Goal: Task Accomplishment & Management: Use online tool/utility

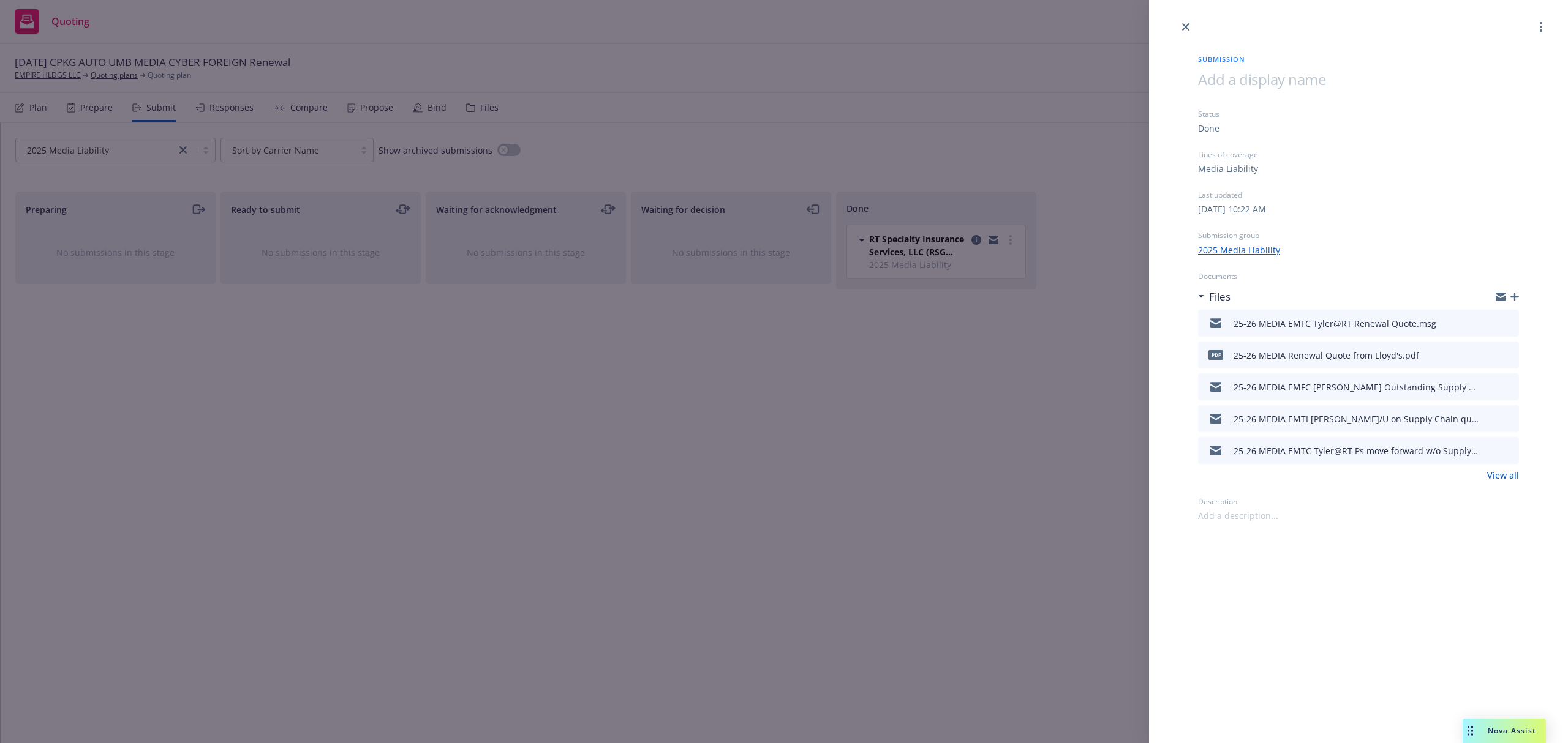
click at [57, 75] on div "Submission Status Done Lines of coverage Media Liability Last updated [DATE] 10…" at bounding box center [784, 371] width 1568 height 743
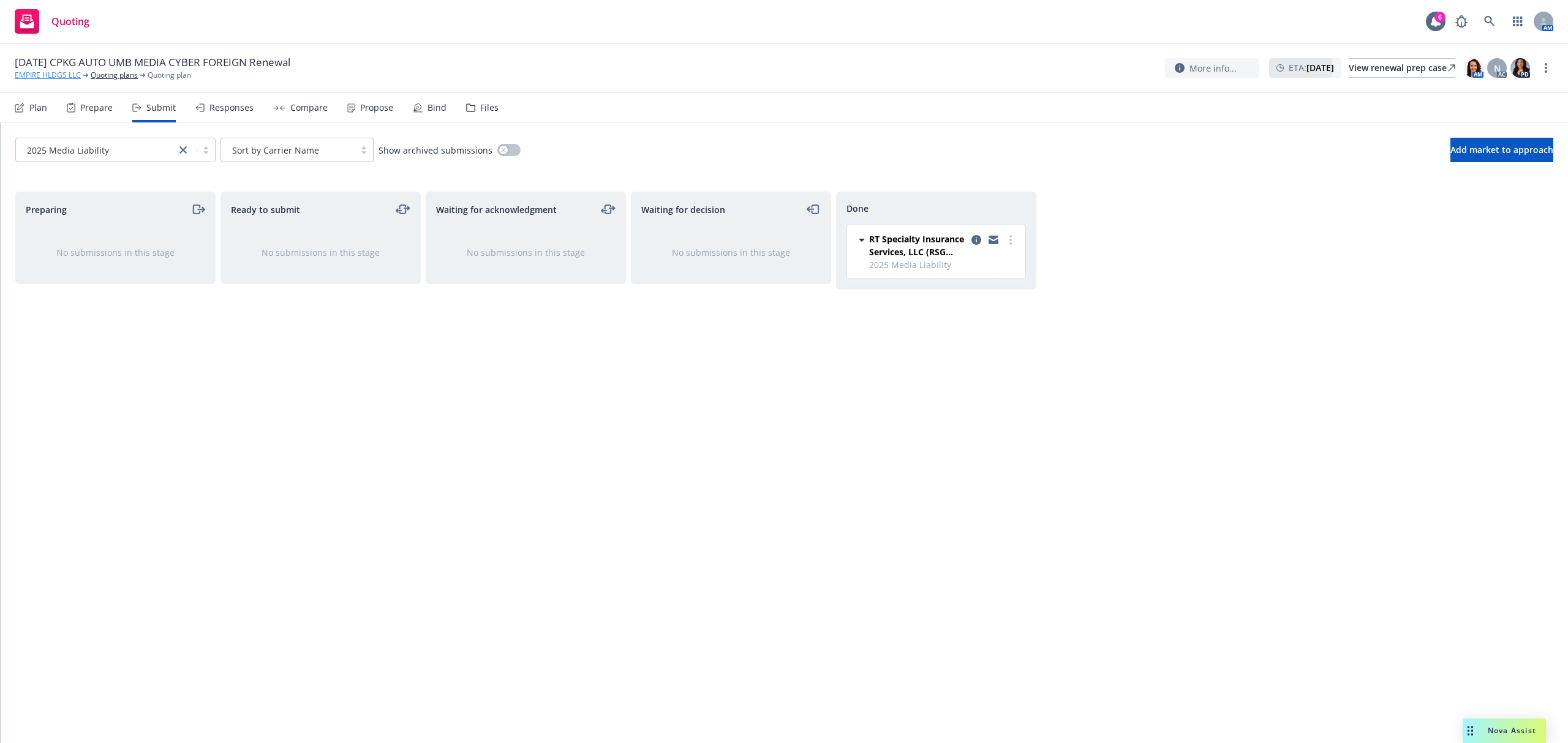
click at [52, 77] on link "EMPIRE HLDGS LLC" at bounding box center [47, 76] width 66 height 11
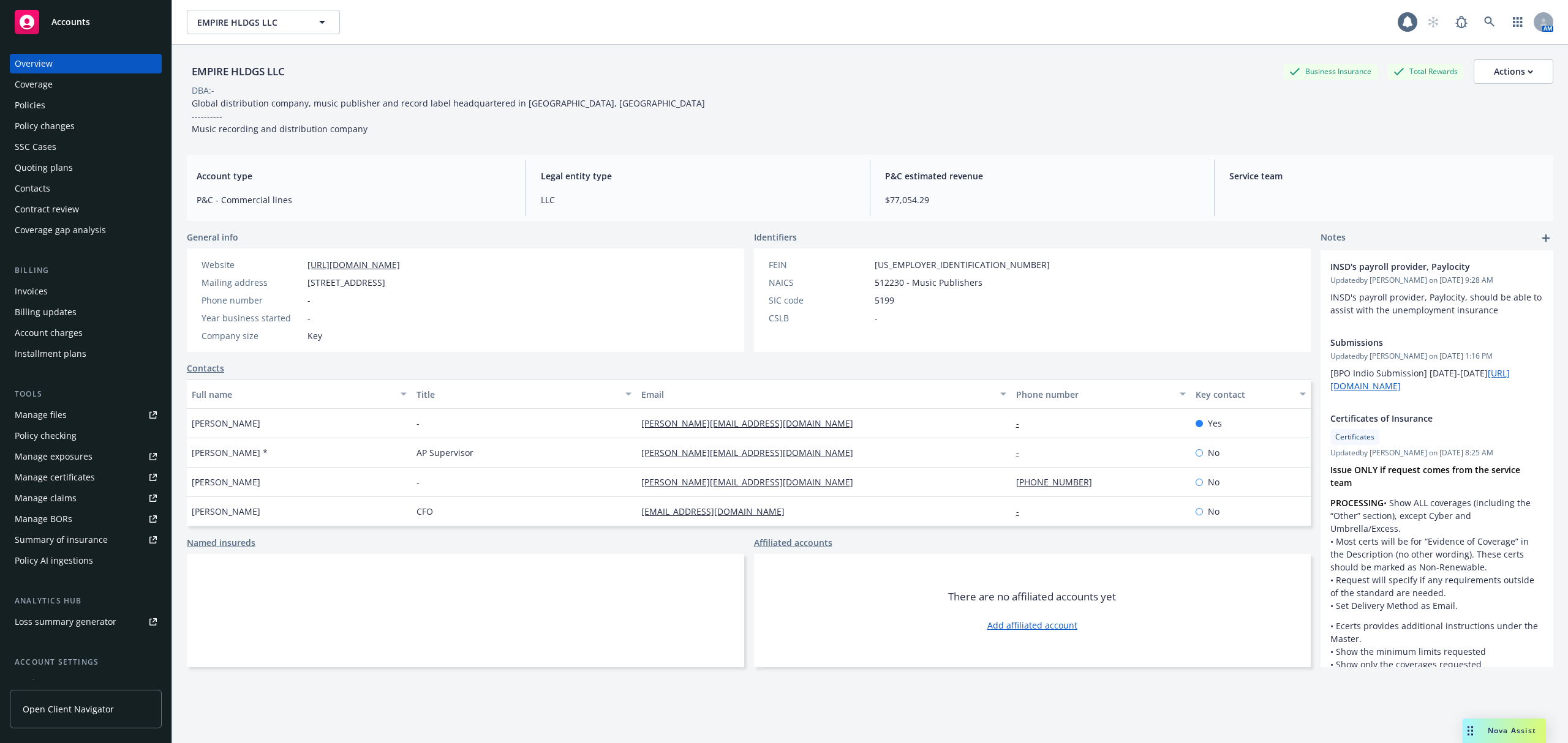
click at [64, 25] on span "Accounts" at bounding box center [71, 22] width 38 height 10
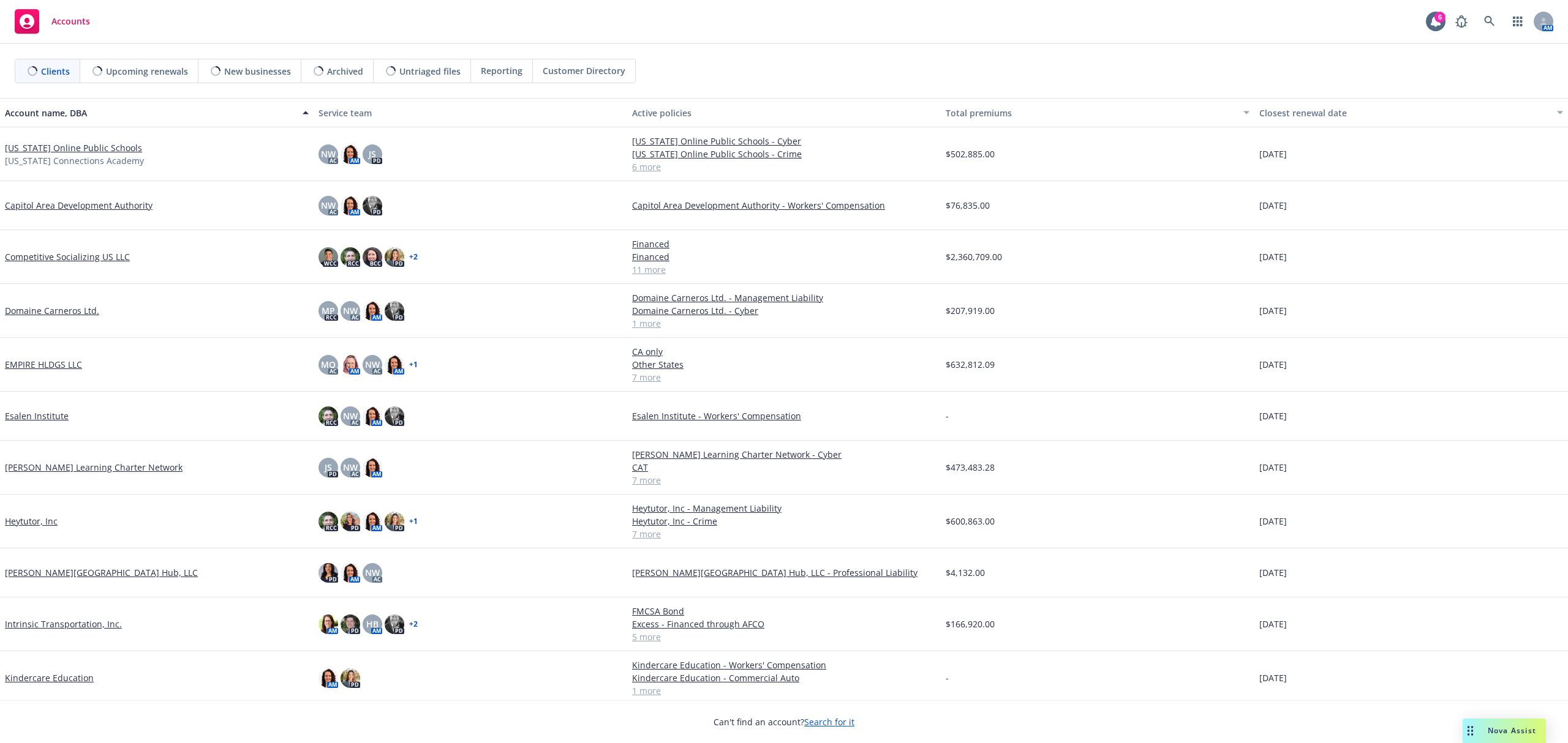
click at [60, 150] on link "California Online Public Schools" at bounding box center [73, 147] width 137 height 12
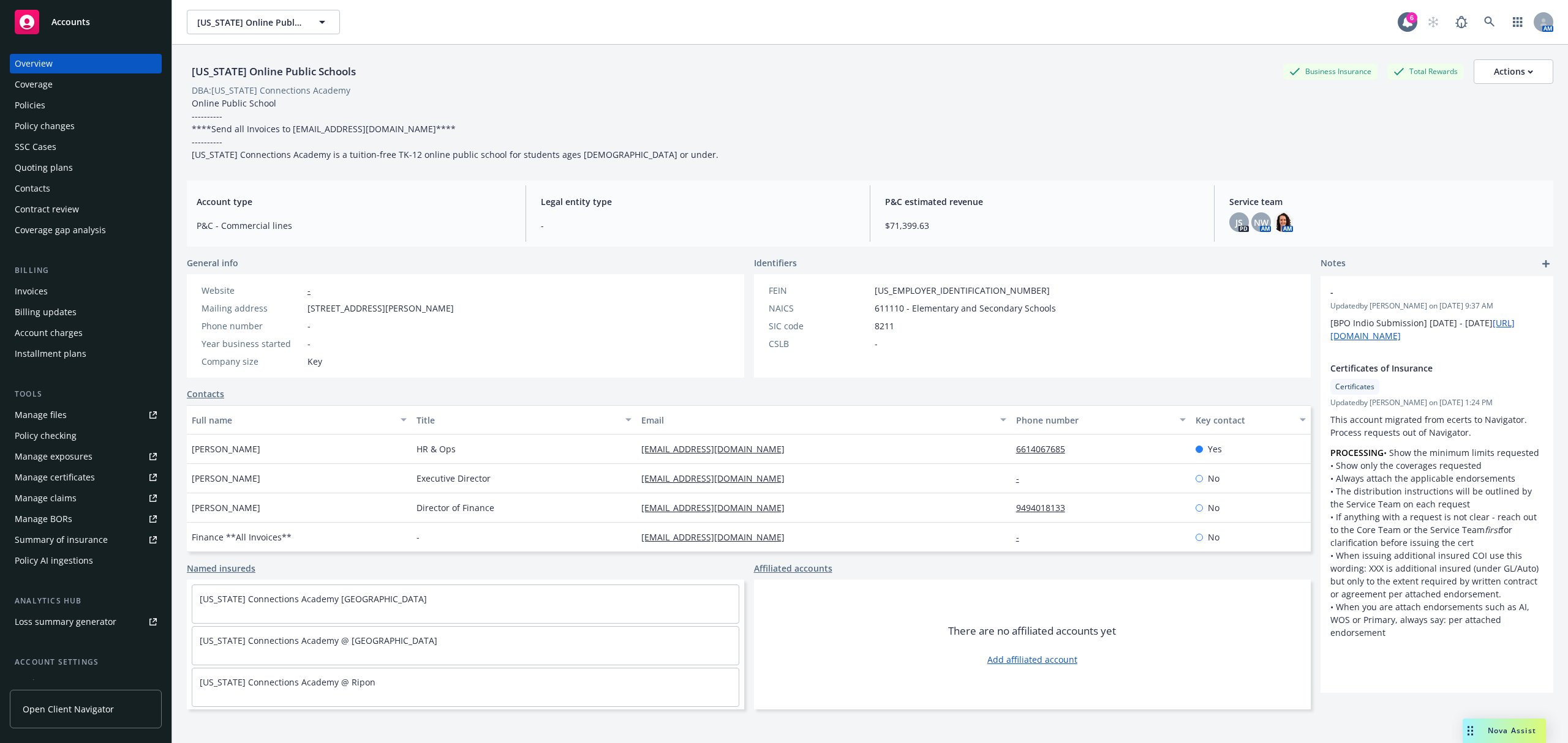
click at [27, 99] on div "Policies" at bounding box center [30, 105] width 31 height 19
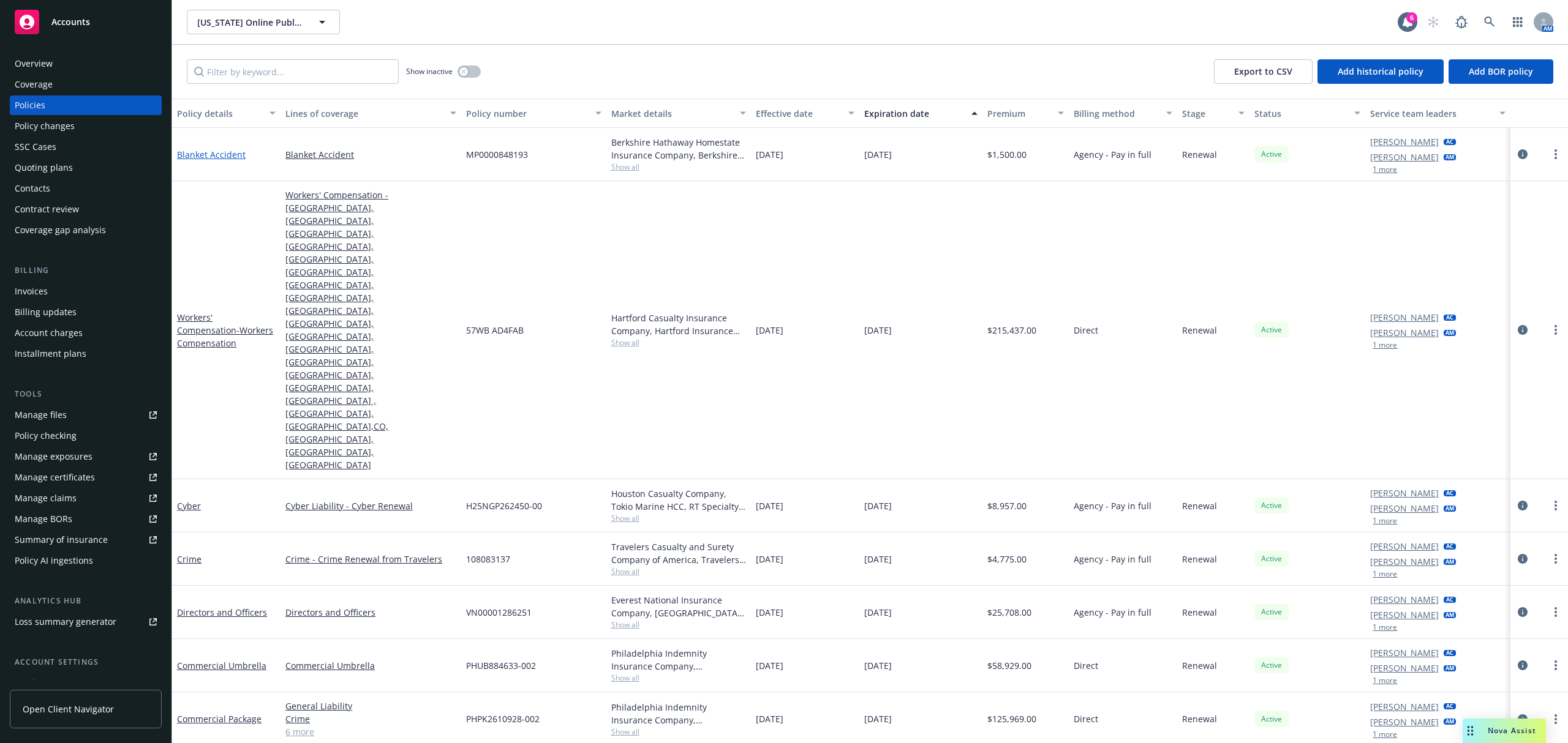
click at [192, 149] on link "Blanket Accident" at bounding box center [211, 155] width 69 height 11
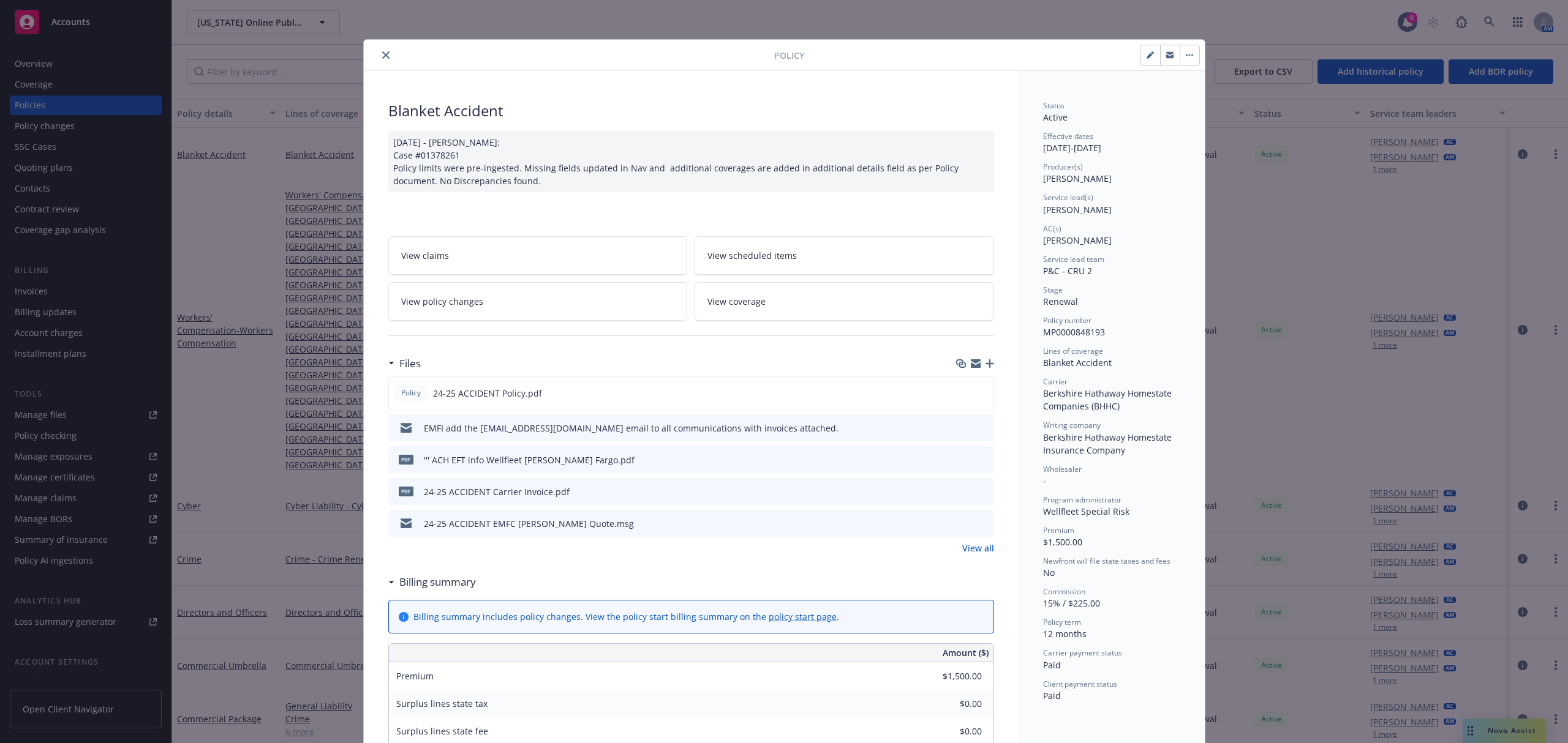
click at [373, 50] on div at bounding box center [571, 55] width 406 height 14
click at [381, 61] on button "close" at bounding box center [386, 55] width 14 height 14
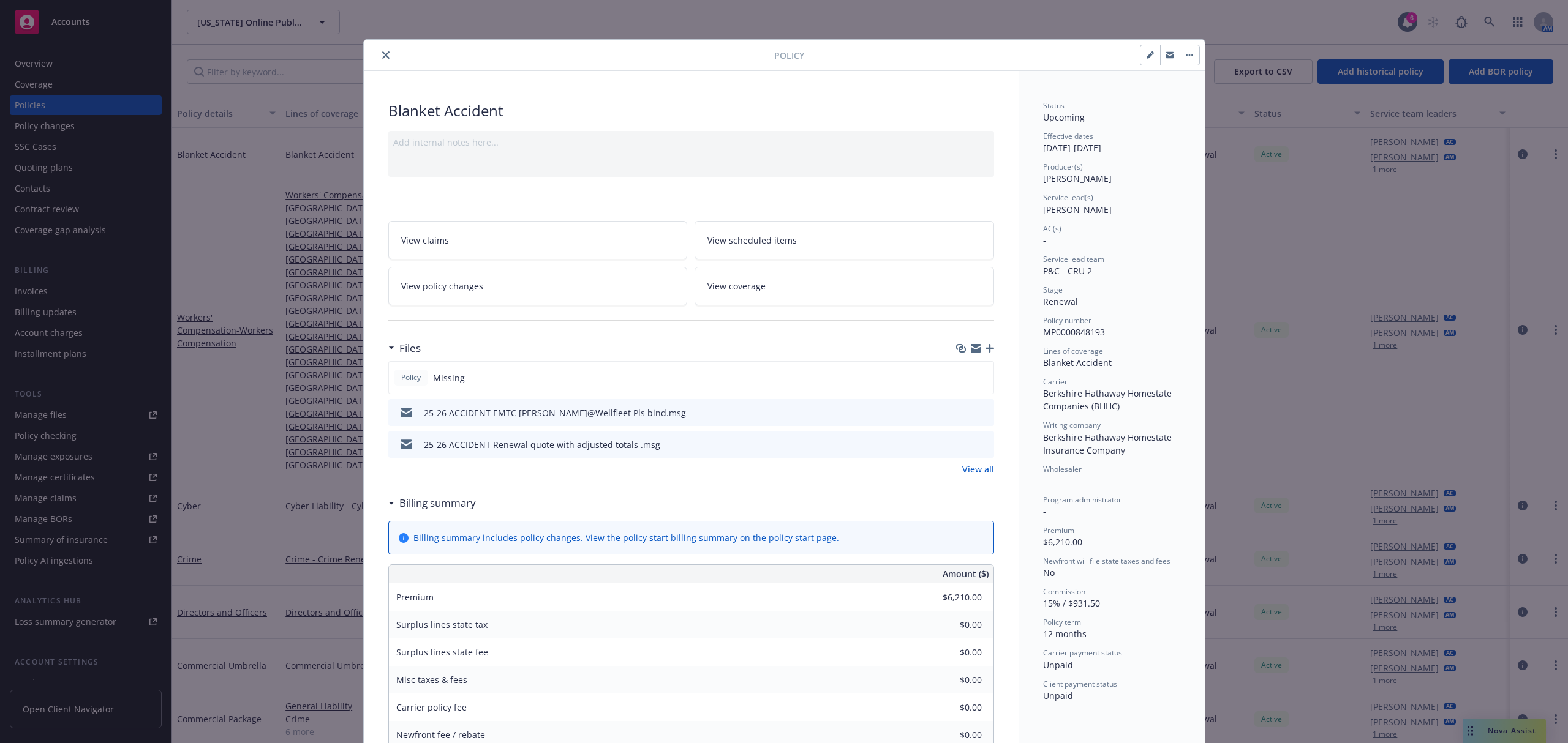
click at [985, 350] on icon "button" at bounding box center [989, 348] width 9 height 9
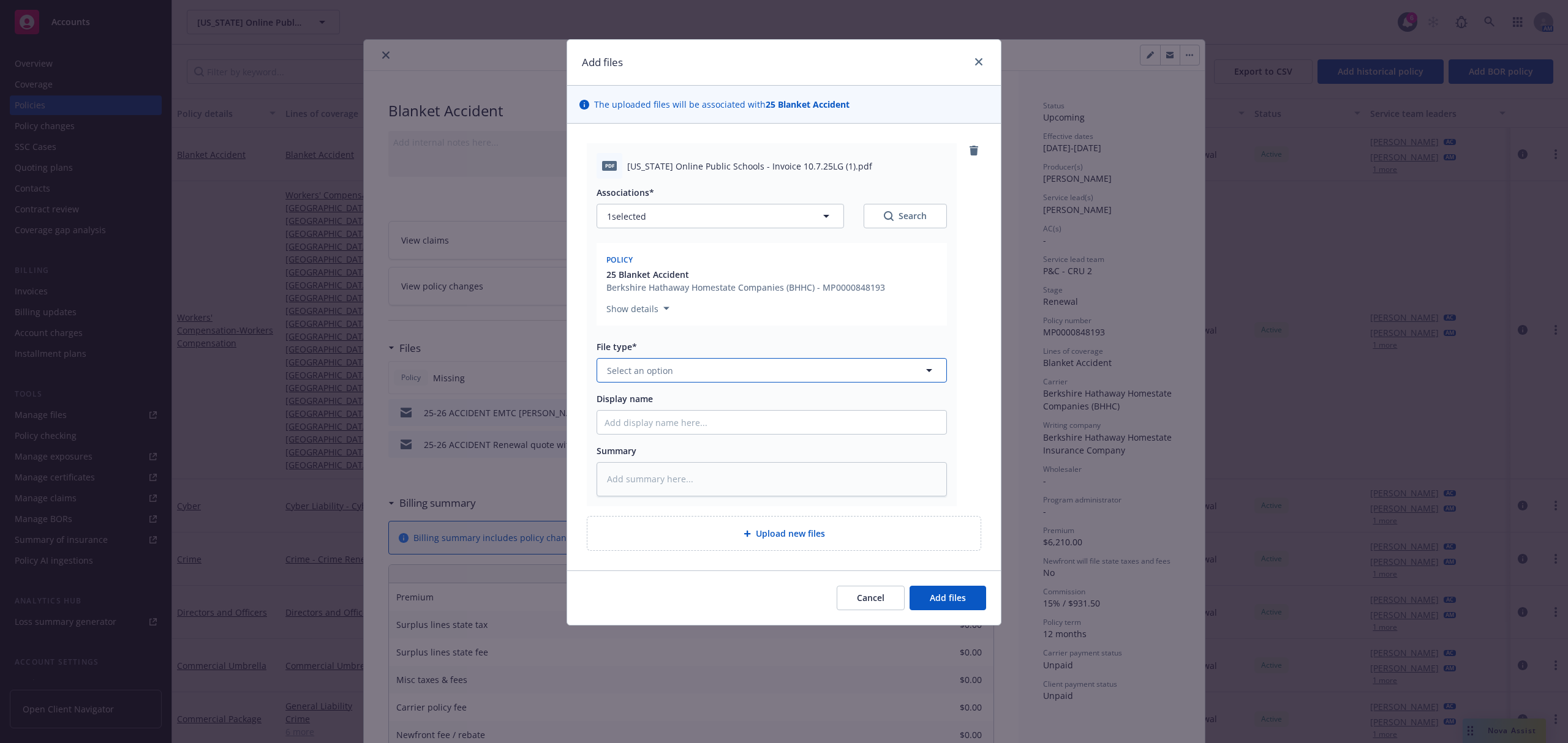
click at [650, 368] on span "Select an option" at bounding box center [639, 370] width 66 height 12
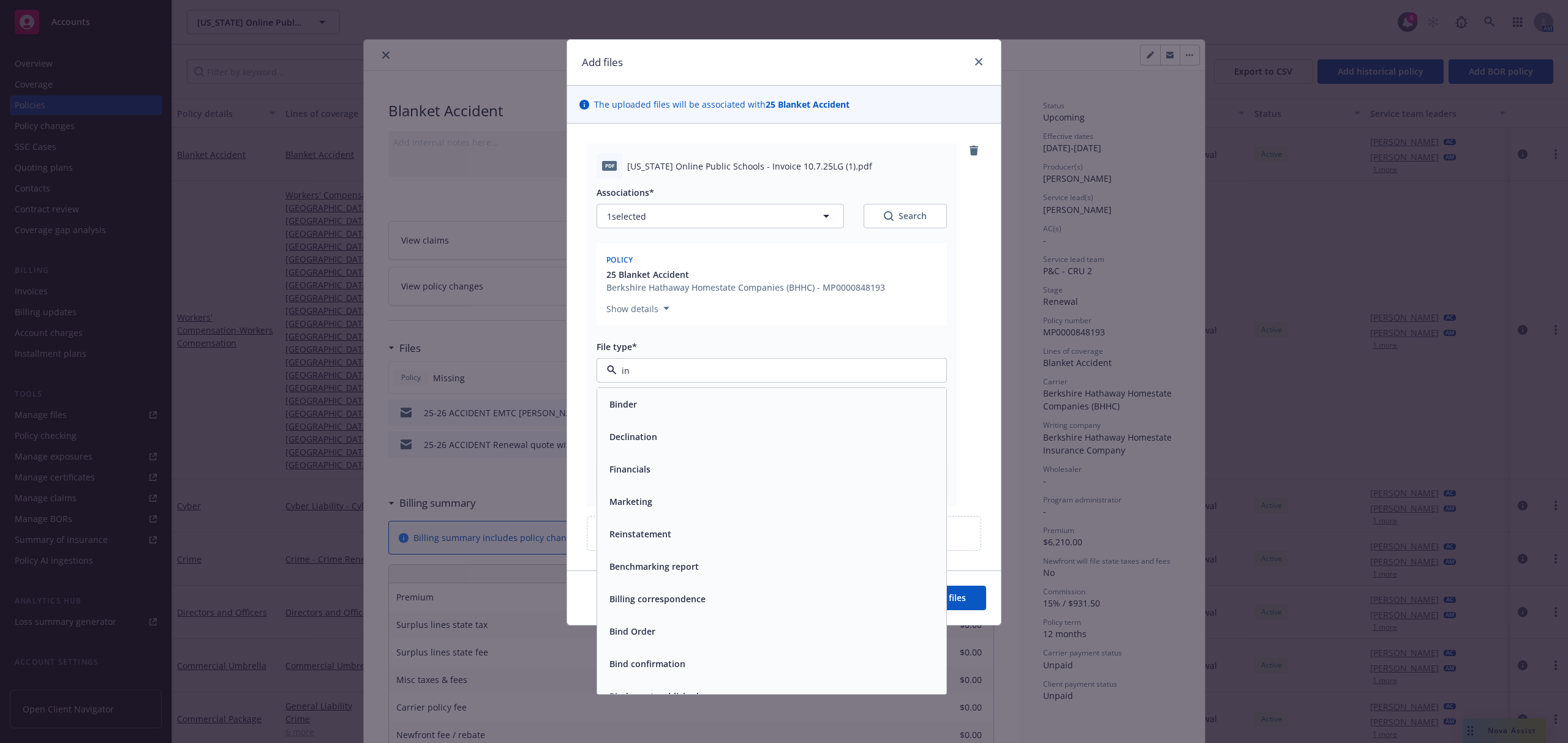
type input "inv"
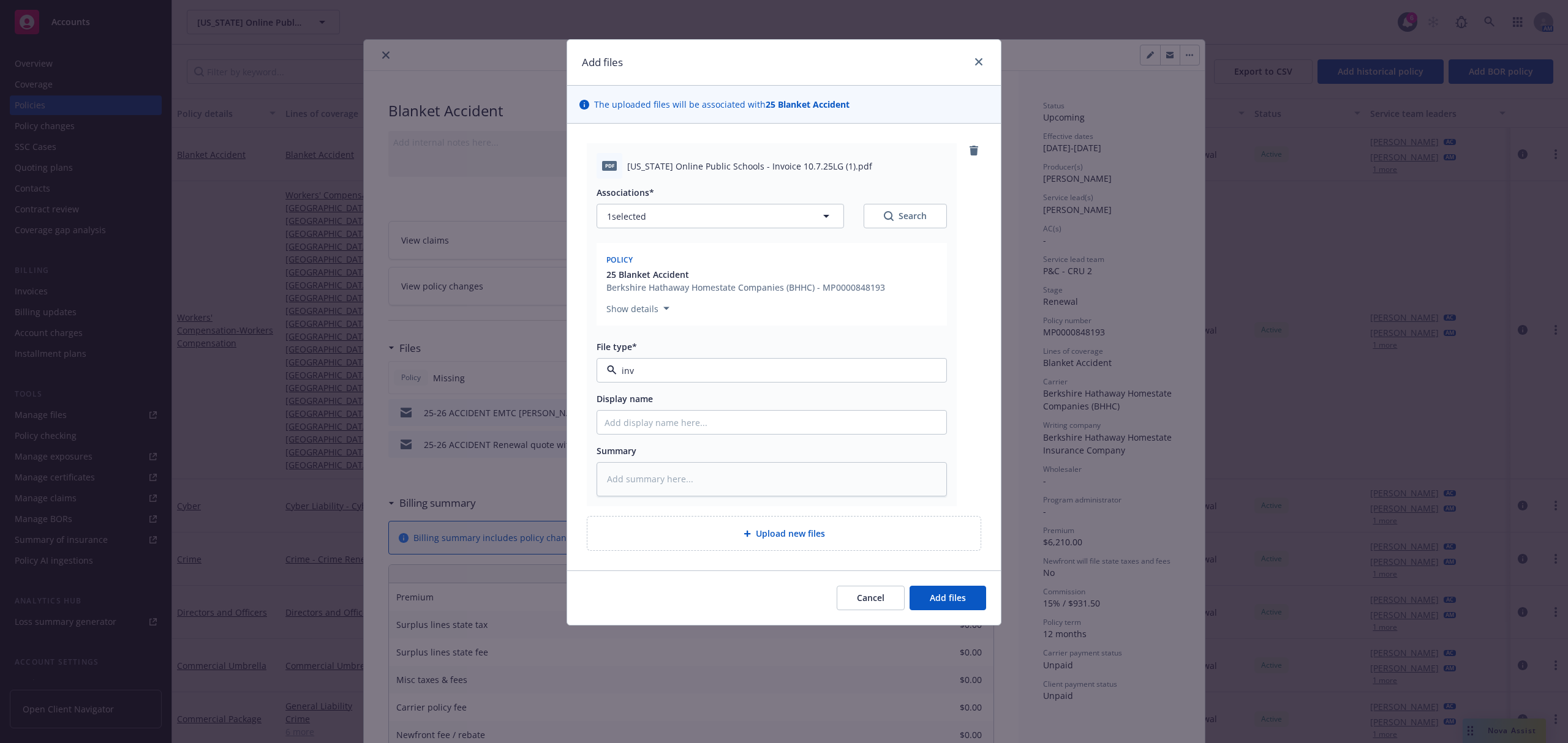
type textarea "x"
type input "2"
type textarea "x"
type input "25"
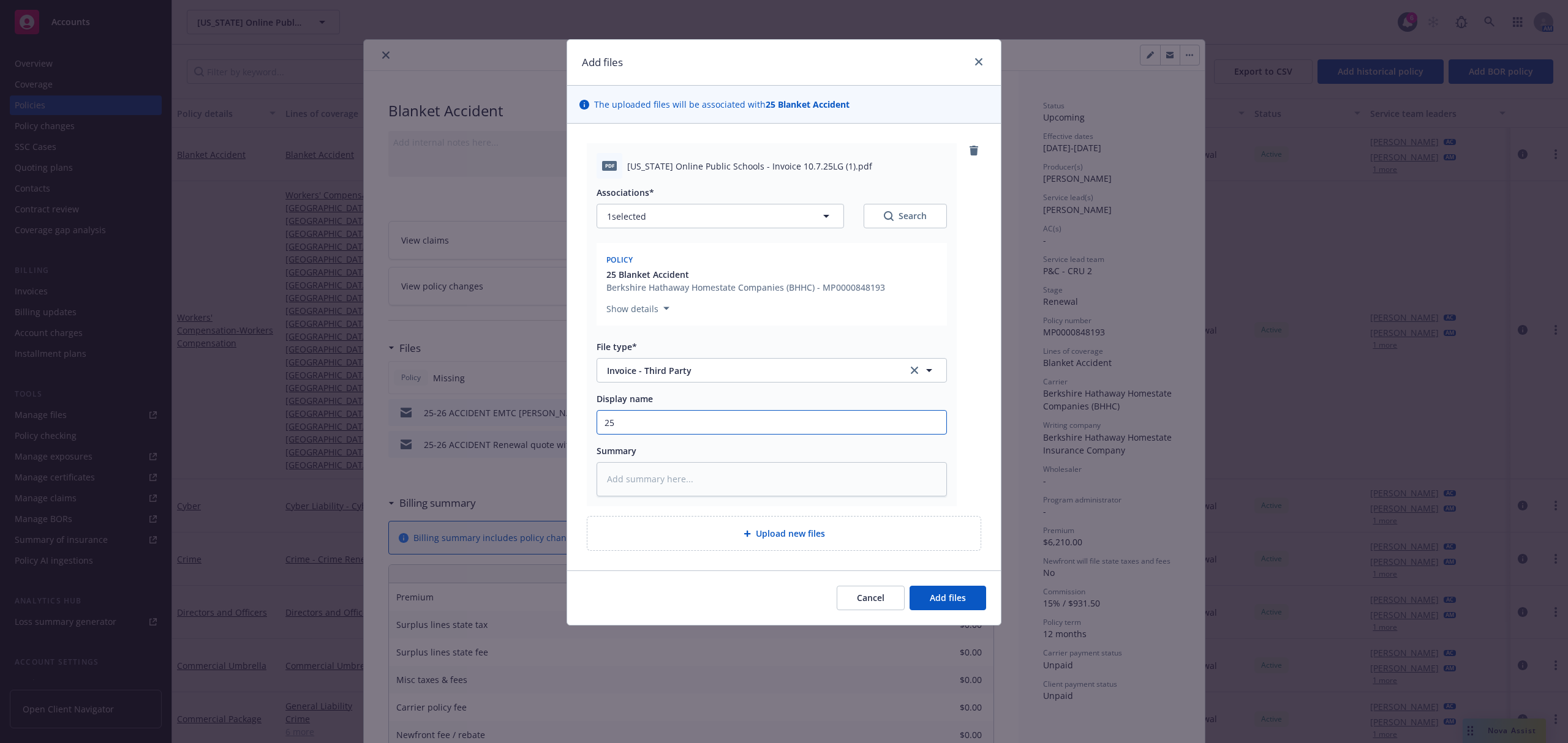
type textarea "x"
type input "25-"
type textarea "x"
type input "25-2"
type textarea "x"
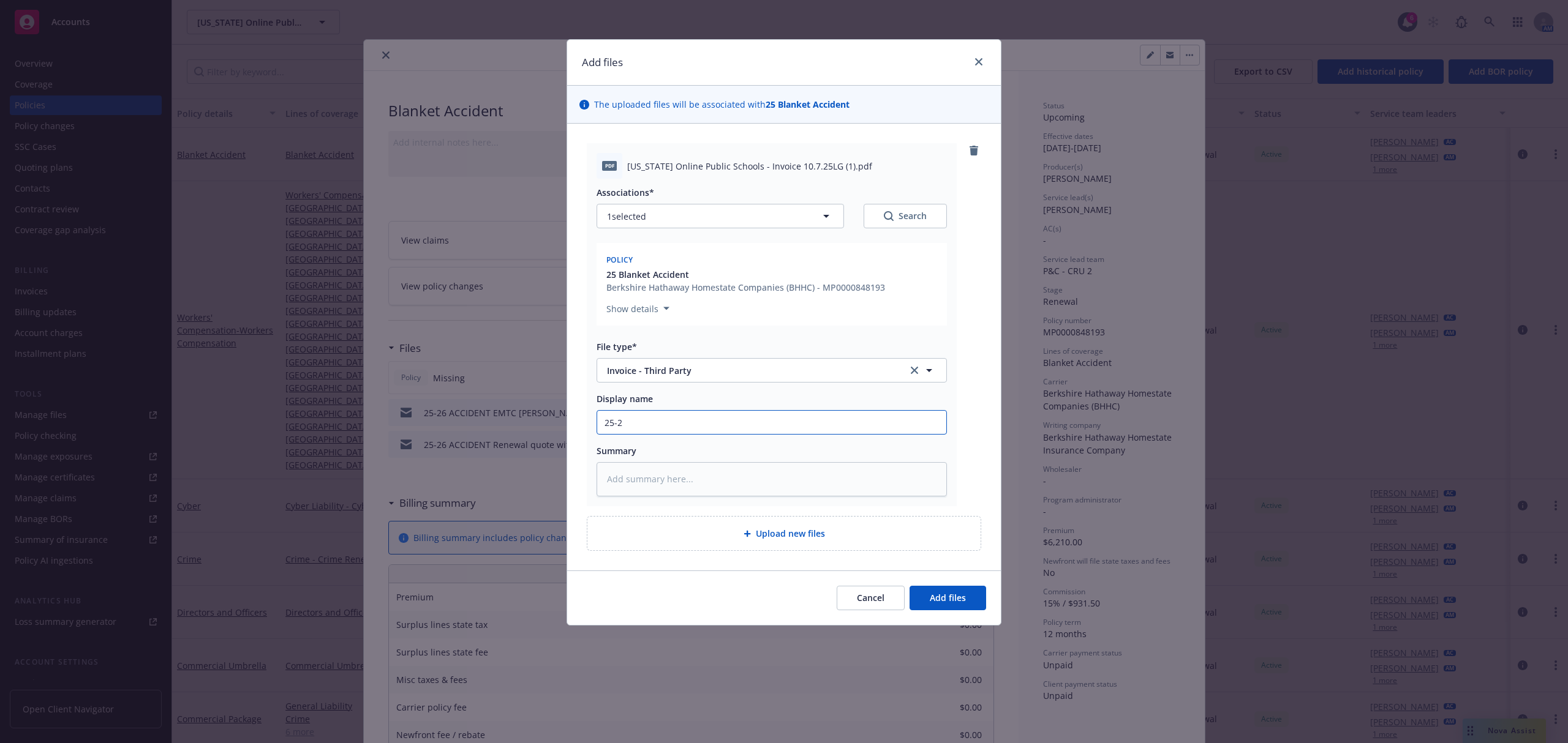
type input "25-26"
type textarea "x"
type input "25-26"
type textarea "x"
type input "25-26 A"
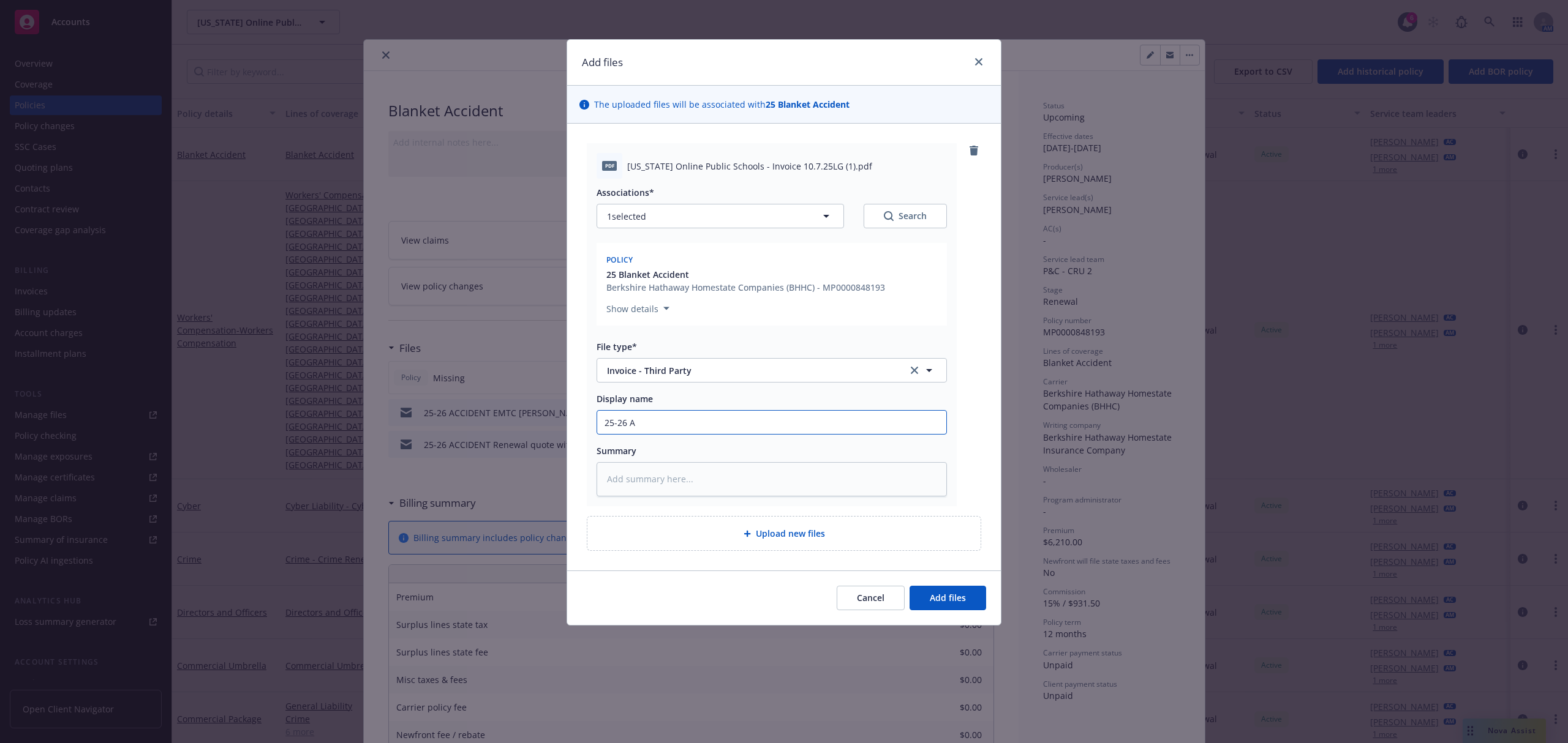
type textarea "x"
type input "25-26 AC"
type textarea "x"
type input "25-26 ACC"
type textarea "x"
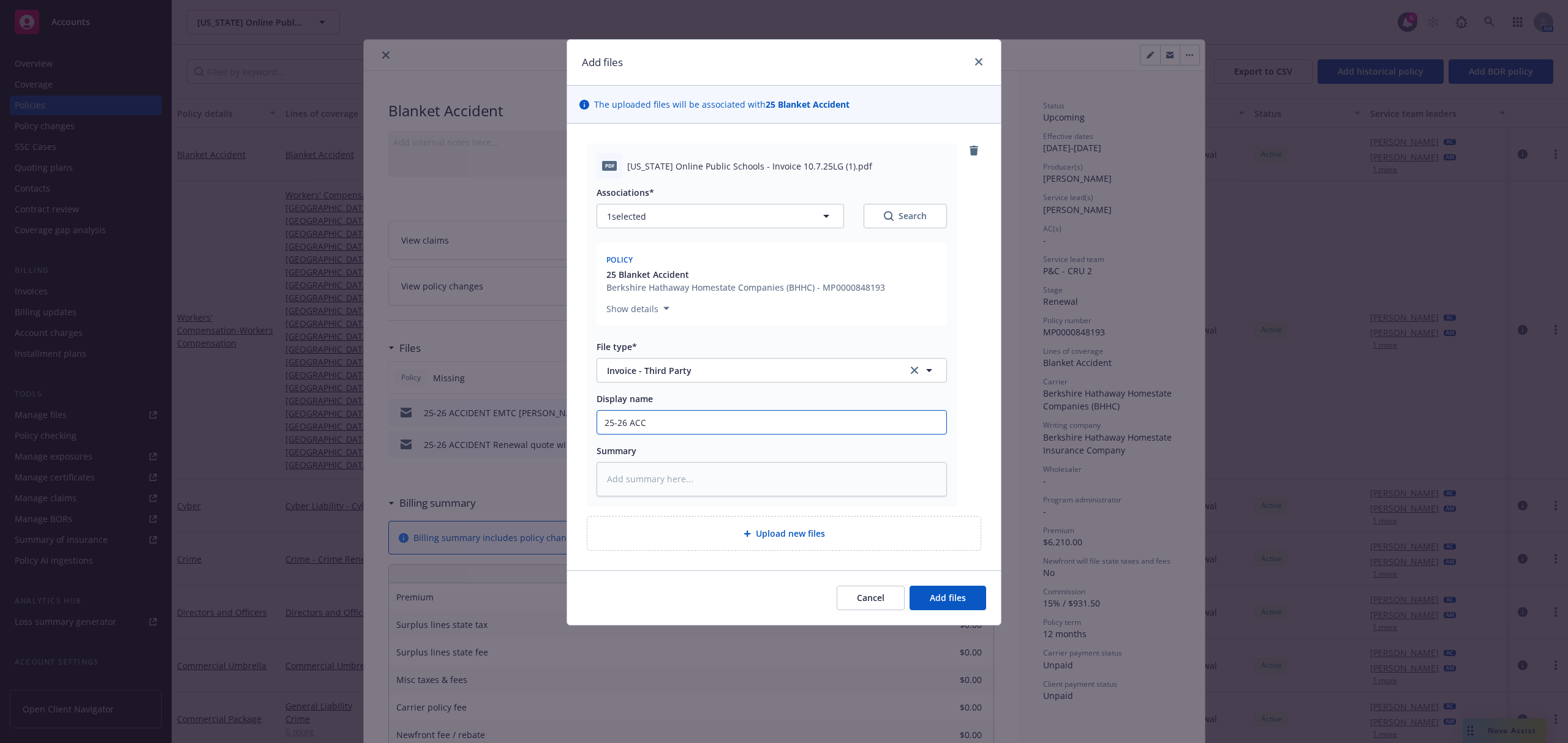
type input "25-26 ACCI"
type textarea "x"
type input "25-26 ACCID"
type textarea "x"
type input "25-26 ACCIDE"
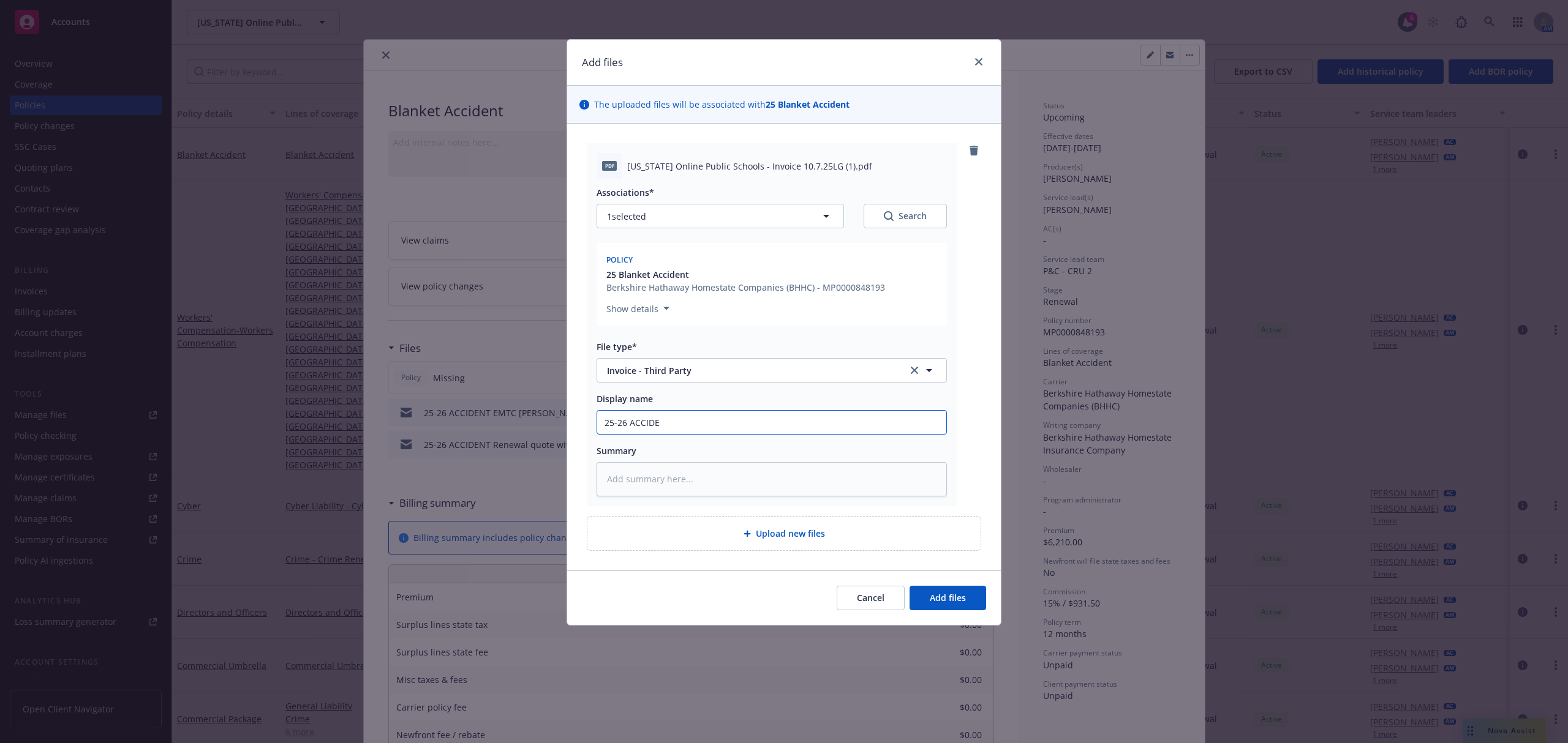
type textarea "x"
type input "25-26 ACCIDEN"
type textarea "x"
type input "25-26 ACCIDENT"
type textarea "x"
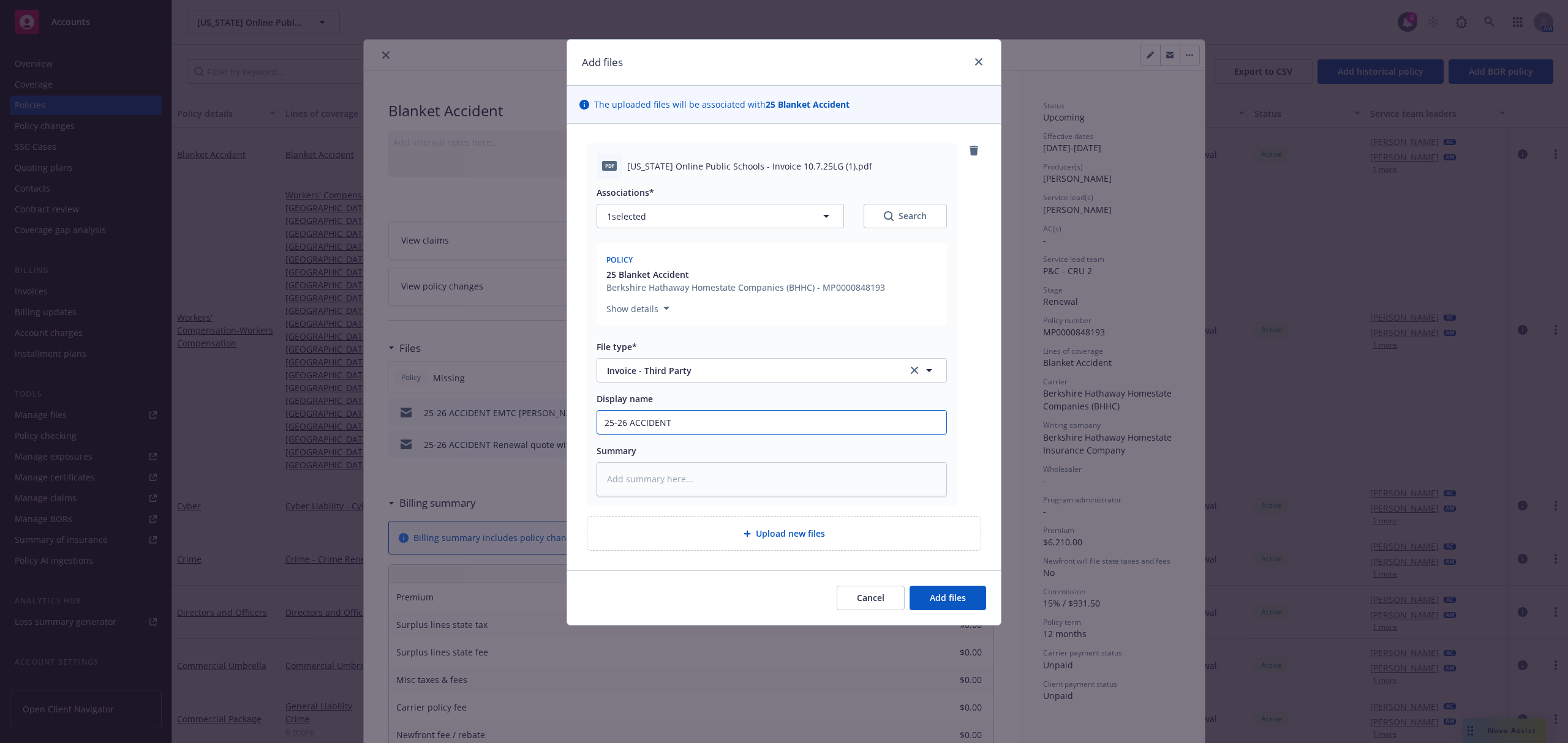
type input "25-26 ACCIDENT"
type textarea "x"
type input "25-26 ACCIDENT C"
type textarea "x"
type input "25-26 ACCIDENT Ca"
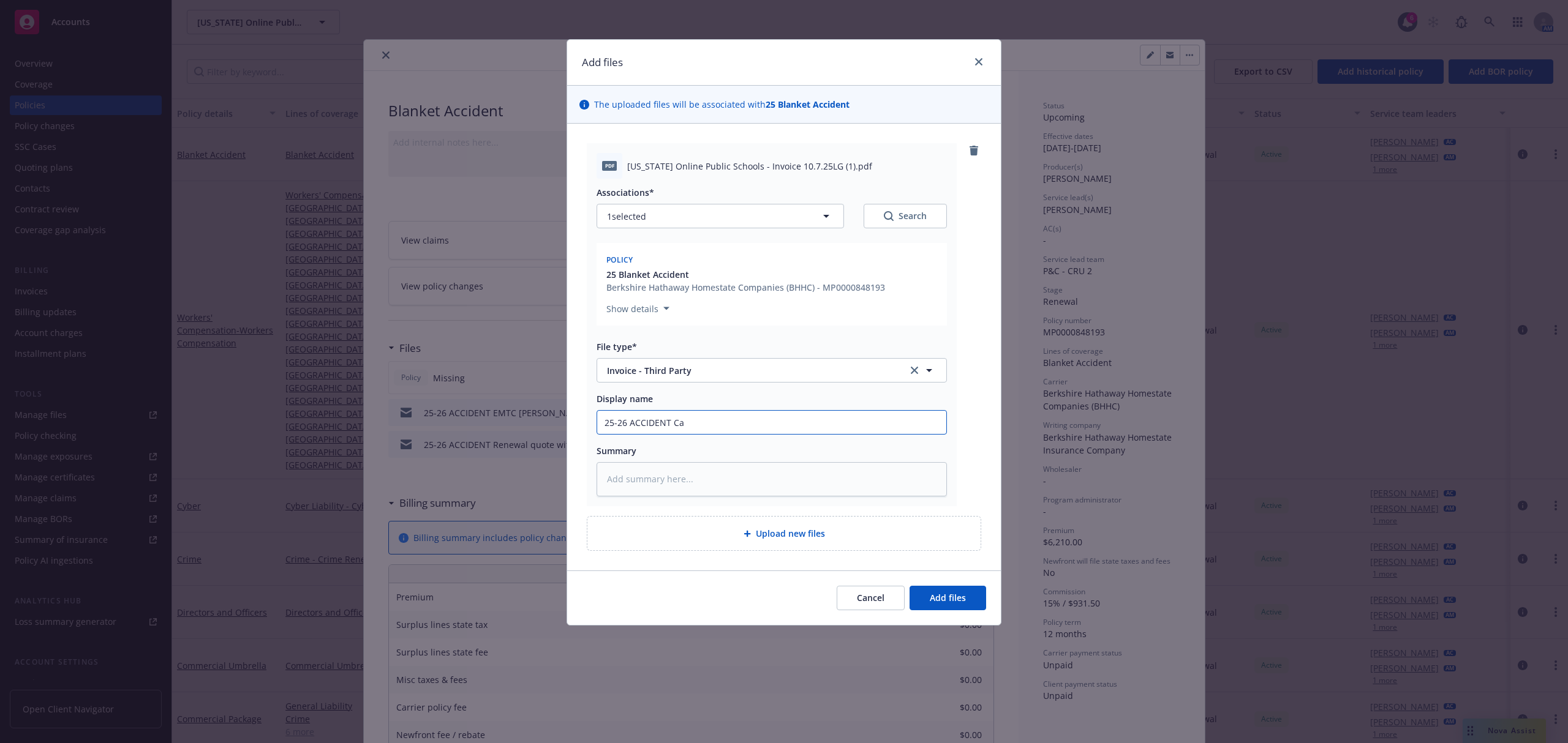
type textarea "x"
type input "25-26 ACCIDENT Car"
type textarea "x"
type input "25-26 ACCIDENT Carr"
type textarea "x"
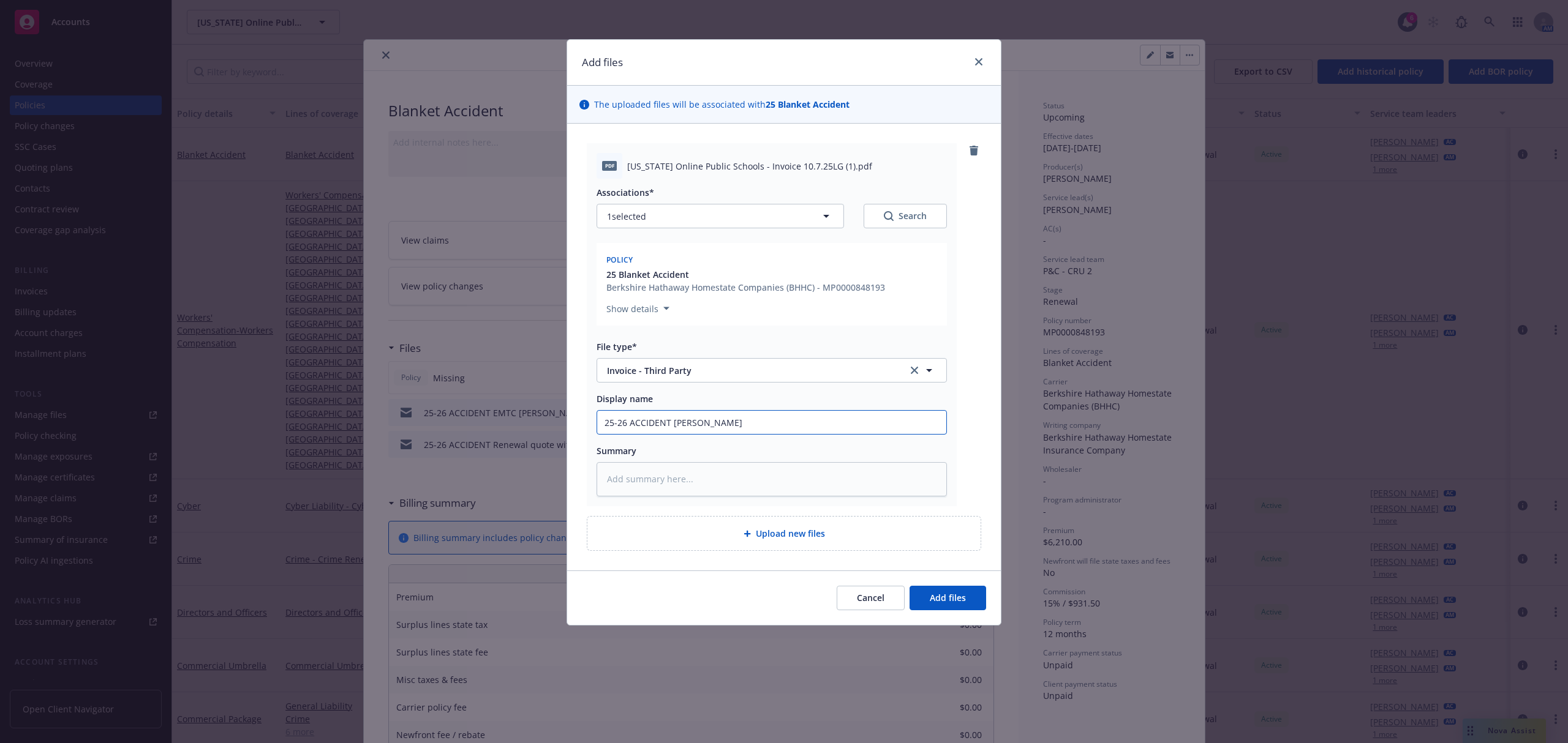
type input "25-26 ACCIDENT Carrie"
type textarea "x"
type input "25-26 ACCIDENT Carrier"
type textarea "x"
type input "25-26 ACCIDENT Carrier"
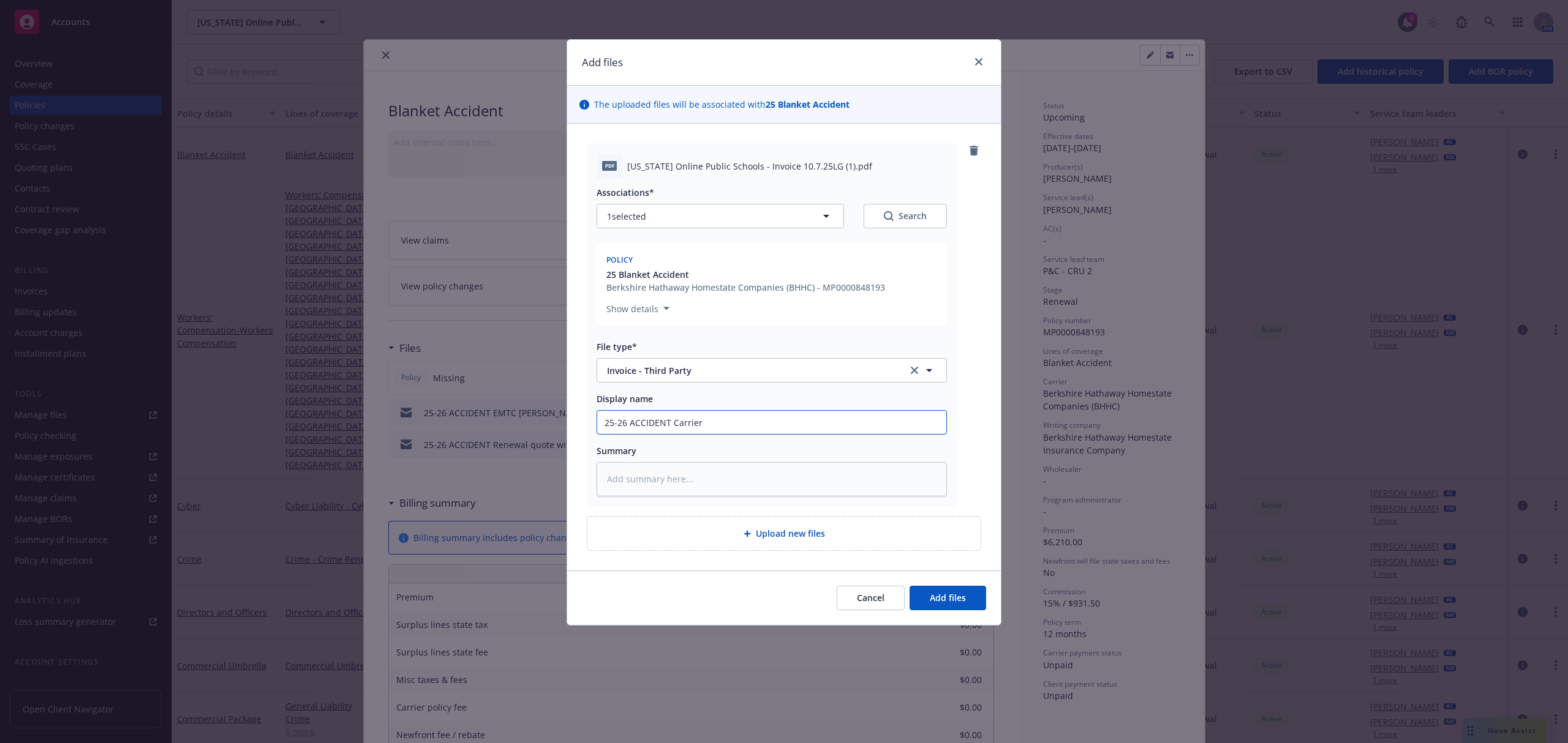
type textarea "x"
type input "25-26 ACCIDENT Carrier I"
type textarea "x"
type input "25-26 ACCIDENT Carrier In"
type textarea "x"
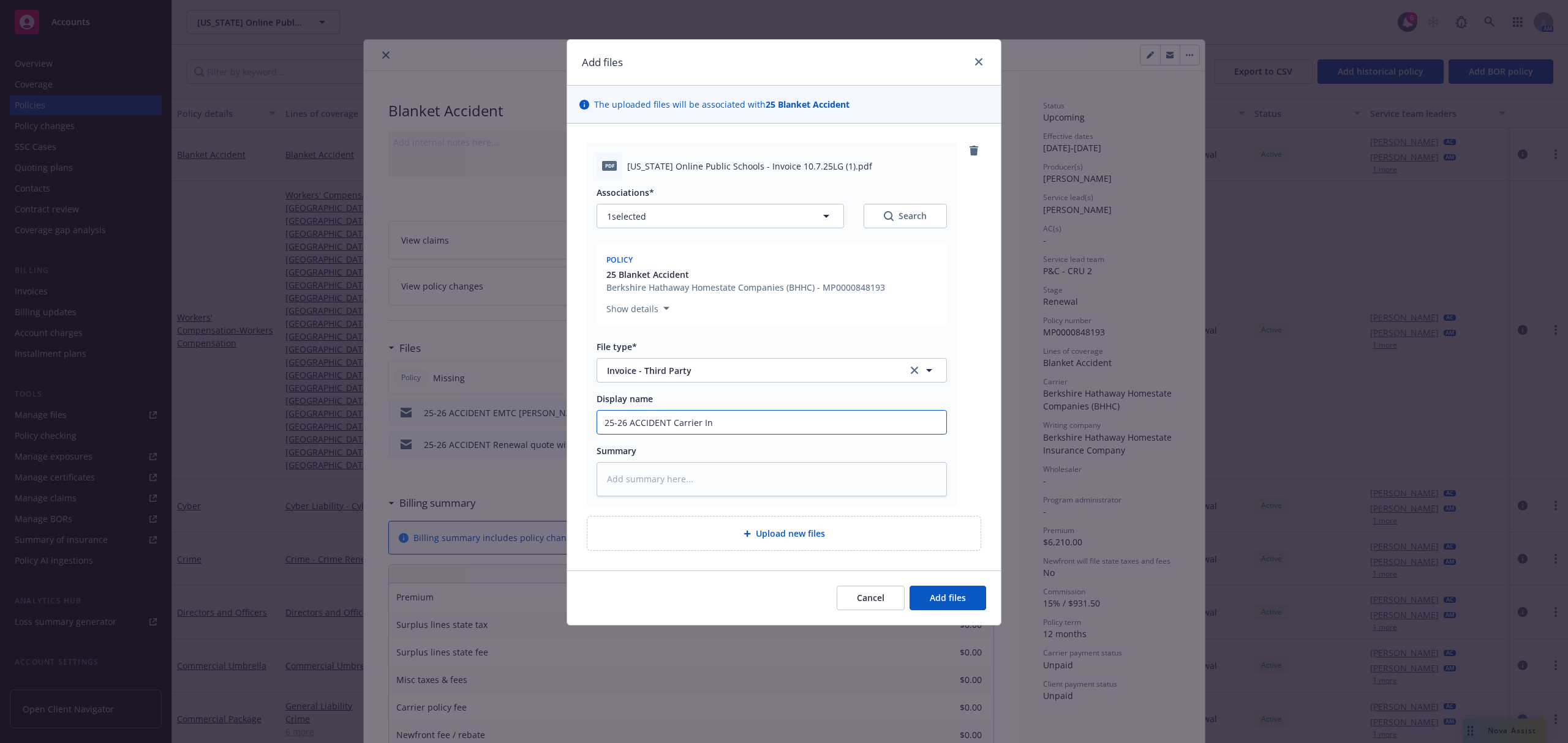
type input "25-26 ACCIDENT Carrier Inv"
type textarea "x"
type input "25-26 ACCIDENT Carrier Invo"
type textarea "x"
type input "25-26 ACCIDENT Carrier Invoi"
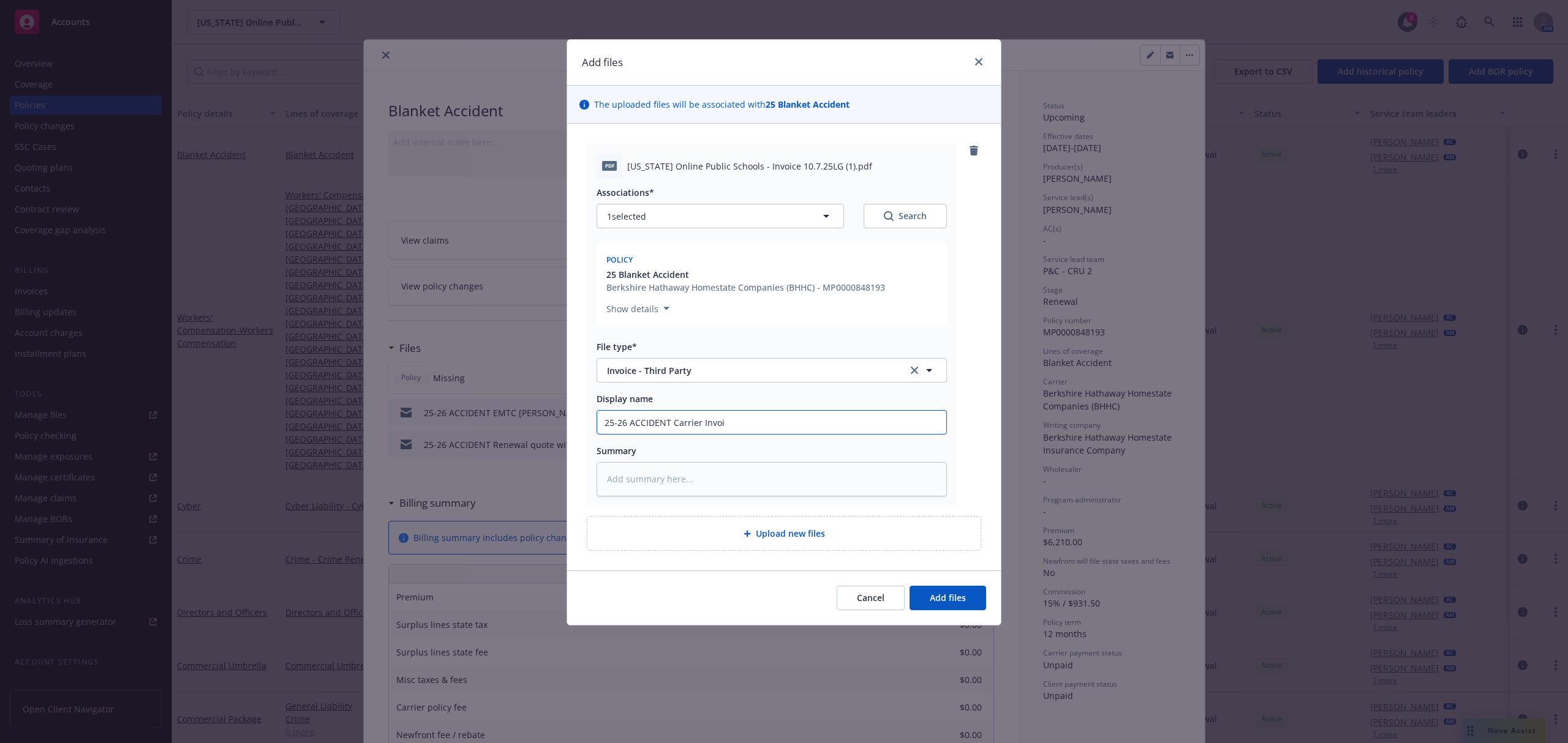
type textarea "x"
type input "25-26 ACCIDENT Carrier Invoic"
type textarea "x"
type input "25-26 ACCIDENT Carrier Invoice"
click at [943, 601] on span "Add files" at bounding box center [948, 598] width 36 height 11
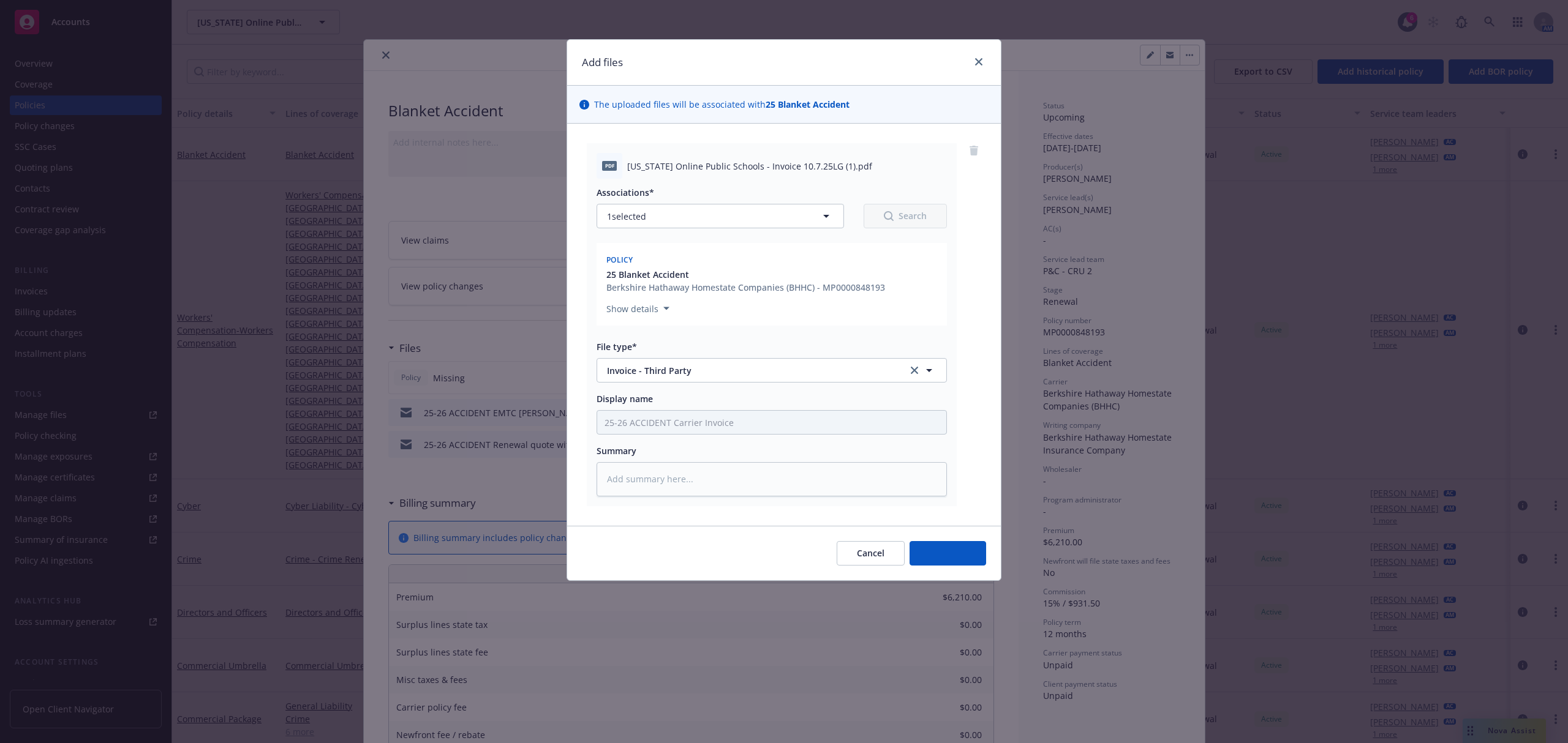
type textarea "x"
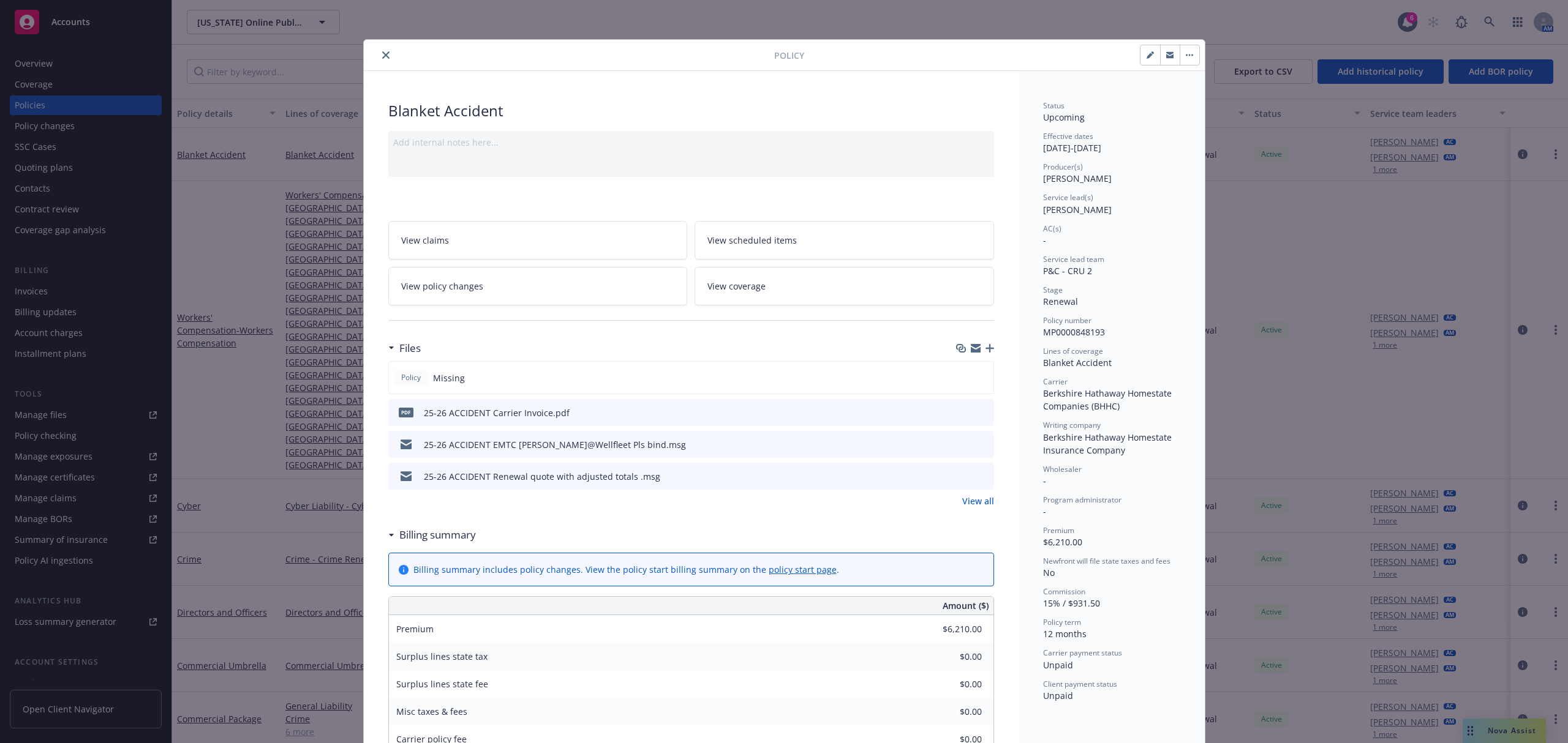
click at [1146, 55] on icon "button" at bounding box center [1150, 55] width 8 height 8
select select "RENEWAL"
select select "12"
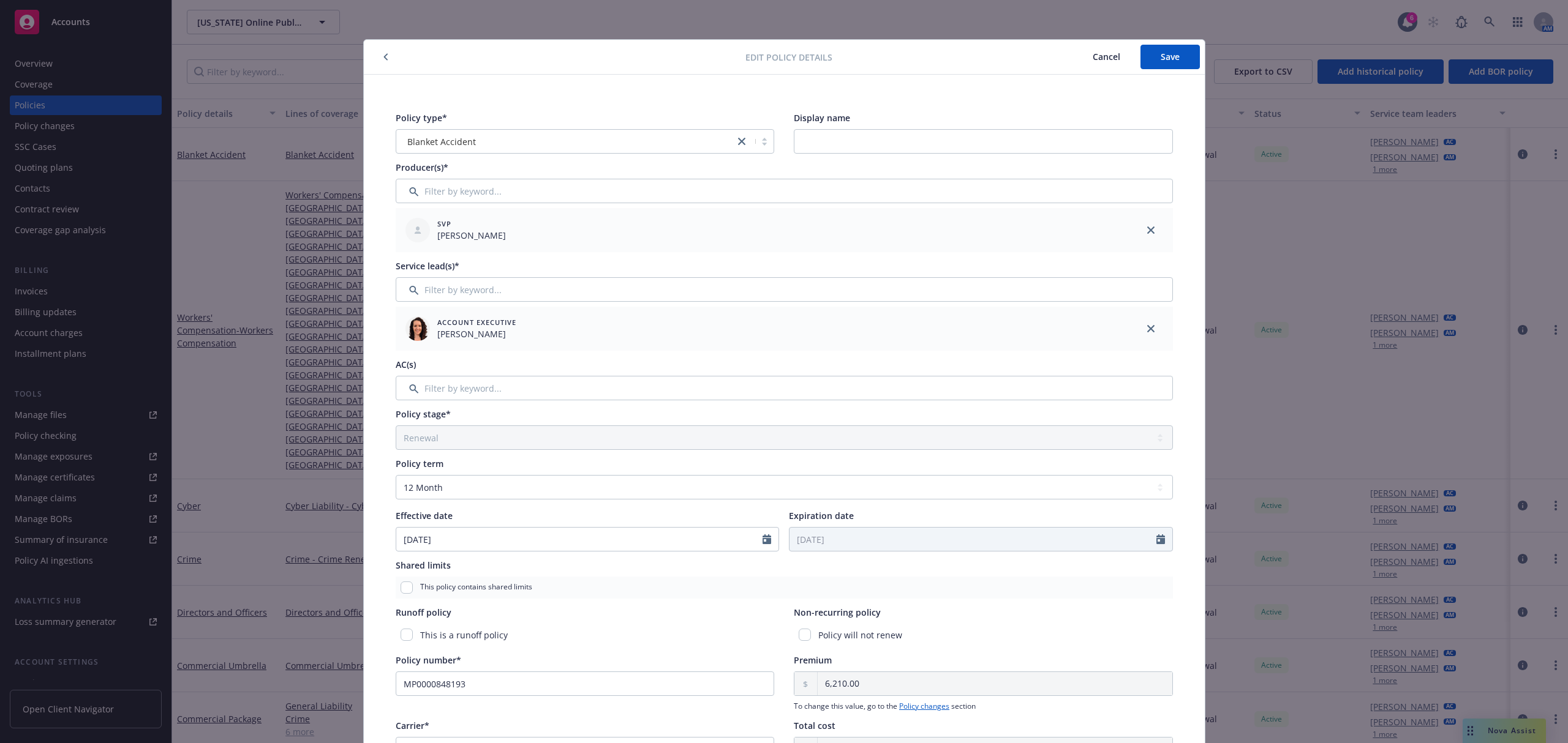
scroll to position [81, 0]
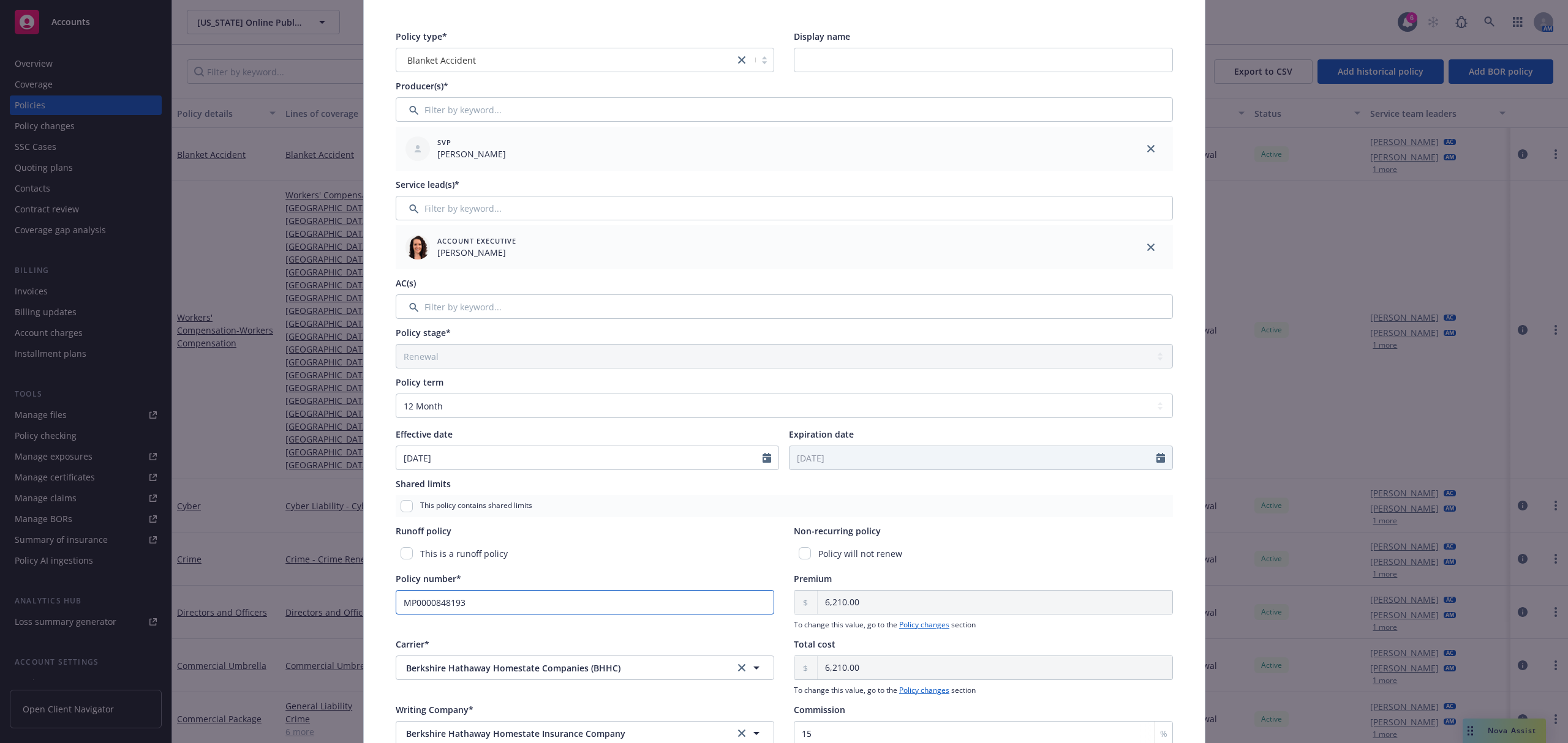
drag, startPoint x: 414, startPoint y: 611, endPoint x: 353, endPoint y: 611, distance: 61.0
click at [353, 611] on div "Edit policy details Cancel Save Policy type* Blanket Accident Display name Prod…" at bounding box center [784, 371] width 1568 height 743
paste input "70978."
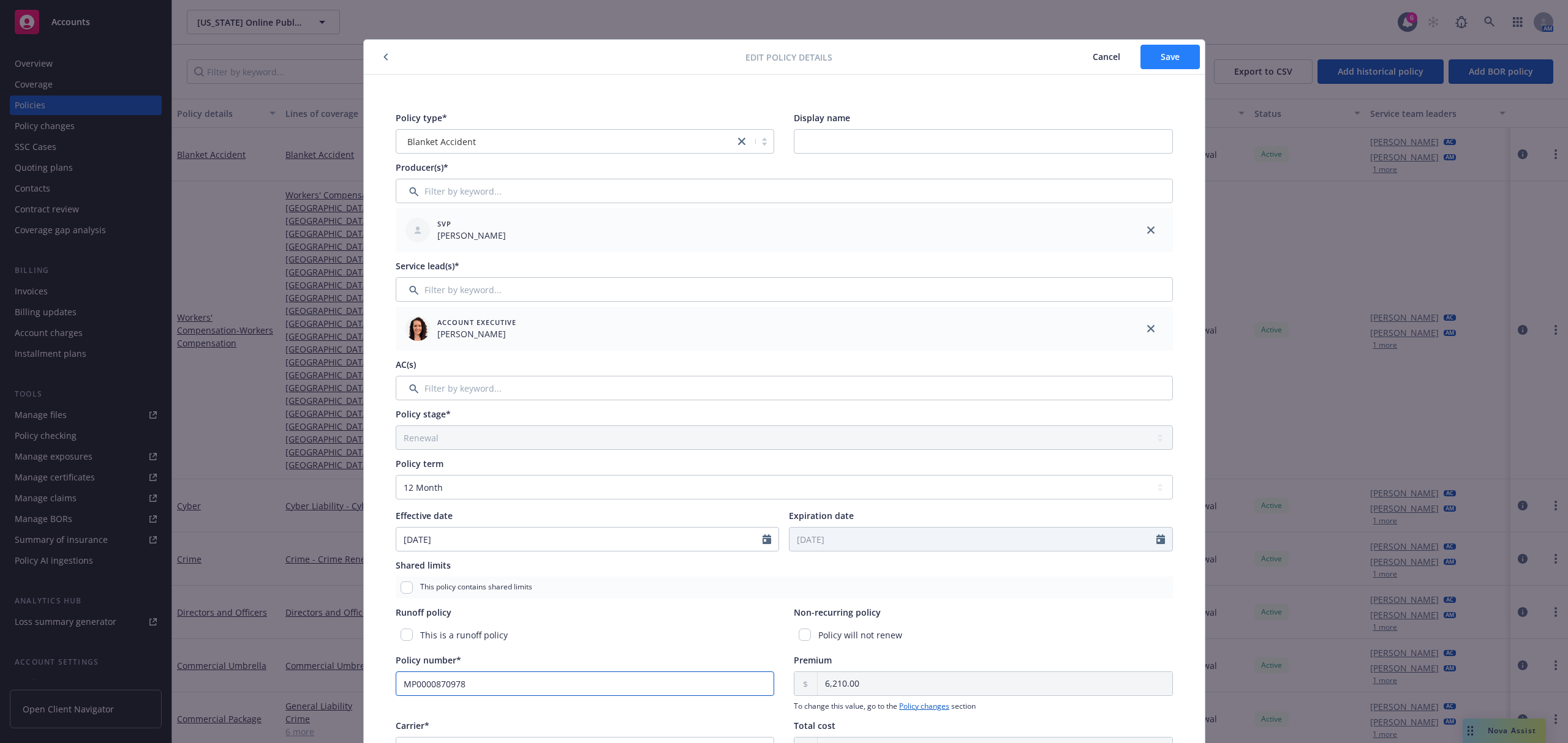
type input "MP0000870978"
click at [1179, 57] on button "Save" at bounding box center [1170, 57] width 59 height 25
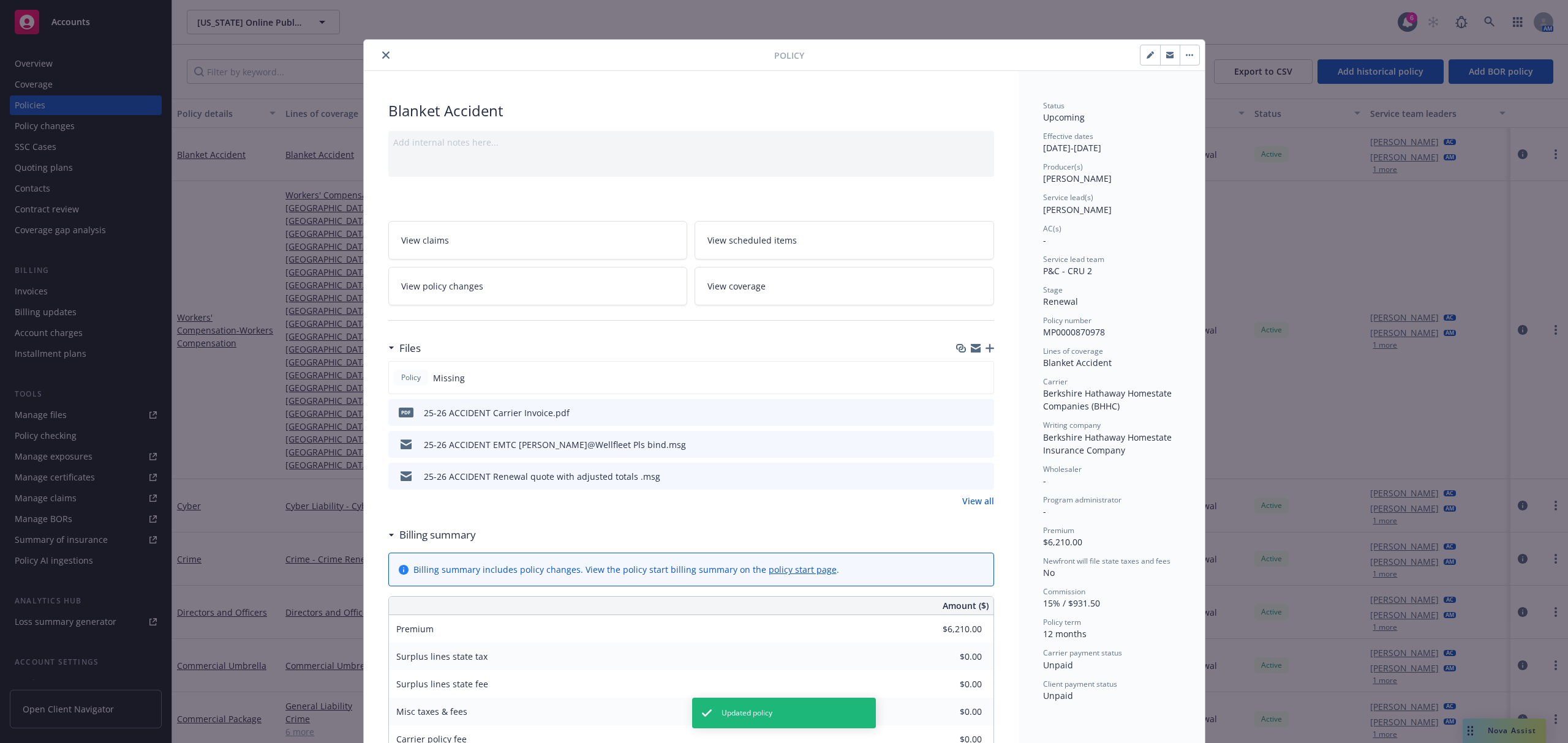
click at [985, 349] on icon "button" at bounding box center [989, 348] width 9 height 9
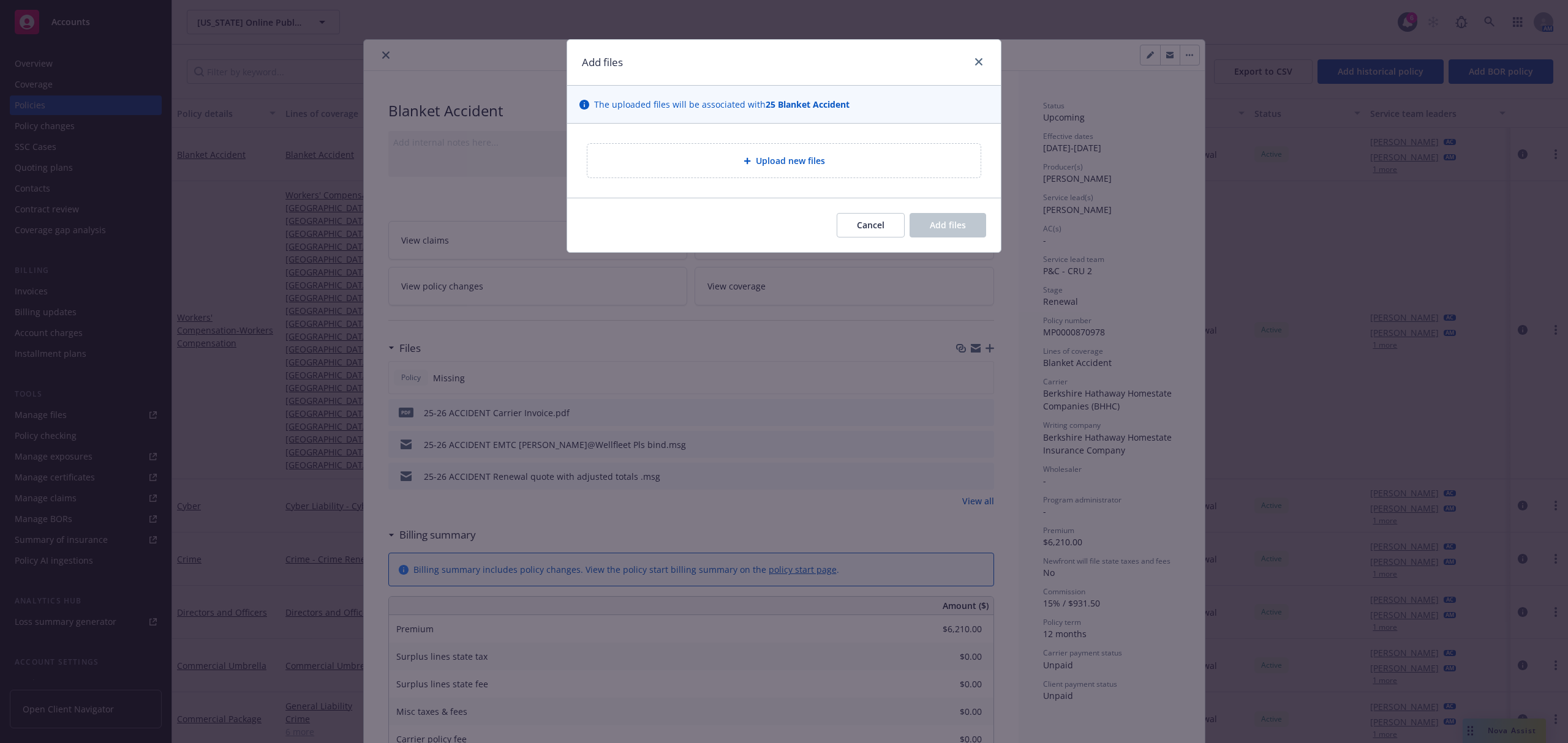
type textarea "x"
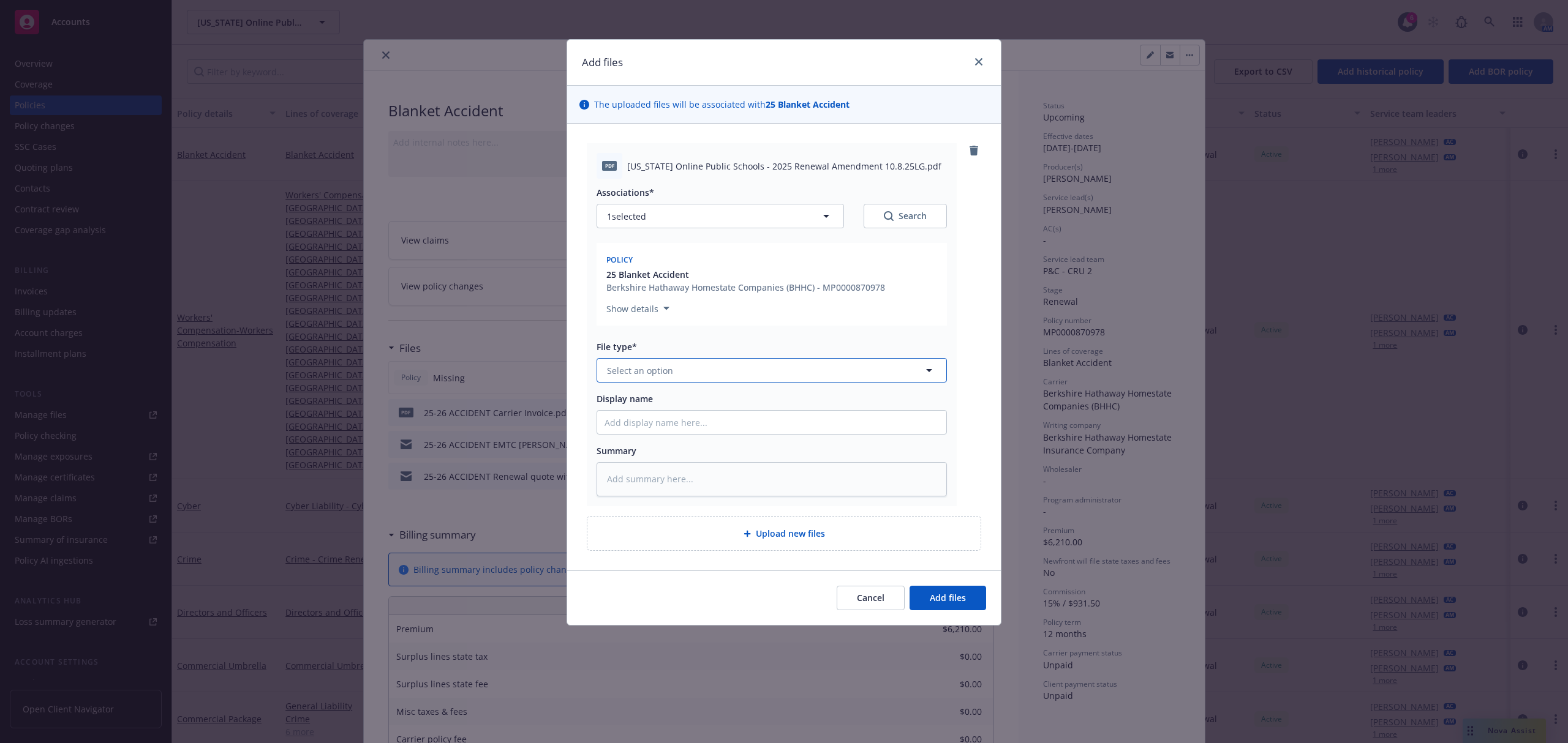
click at [660, 370] on span "Select an option" at bounding box center [639, 370] width 66 height 12
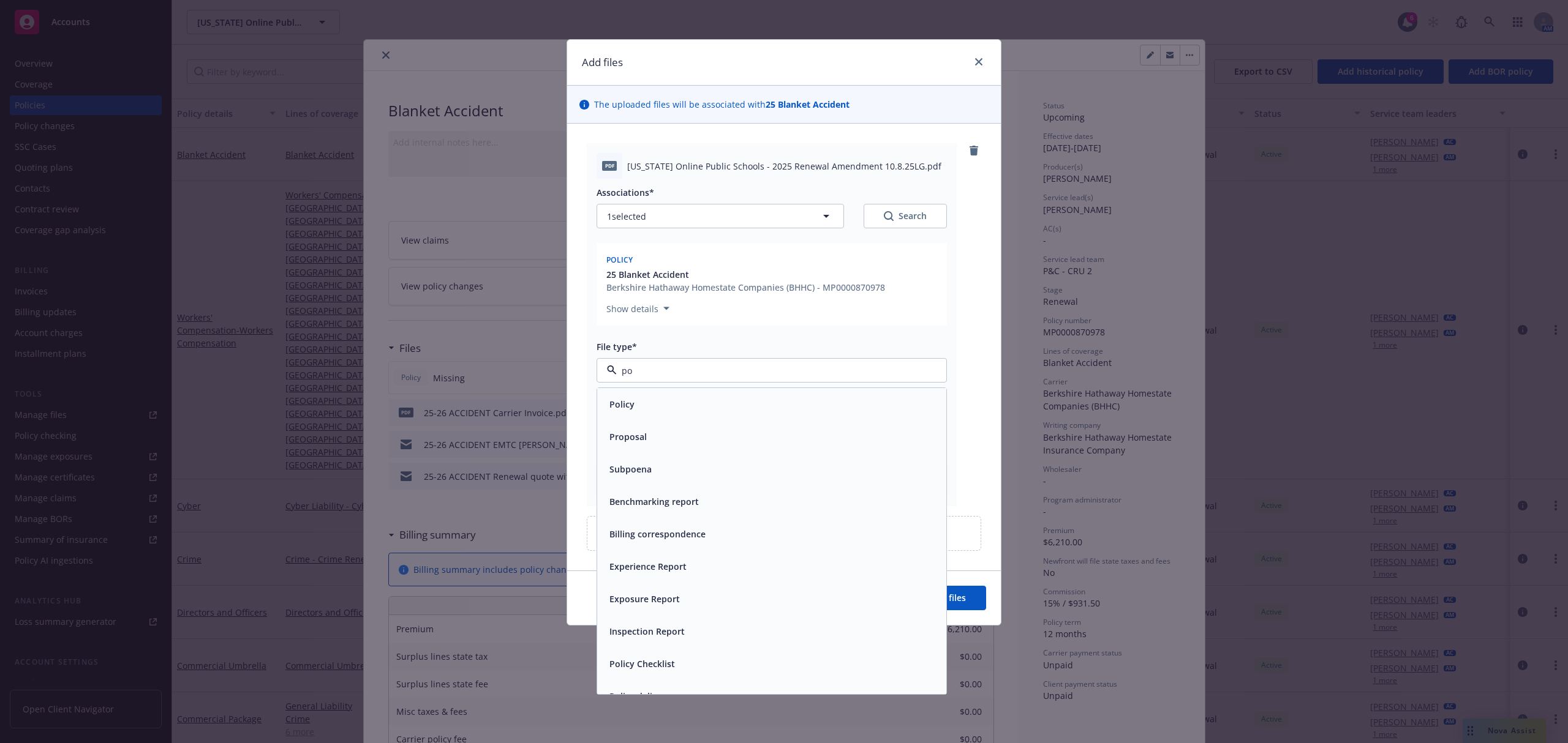
type input "pol"
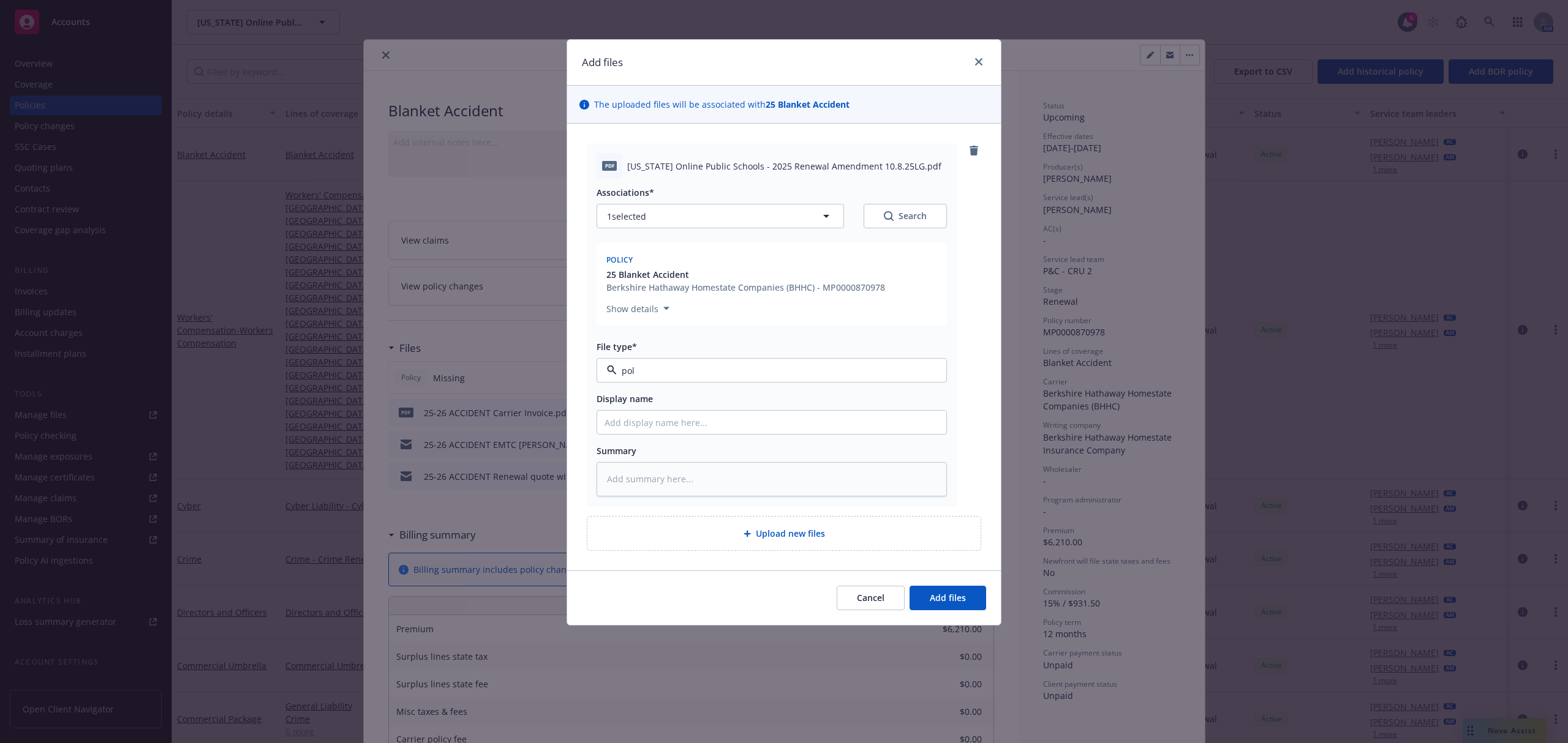
type textarea "x"
type input "2"
type textarea "x"
type input "25"
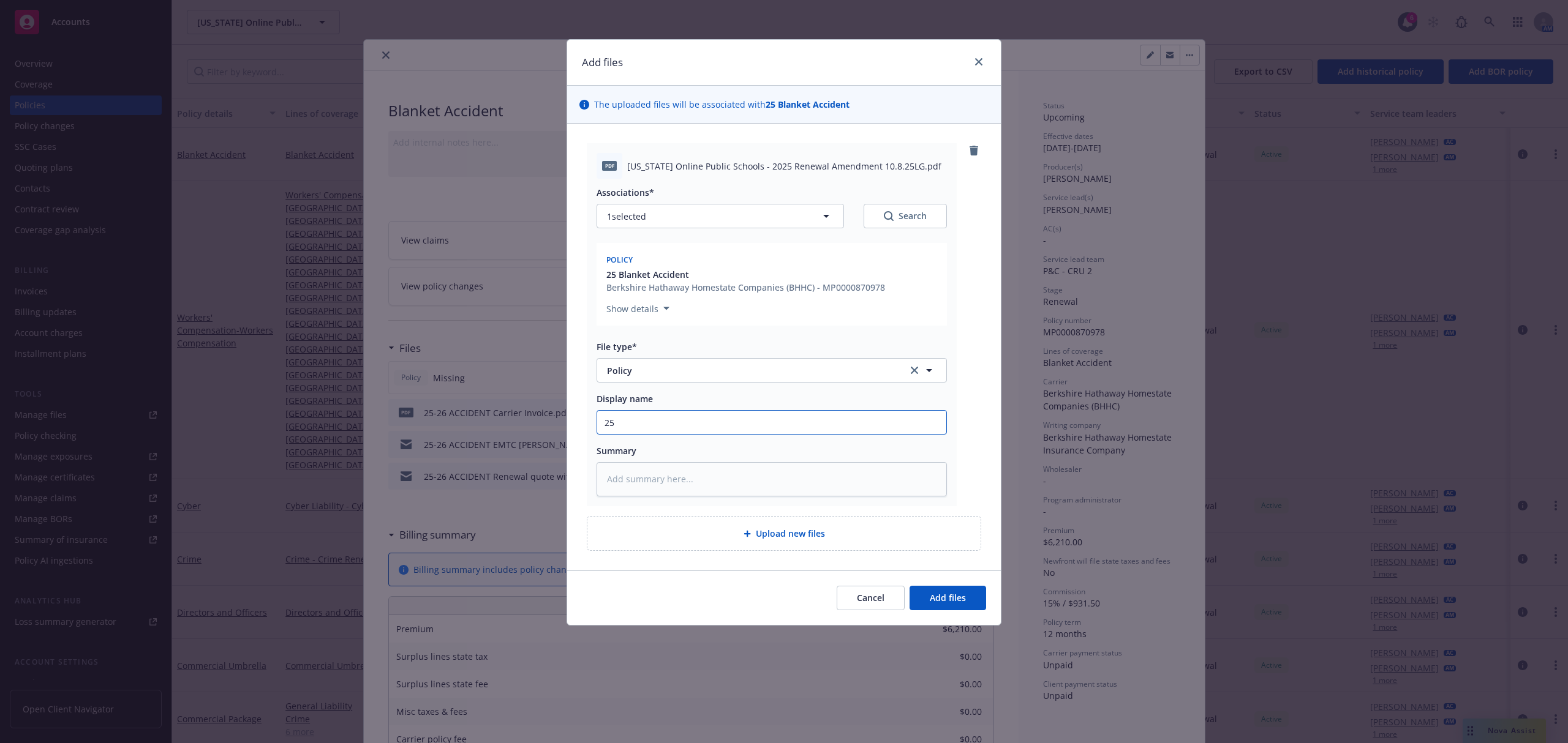
type textarea "x"
type input "25-"
type textarea "x"
type input "25-2"
type textarea "x"
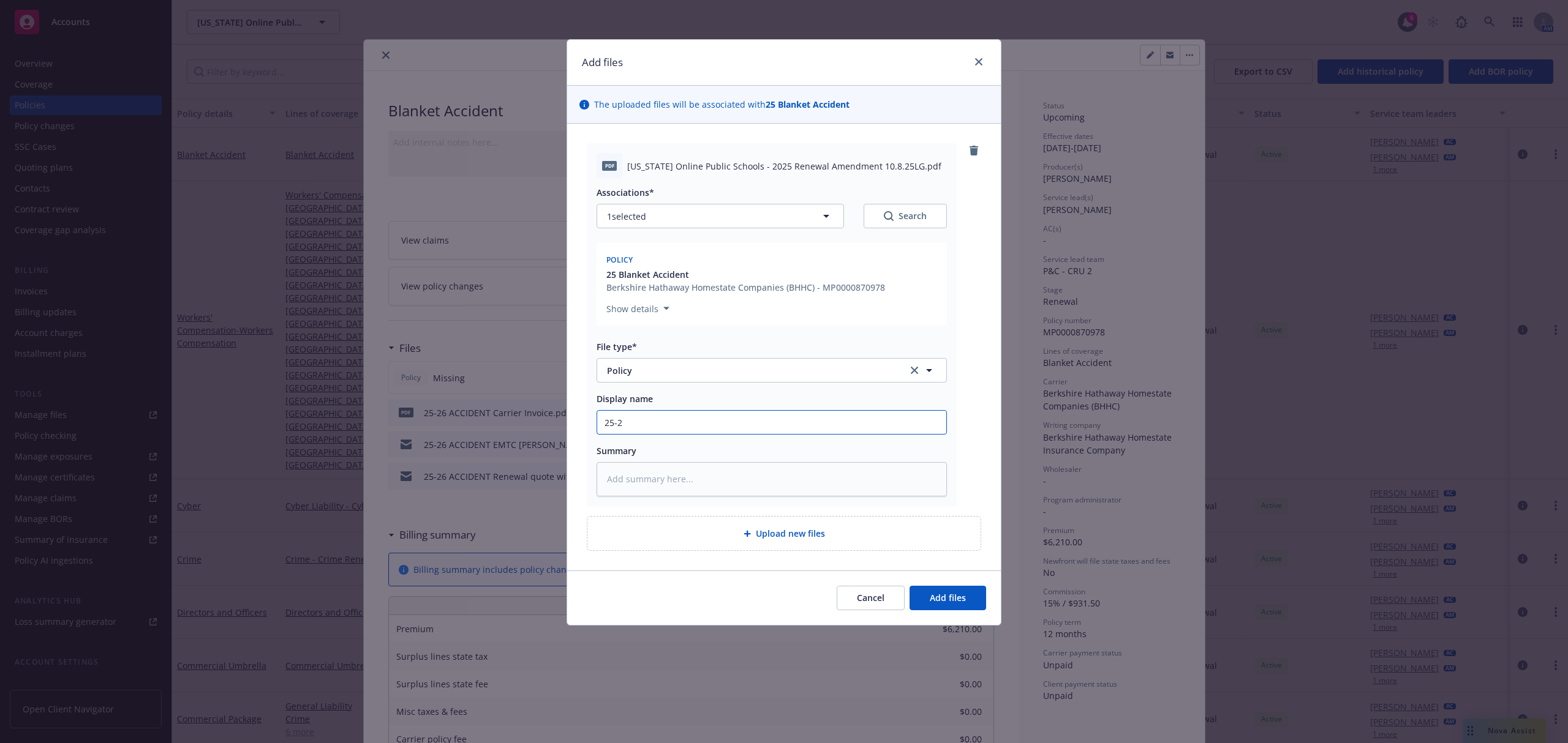
type input "25-26"
type textarea "x"
type input "25-26"
type textarea "x"
type input "25-26 A"
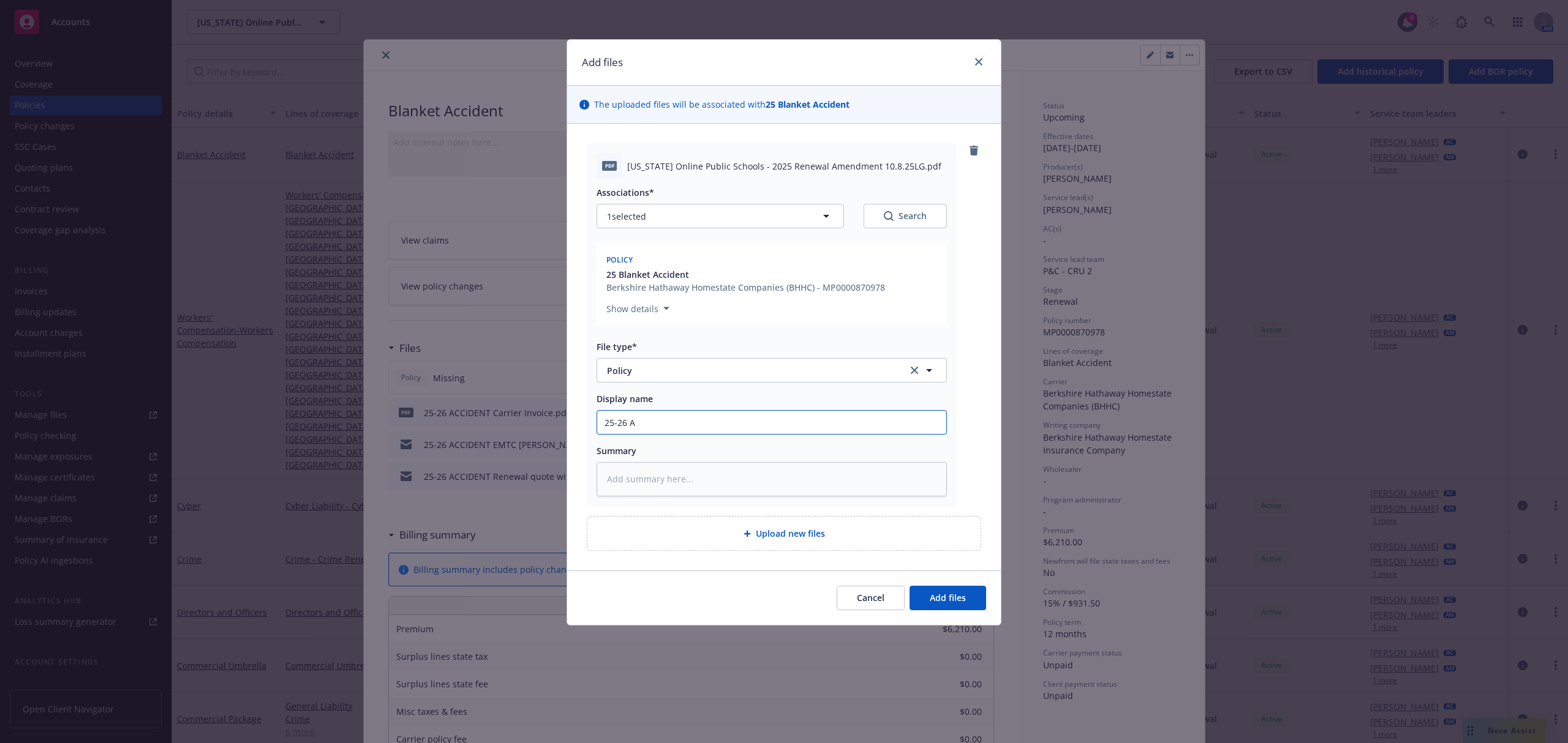
type textarea "x"
type input "25-26 AC"
type textarea "x"
type input "25-26 ACC"
type textarea "x"
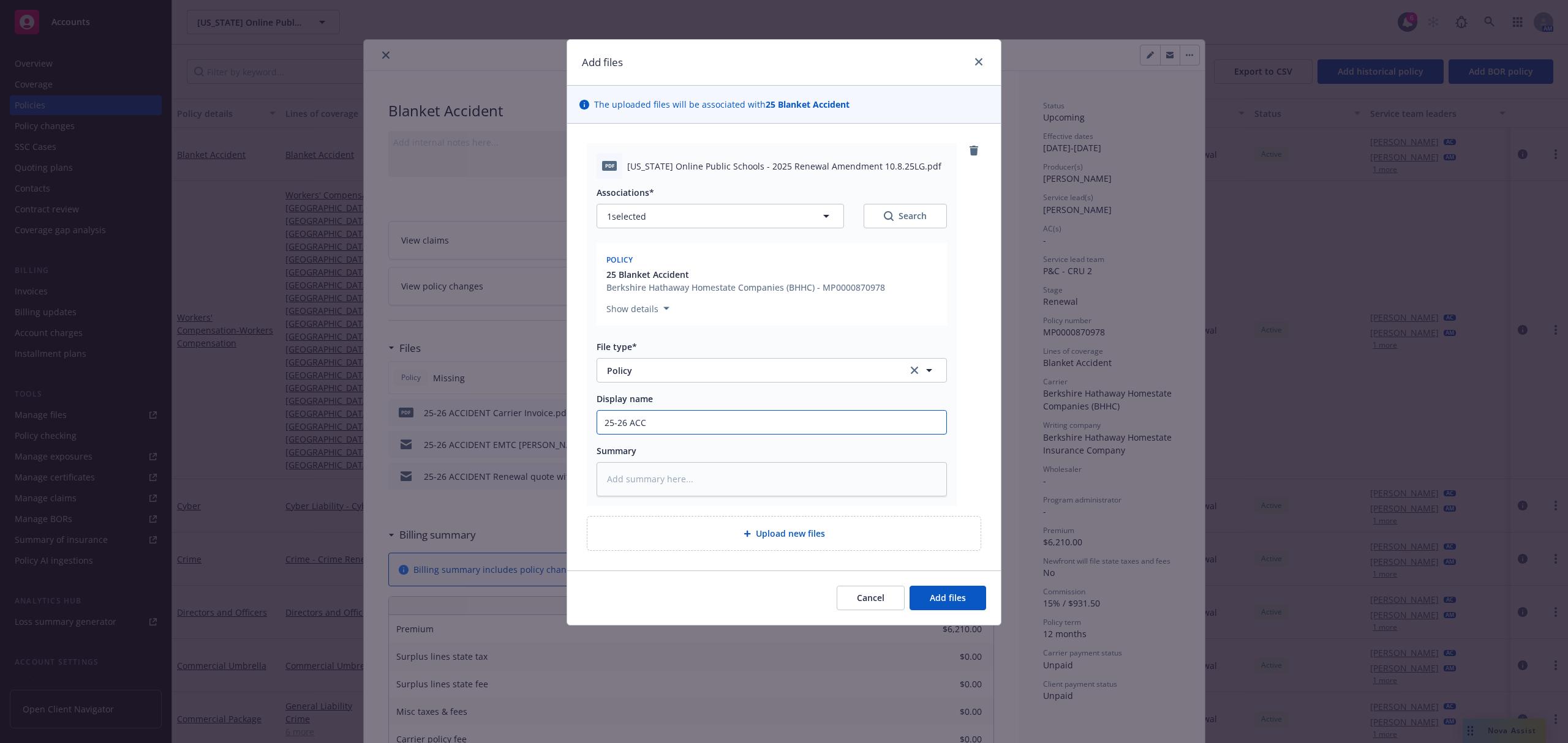
type input "25-26 ACCI"
type textarea "x"
type input "25-26 ACCID"
type textarea "x"
type input "25-26 ACCIDE"
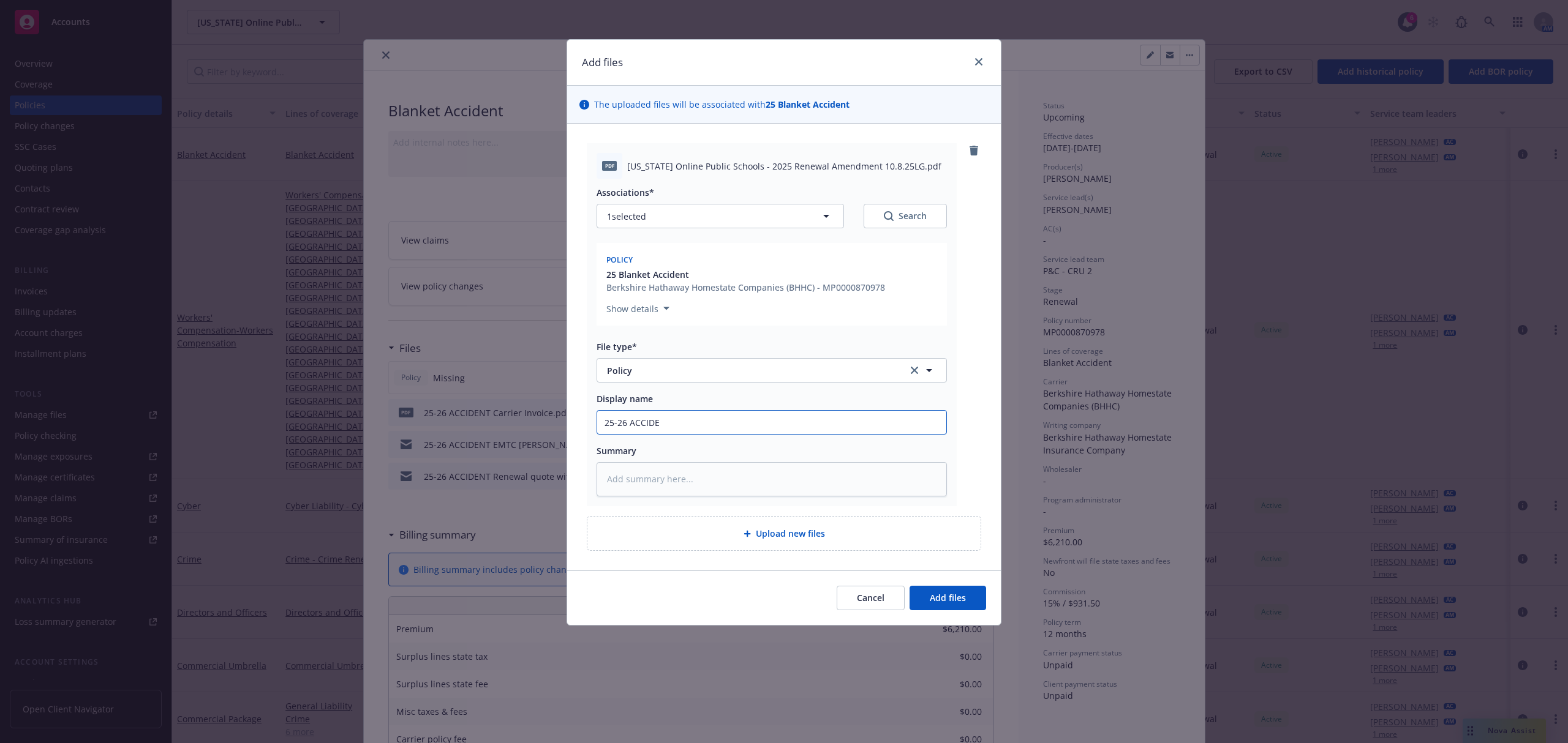
type textarea "x"
type input "25-26 ACCIDEN"
type textarea "x"
type input "25-26 ACCIDENT"
type textarea "x"
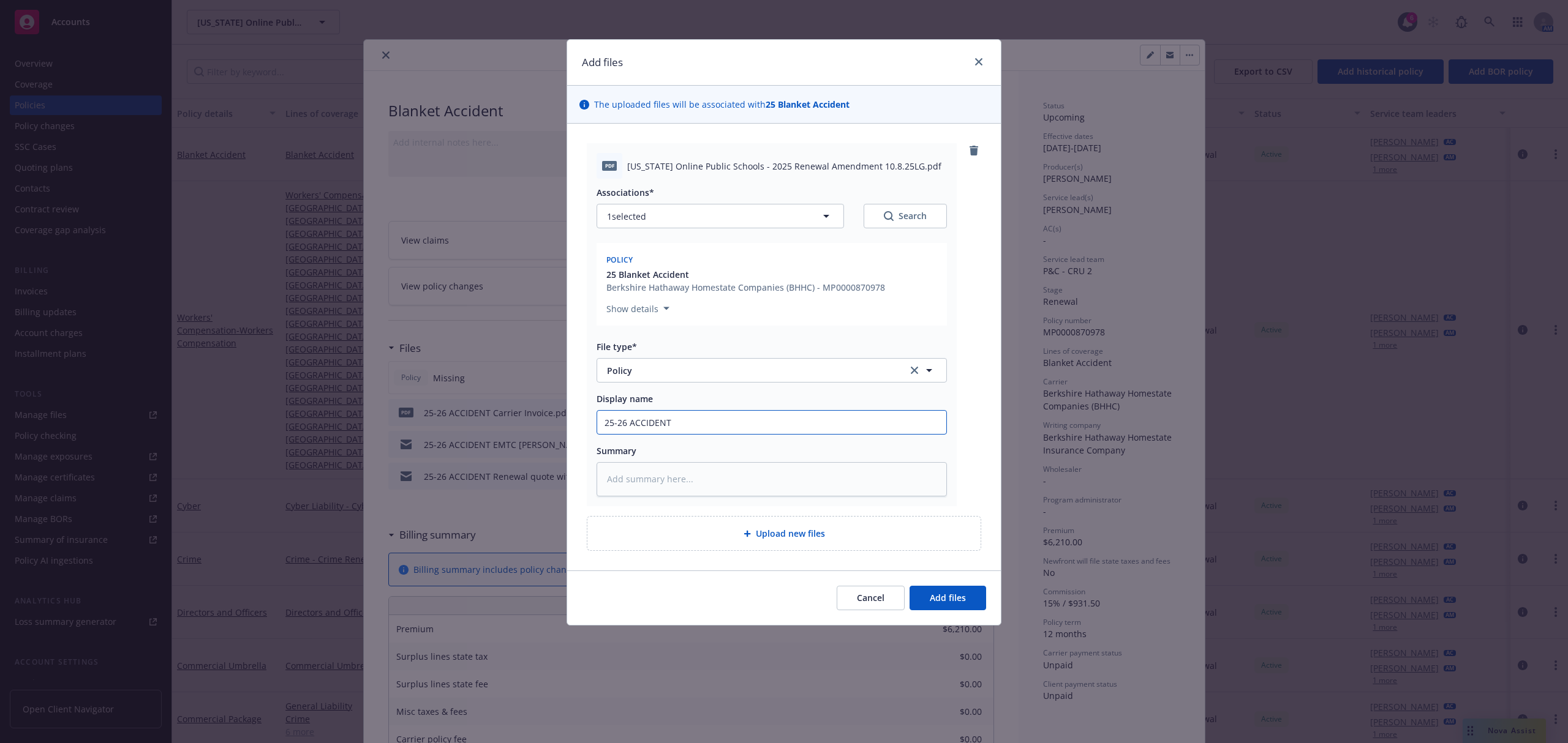
type input "25-26 ACCIDENT"
type textarea "x"
type input "25-26 ACCIDENT P"
type textarea "x"
type input "25-26 ACCIDENT Po"
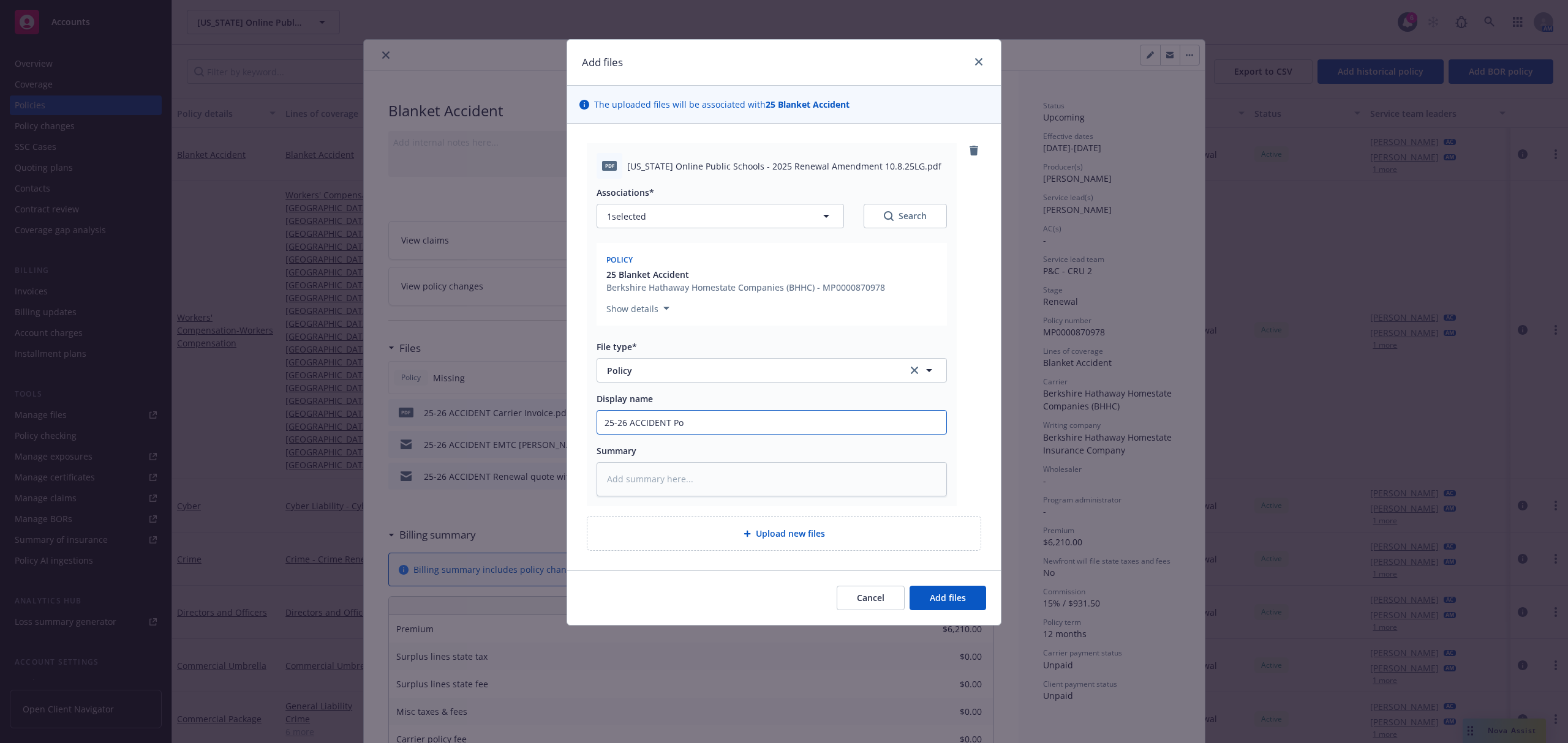
type textarea "x"
type input "25-26 ACCIDENT Pol"
type textarea "x"
type input "25-26 ACCIDENT Poli"
type textarea "x"
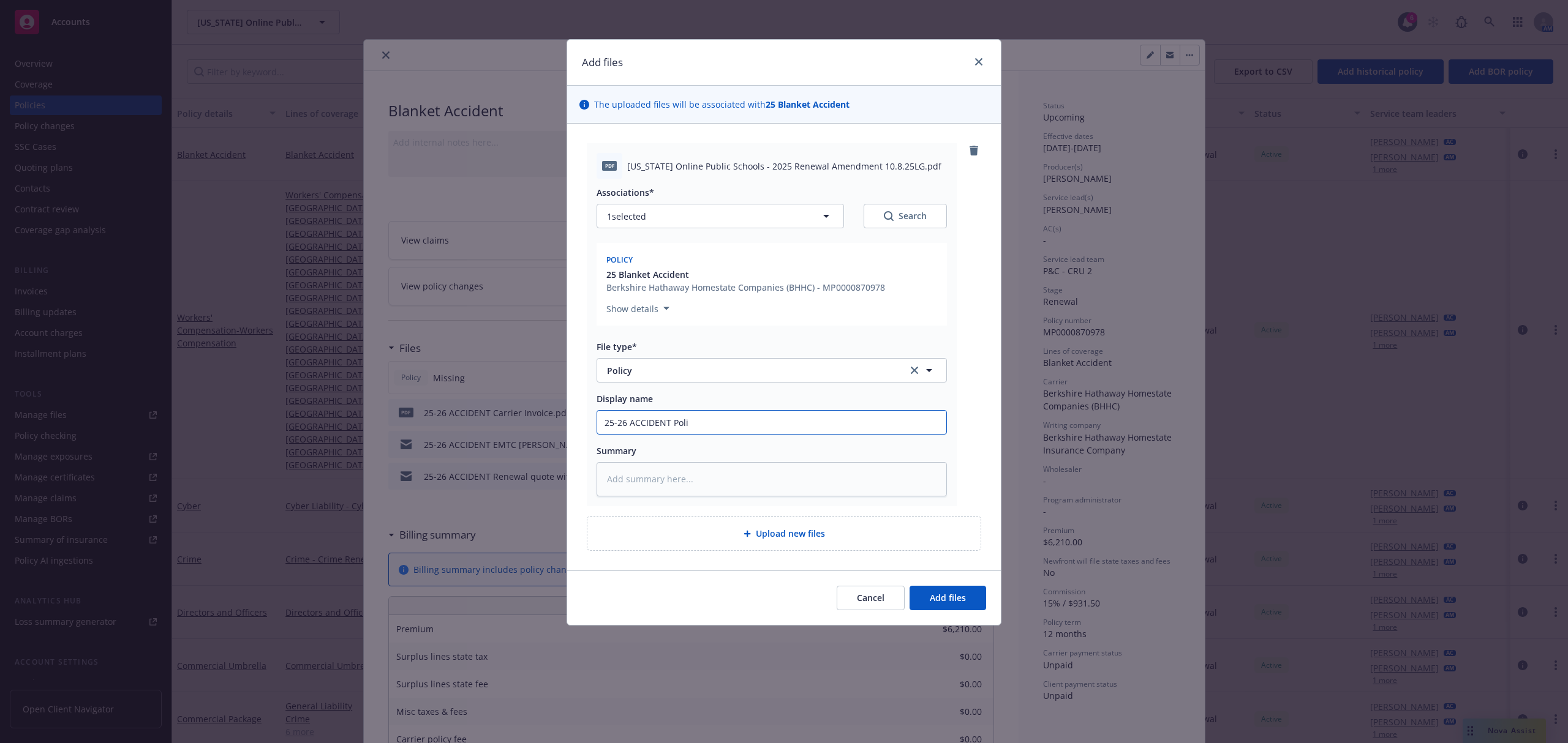
type input "25-26 ACCIDENT Polic"
type textarea "x"
type input "25-26 ACCIDENT Policy"
click at [965, 596] on button "Add files" at bounding box center [948, 599] width 77 height 25
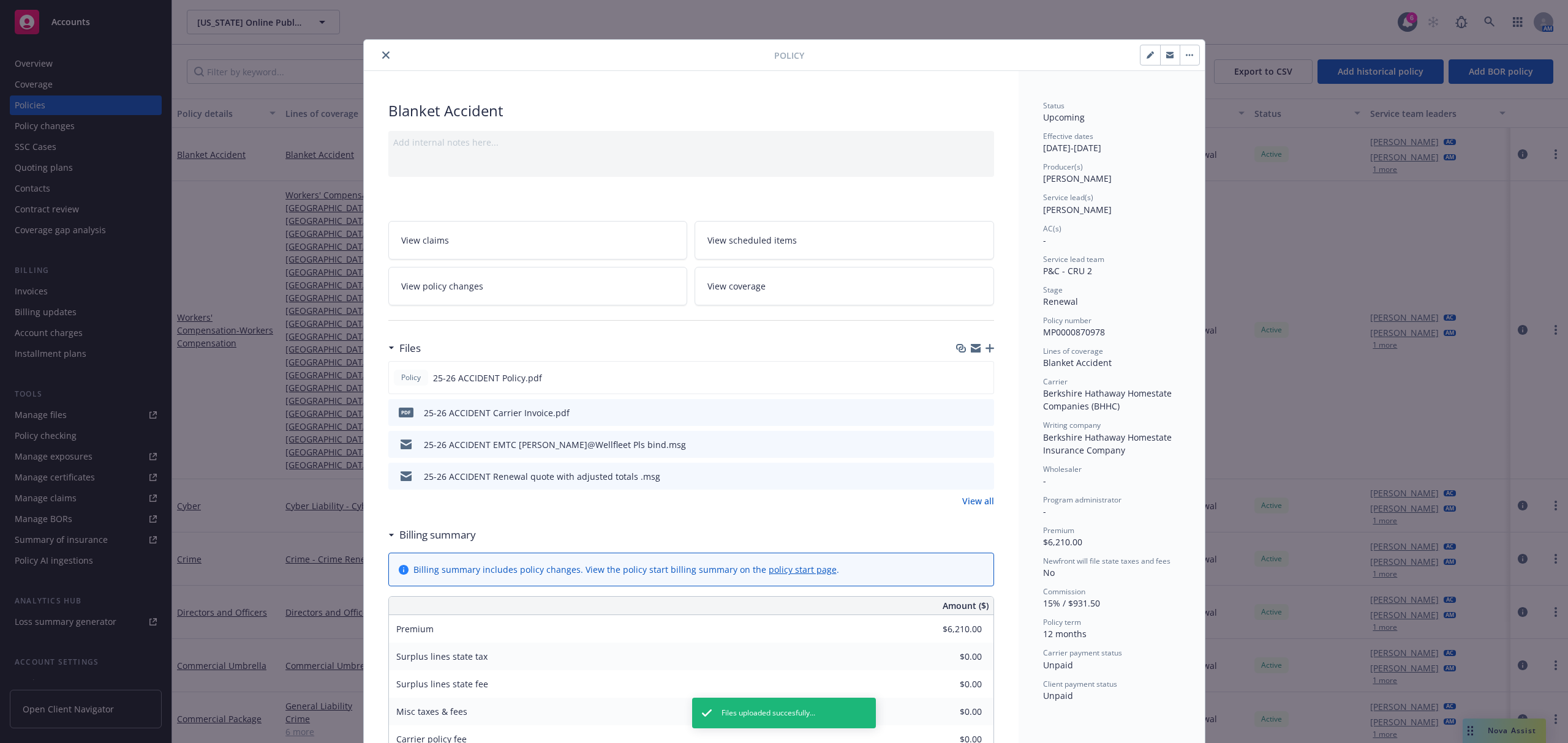
click at [986, 353] on icon "button" at bounding box center [989, 348] width 9 height 9
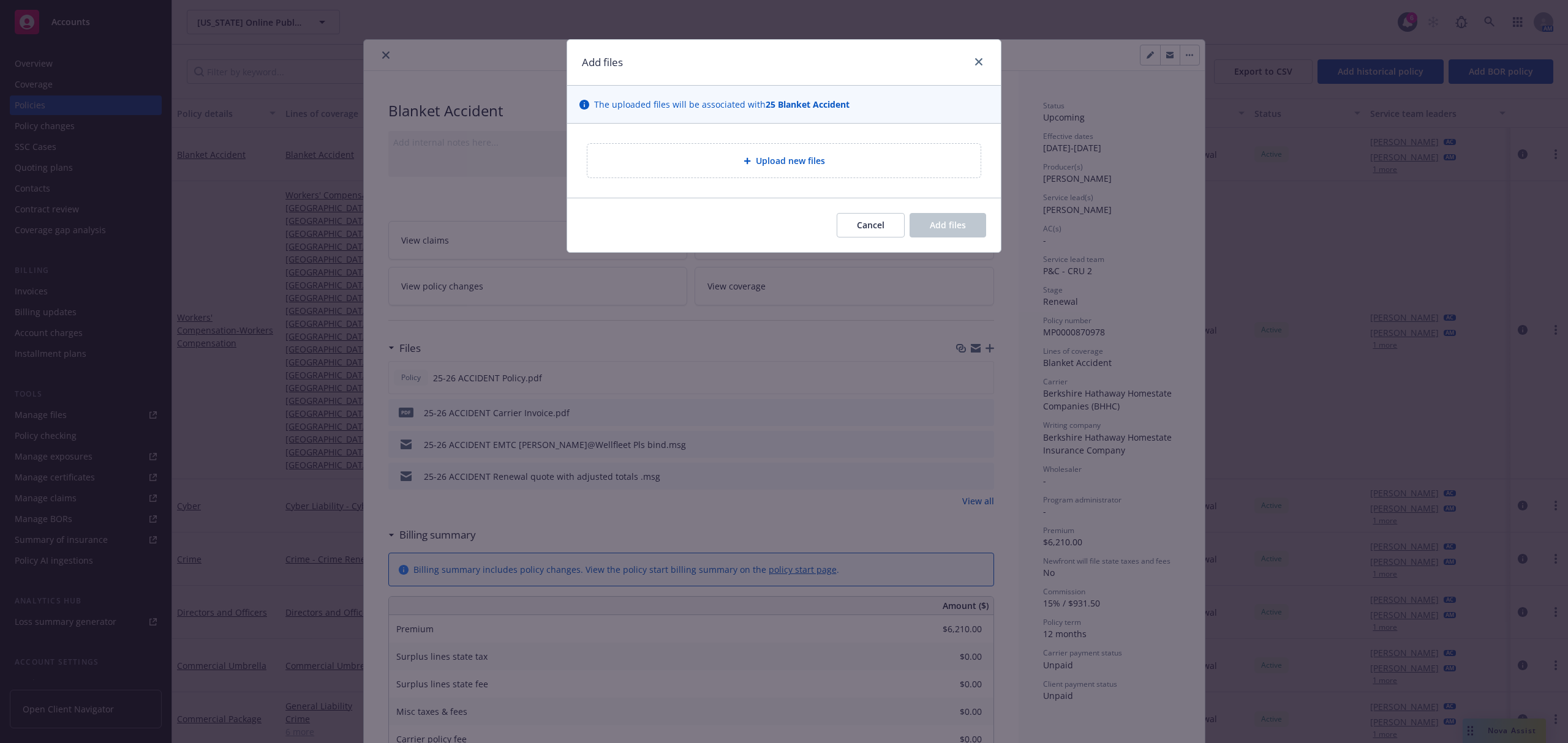
type textarea "x"
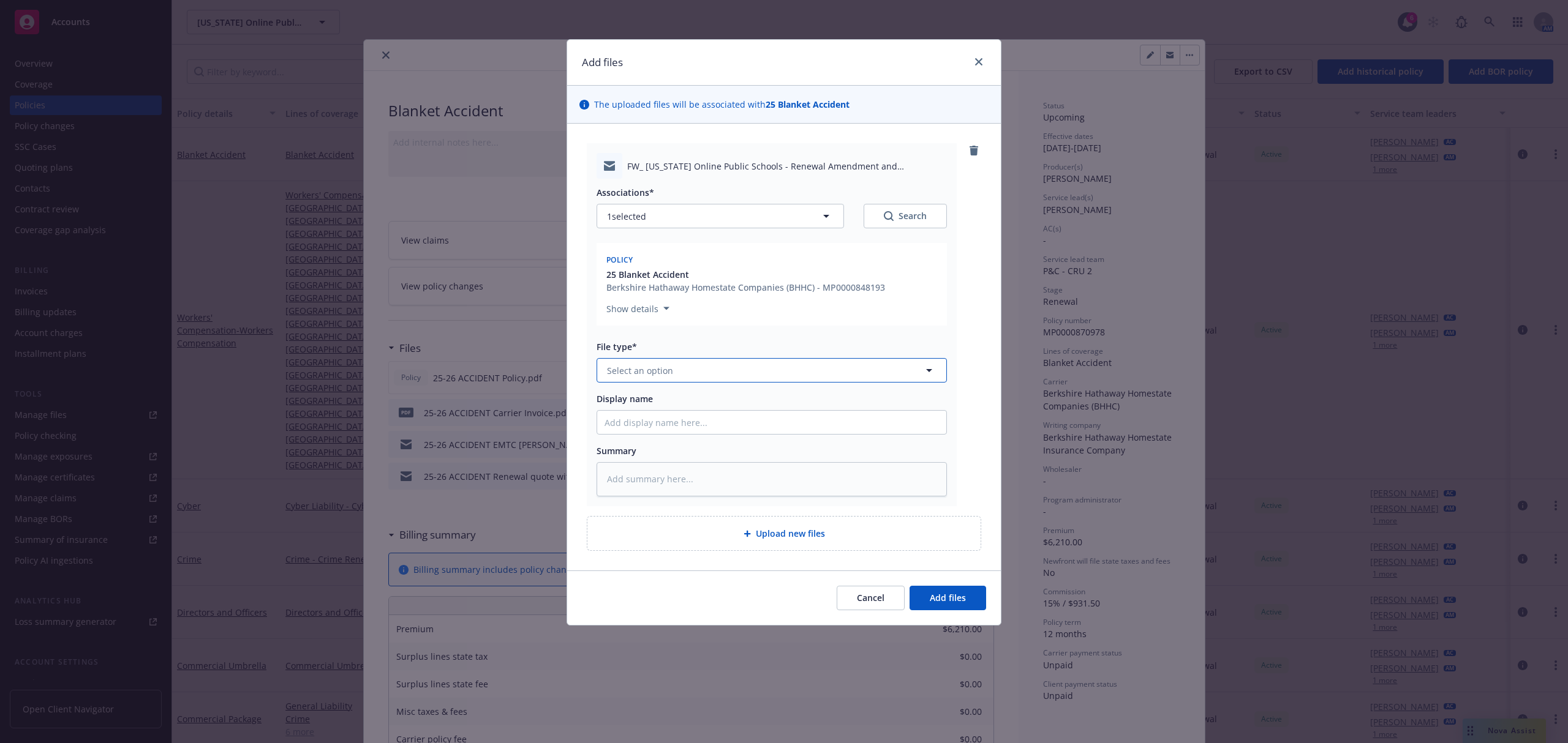
click at [681, 375] on button "Select an option" at bounding box center [771, 370] width 350 height 25
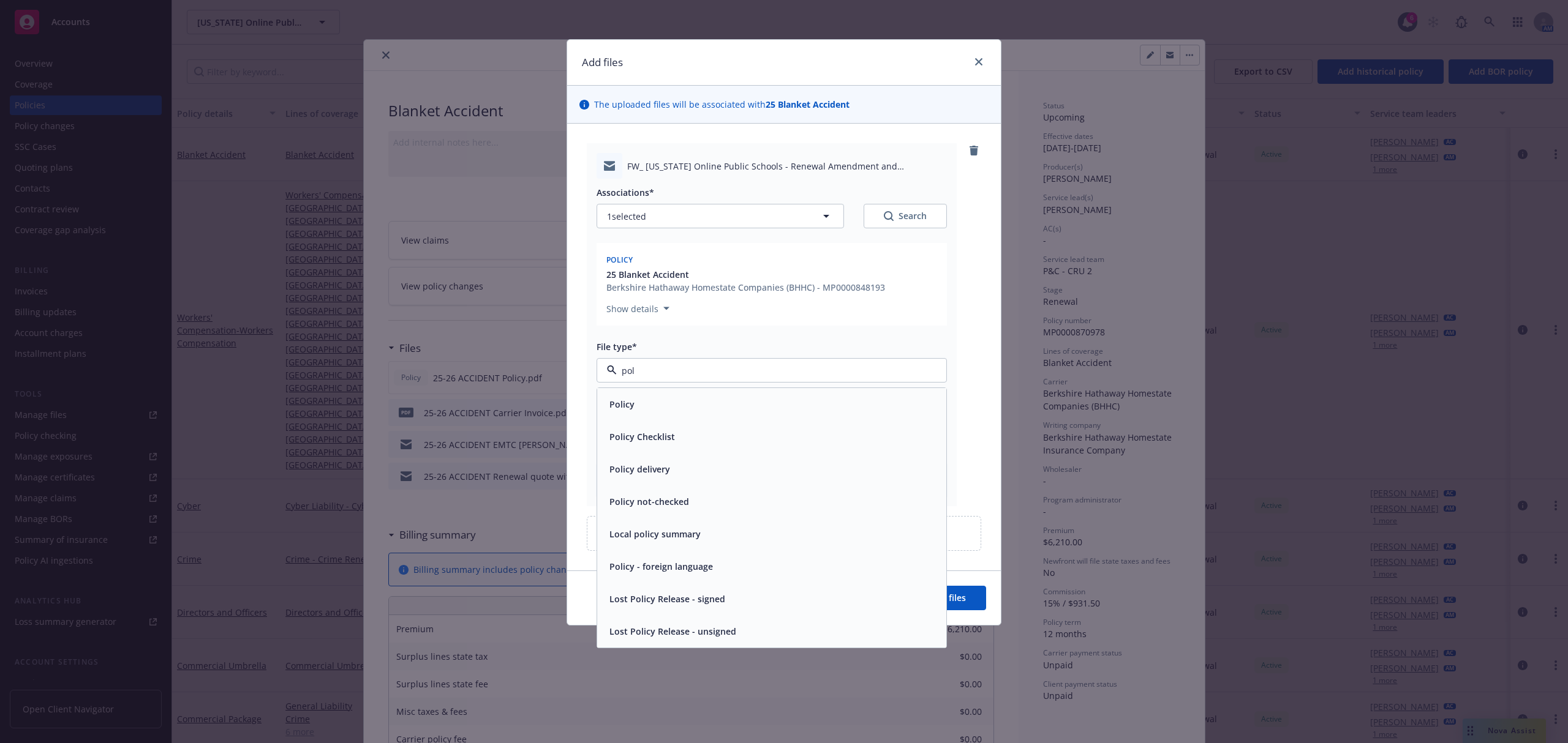
type input "poli"
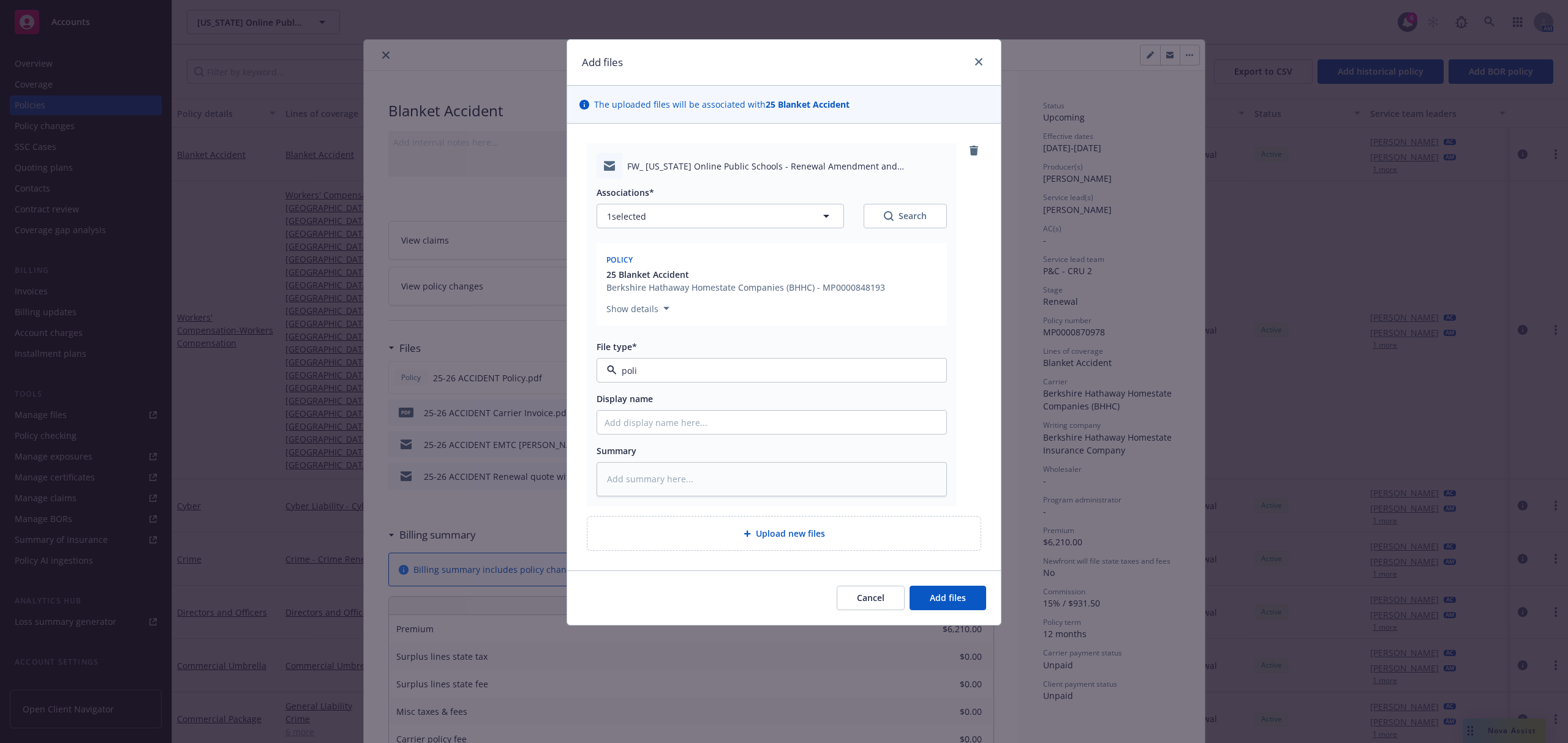
type textarea "x"
type input "2"
type textarea "x"
type input "25"
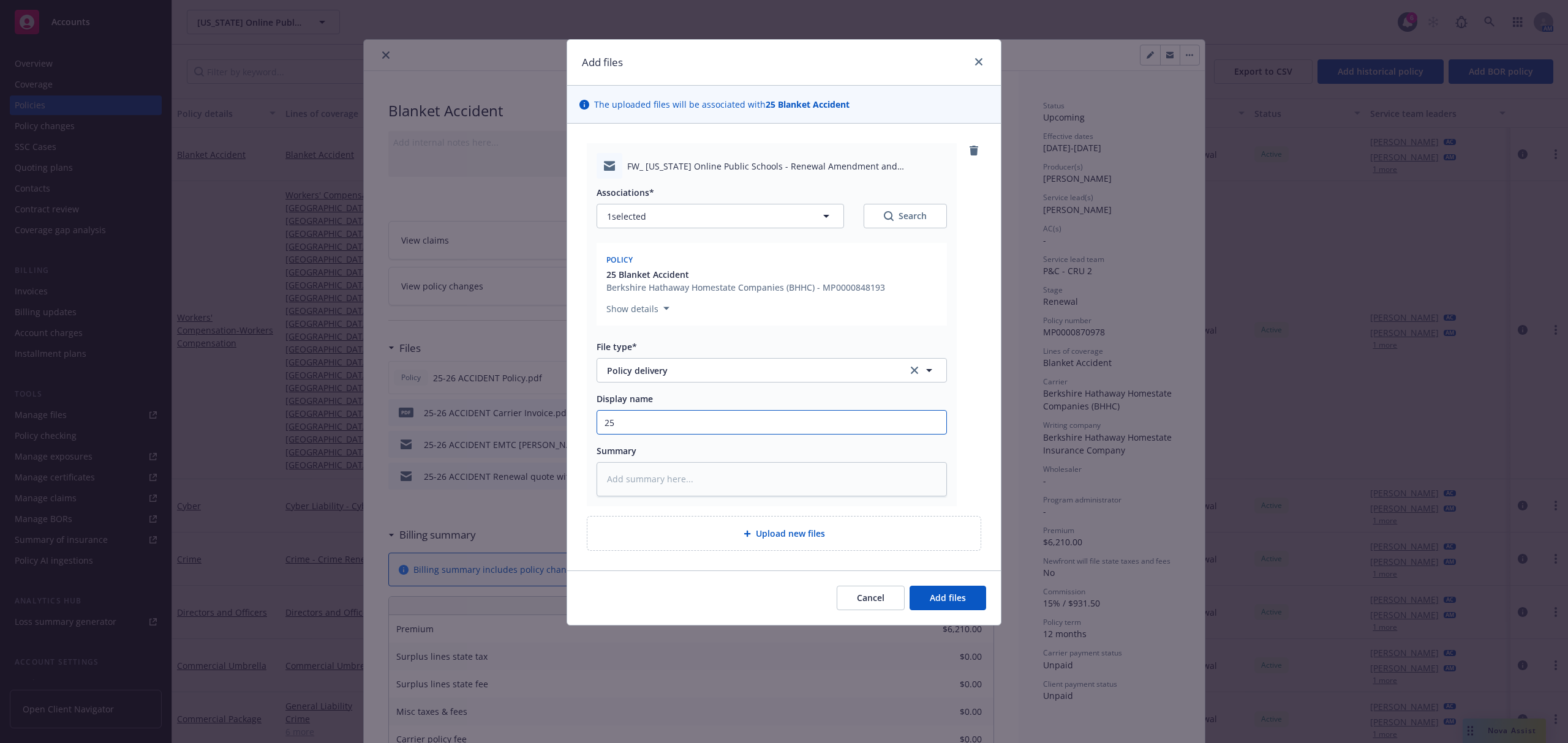
type textarea "x"
type input "25-"
type textarea "x"
type input "25-2"
type textarea "x"
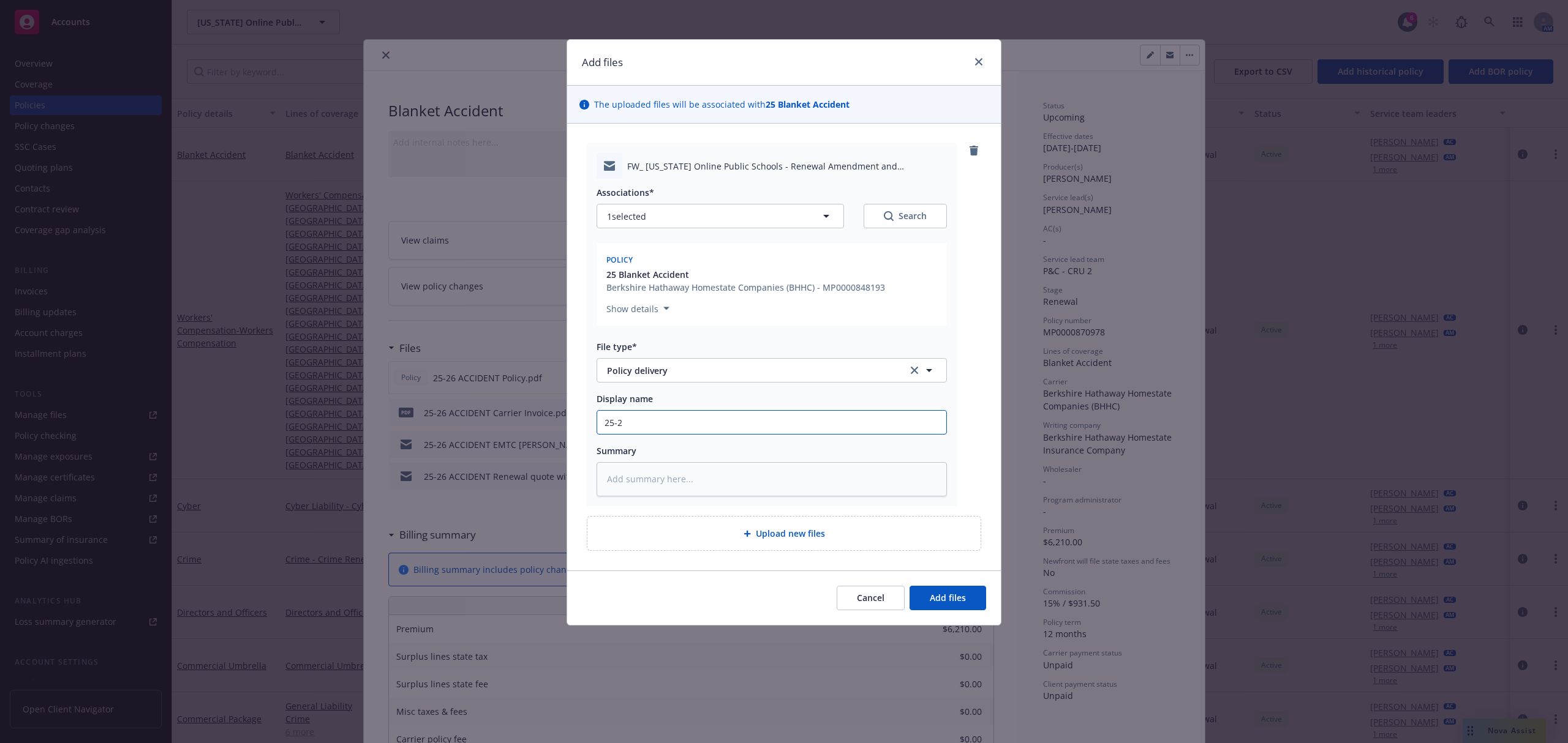
type input "25-26"
type textarea "x"
type input "25-26"
type textarea "x"
type input "25-26 A"
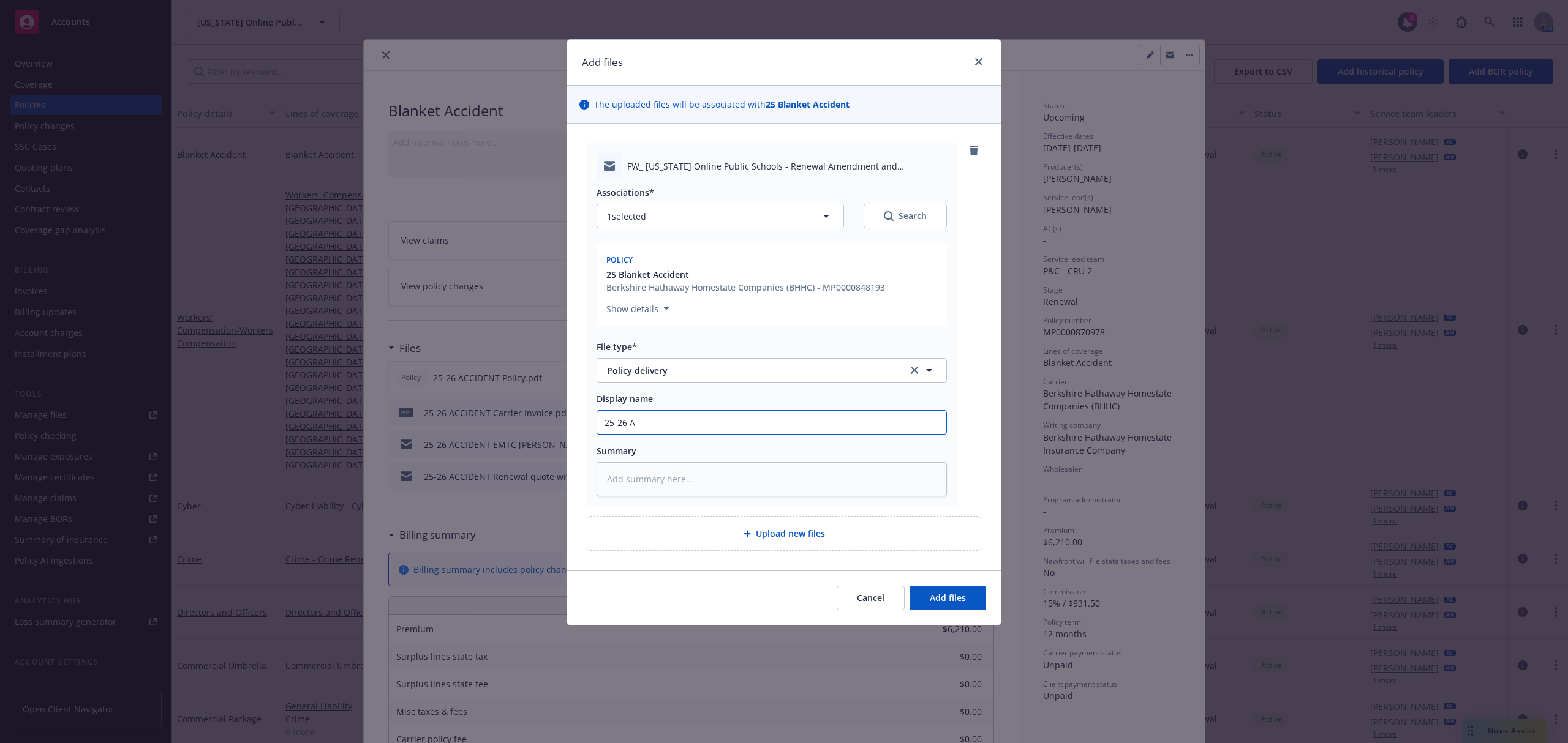
type textarea "x"
type input "25-26 AC"
type textarea "x"
type input "25-26 ACC"
type textarea "x"
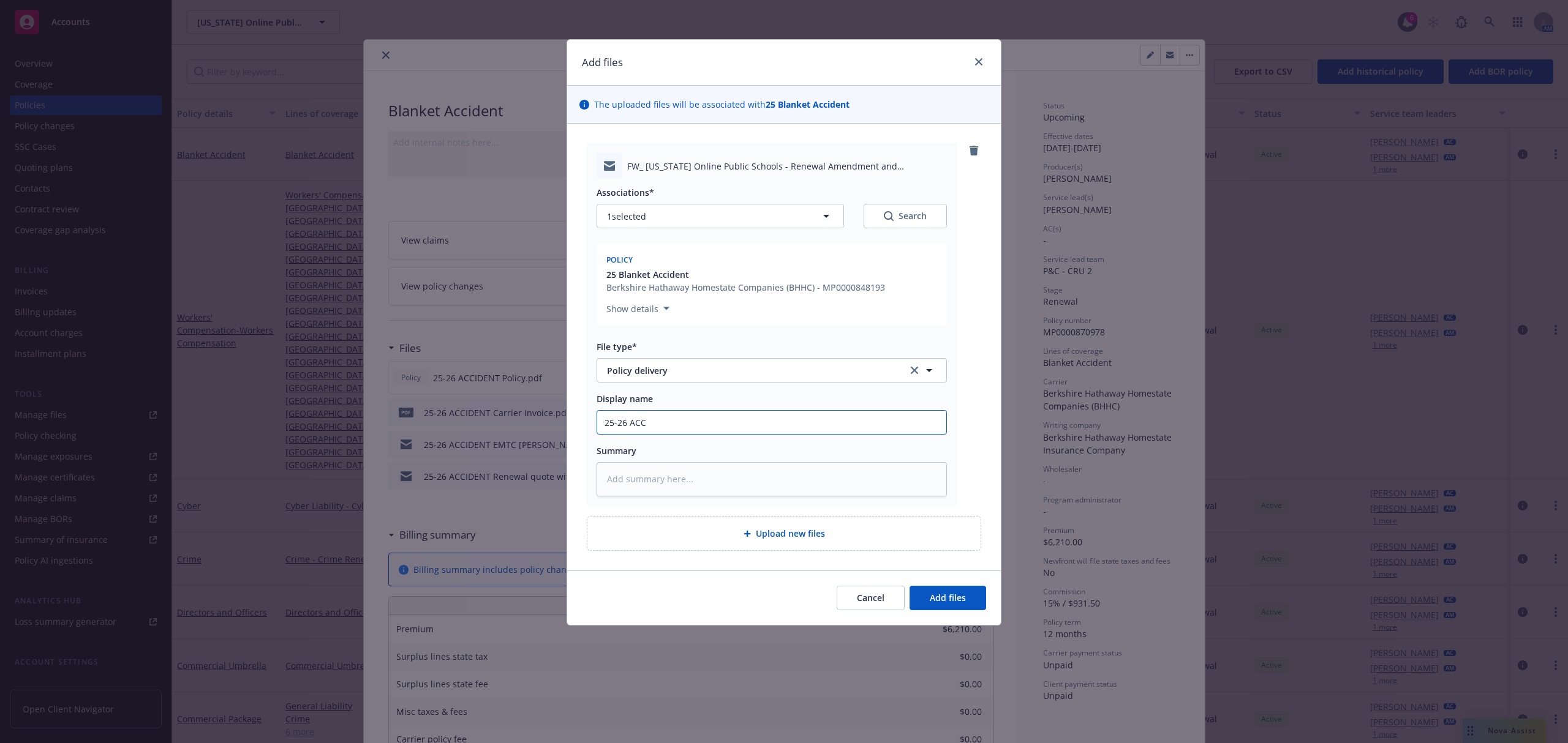
type input "25-26 ACCI"
type textarea "x"
type input "25-26 ACCID"
type textarea "x"
type input "25-26 ACCIDE"
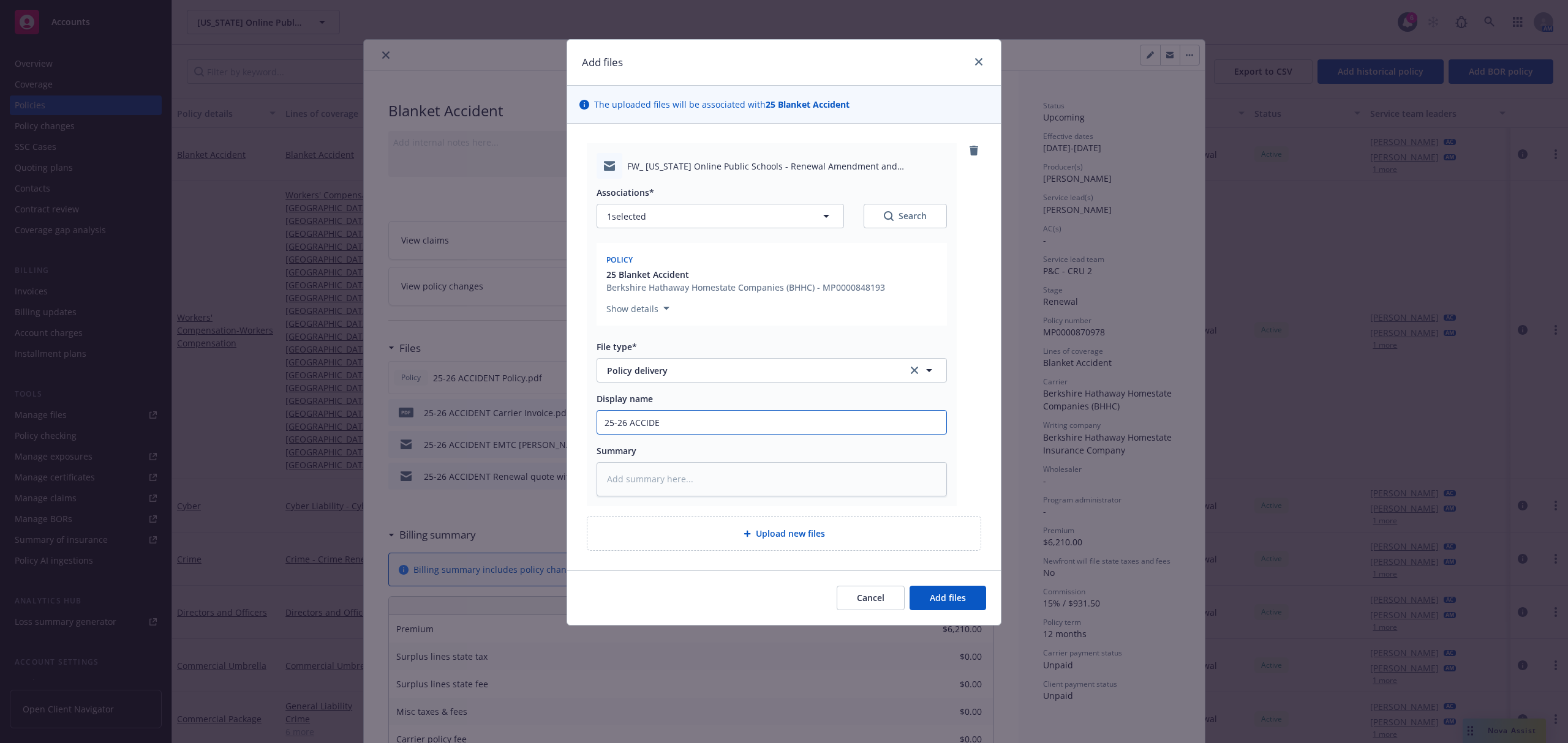
type textarea "x"
type input "25-26 ACCIDEN"
type textarea "x"
type input "25-26 ACCIDENT"
type textarea "x"
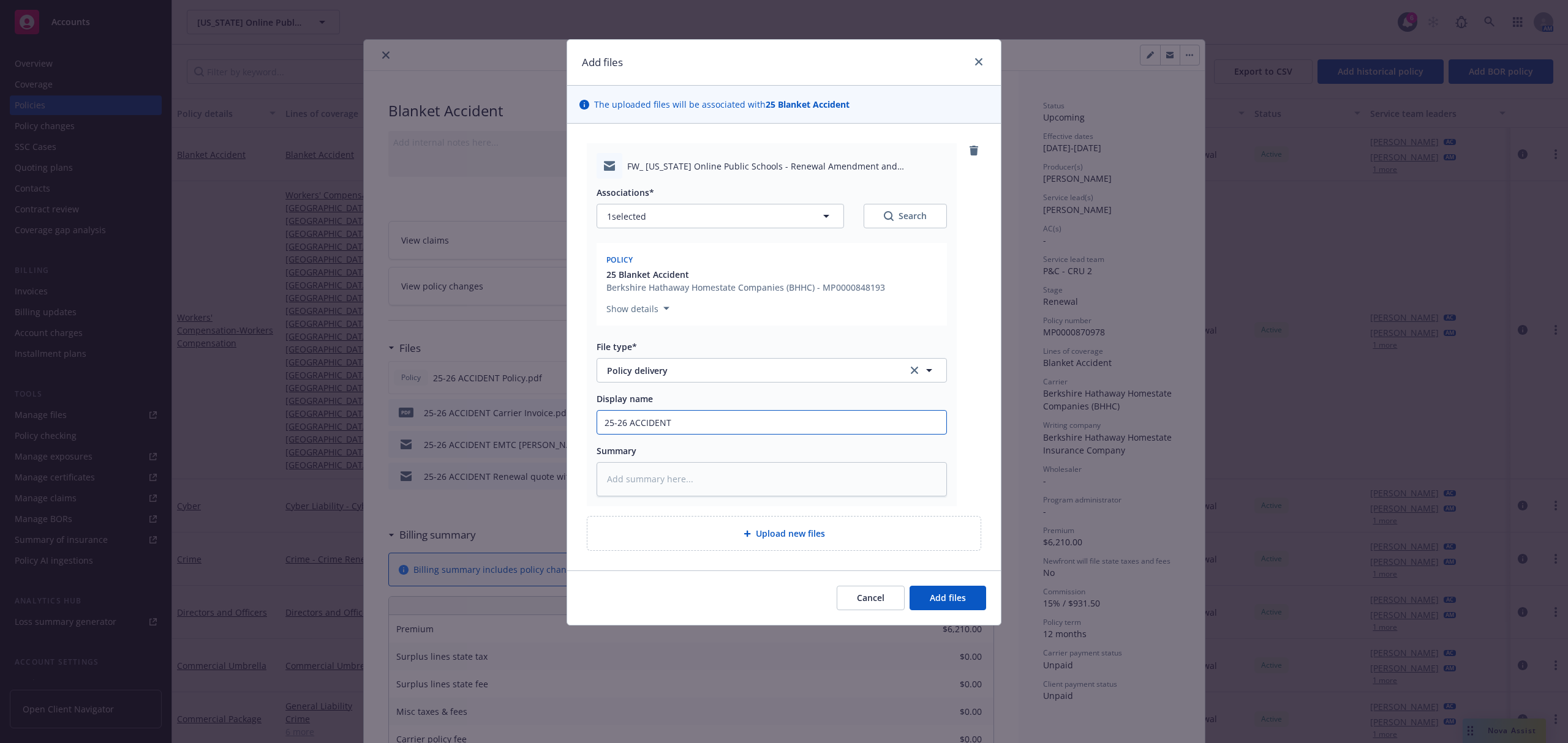
type input "25-26 ACCIDENT"
type textarea "x"
type input "25-26 ACCIDENT E"
type textarea "x"
type input "25-26 ACCIDENT EM"
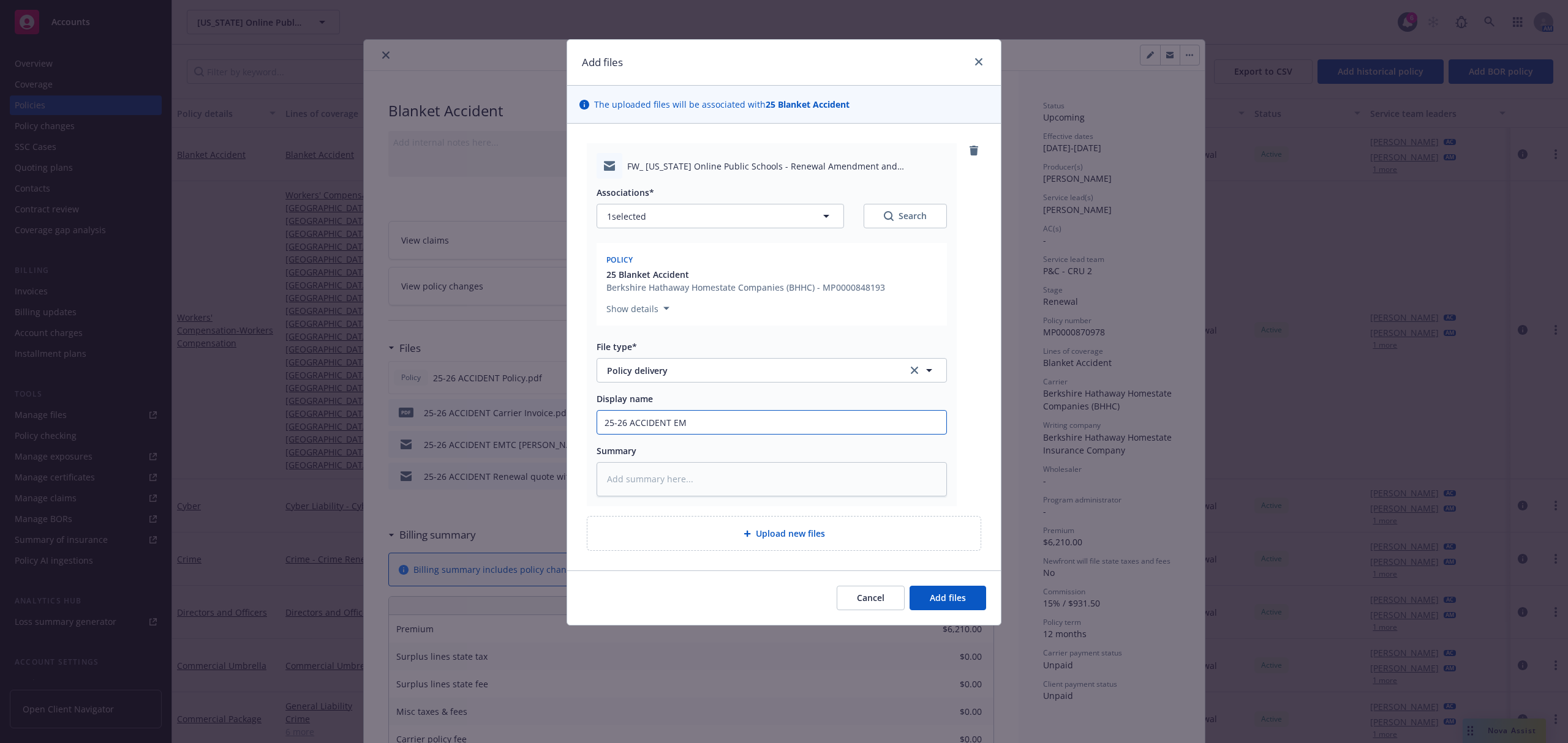
type textarea "x"
type input "25-26 ACCIDENT EMF"
type textarea "x"
type input "25-26 ACCIDENT EMFC"
type textarea "x"
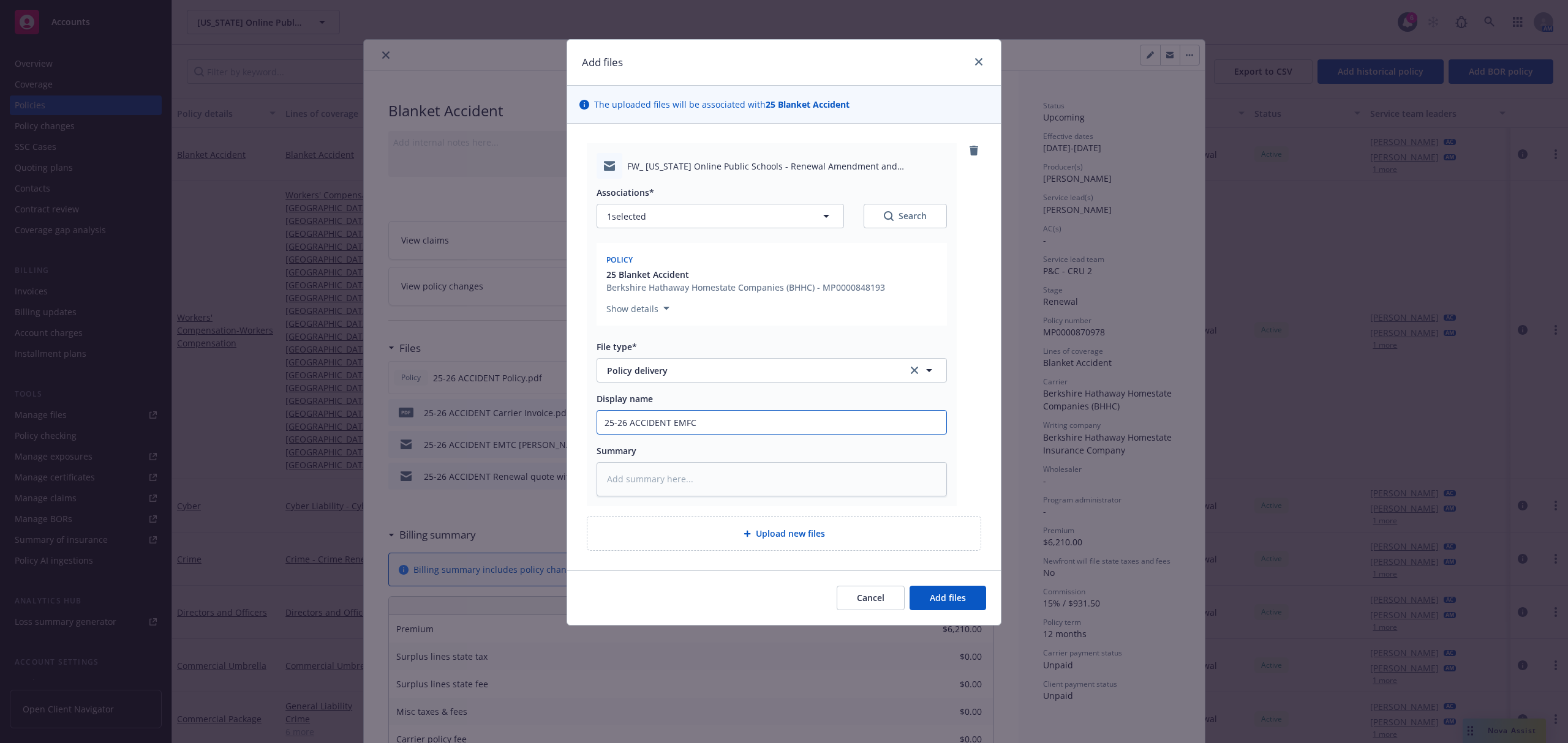
type input "25-26 ACCIDENT EMFC"
type textarea "x"
type input "25-26 ACCIDENT EMFC P"
type textarea "x"
type input "25-26 ACCIDENT EMFC Po"
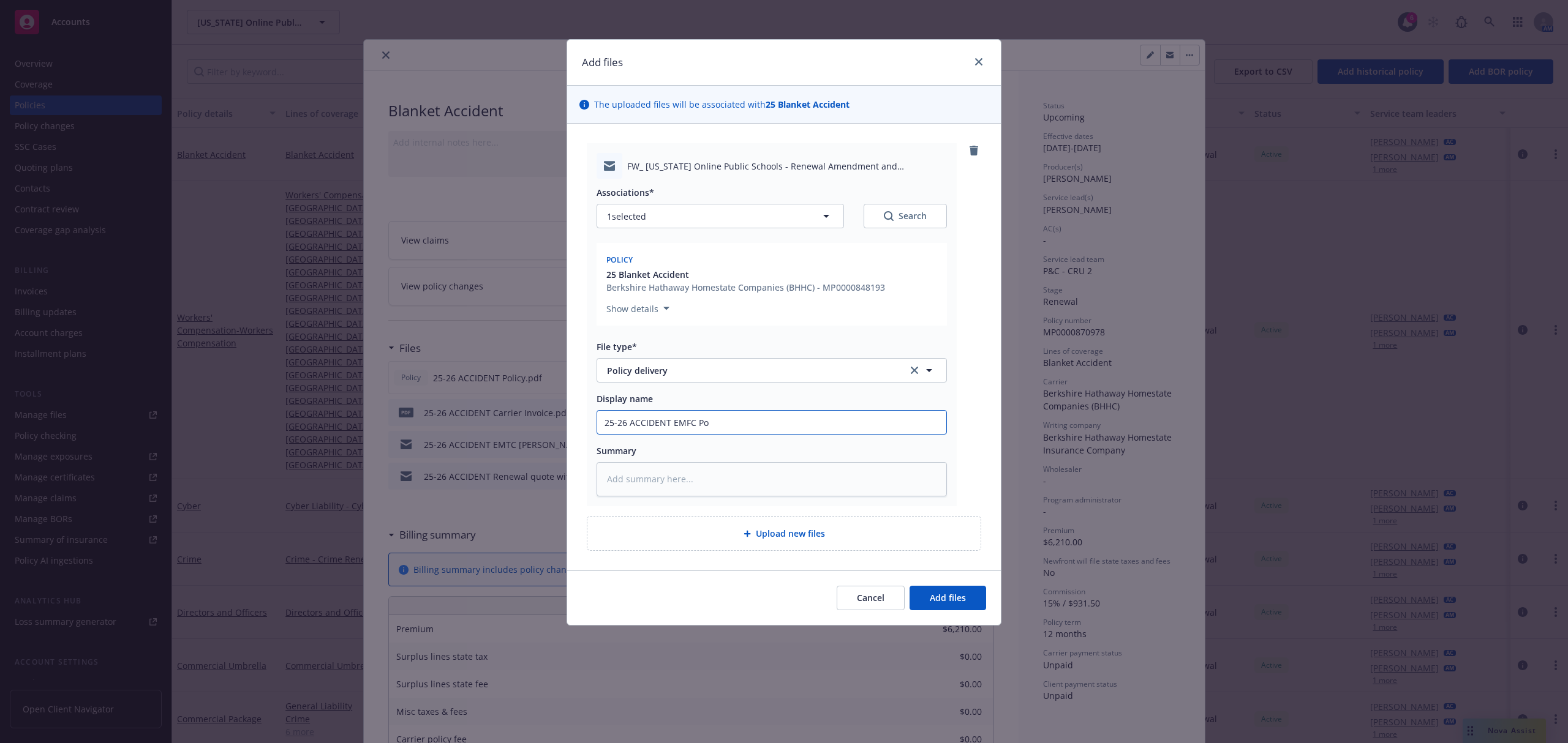
type textarea "x"
type input "25-26 ACCIDENT EMFC Pol"
type textarea "x"
type input "25-26 ACCIDENT EMFC Poli"
type textarea "x"
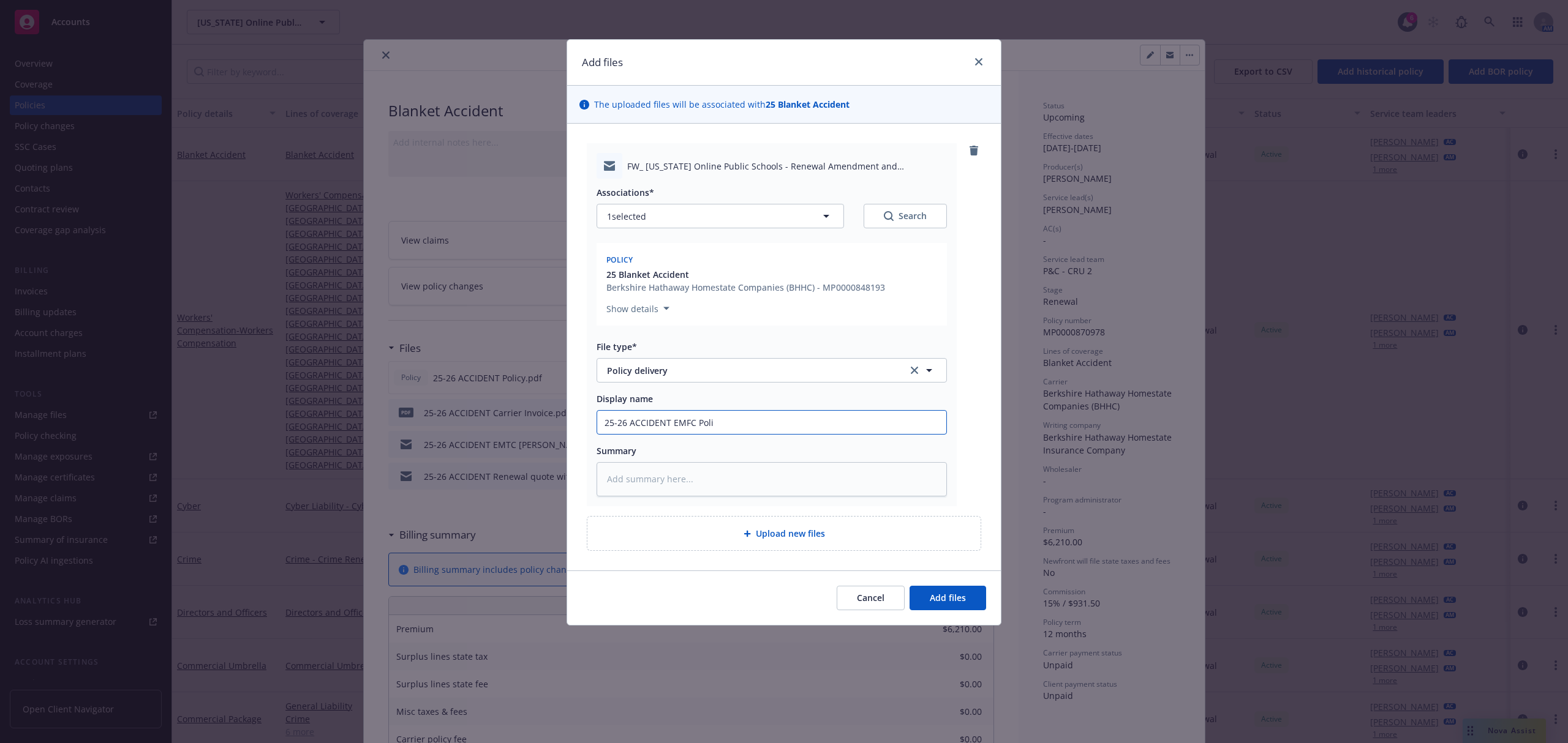
type input "25-26 ACCIDENT EMFC Polic"
type textarea "x"
type input "25-26 ACCIDENT EMFC Policy"
type textarea "x"
type input "25-26 ACCIDENT EMFC Policy"
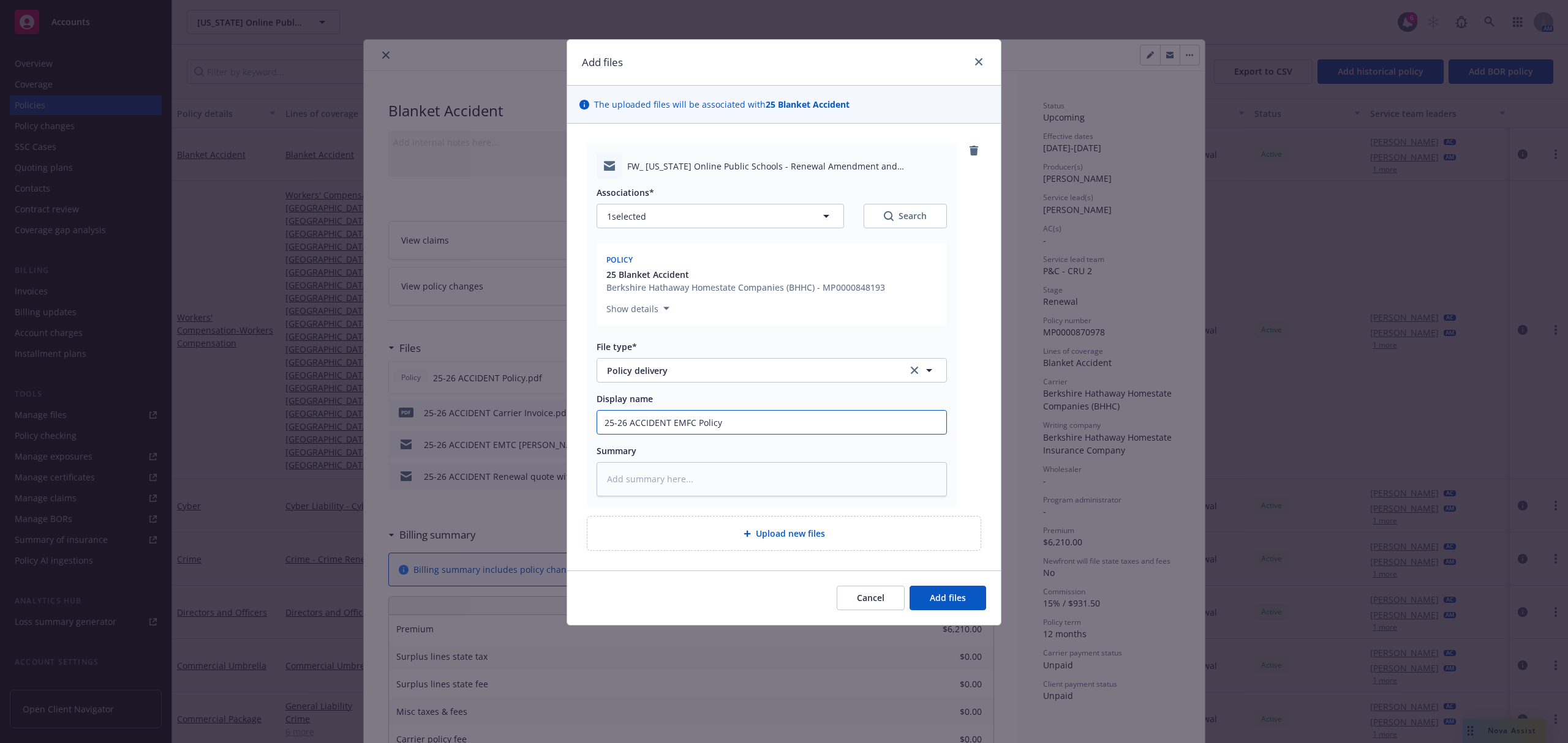
type textarea "x"
type input "25-26 ACCIDENT EMFC Policy an"
type textarea "x"
type input "25-26 ACCIDENT EMFC Policy and"
type textarea "x"
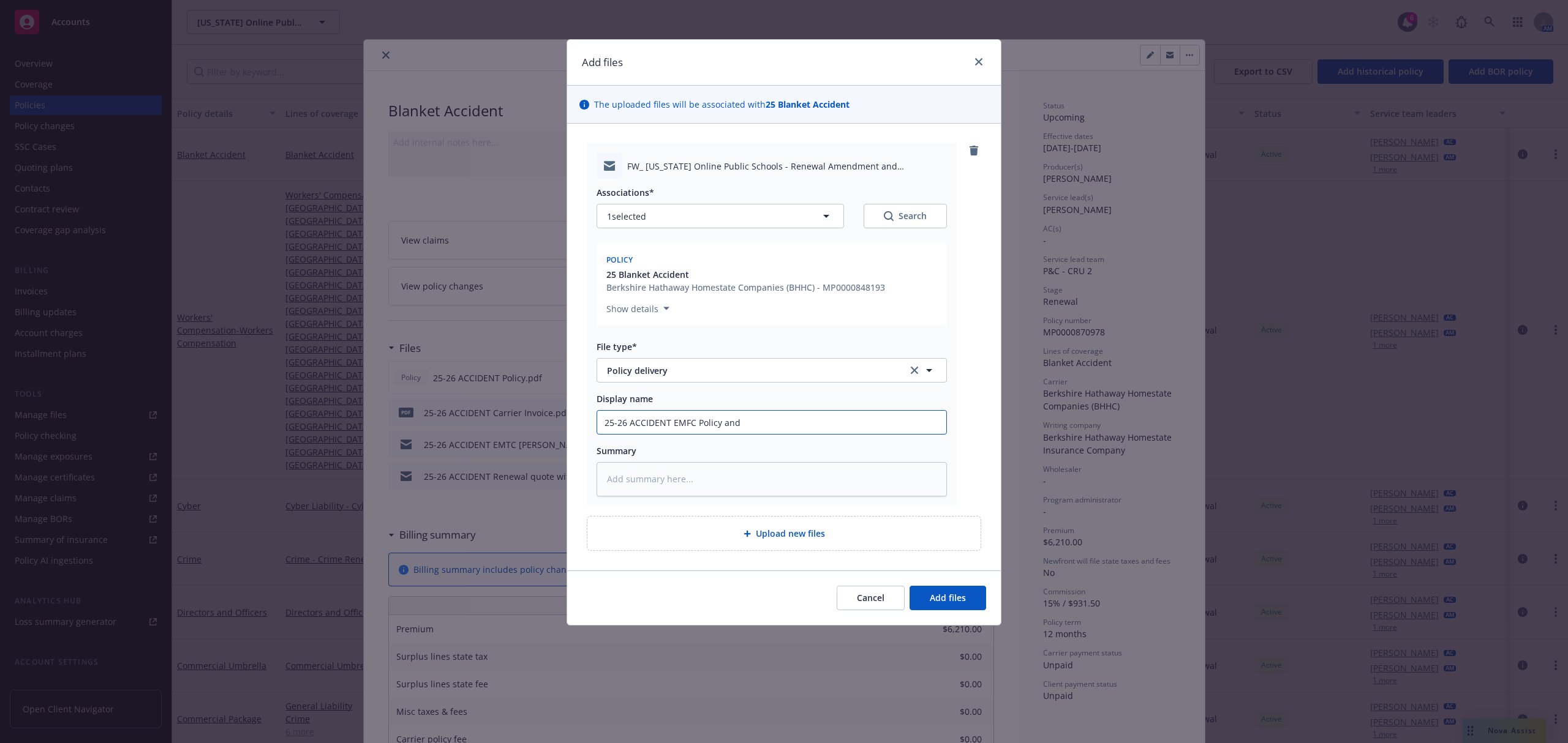
type input "25-26 ACCIDENT EMFC Policy and"
type textarea "x"
type input "25-26 ACCIDENT EMFC Policy and C"
type textarea "x"
type input "25-26 ACCIDENT EMFC Policy and Ca"
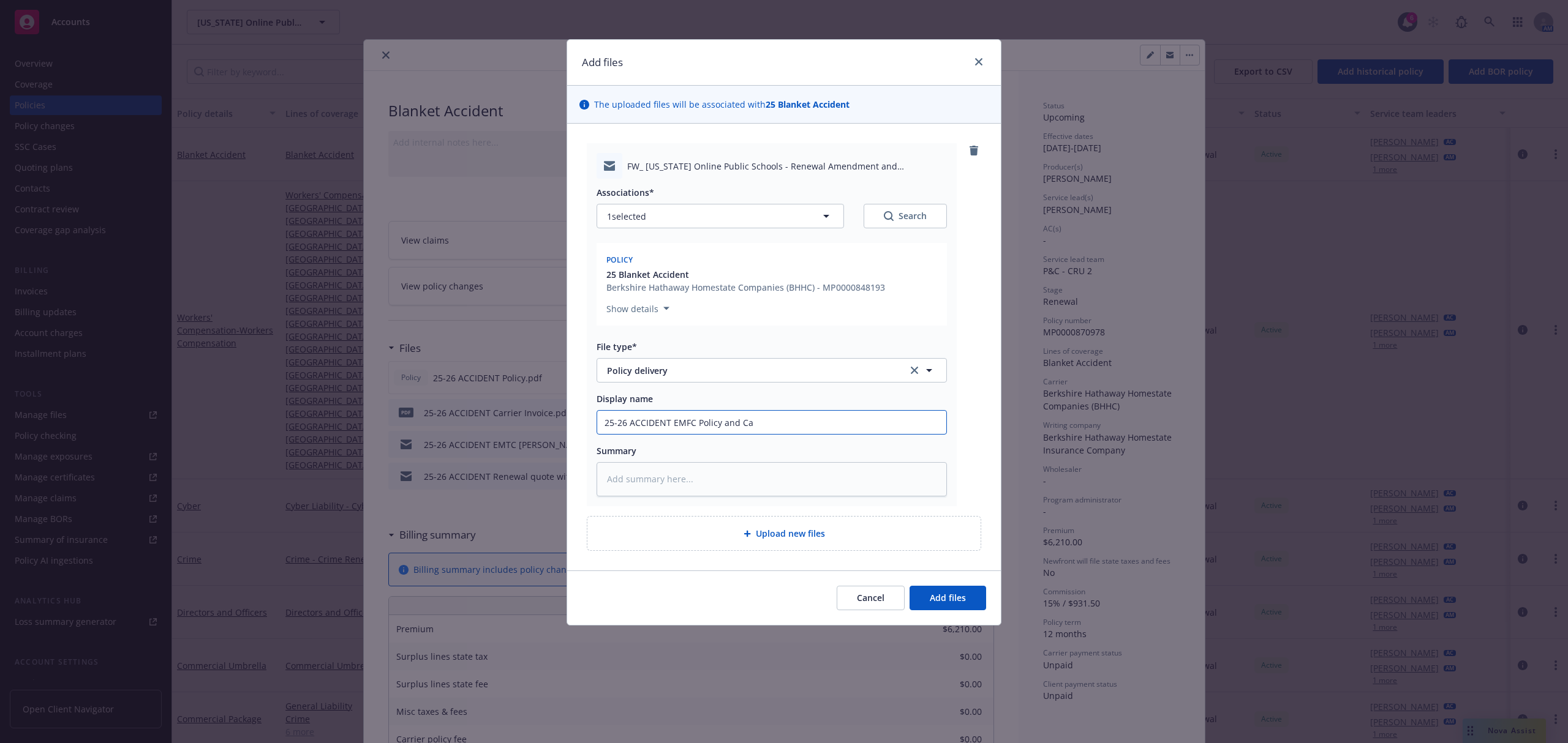
type textarea "x"
type input "25-26 ACCIDENT EMFC Policy and Car"
type textarea "x"
type input "25-26 ACCIDENT EMFC Policy and Carr"
type textarea "x"
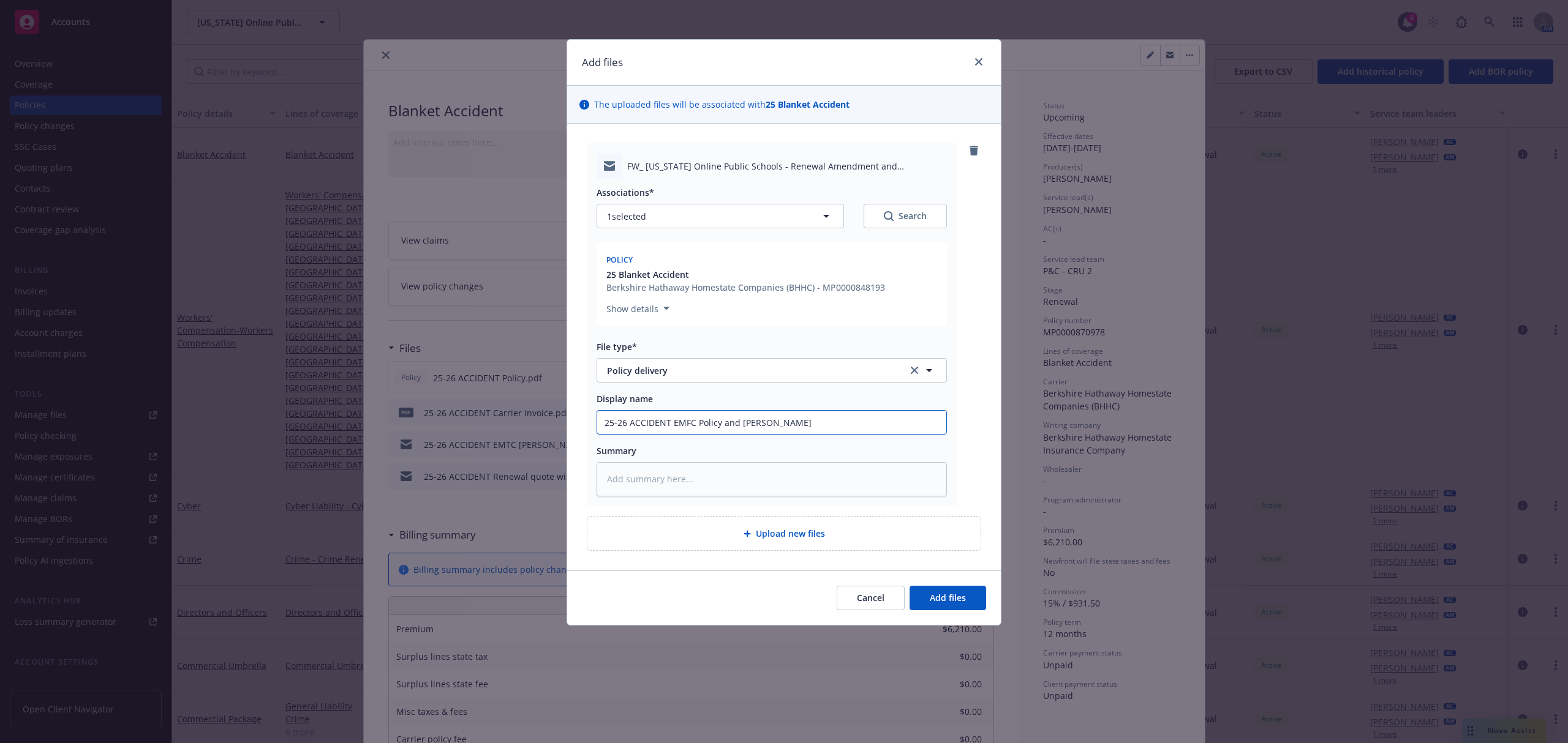
type input "25-26 ACCIDENT EMFC Policy and Carri"
type textarea "x"
type input "25-26 ACCIDENT EMFC Policy and Carrie"
type textarea "x"
type input "25-26 ACCIDENT EMFC Policy and Carrier"
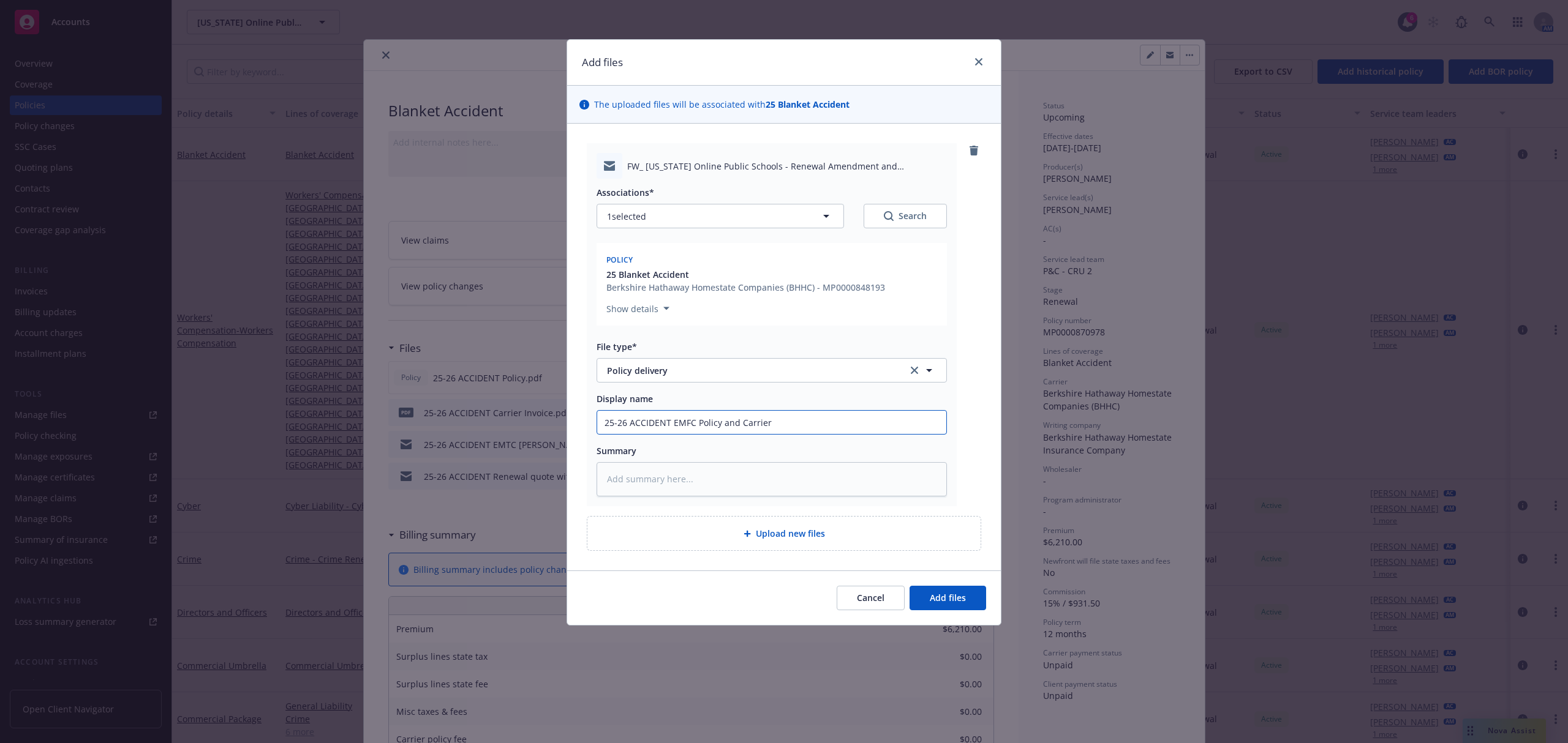
type textarea "x"
type input "25-26 ACCIDENT EMFC Policy and Carrier"
type textarea "x"
type input "25-26 ACCIDENT EMFC Policy and Carrier I"
type textarea "x"
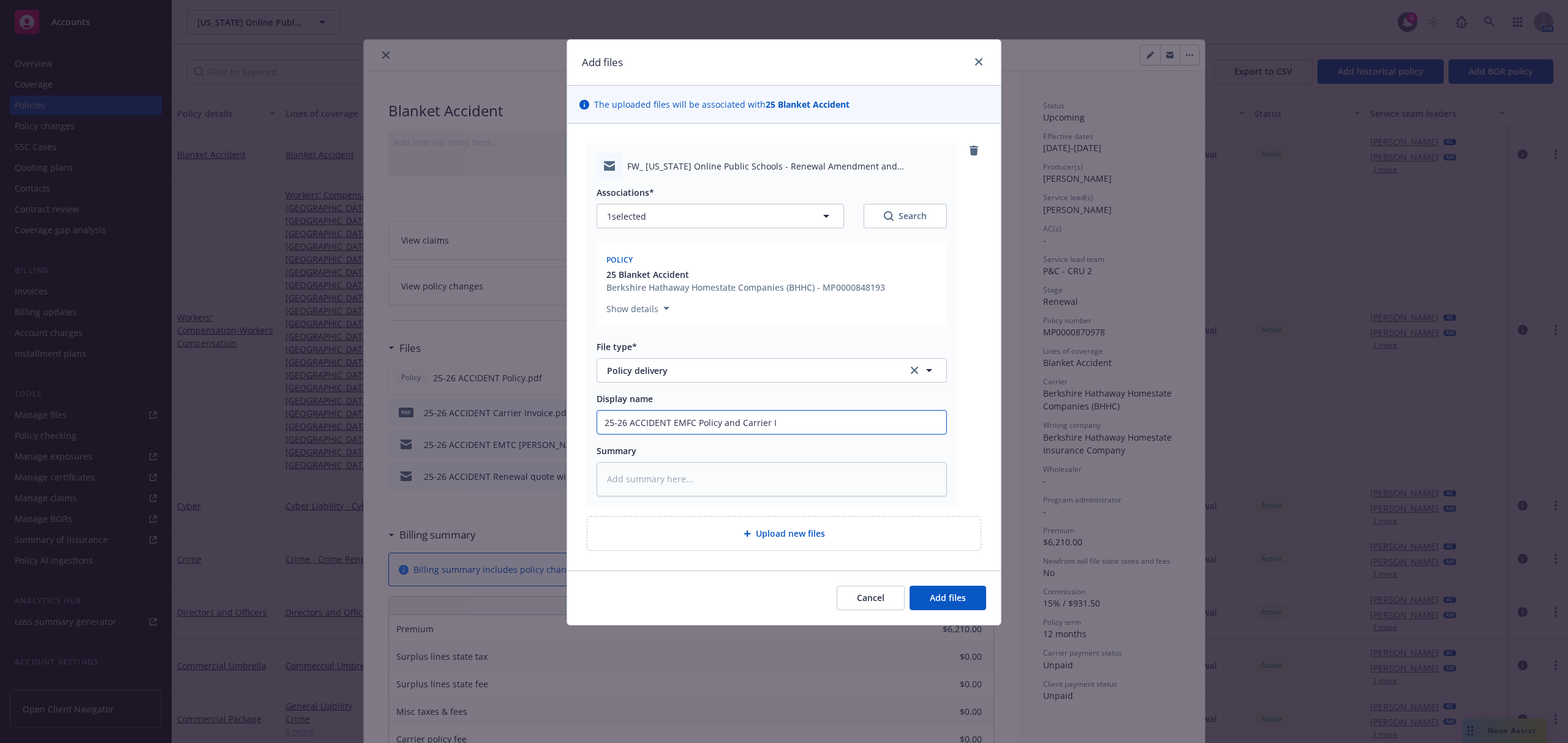
type input "25-26 ACCIDENT EMFC Policy and Carrier In"
type textarea "x"
type input "25-26 ACCIDENT EMFC Policy and Carrier Inv"
type textarea "x"
type input "25-26 ACCIDENT EMFC Policy and Carrier Invo"
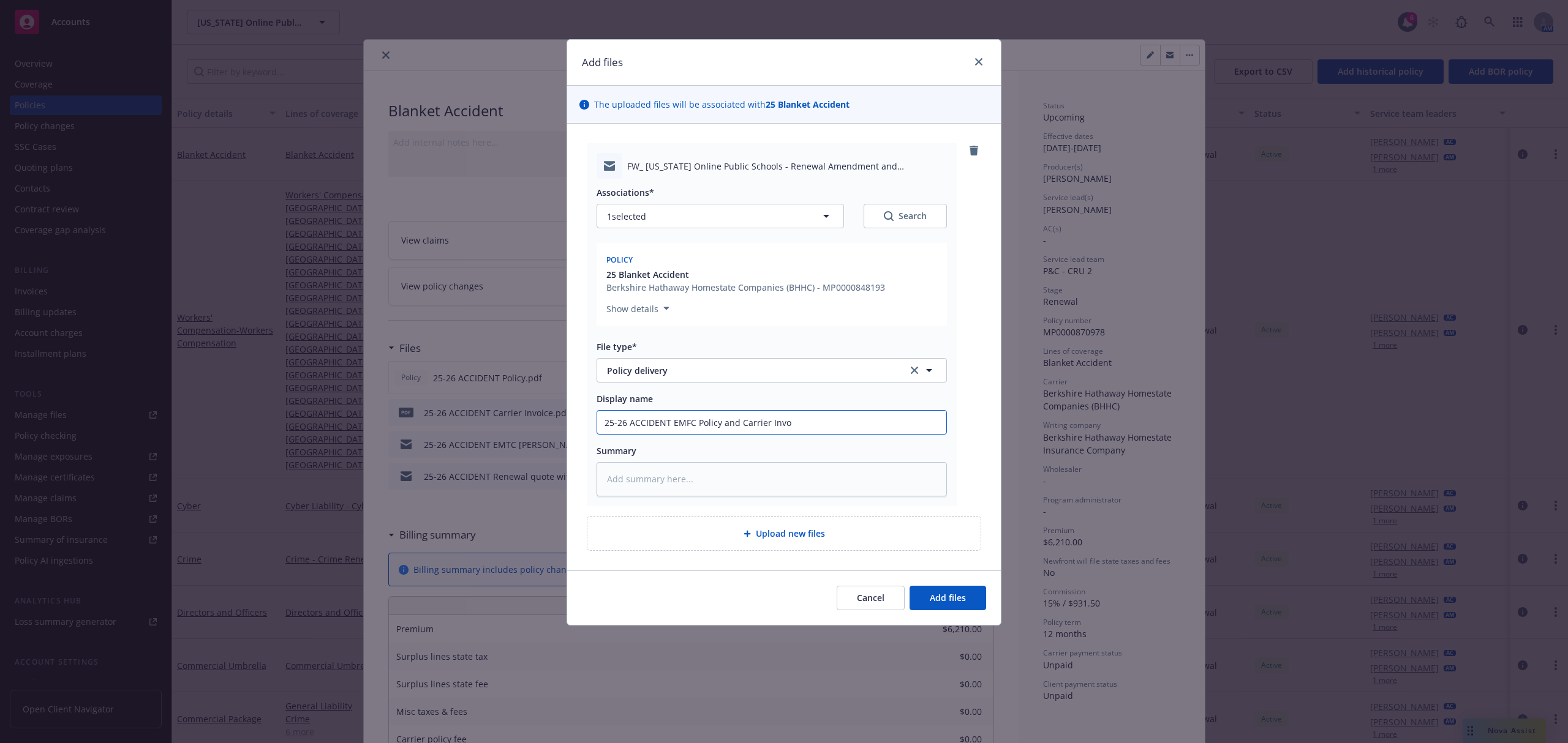
type textarea "x"
paste textarea "To view the secure message, click Open Message. The secure message expires on N…"
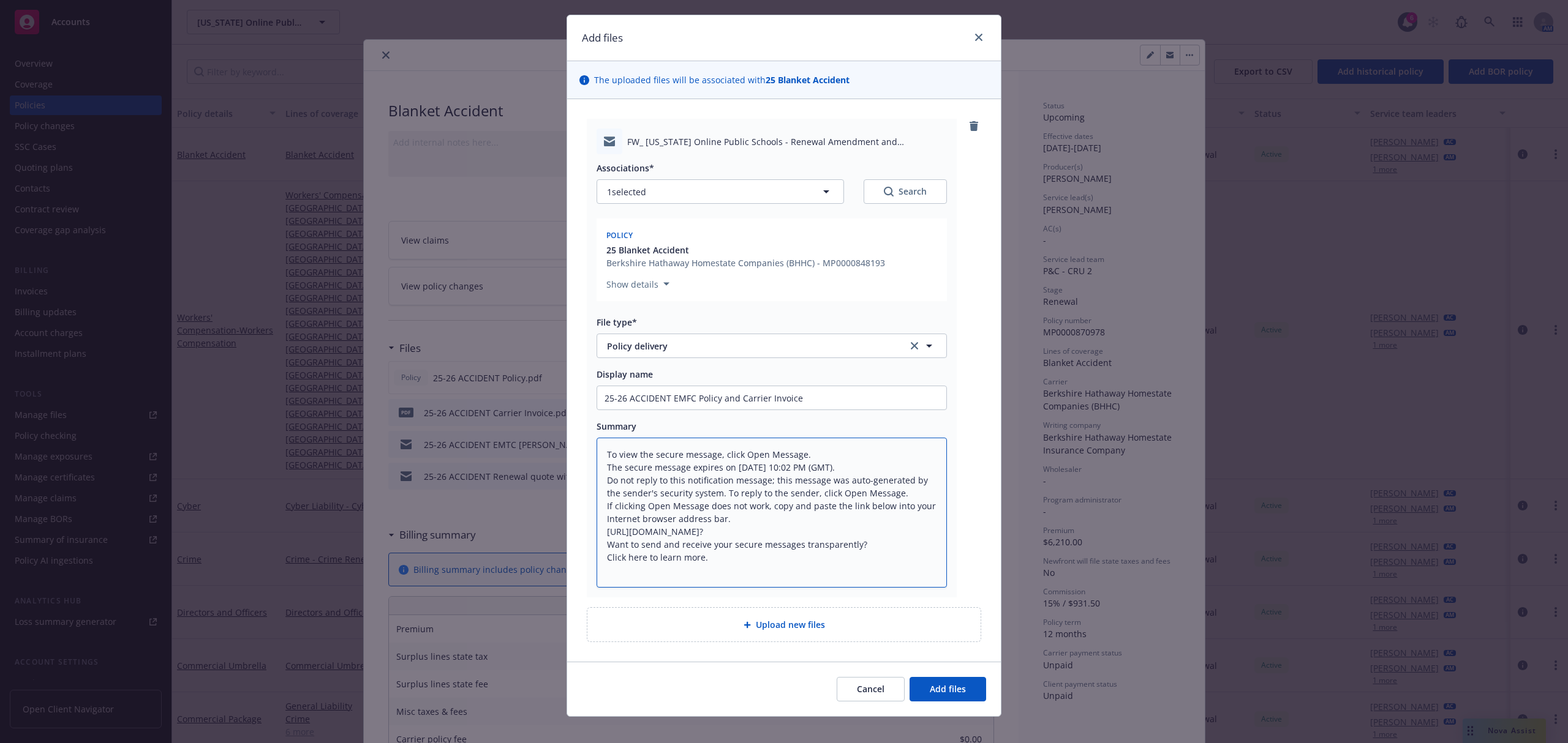
scroll to position [38, 0]
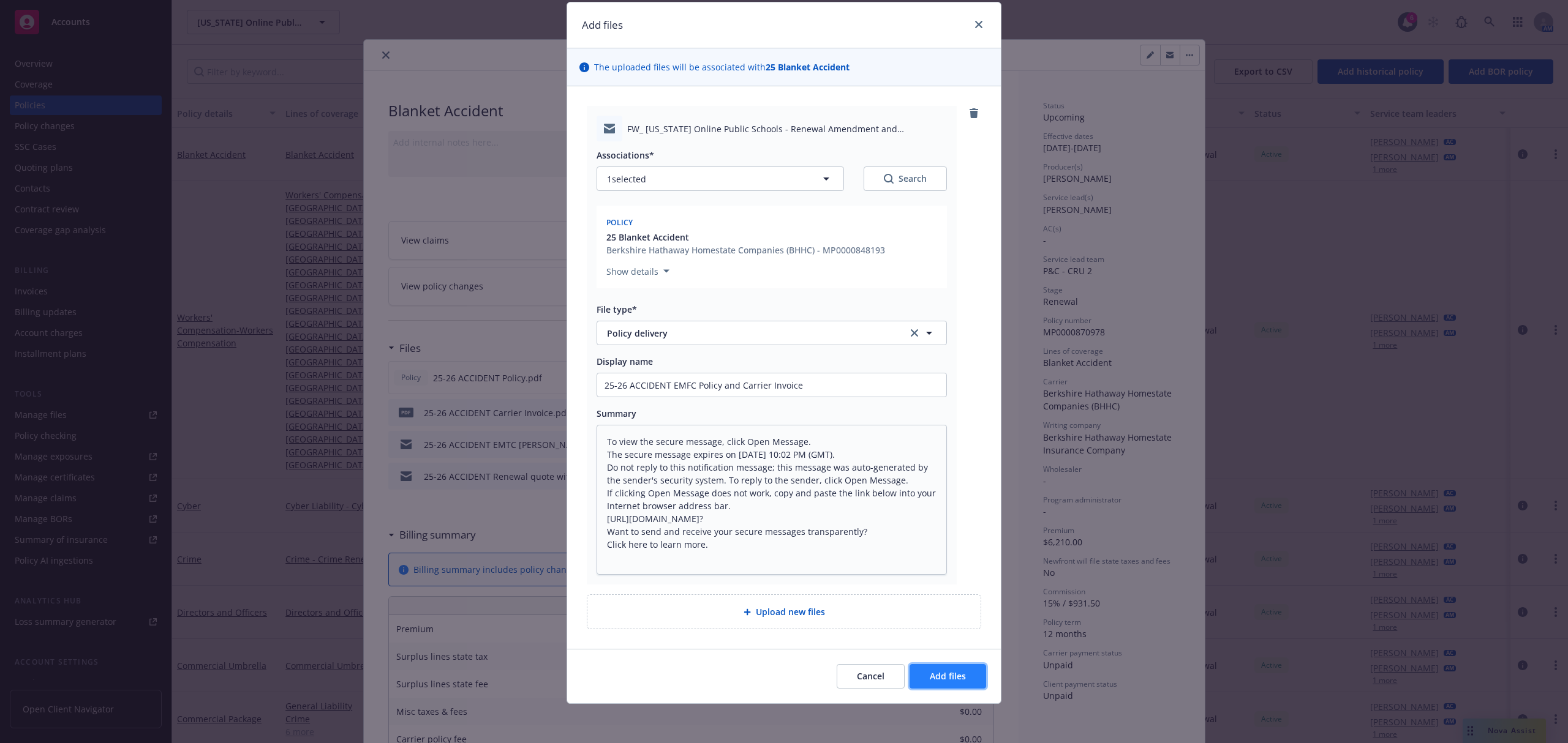
click at [939, 669] on button "Add files" at bounding box center [948, 677] width 77 height 25
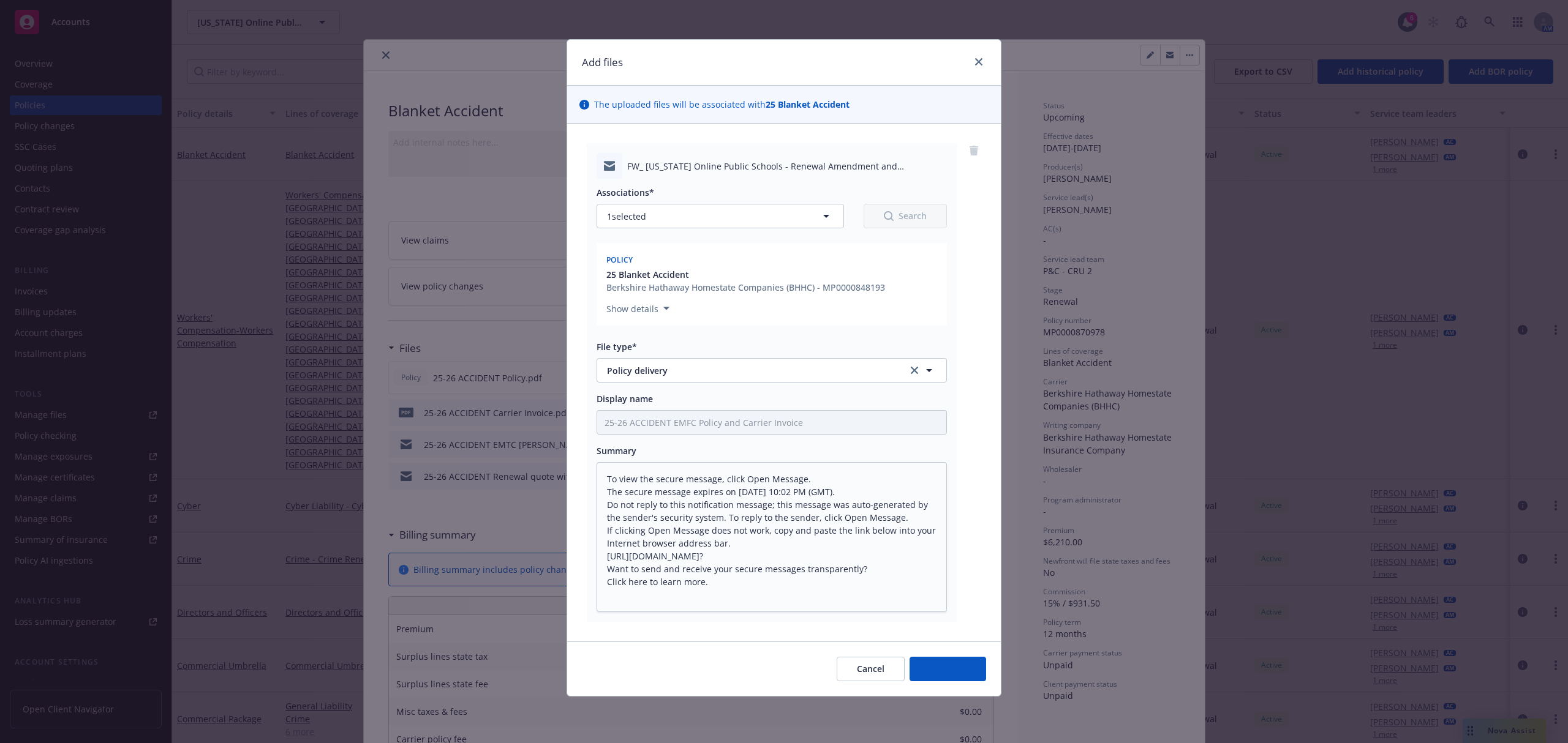
scroll to position [0, 0]
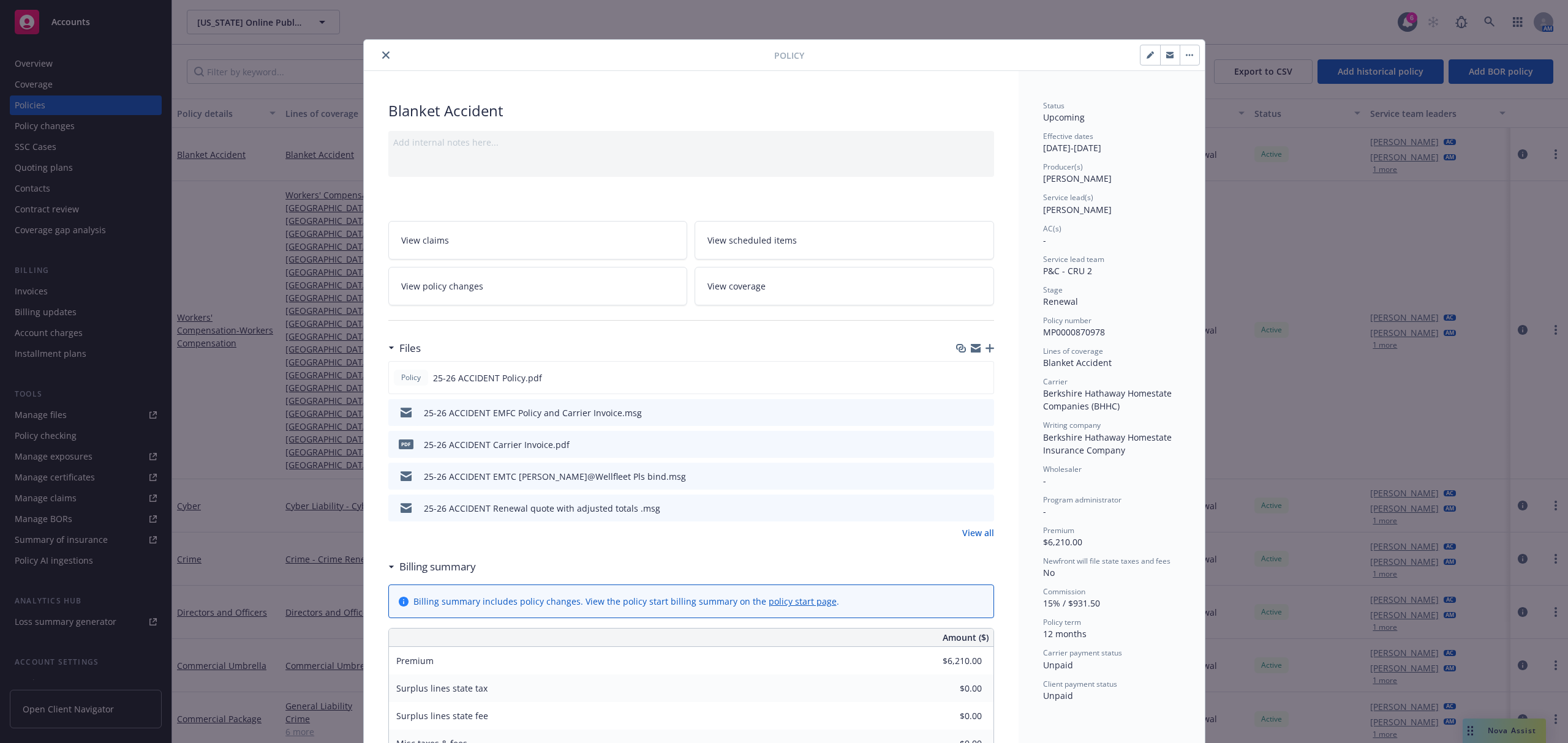
click at [382, 57] on icon "close" at bounding box center [386, 55] width 8 height 8
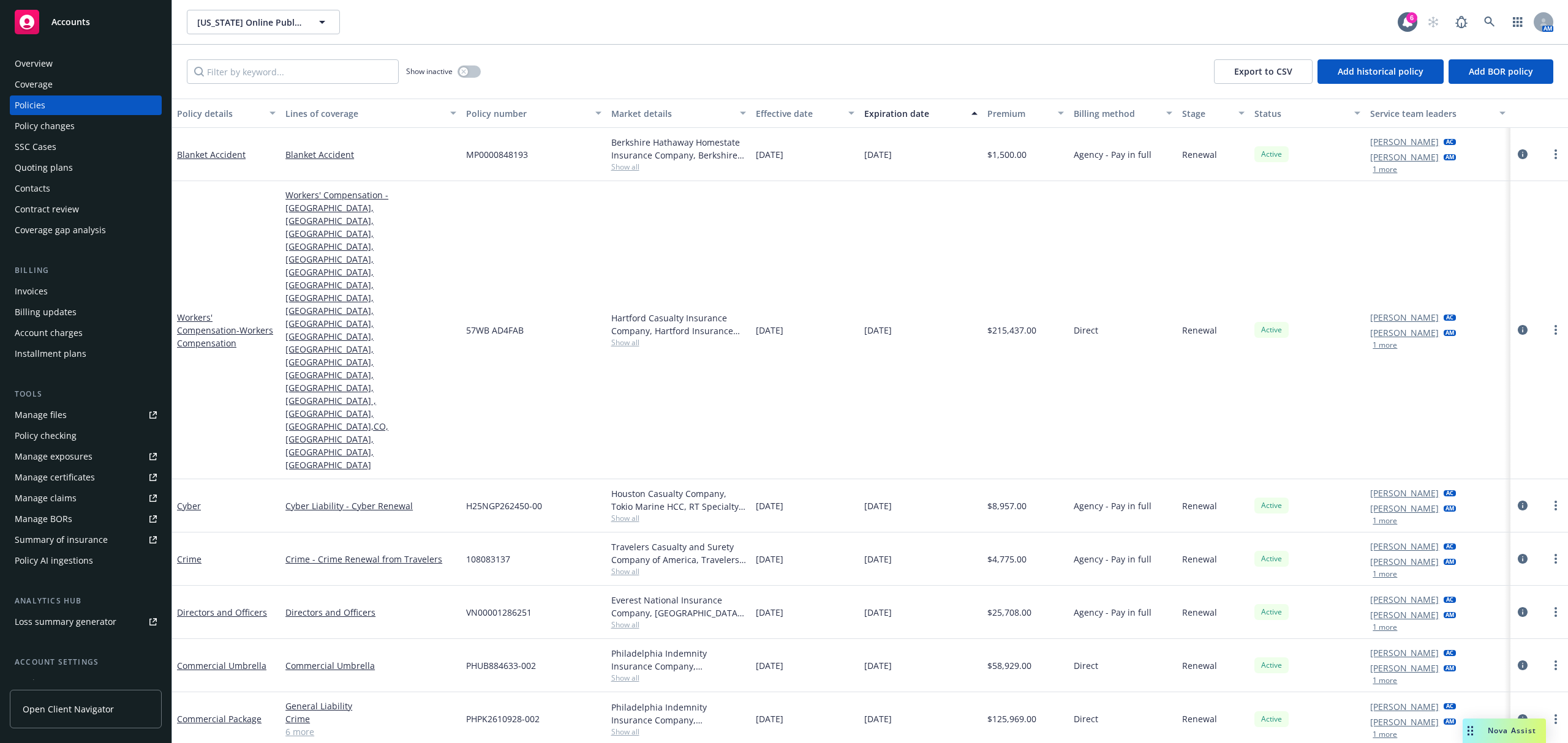
click at [33, 166] on div "Quoting plans" at bounding box center [43, 167] width 58 height 19
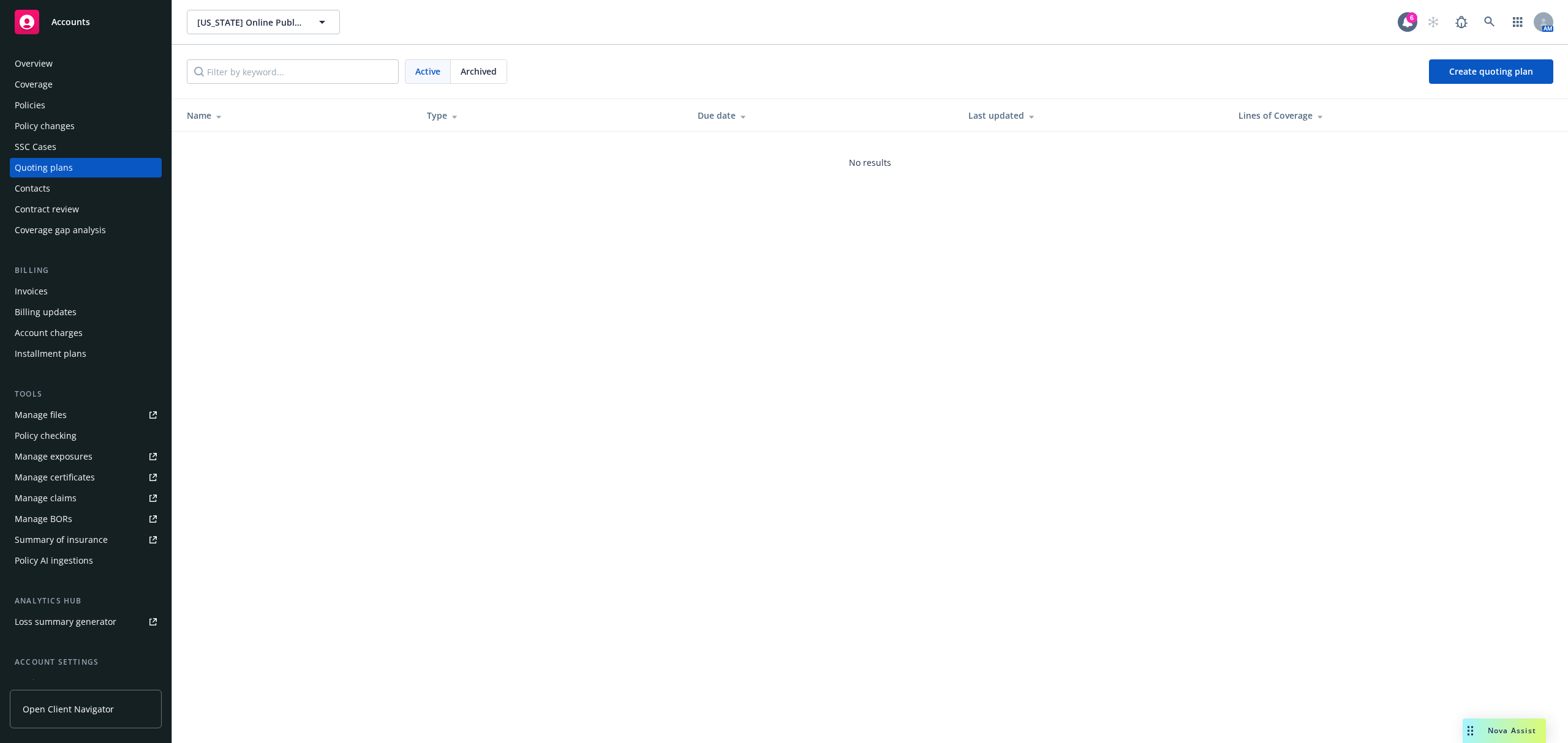
click at [475, 80] on div "Archived" at bounding box center [478, 72] width 55 height 23
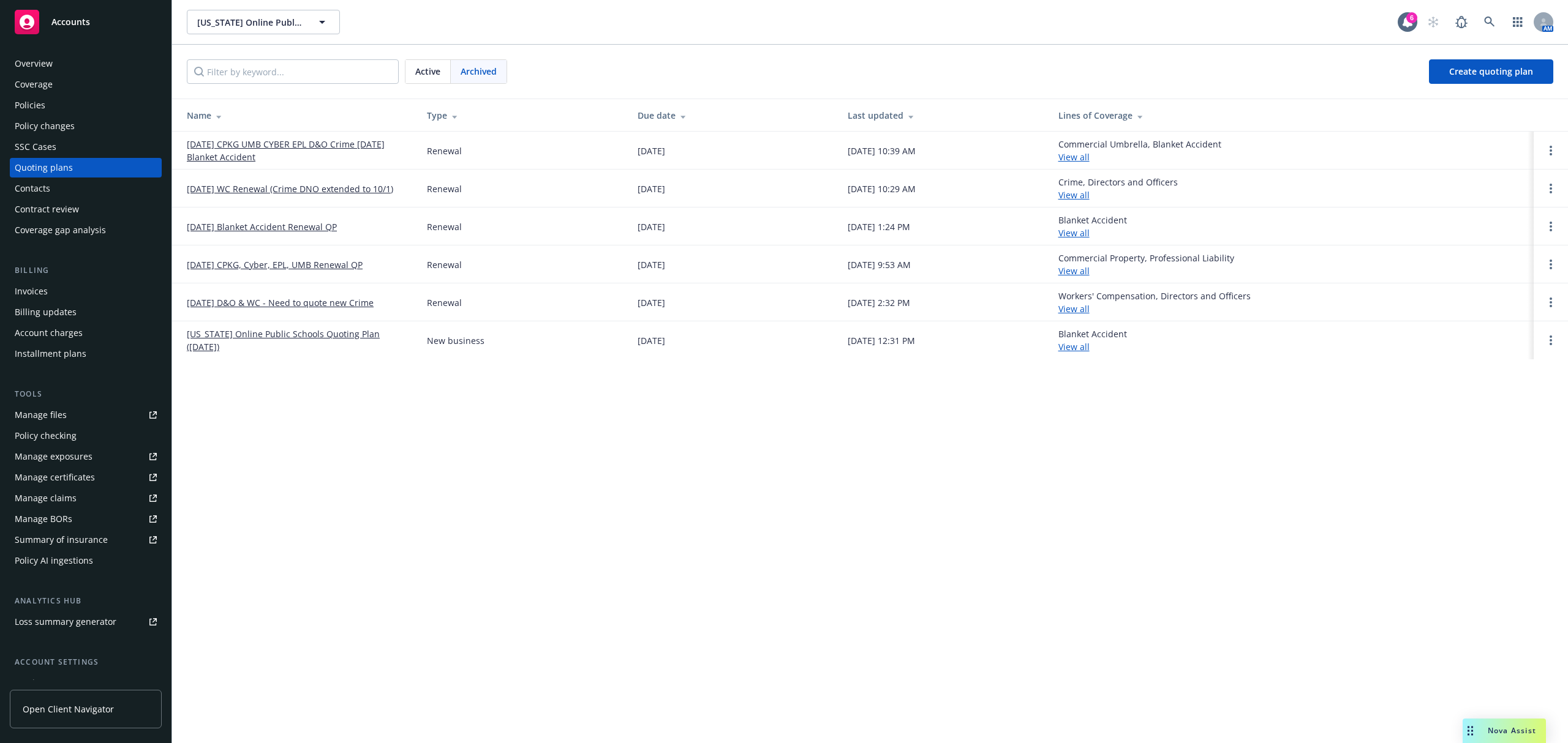
click at [287, 141] on link "10/01/25 CPKG UMB CYBER EPL D&O Crime 10/18/25 Blanket Accident" at bounding box center [297, 150] width 220 height 26
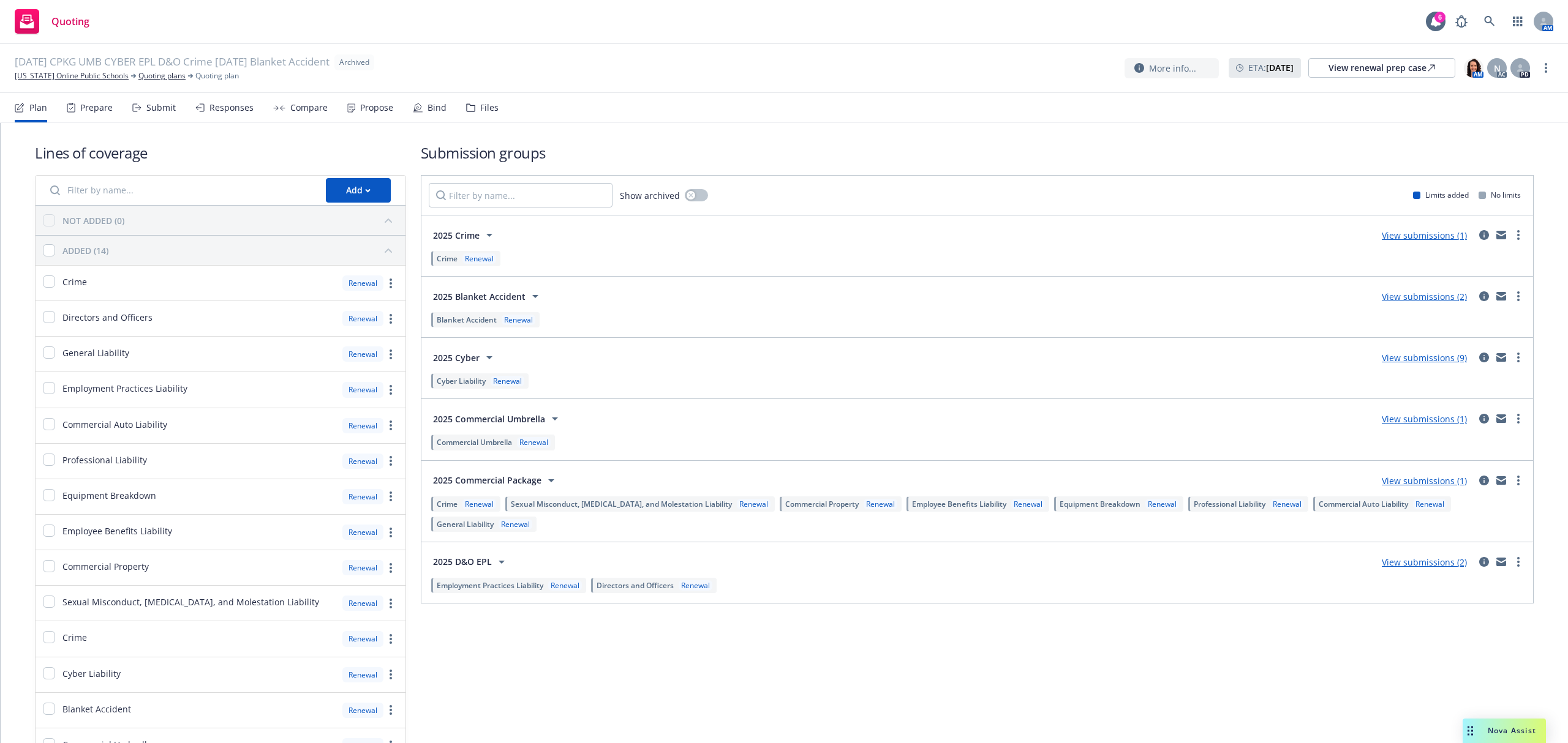
click at [472, 105] on div "Files" at bounding box center [482, 107] width 33 height 30
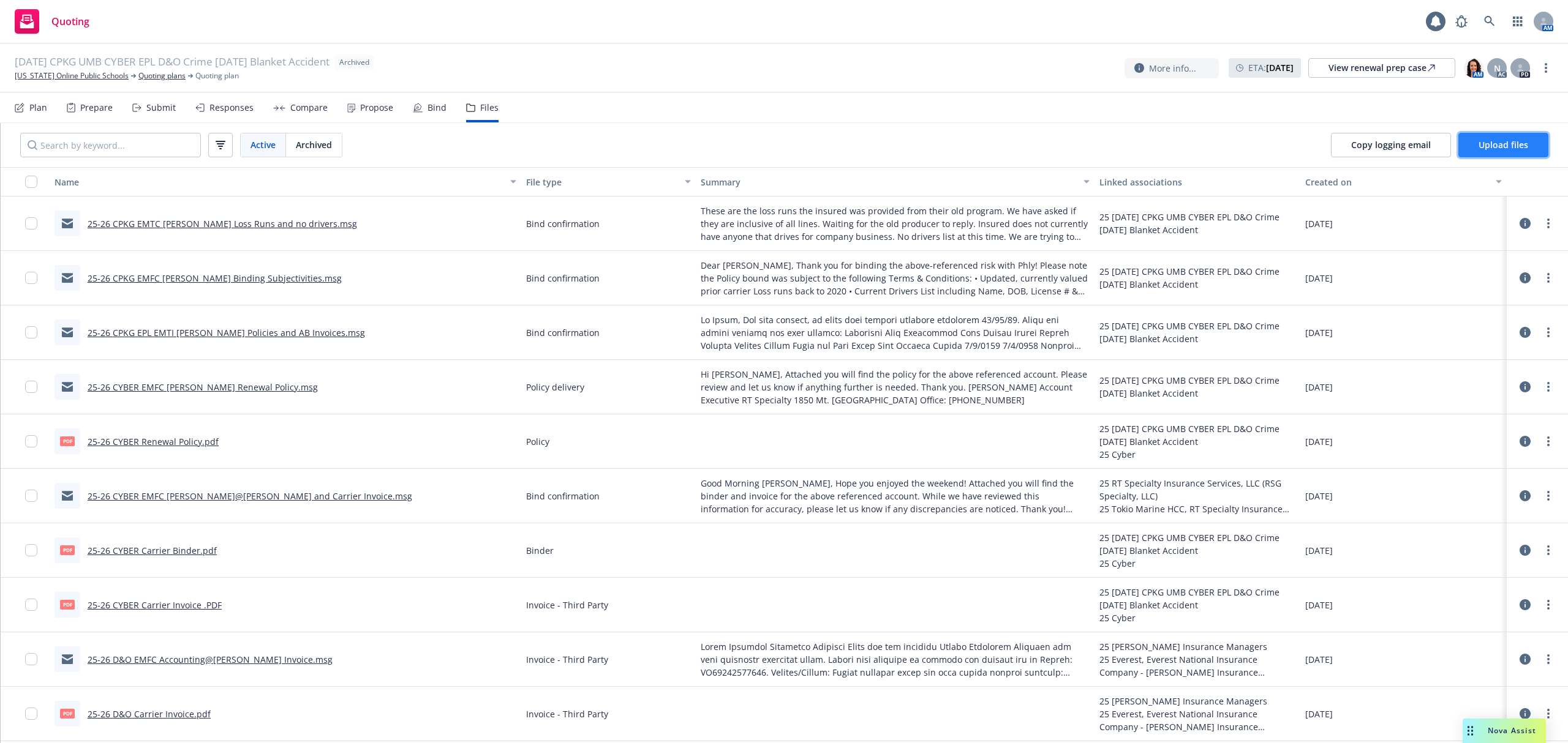
click at [1491, 145] on span "Upload files" at bounding box center [1503, 144] width 50 height 11
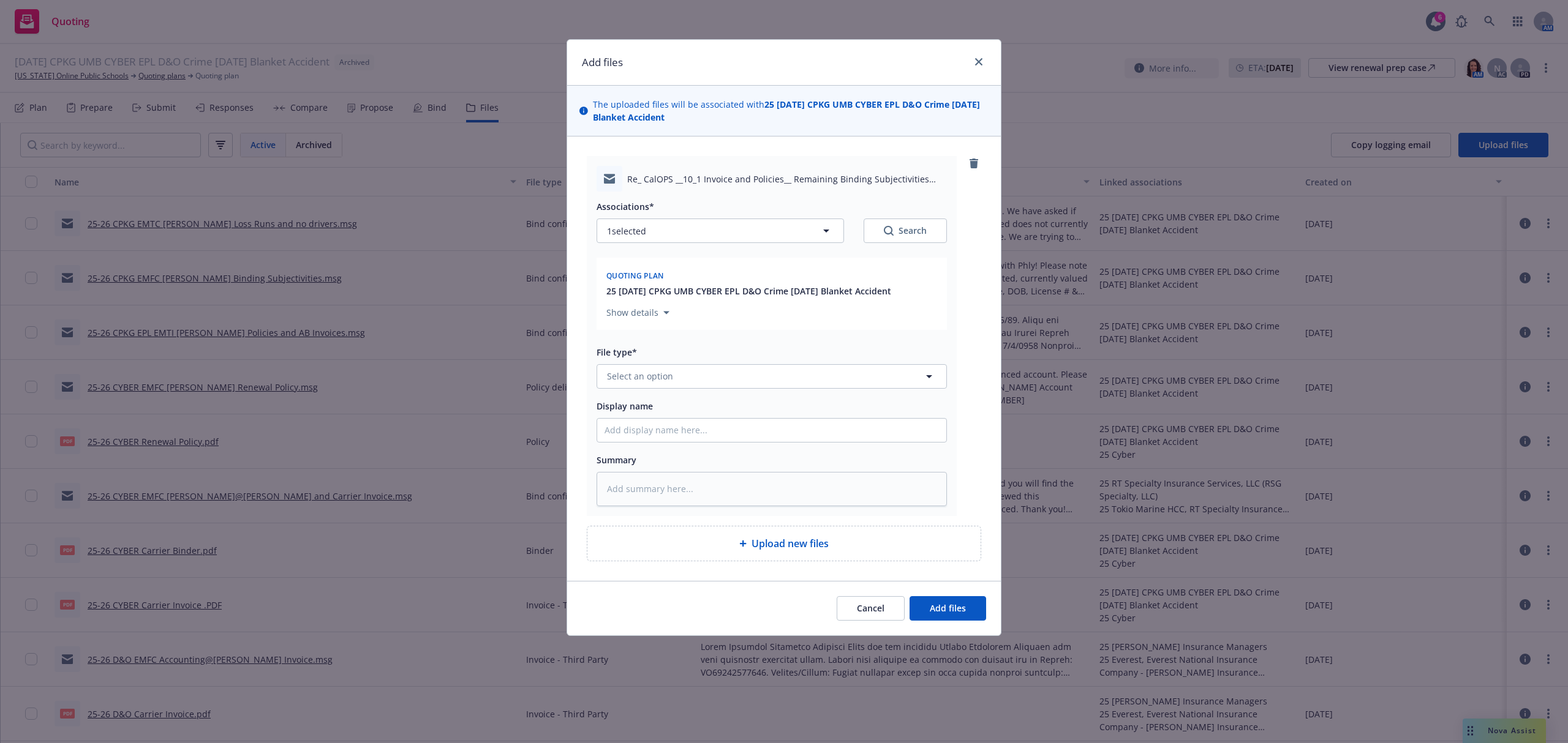
click at [663, 392] on div "Associations* 1 selected Search Quoting plan 25 10/01/25 CPKG UMB CYBER EPL D&O…" at bounding box center [771, 348] width 350 height 314
click at [663, 381] on span "Select an option" at bounding box center [639, 376] width 66 height 12
type input "bind"
type textarea "x"
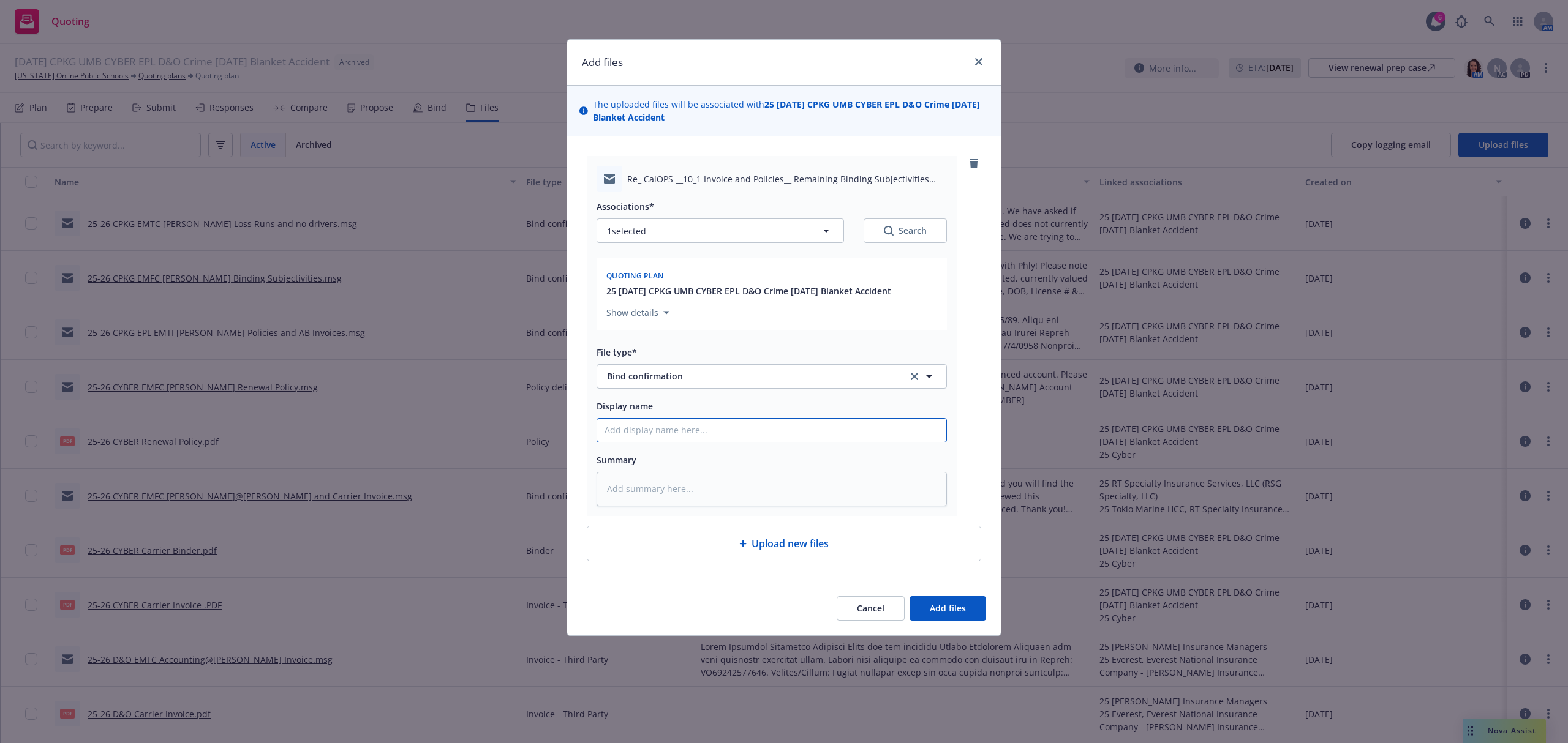
type input "2"
type textarea "x"
type input "25"
type textarea "x"
type input "25-"
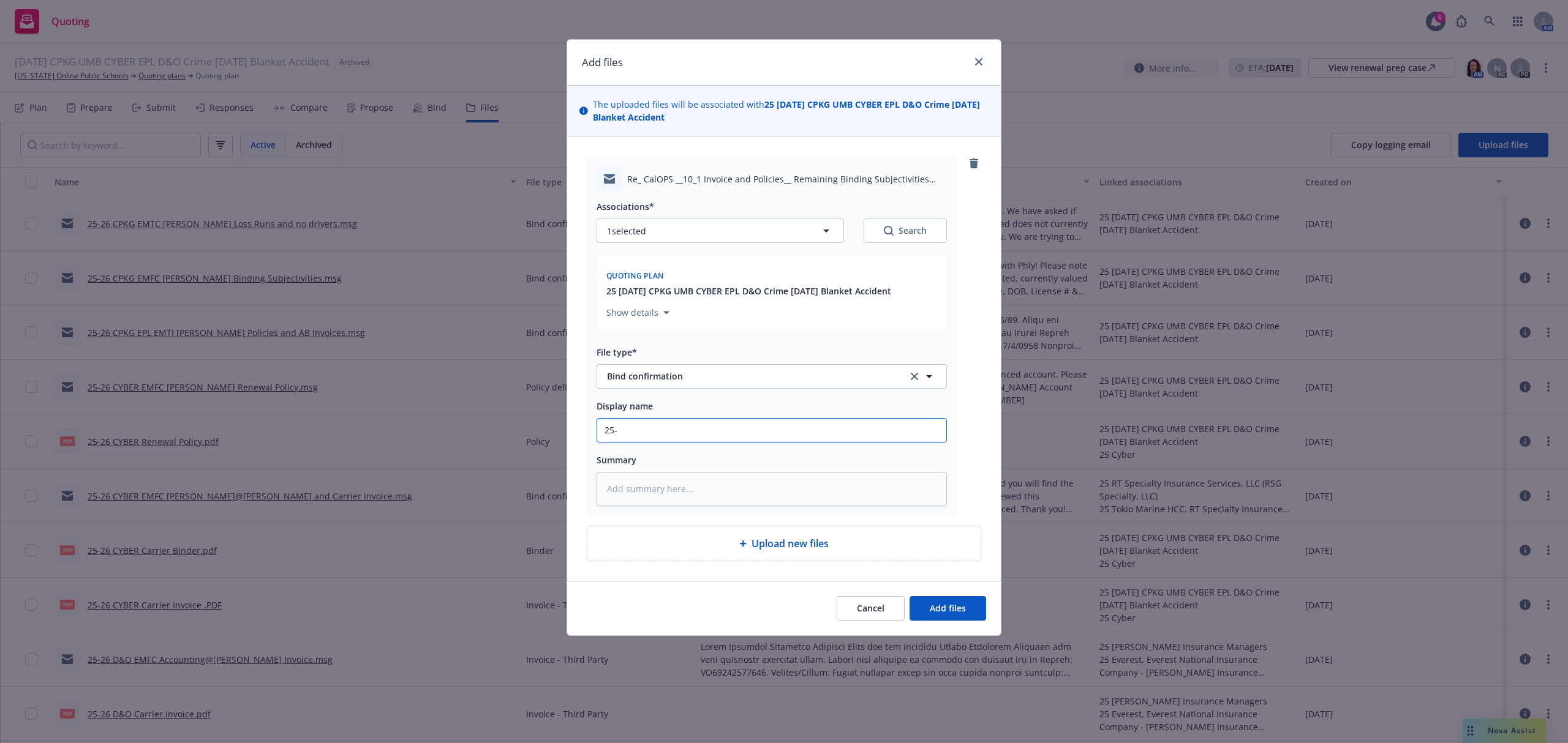
type textarea "x"
type input "25-2"
type textarea "x"
type input "25-26"
type textarea "x"
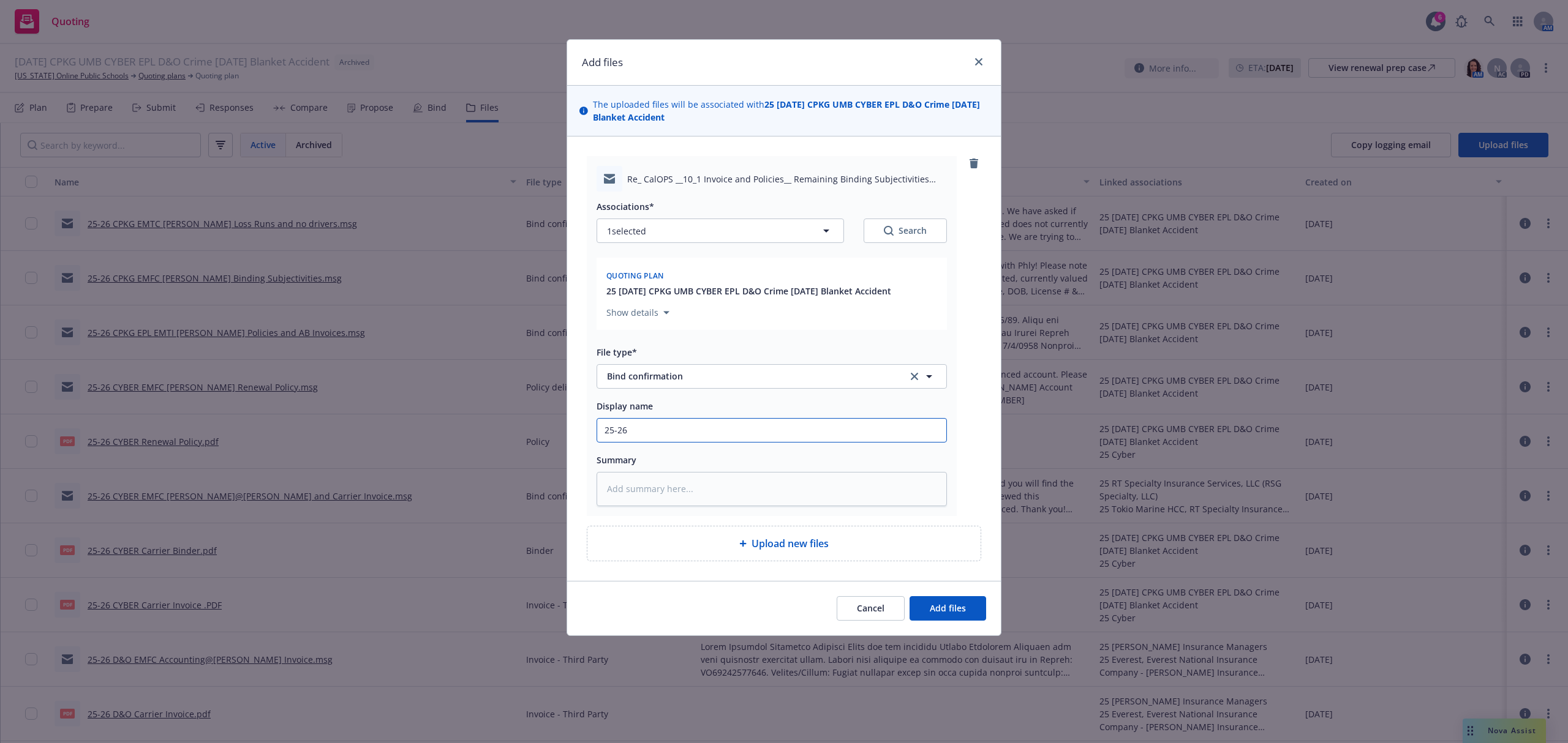
type input "25-26"
type textarea "x"
type input "25-26 C"
type textarea "x"
type input "25-26 CP"
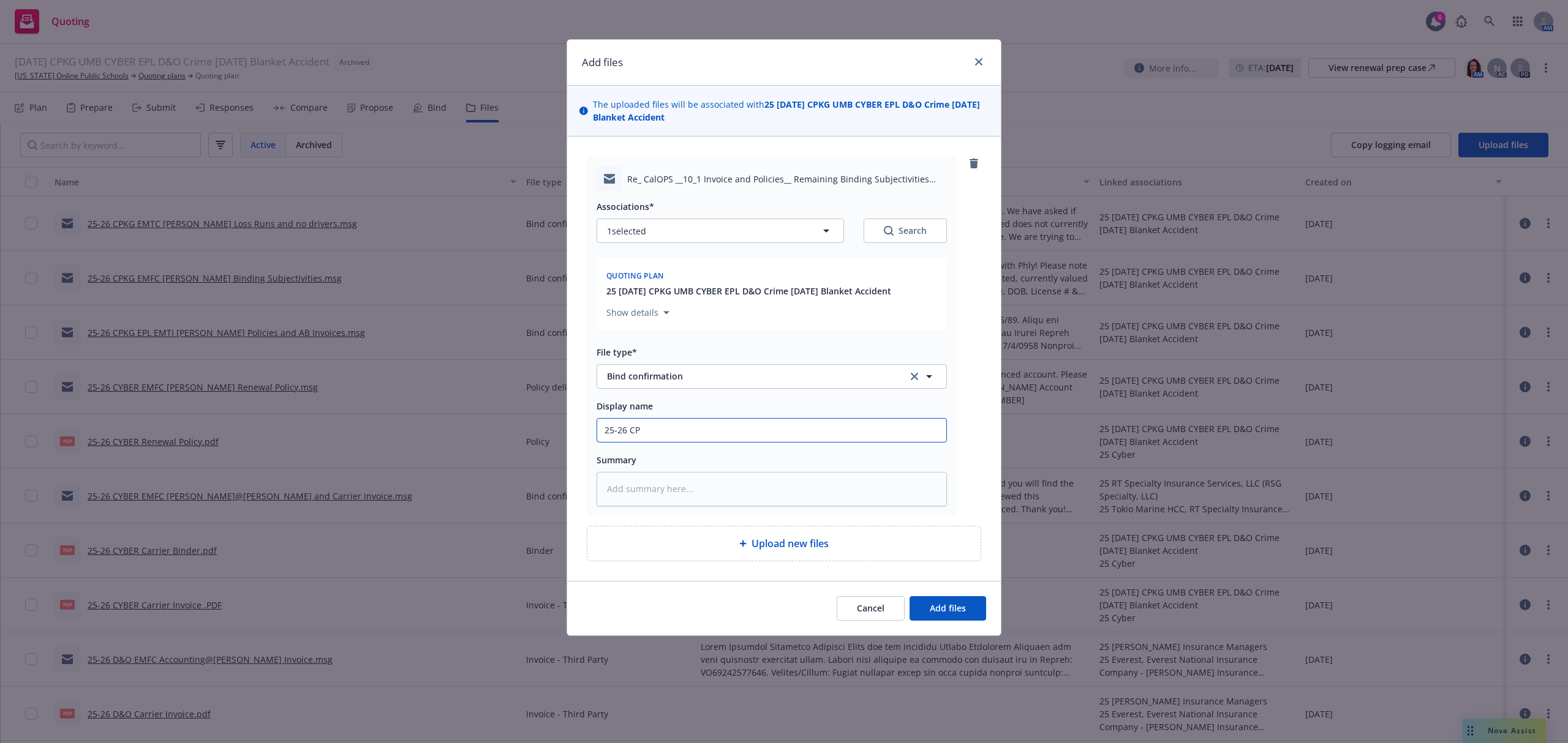
type textarea "x"
type input "25-26 CPK"
type textarea "x"
type input "25-26 CPKG"
type textarea "x"
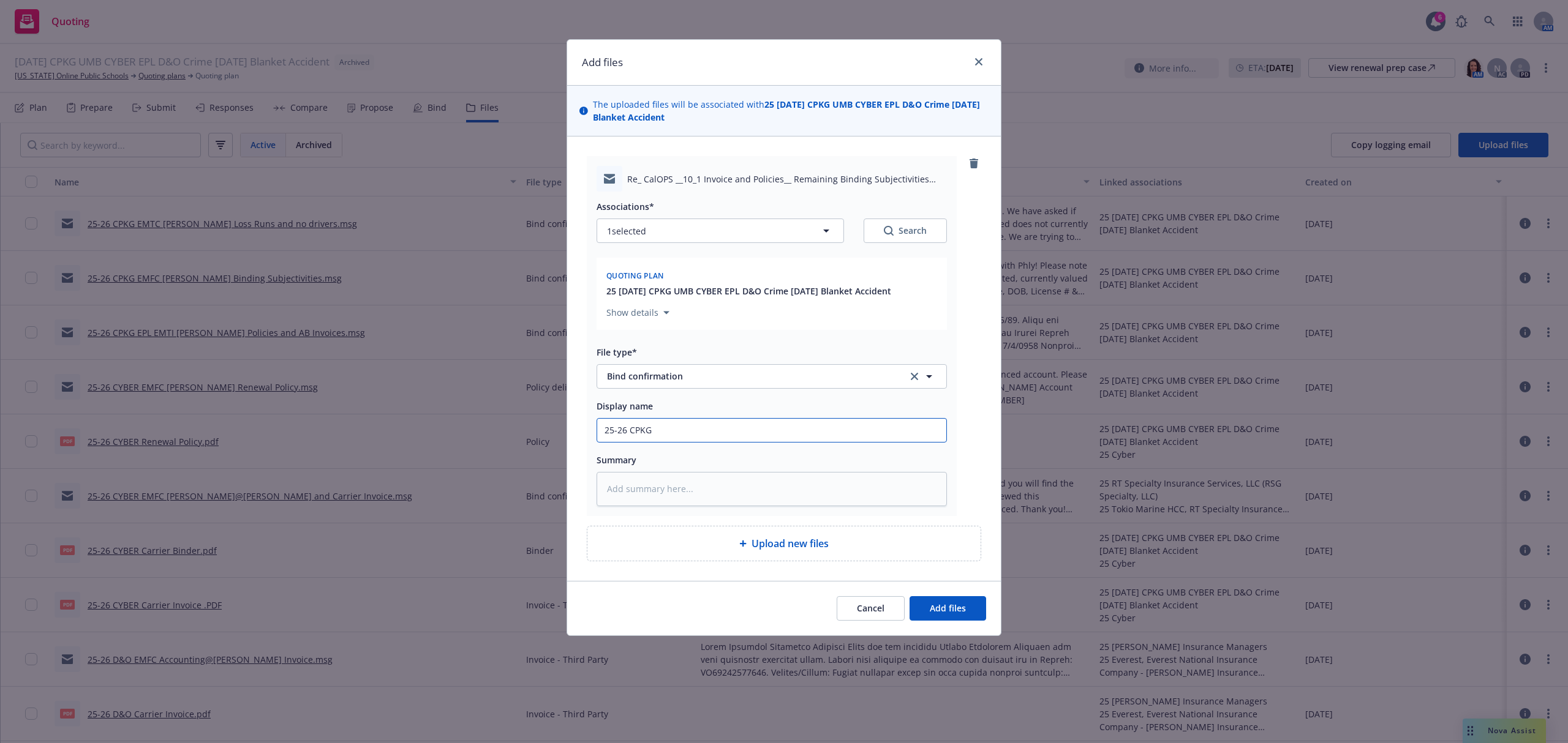
type input "25-26 CPKG"
type textarea "x"
type input "25-26 CPKG E"
type textarea "x"
type input "25-26 CPKG EM"
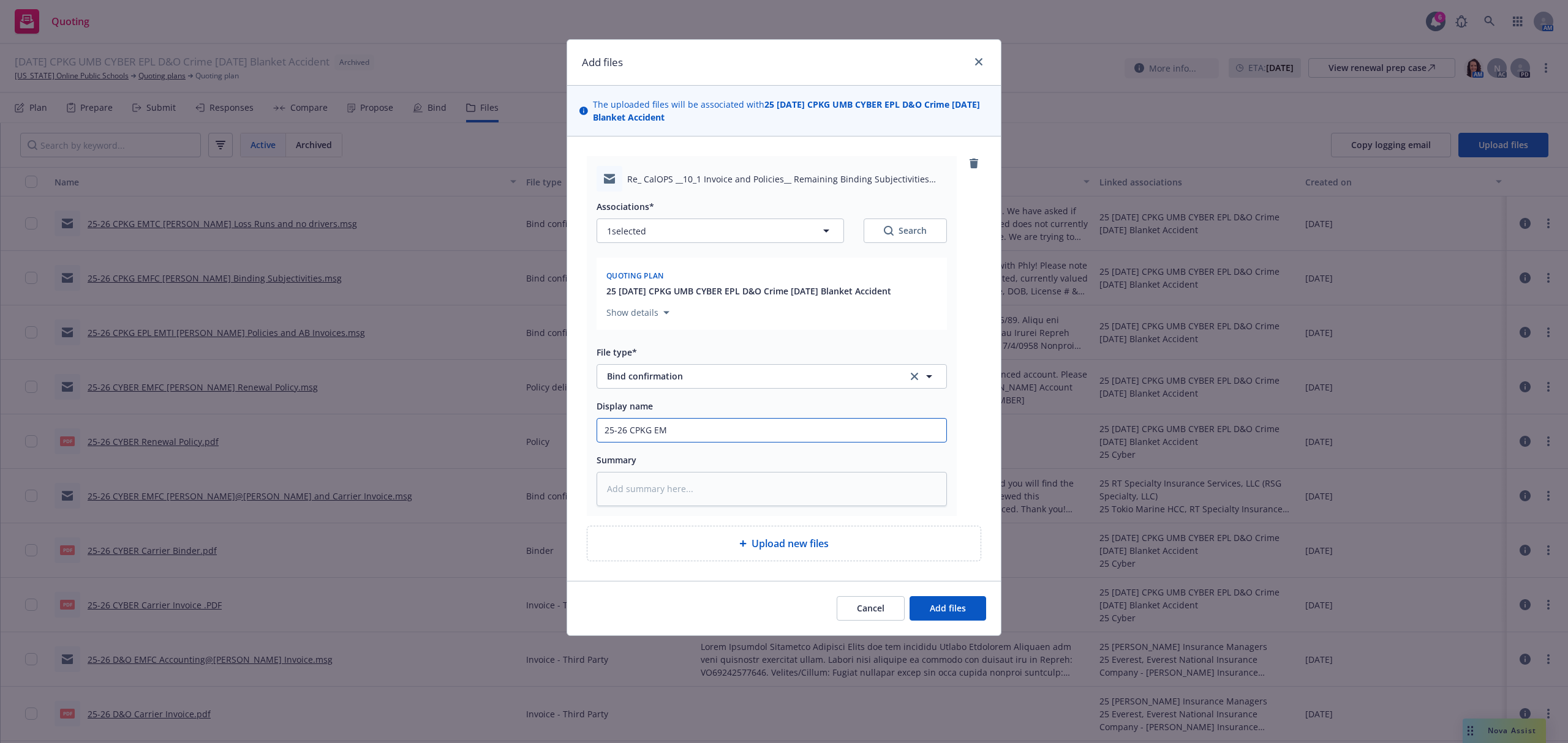
type textarea "x"
type input "25-26 CPKG EMF"
type textarea "x"
type input "25-26 CPKG EMFI"
type textarea "x"
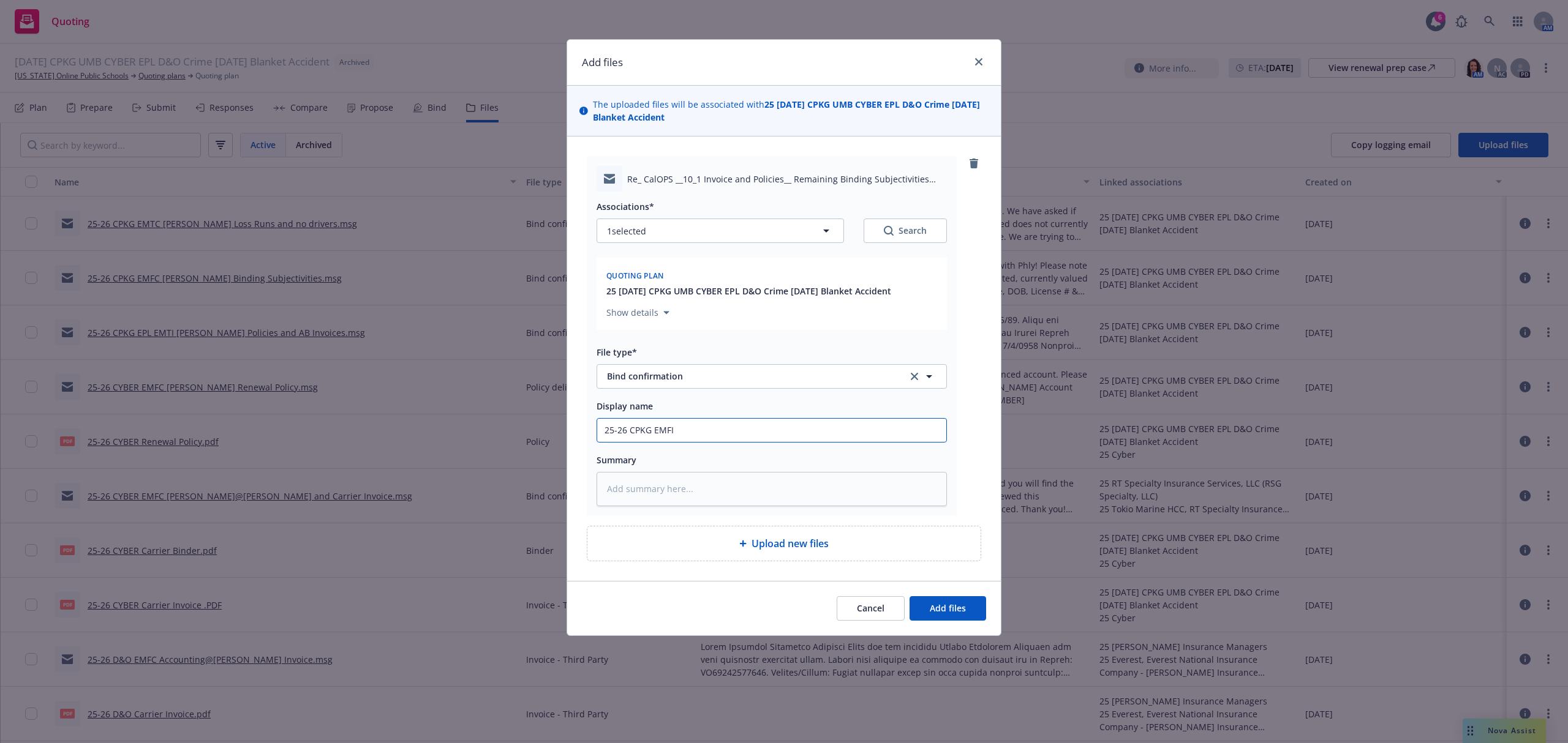
type input "25-26 CPKG EMFI"
type textarea "x"
type input "25-26 CPKG EMFI T"
type textarea "x"
type input "25-26 CPKG EMFI Tr"
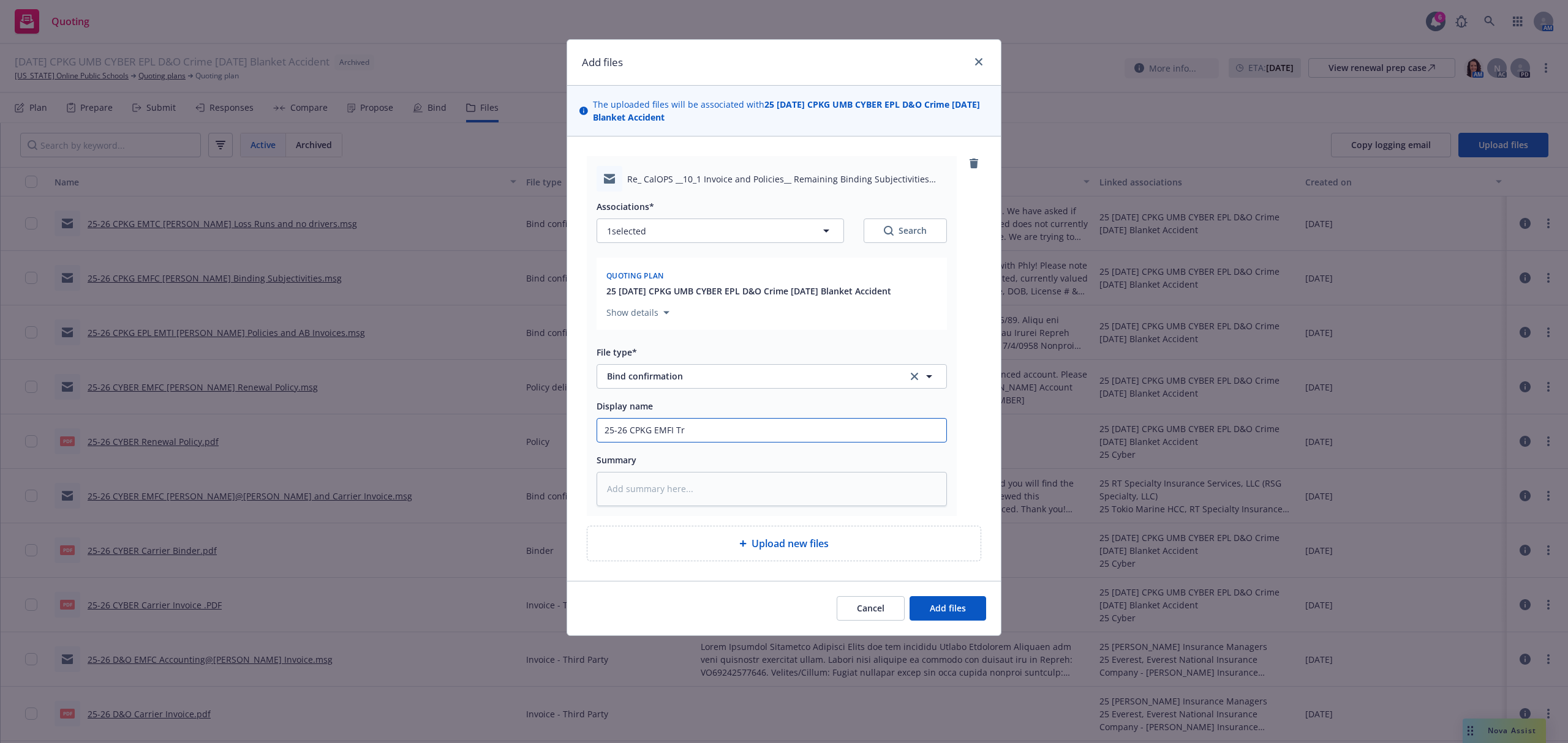
type textarea "x"
type input "25-26 CPKG EMFI Trac"
type textarea "x"
type input "25-26 CPKG EMFI Tracx"
type textarea "x"
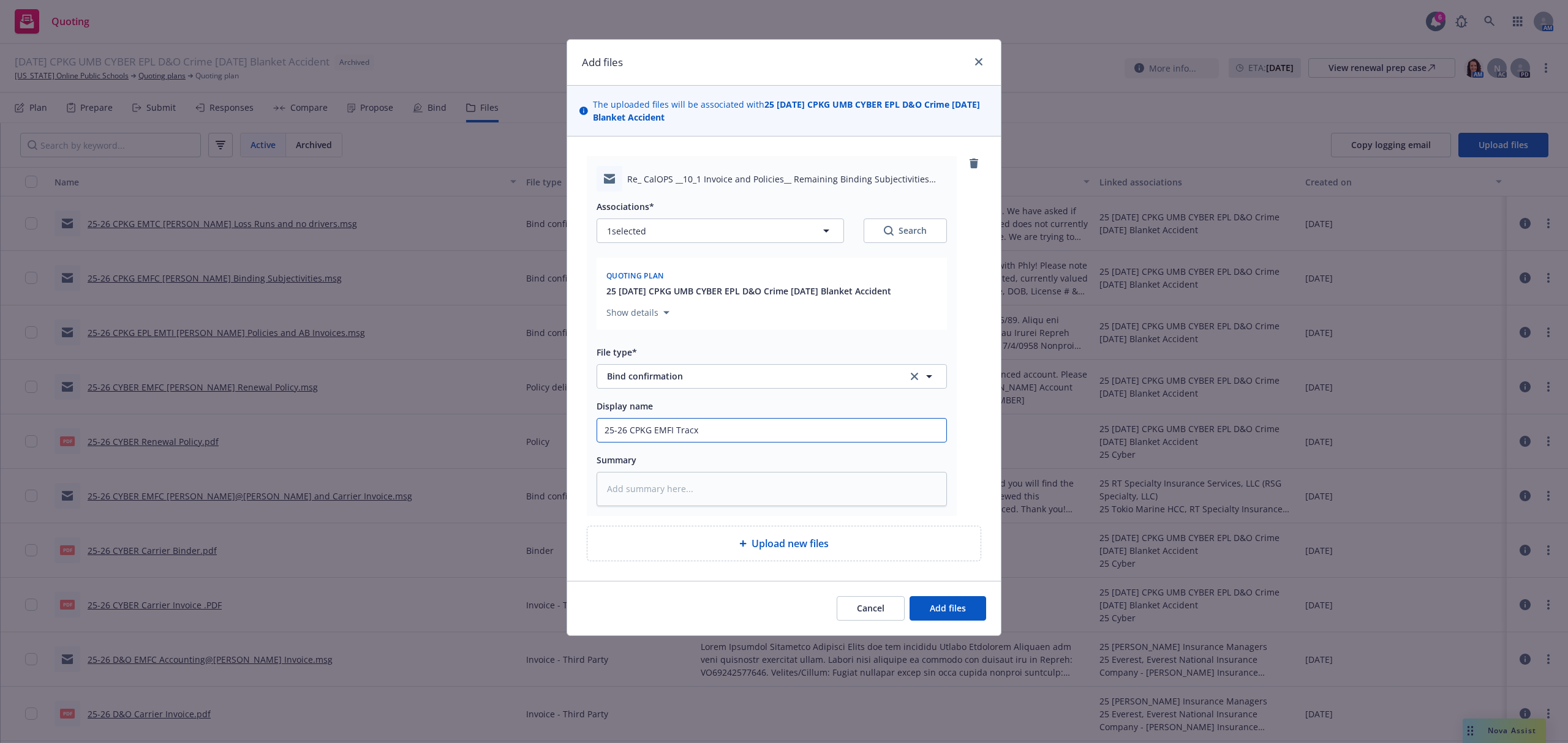
type input "25-26 CPKG EMFI Tracxy"
type textarea "x"
type input "25-26 CPKG EMFI Tracx"
type textarea "x"
type input "25-26 CPKG EMFI Trac"
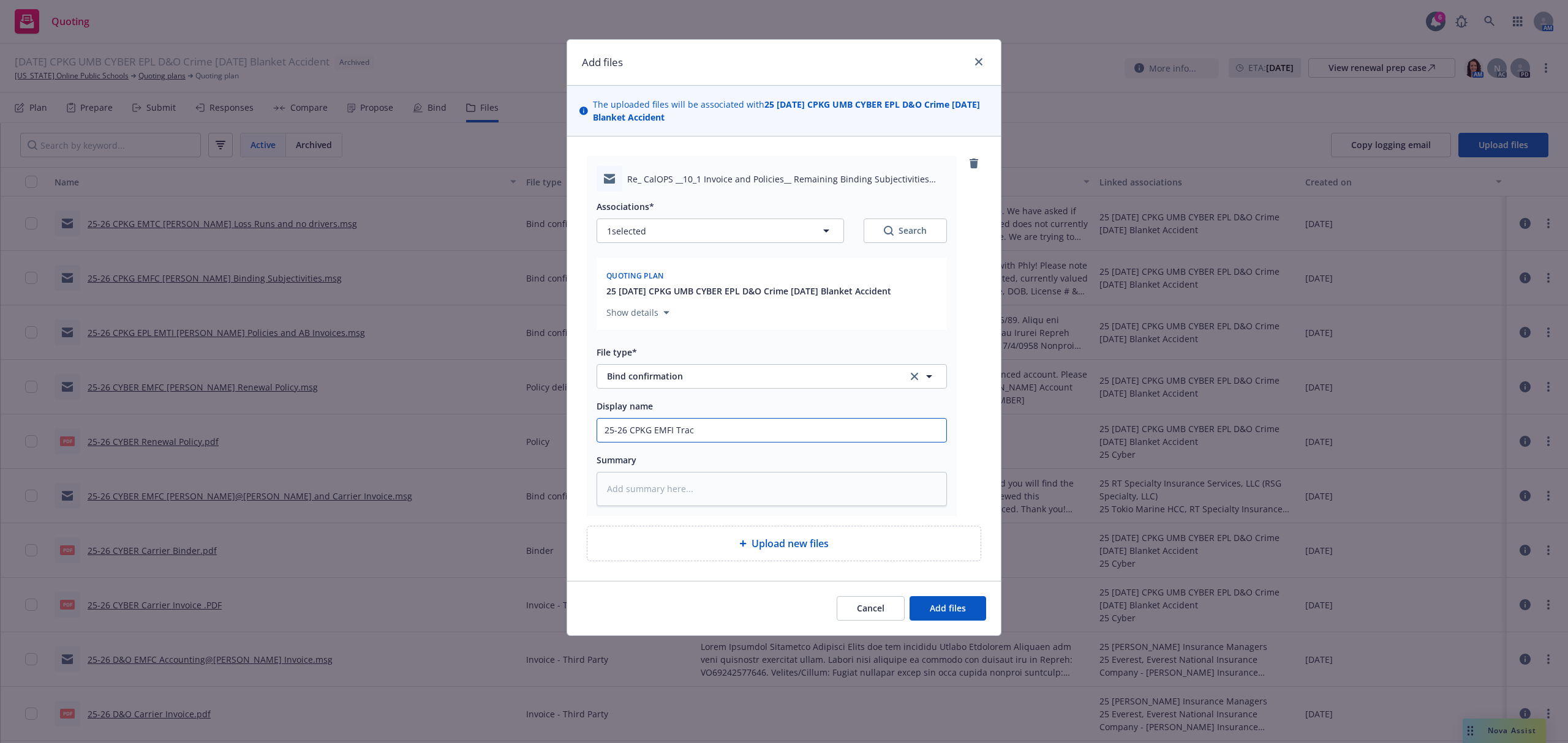
type textarea "x"
type input "25-26 CPKG EMFI Tracy"
type textarea "x"
type input "25-26 CPKG EMFI Tracy"
type textarea "x"
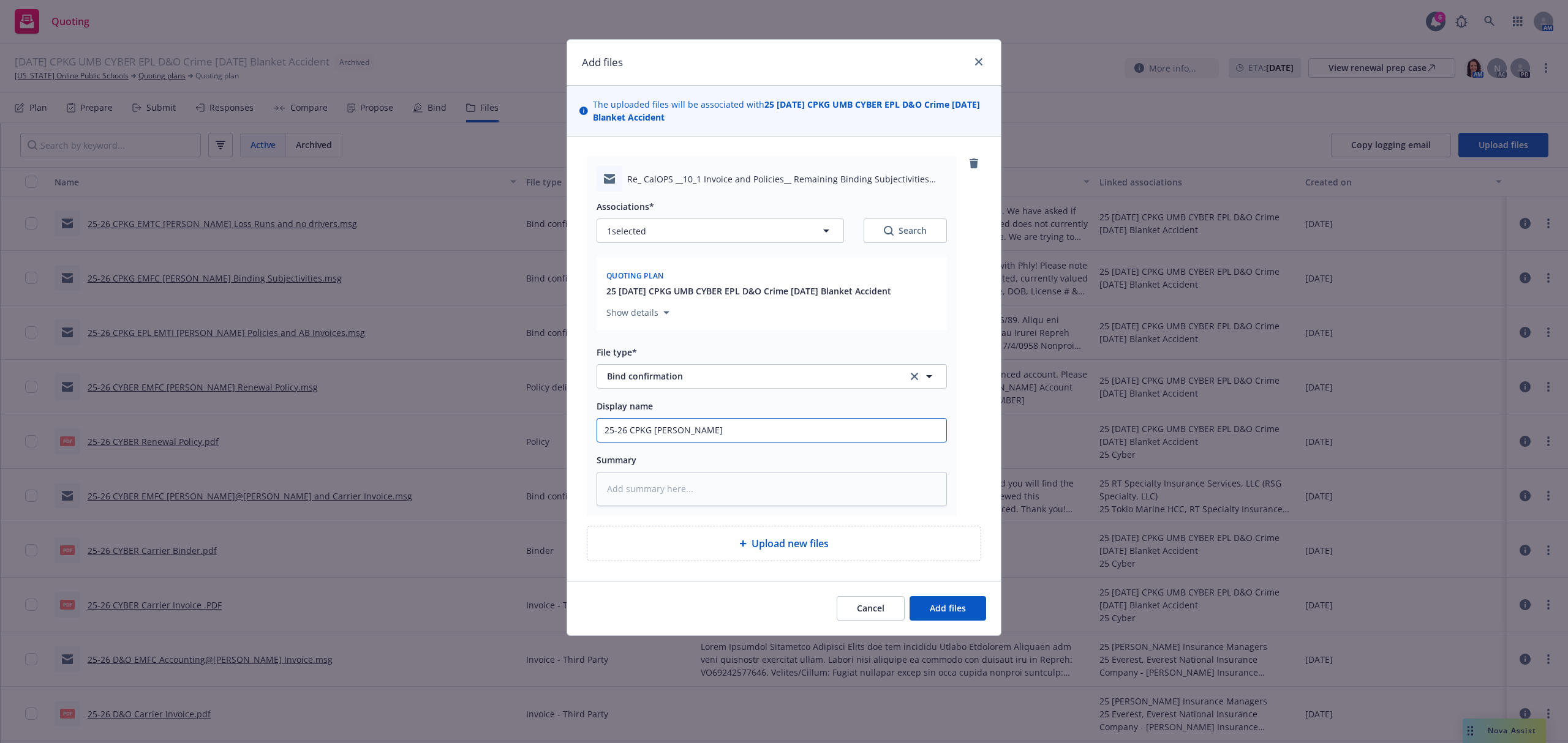
type input "25-26 CPKG EMFI Tracy L"
type textarea "x"
type input "25-26 CPKG EMFI Tracy Lo"
type textarea "x"
type input "25-26 CPKG EMFI Tracy Los"
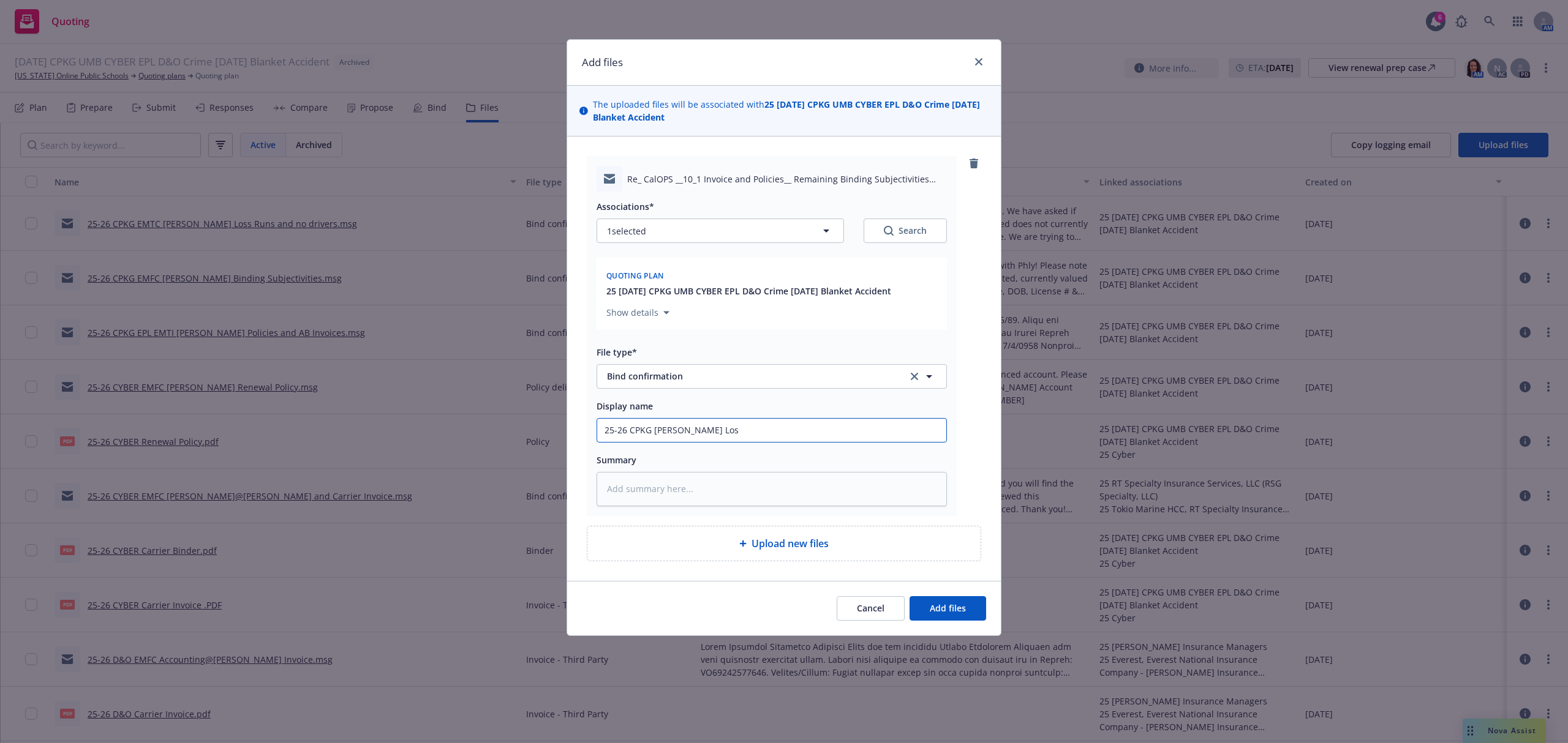
type textarea "x"
type input "25-26 CPKG EMFI Tracy Loss"
type textarea "x"
type input "25-26 CPKG EMFI Tracy Loss"
type textarea "x"
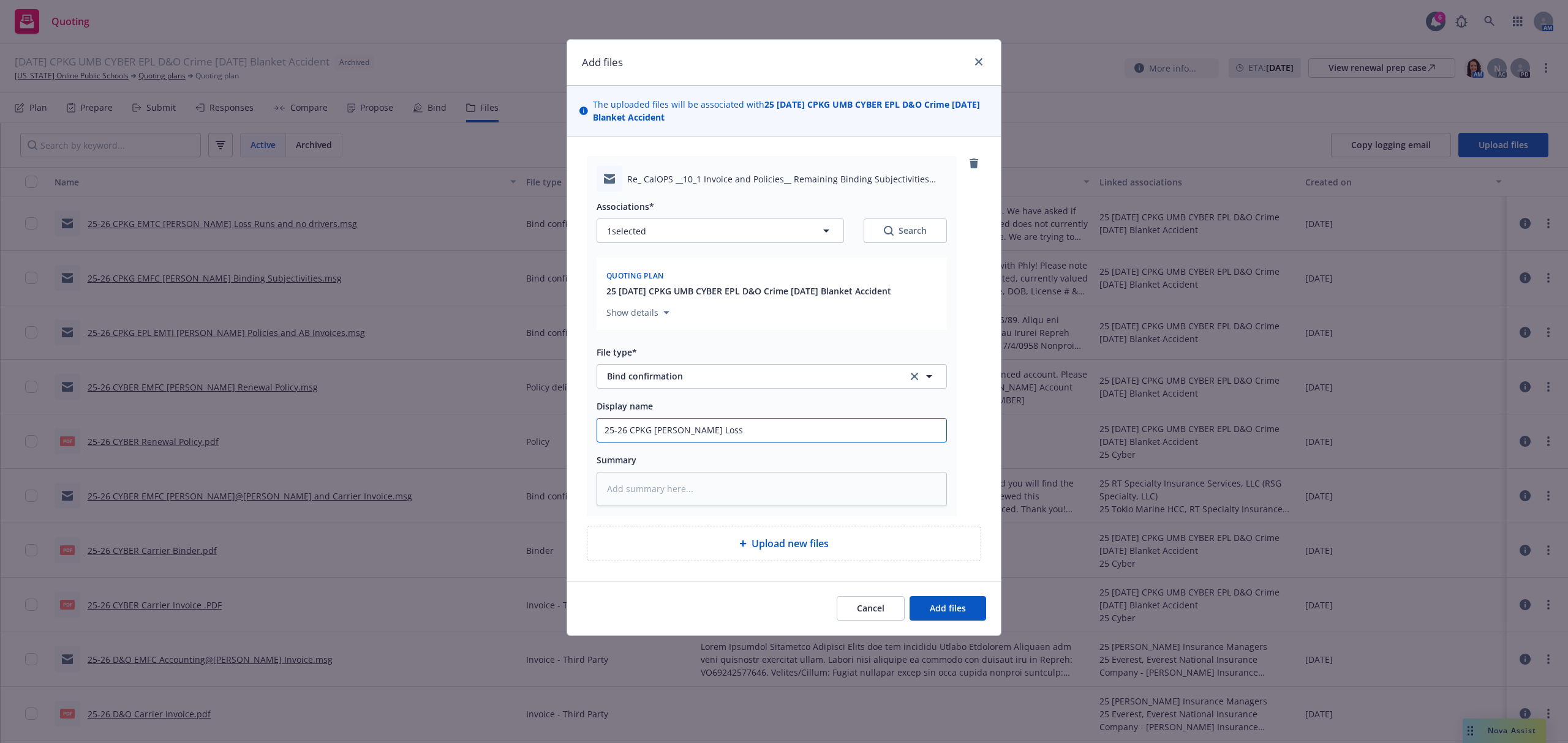
type input "25-26 CPKG EMFI Tracy Loss R"
type textarea "x"
type input "25-26 CPKG EMFI Tracy Loss Ru"
type textarea "x"
type input "25-26 CPKG EMFI Tracy Loss Run"
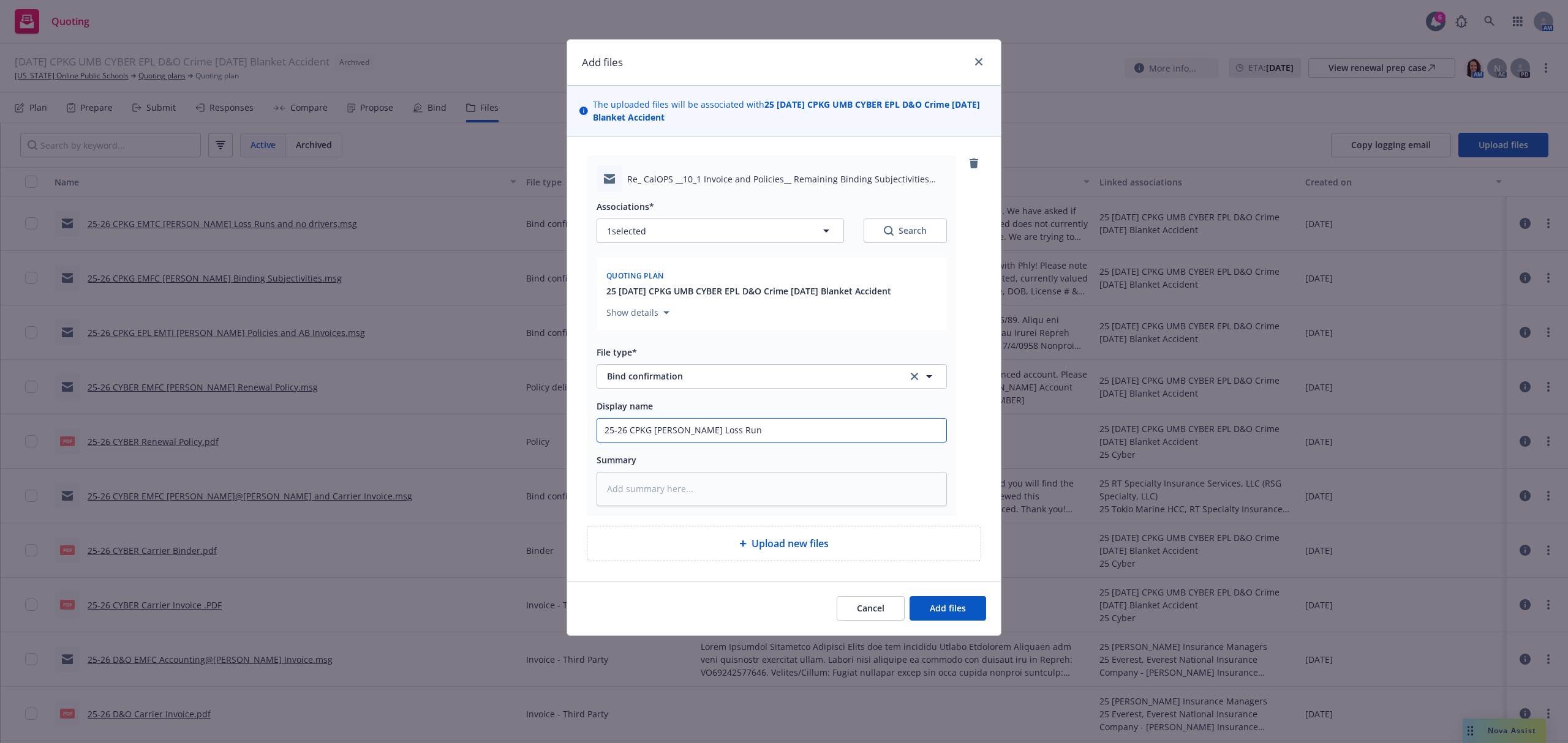
type textarea "x"
type input "25-26 CPKG EMFI Tracy Loss Runs"
type textarea "x"
type input "25-26 CPKG EMFI Tracy Loss Runs"
type textarea "x"
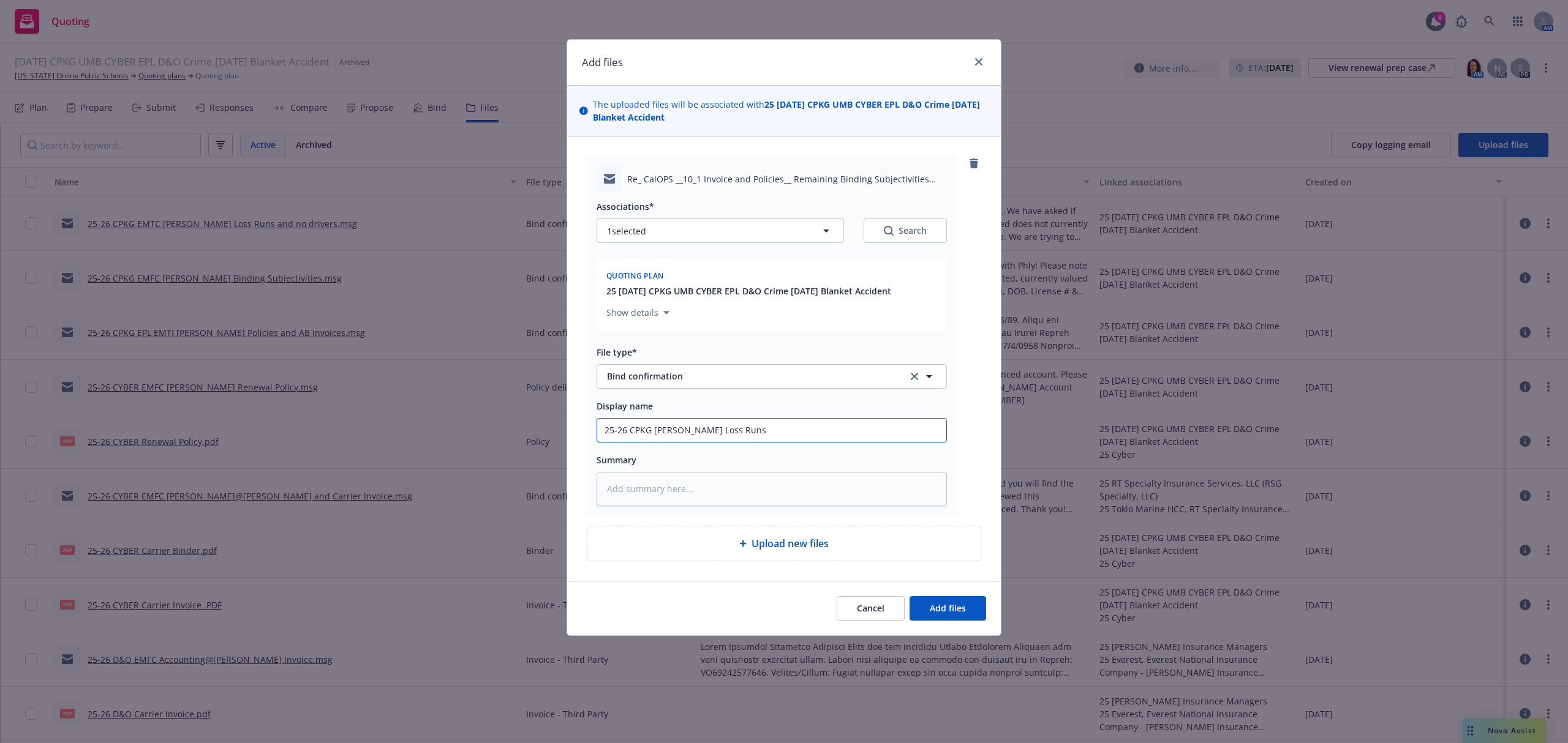
type input "25-26 CPKG EMFI Tracy Loss Runs f"
type textarea "x"
type input "25-26 CPKG EMFI Tracy Loss Runs fr"
type textarea "x"
type input "25-26 CPKG EMFI Tracy Loss Runs fro"
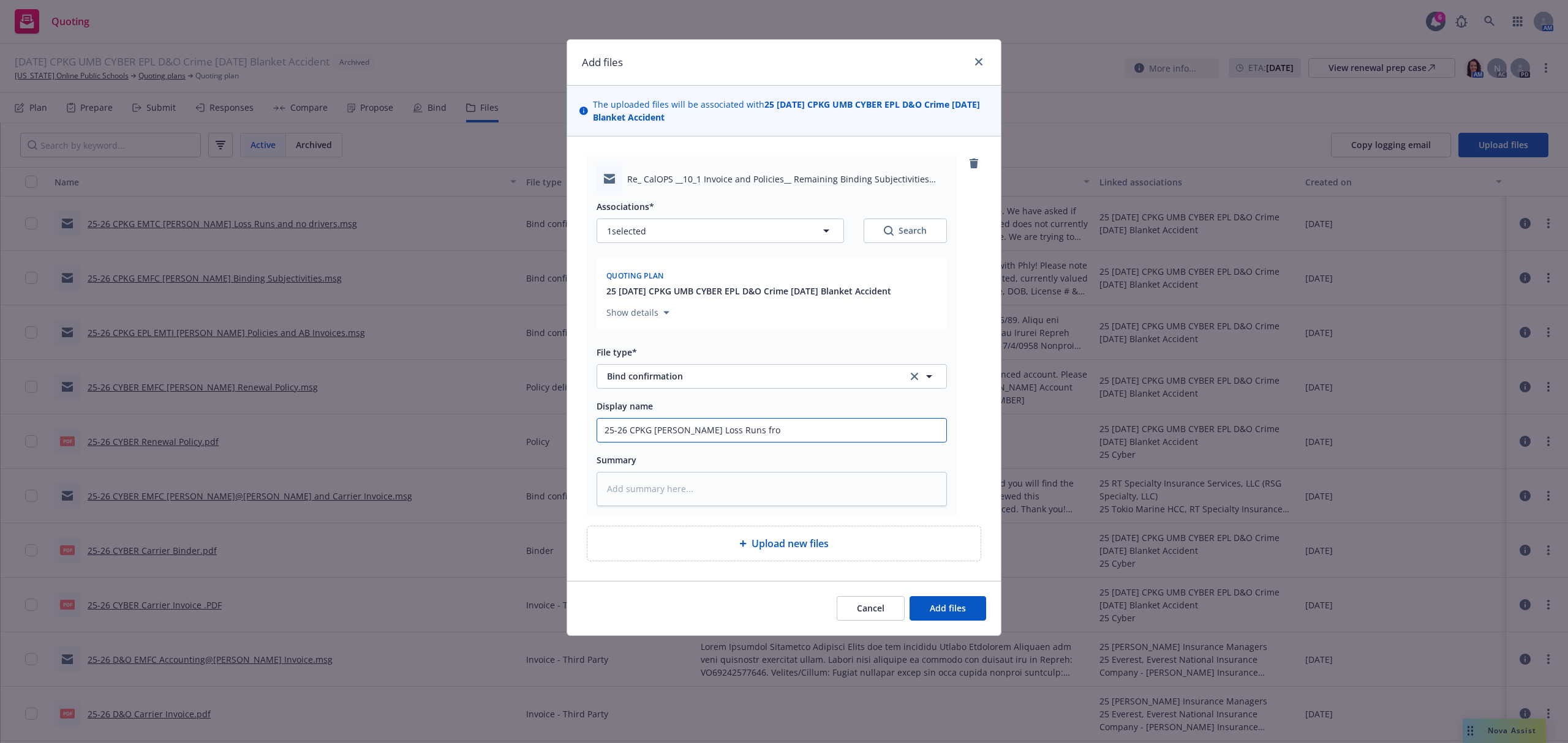
type textarea "x"
type input "25-26 CPKG EMFI Tracy Loss Runs from"
type textarea "x"
type input "25-26 CPKG EMFI Tracy Loss Runs from"
type textarea "x"
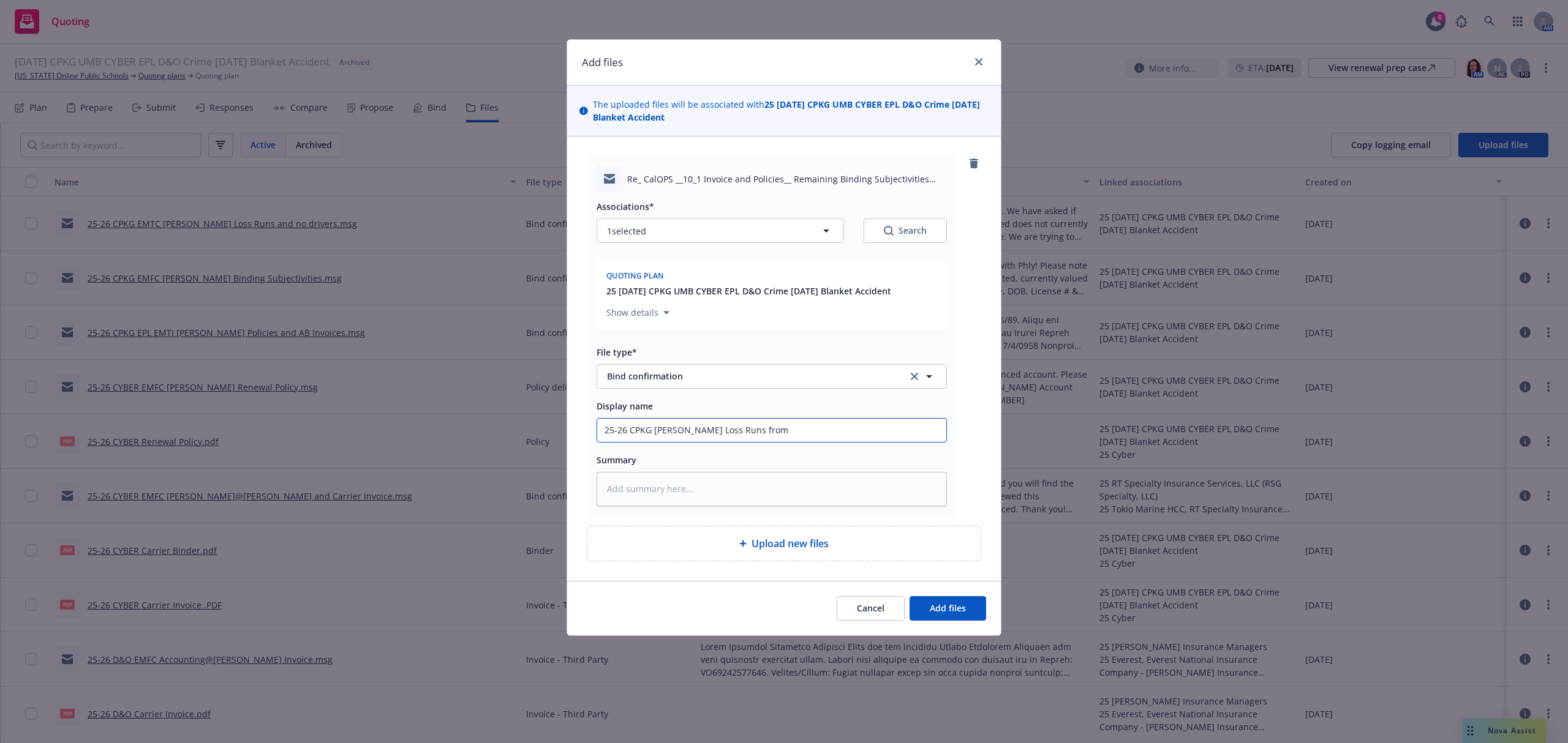
type input "25-26 CPKG EMFI Tracy Loss Runs from h"
type textarea "x"
type input "25-26 CPKG EMFI Tracy Loss Runs from ha"
type textarea "x"
type input "25-26 CPKG EMFI Tracy Loss Runs from har"
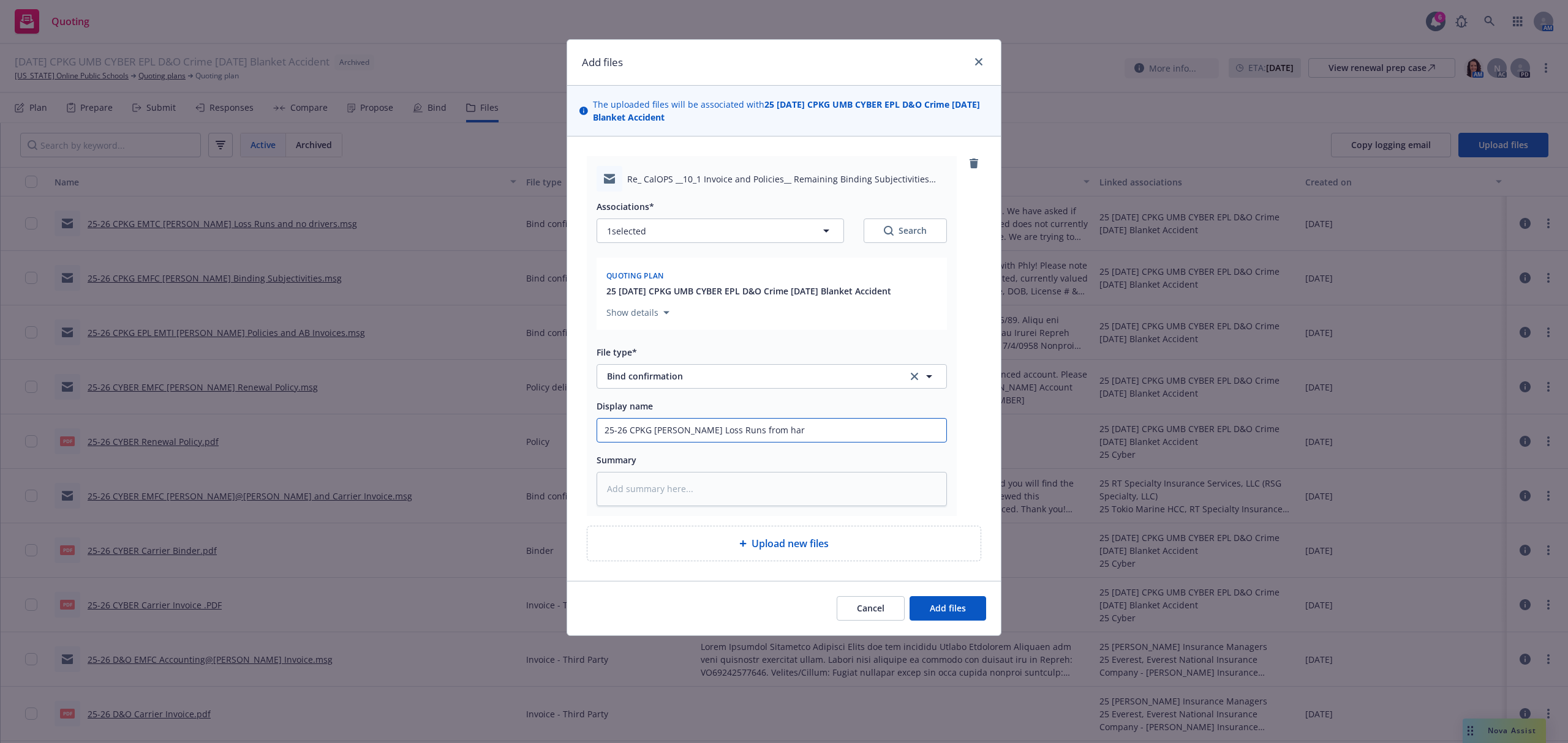
type textarea "x"
type input "25-26 CPKG EMFI Tracy Loss Runs from hart"
type textarea "x"
type input "25-26 CPKG EMFI Tracy Loss Runs from hartf"
type textarea "x"
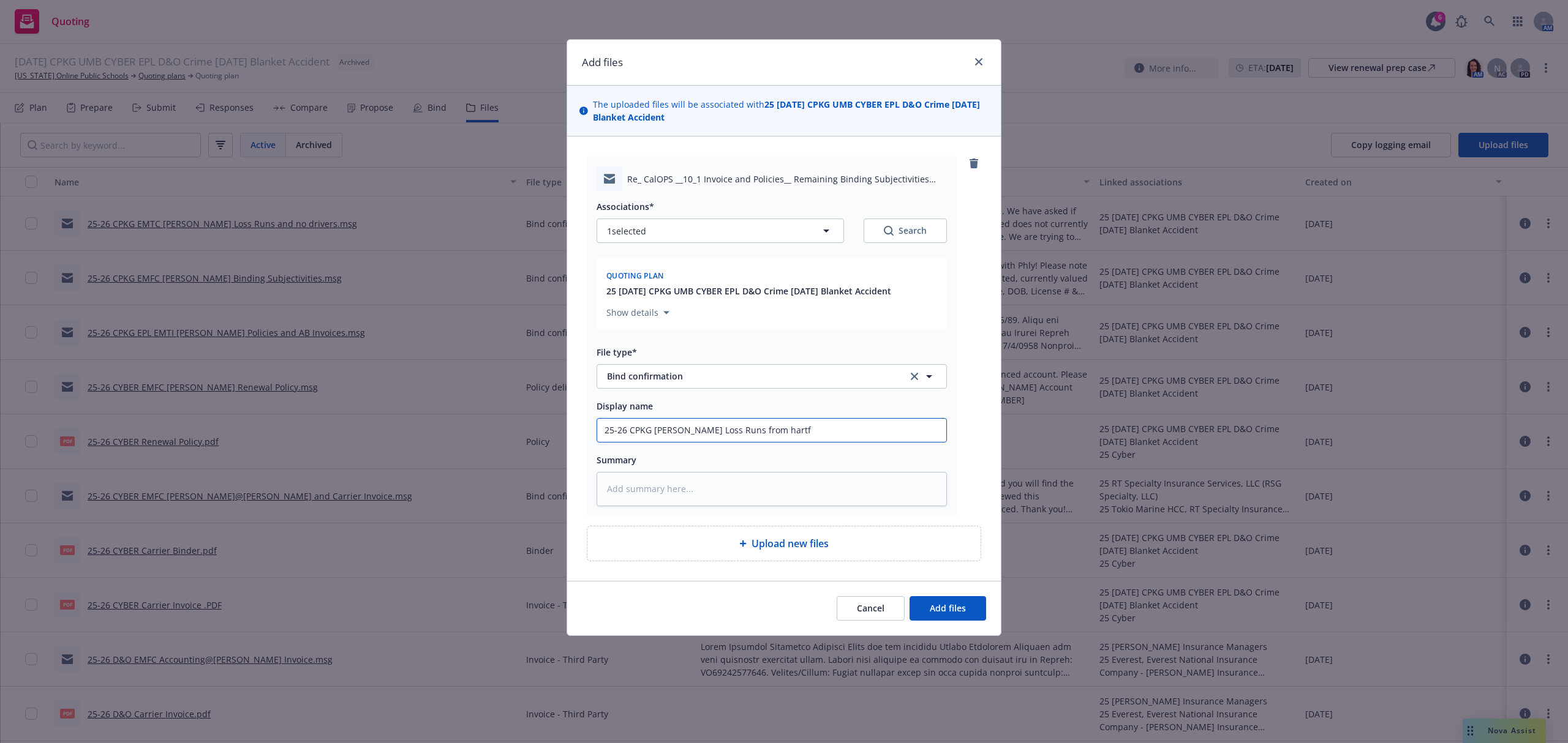
type input "25-26 CPKG EMFI Tracy Loss Runs from hartfo"
type textarea "x"
type input "25-26 CPKG EMFI Tracy Loss Runs from hartfor"
type textarea "x"
type input "25-26 CPKG EMFI Tracy Loss Runs from hartford"
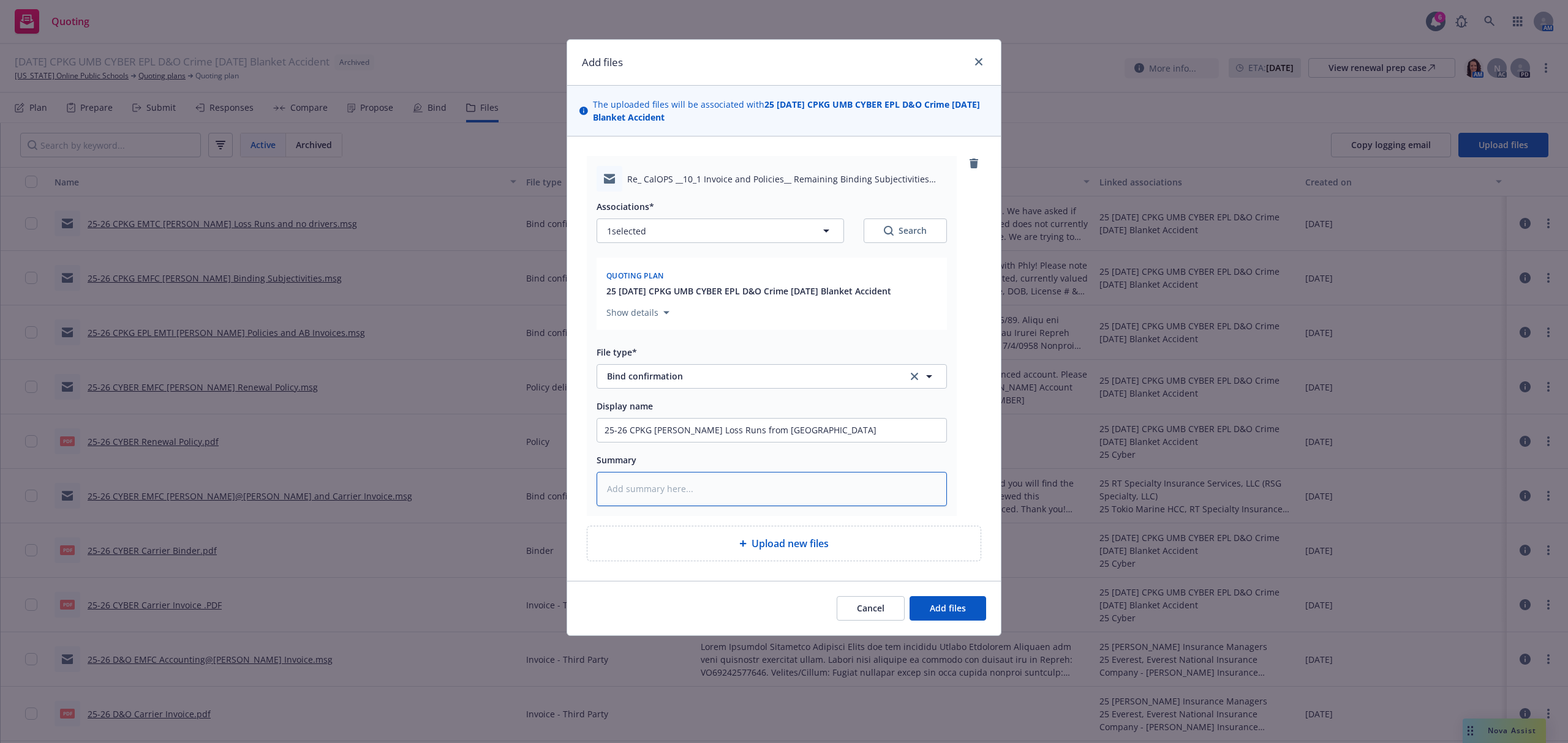
paste textarea "Hi Samantha, I'm assisting Steve with gathering this data for you. I've attache…"
type textarea "x"
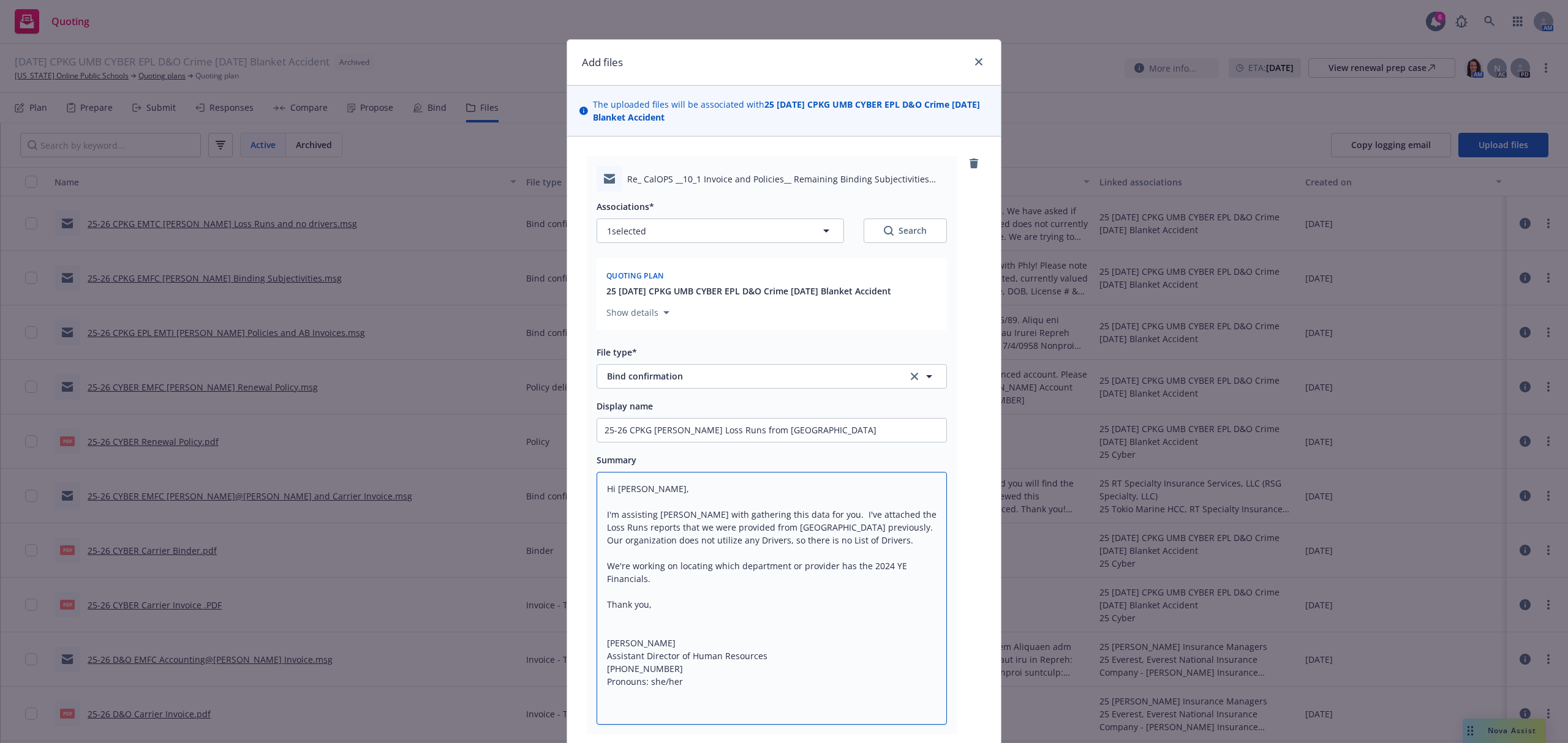
type textarea "Hi Samantha, I'm assisting Steve with gathering this data for you. I've attache…"
click at [762, 437] on input "25-26 CPKG EMFI Tracy Loss Runs from hartford" at bounding box center [771, 430] width 349 height 23
type textarea "x"
type input "25-26 CPKG EMFI Tracy Loss Runs from artford"
type textarea "x"
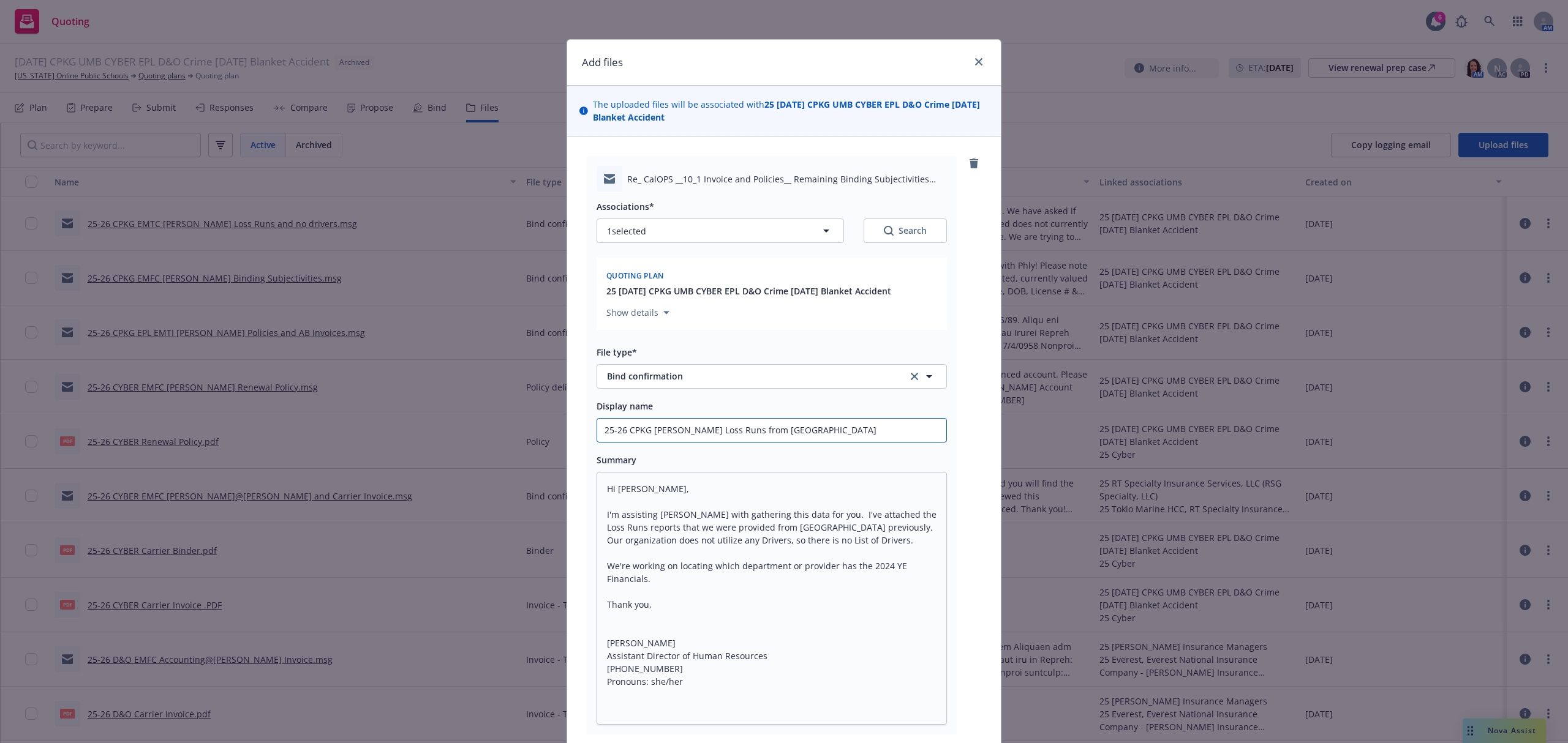
type input "25-26 CPKG EMFI Tracy Loss Runs from Hartford"
click at [852, 425] on input "25-26 CPKG EMFI Tracy Loss Runs from Hartford" at bounding box center [771, 430] width 349 height 23
type textarea "x"
type input "25-26 CPKG EMFI Tracy Loss Runs from Hartford"
type textarea "x"
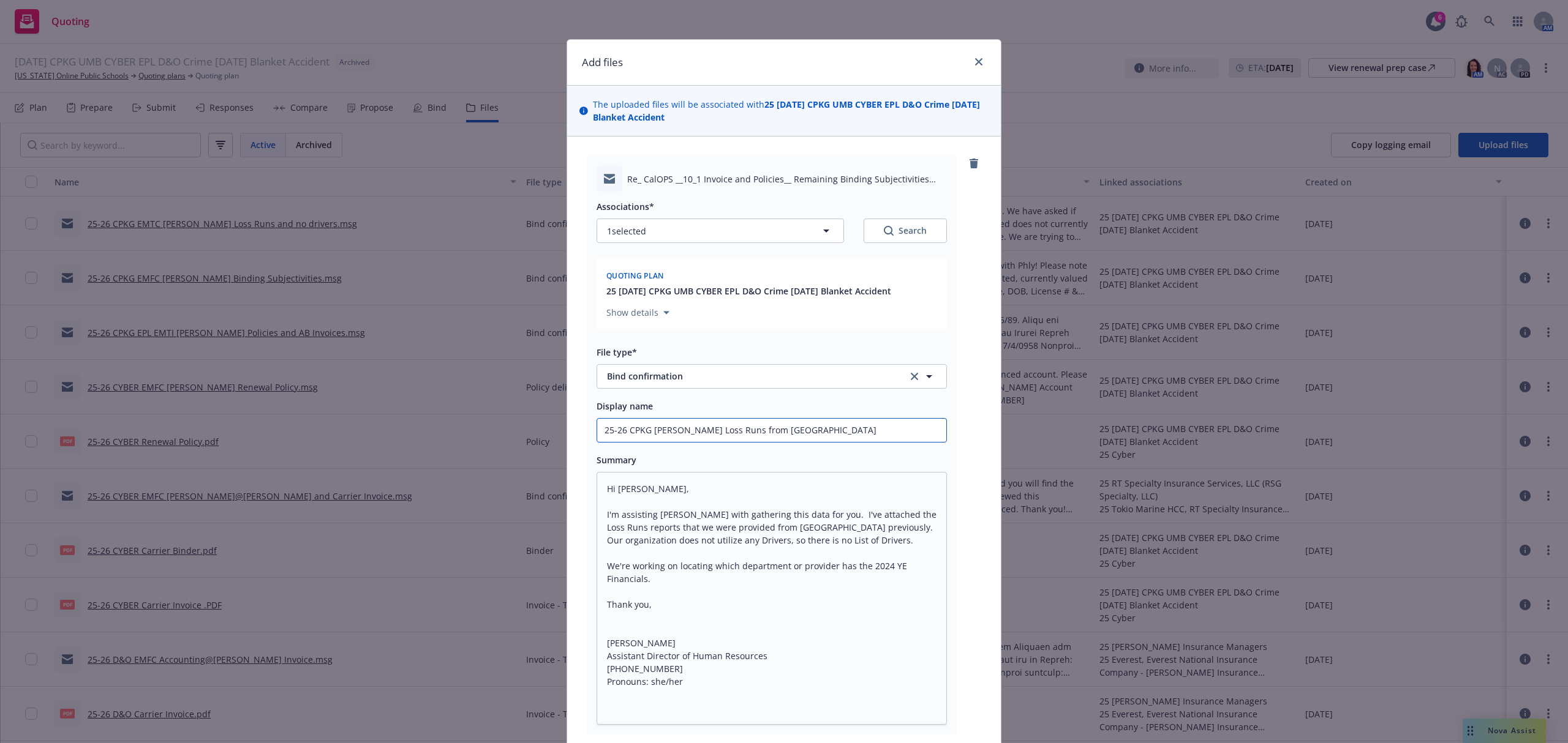
type input "25-26 CPKG EMFI Tracy Loss Runs from Hartford ."
type textarea "x"
type input "25-26 CPKG EMFI Tracy Loss Runs from Hartford"
type textarea "x"
type input "25-26 CPKG EMFI Tracy Loss Runs from Hartford /"
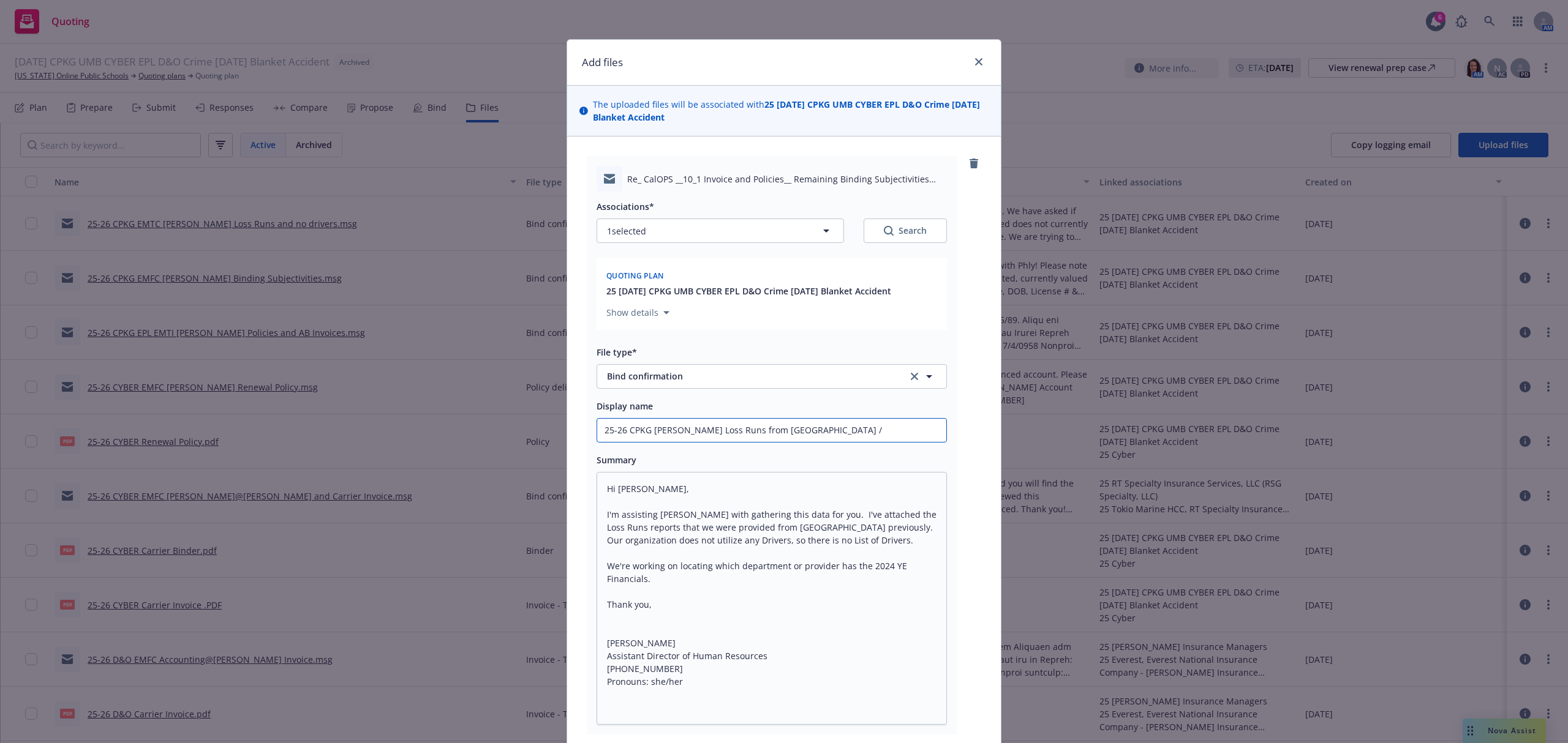
type textarea "x"
type input "25-26 CPKG EMFI Tracy Loss Runs from Hartford /"
type textarea "x"
type input "25-26 CPKG EMFI Tracy Loss Runs from Hartford / N"
type textarea "x"
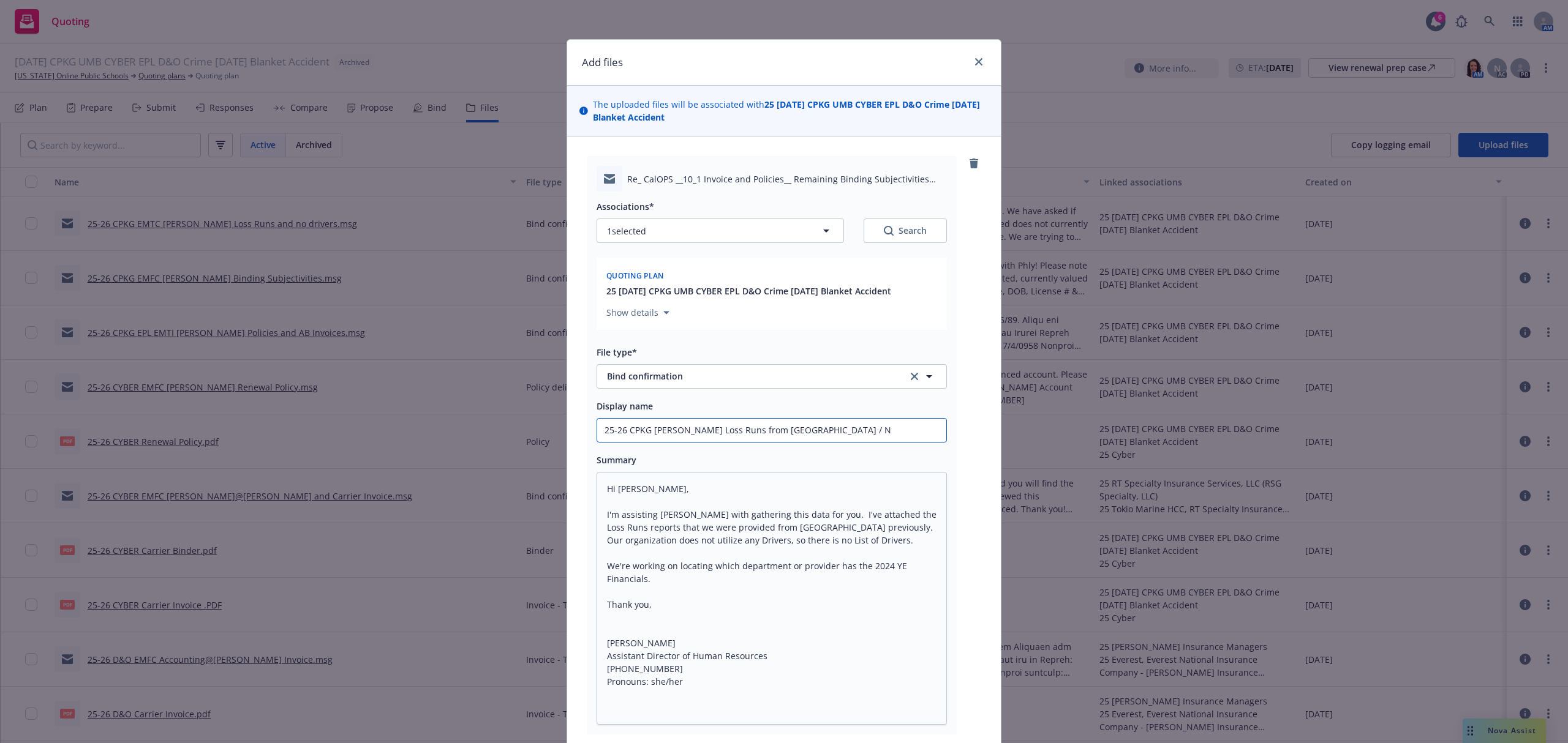
type input "25-26 CPKG EMFI Tracy Loss Runs from Hartford / No"
type textarea "x"
type input "25-26 CPKG EMFI Tracy Loss Runs from Hartford / No"
type textarea "x"
type input "25-26 CPKG EMFI Tracy Loss Runs from Hartford / No d"
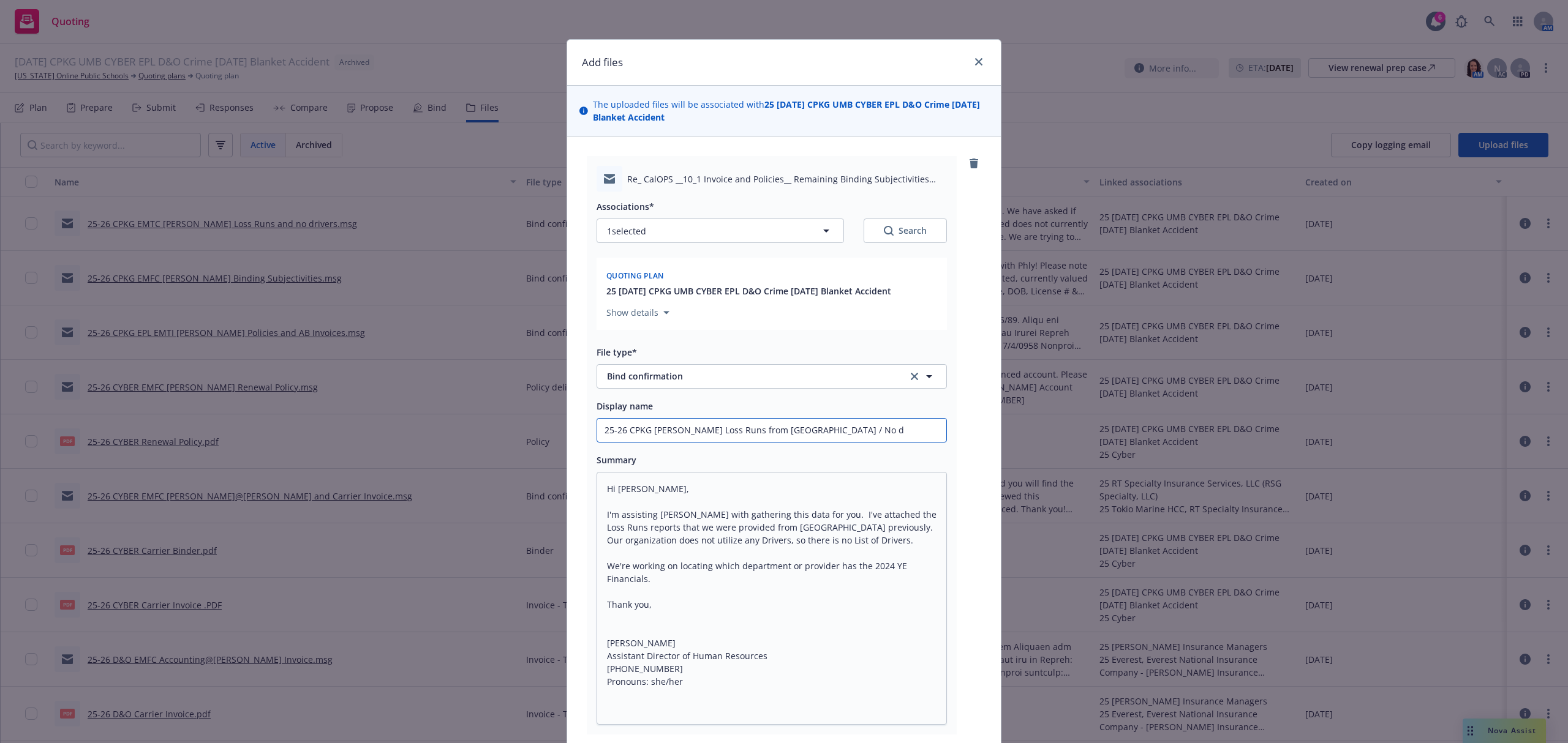
type textarea "x"
type input "25-26 CPKG EMFI Tracy Loss Runs from Hartford / No dr"
type textarea "x"
type input "25-26 CPKG EMFI Tracy Loss Runs from Hartford / No dri"
type textarea "x"
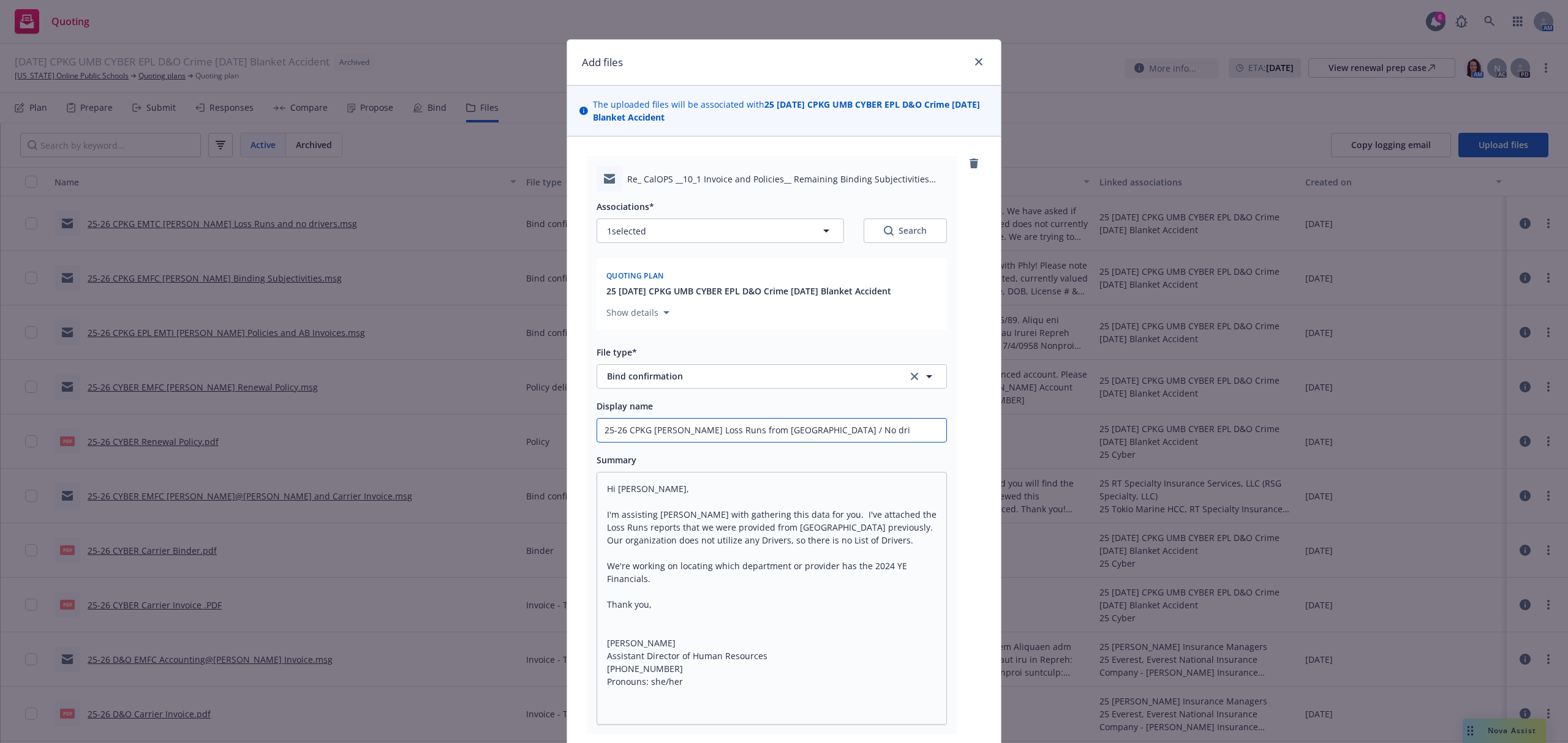
type input "25-26 CPKG EMFI Tracy Loss Runs from Hartford / No driv"
type textarea "x"
type input "25-26 CPKG EMFI Tracy Loss Runs from Hartford / No drive"
type textarea "x"
type input "25-26 CPKG EMFI Tracy Loss Runs from Hartford / No driver"
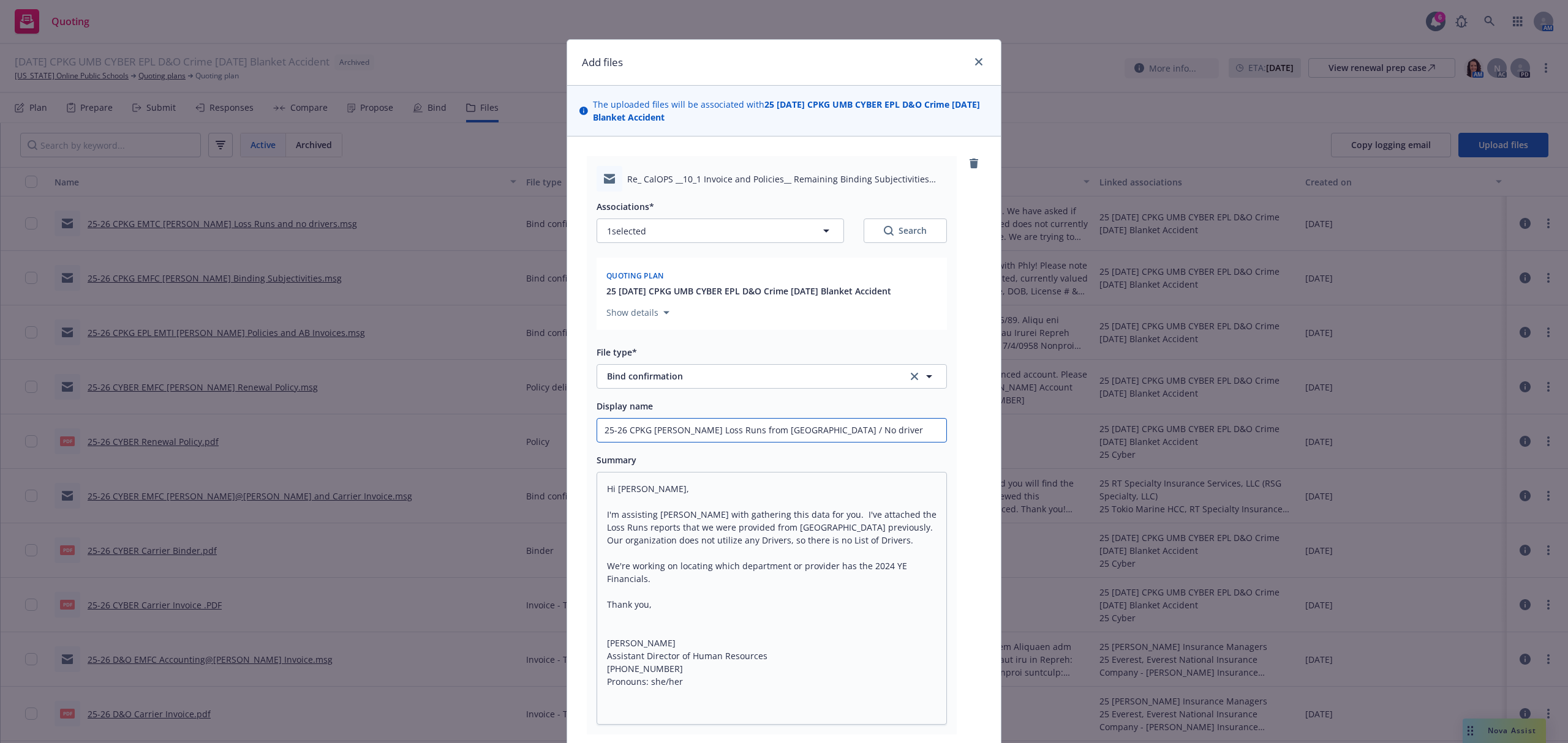
type textarea "x"
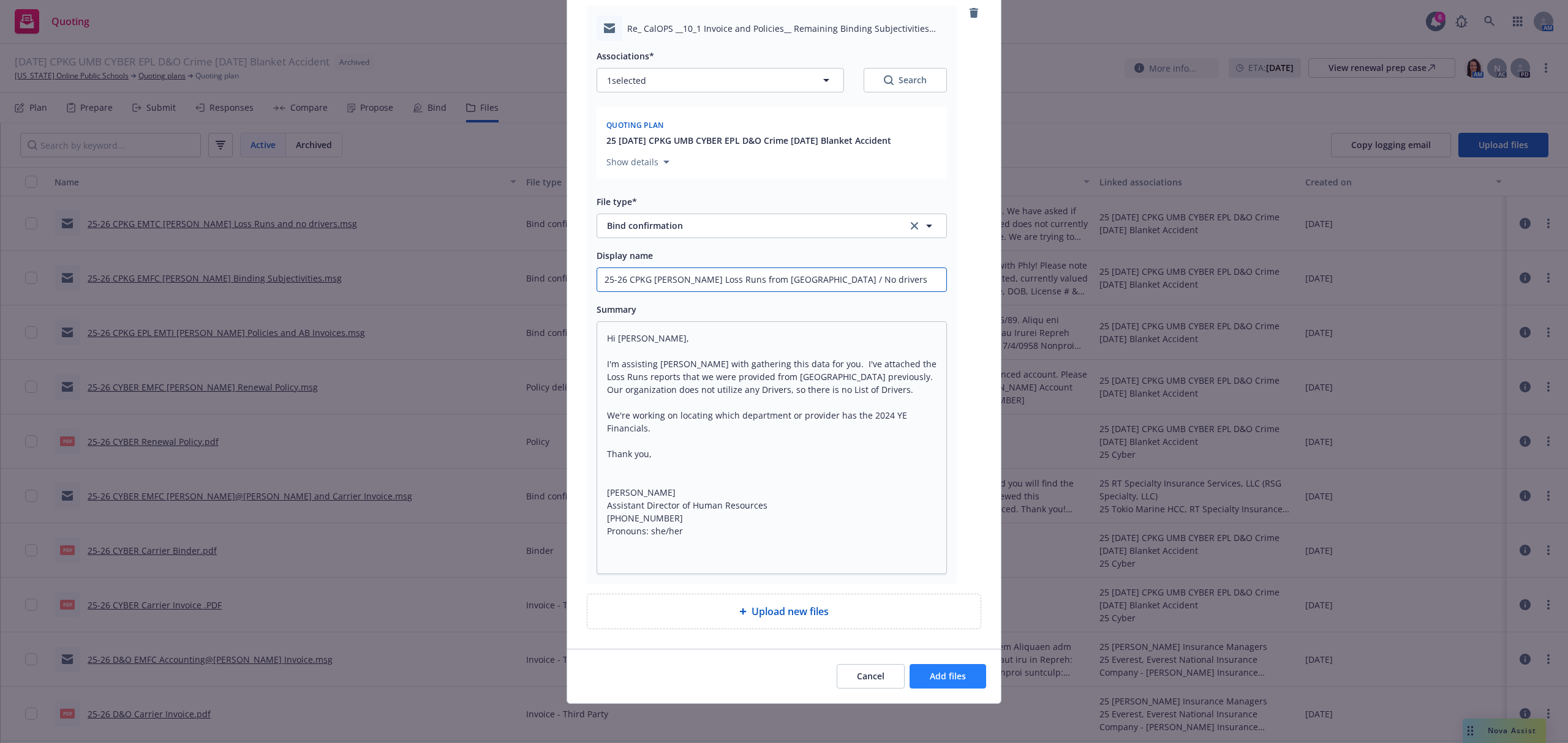
type input "25-26 CPKG EMFI Tracy Loss Runs from Hartford / No drivers"
click at [947, 688] on button "Add files" at bounding box center [948, 677] width 77 height 25
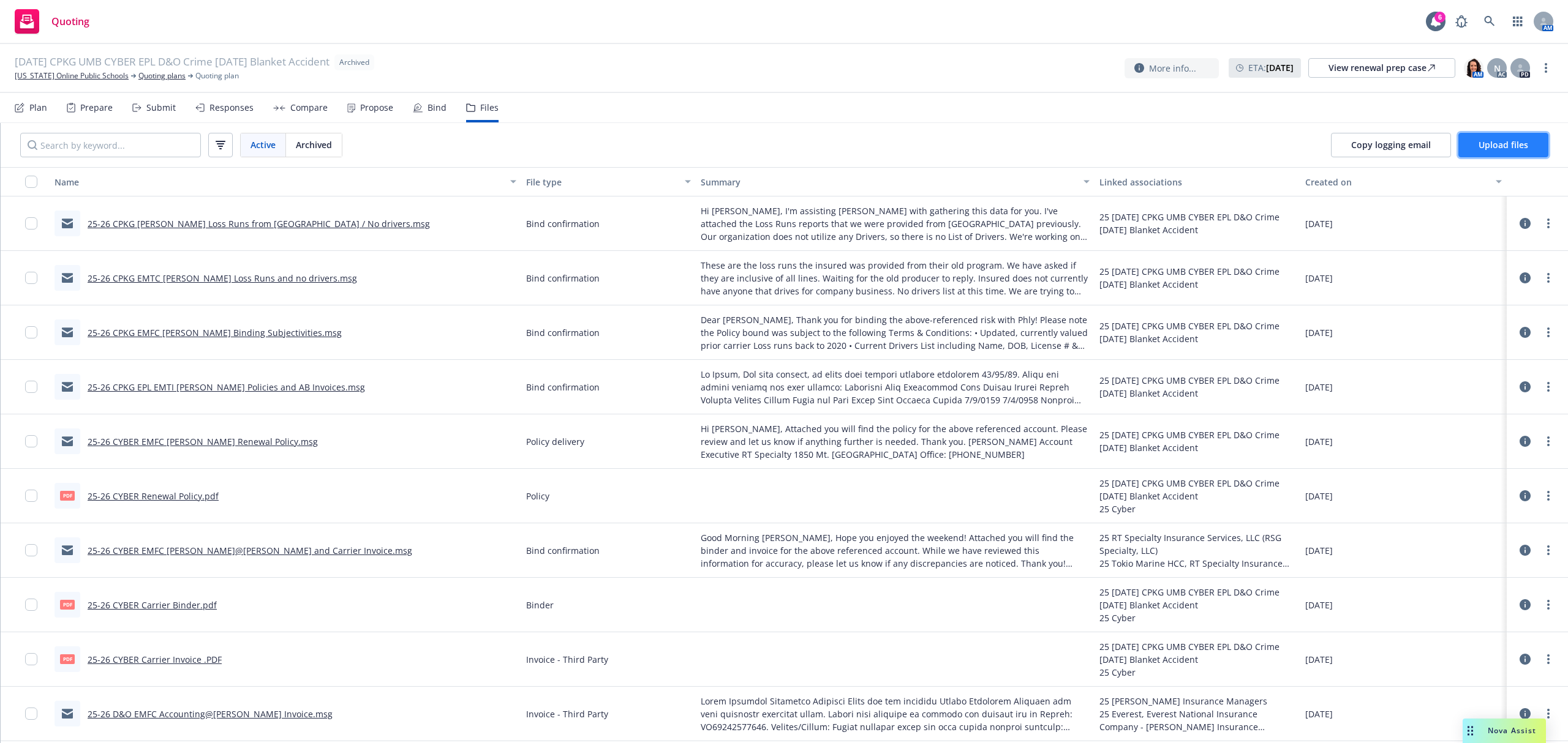
click at [1483, 142] on span "Upload files" at bounding box center [1503, 144] width 50 height 11
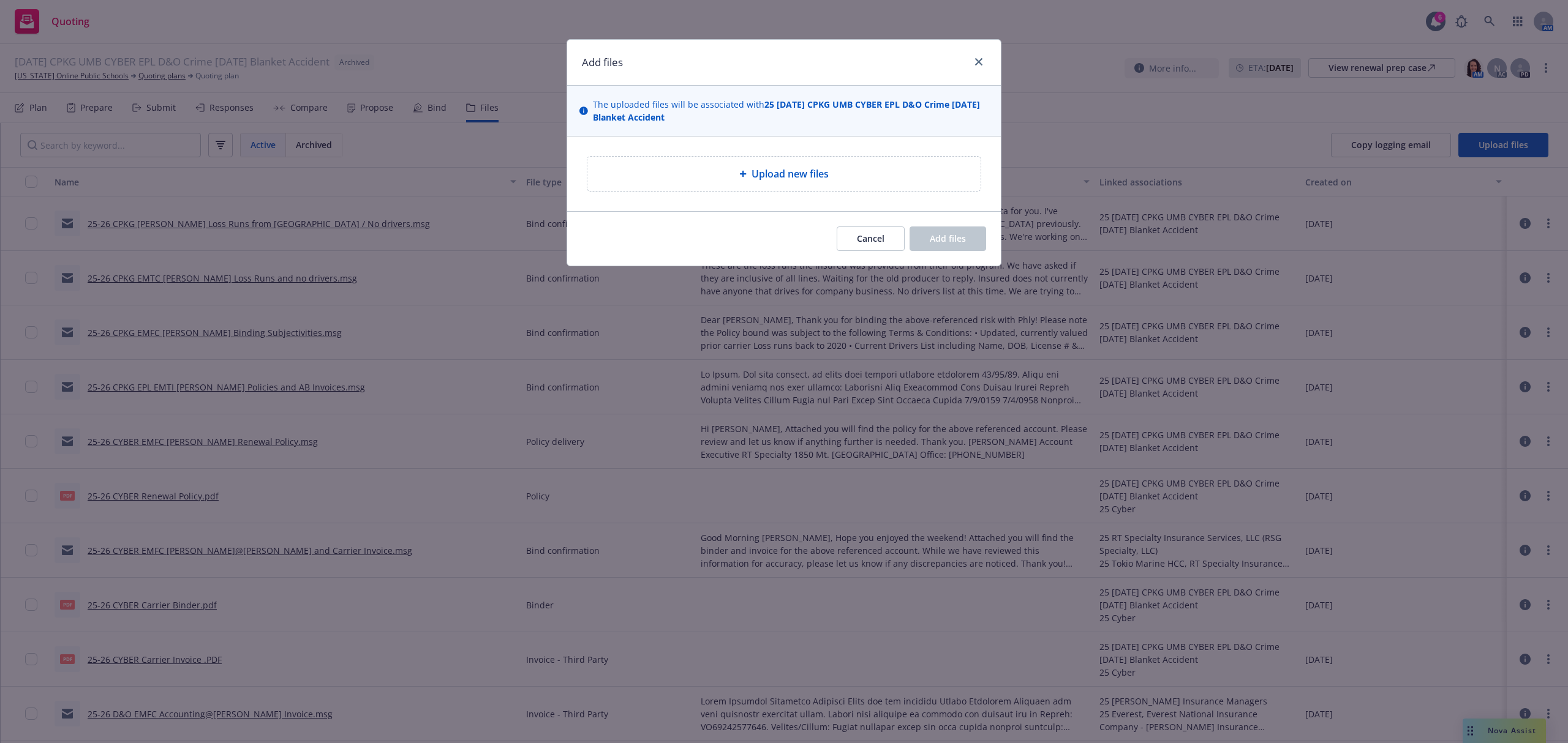
type textarea "x"
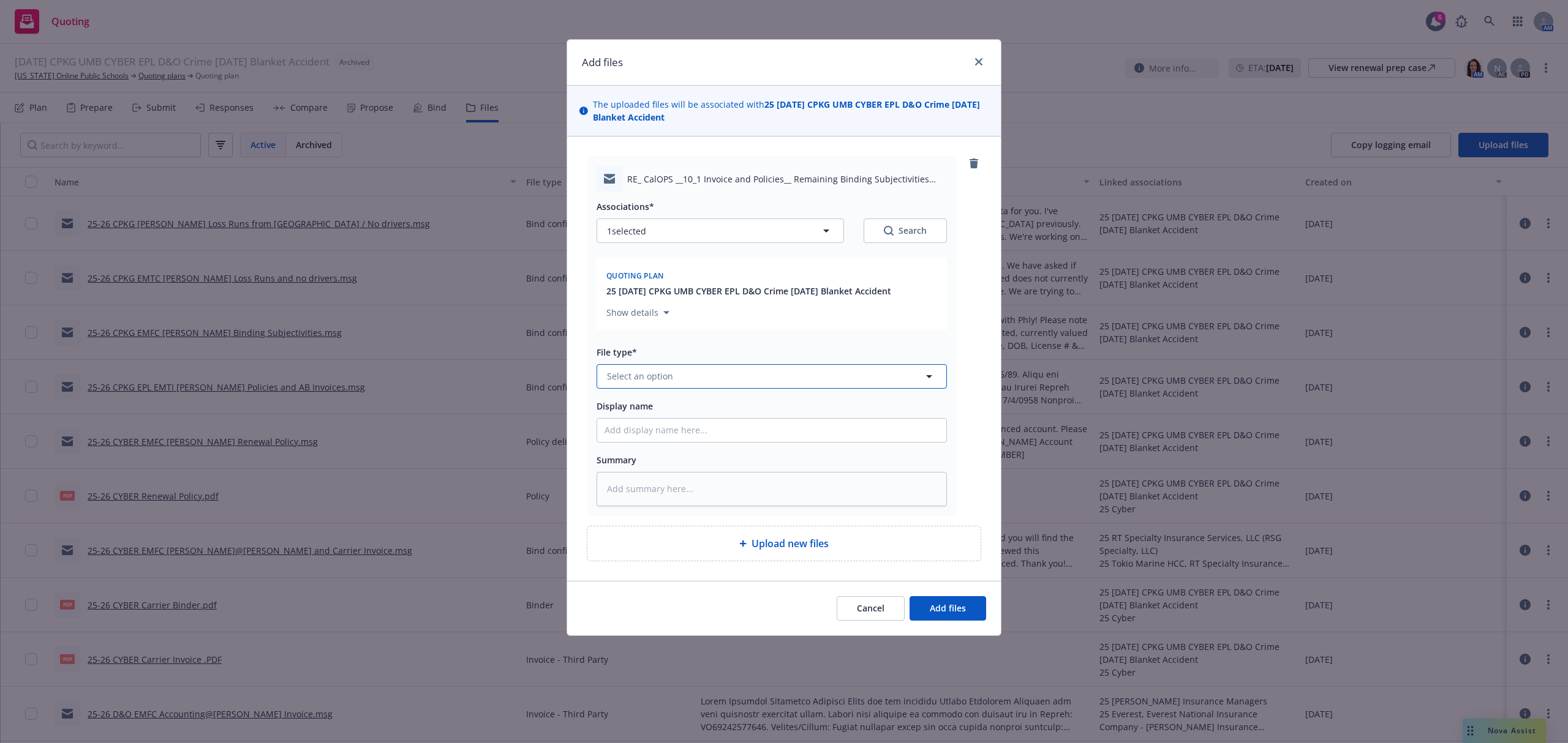
click at [689, 370] on button "Select an option" at bounding box center [771, 377] width 350 height 25
type input "bind"
type textarea "x"
type input "2"
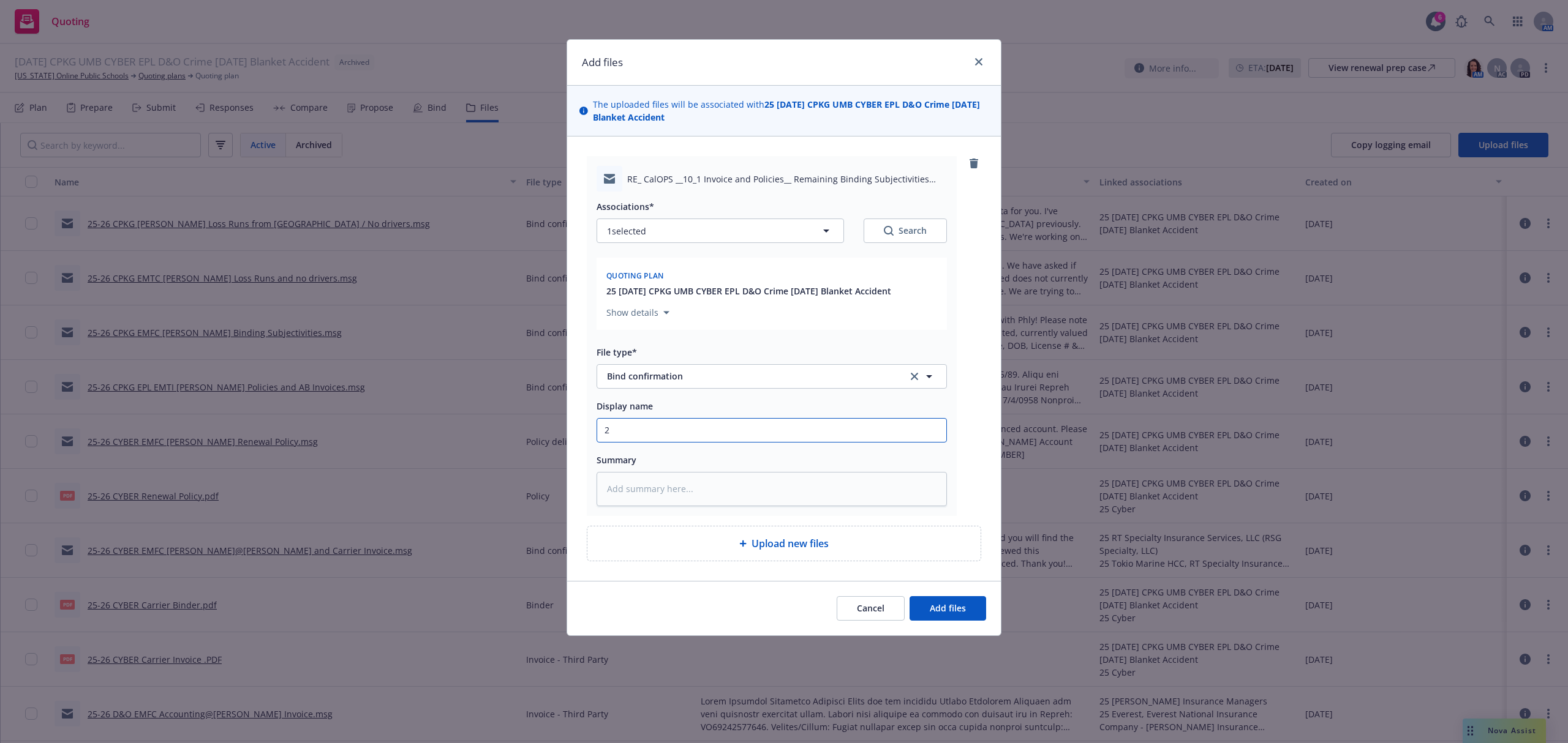
type textarea "x"
type input "25"
type textarea "x"
type input "25-"
type textarea "x"
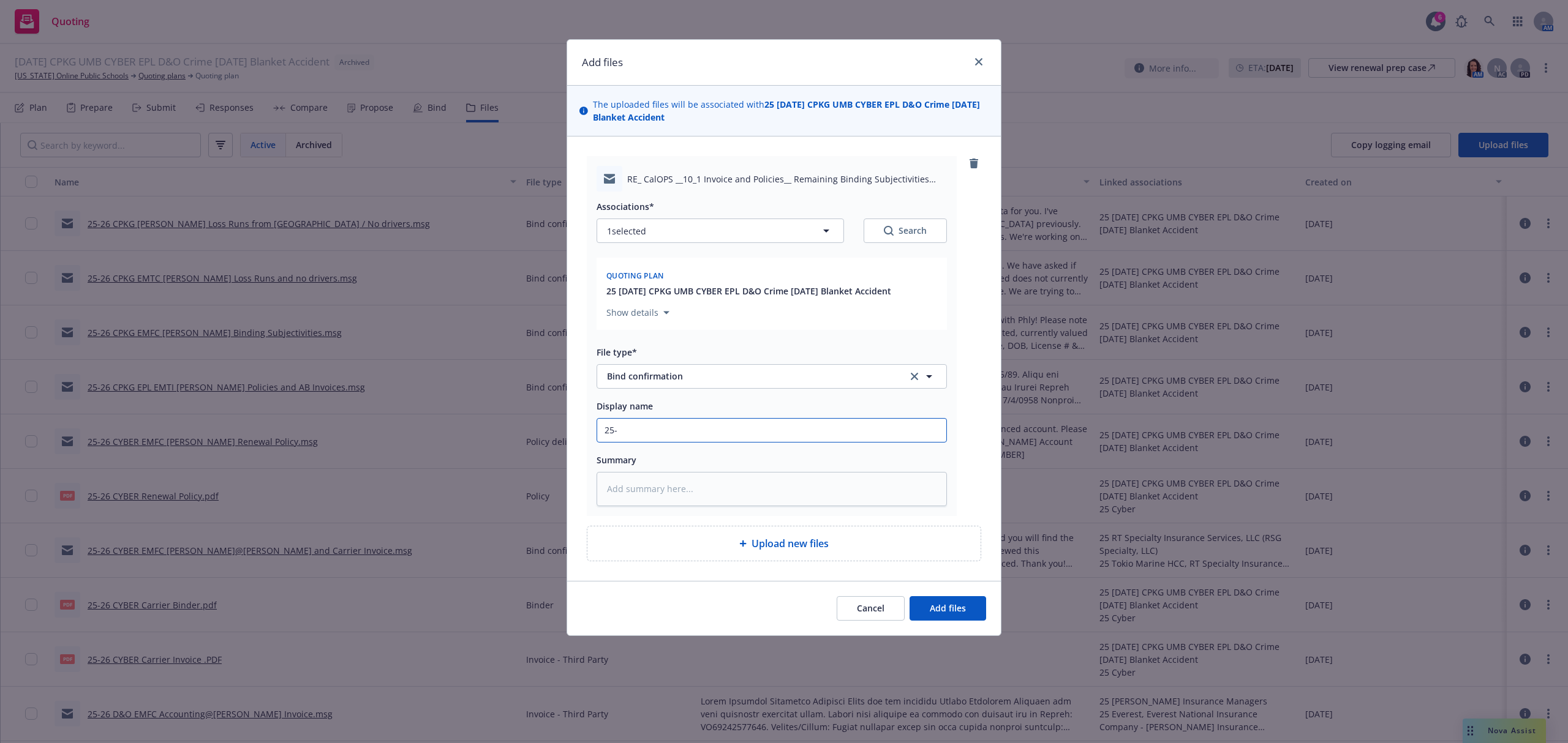
type input "25-2"
type textarea "x"
type input "25-26"
type textarea "x"
type input "25-26"
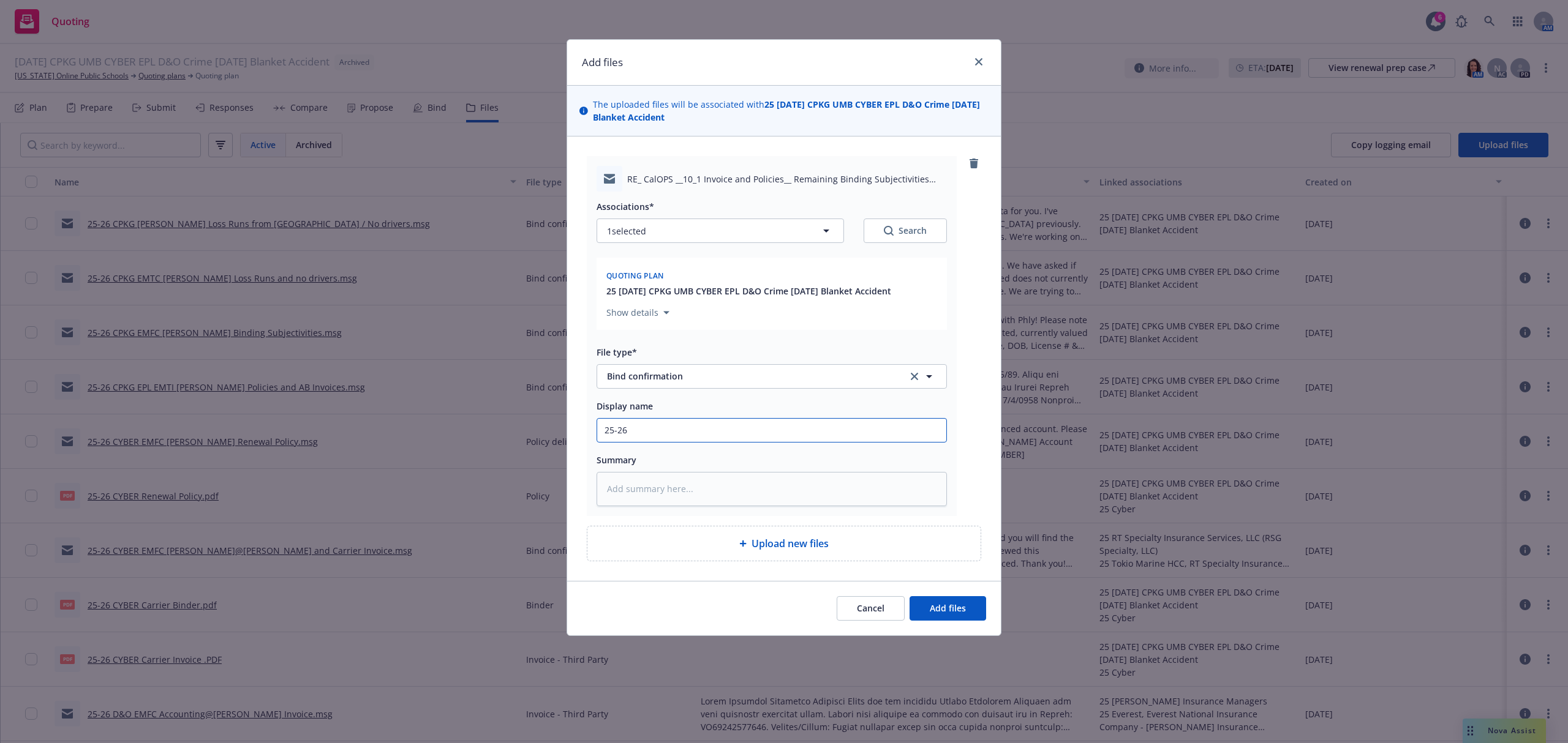
type textarea "x"
type input "25-26 C"
type textarea "x"
type input "25-26 CP"
type textarea "x"
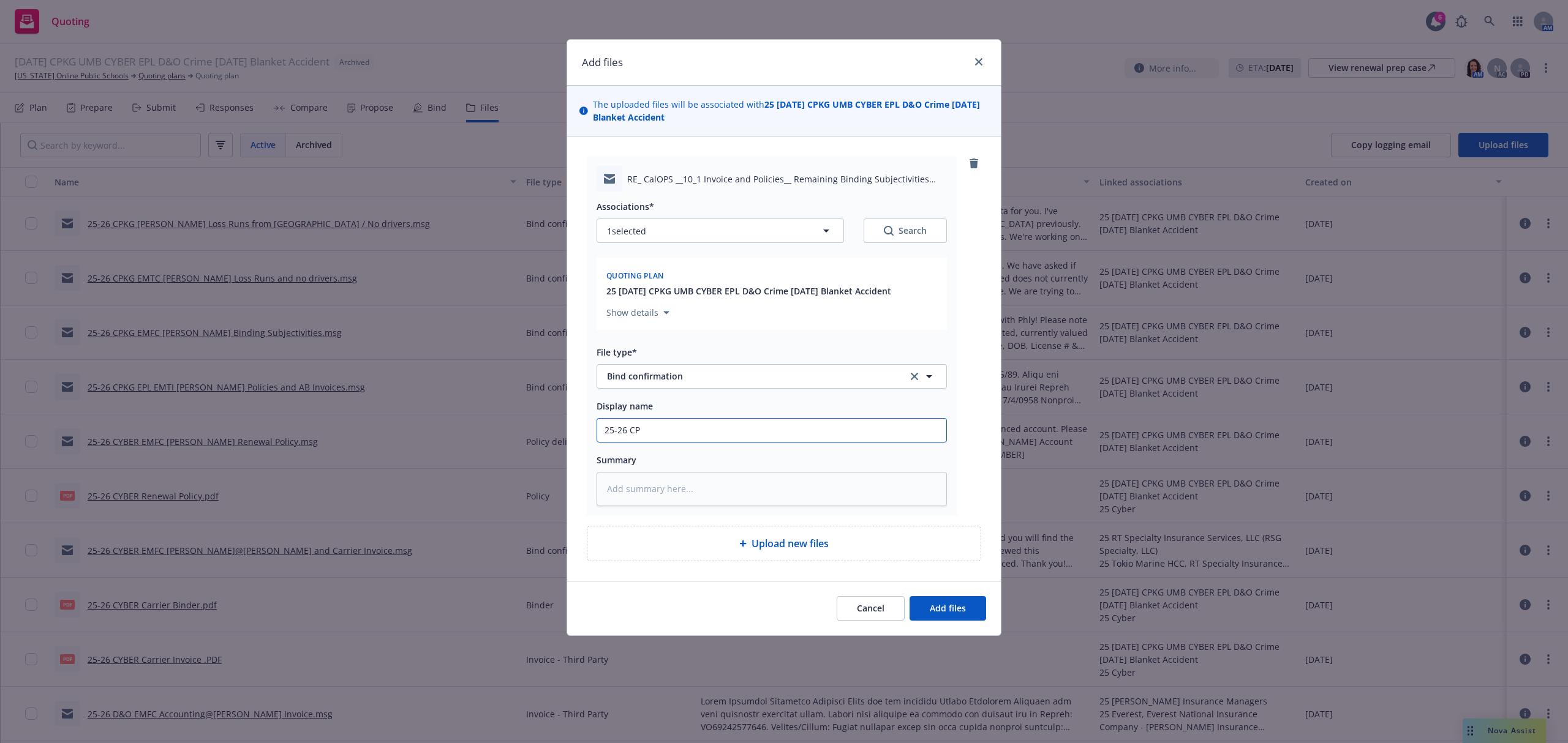
type input "25-26 CPK"
type textarea "x"
type input "25-26 CPKG"
type textarea "x"
type input "25-26 CPKG"
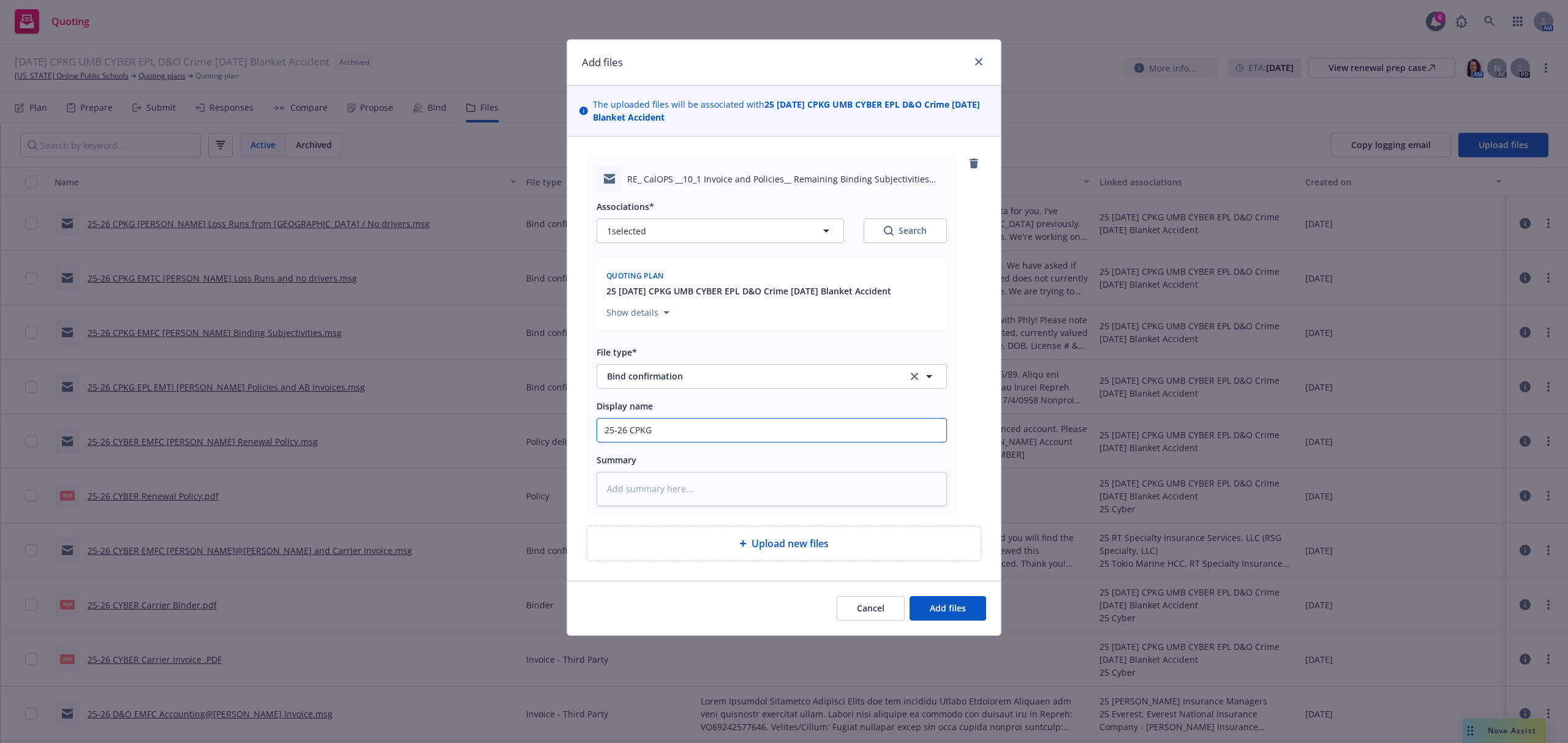
type textarea "x"
type input "25-26 CPKG E"
type textarea "x"
type input "25-26 CPKG EM"
type textarea "x"
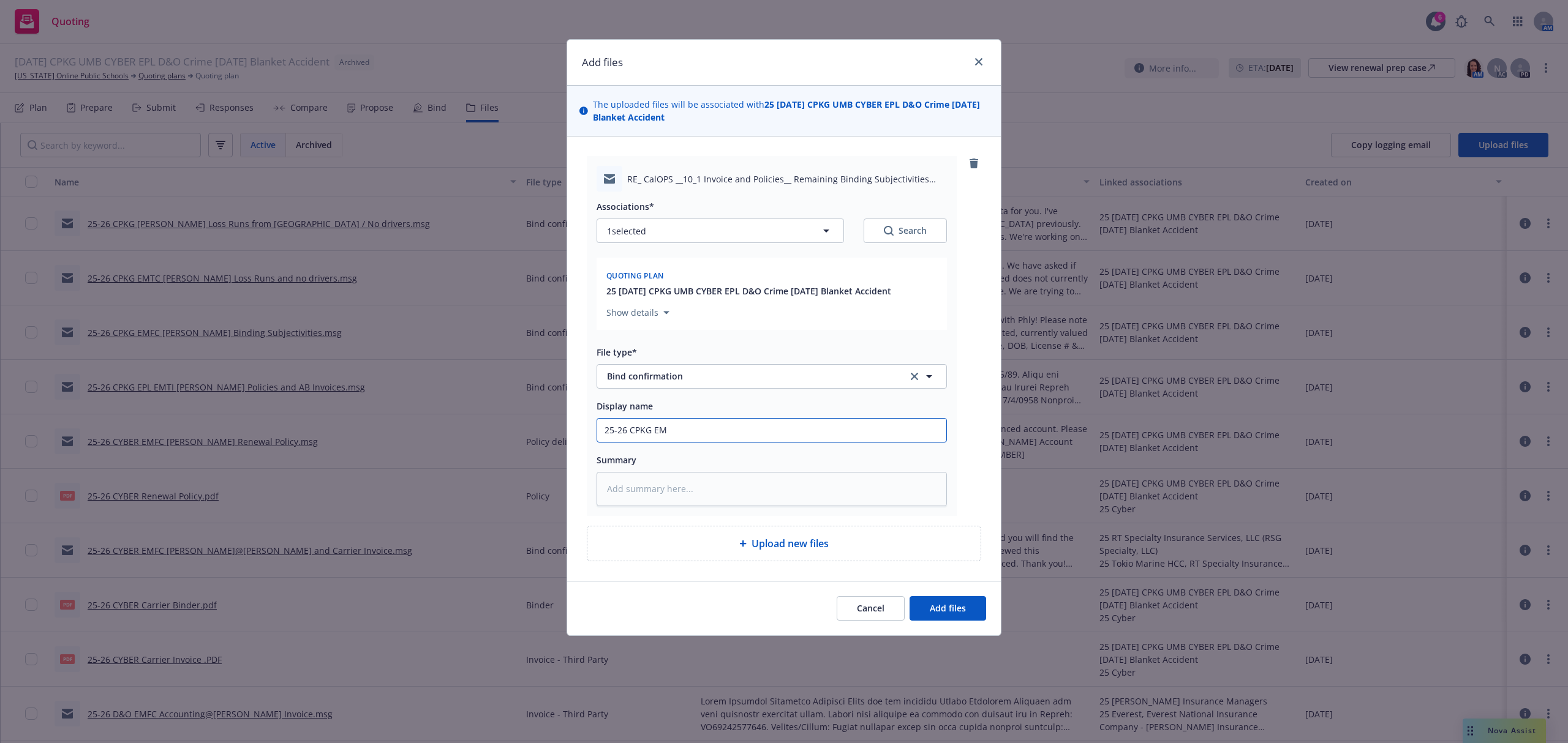
type input "25-26 CPKG EMF"
type textarea "x"
type input "25-26 CPKG EM"
type textarea "x"
type input "25-26 CPKG EMT"
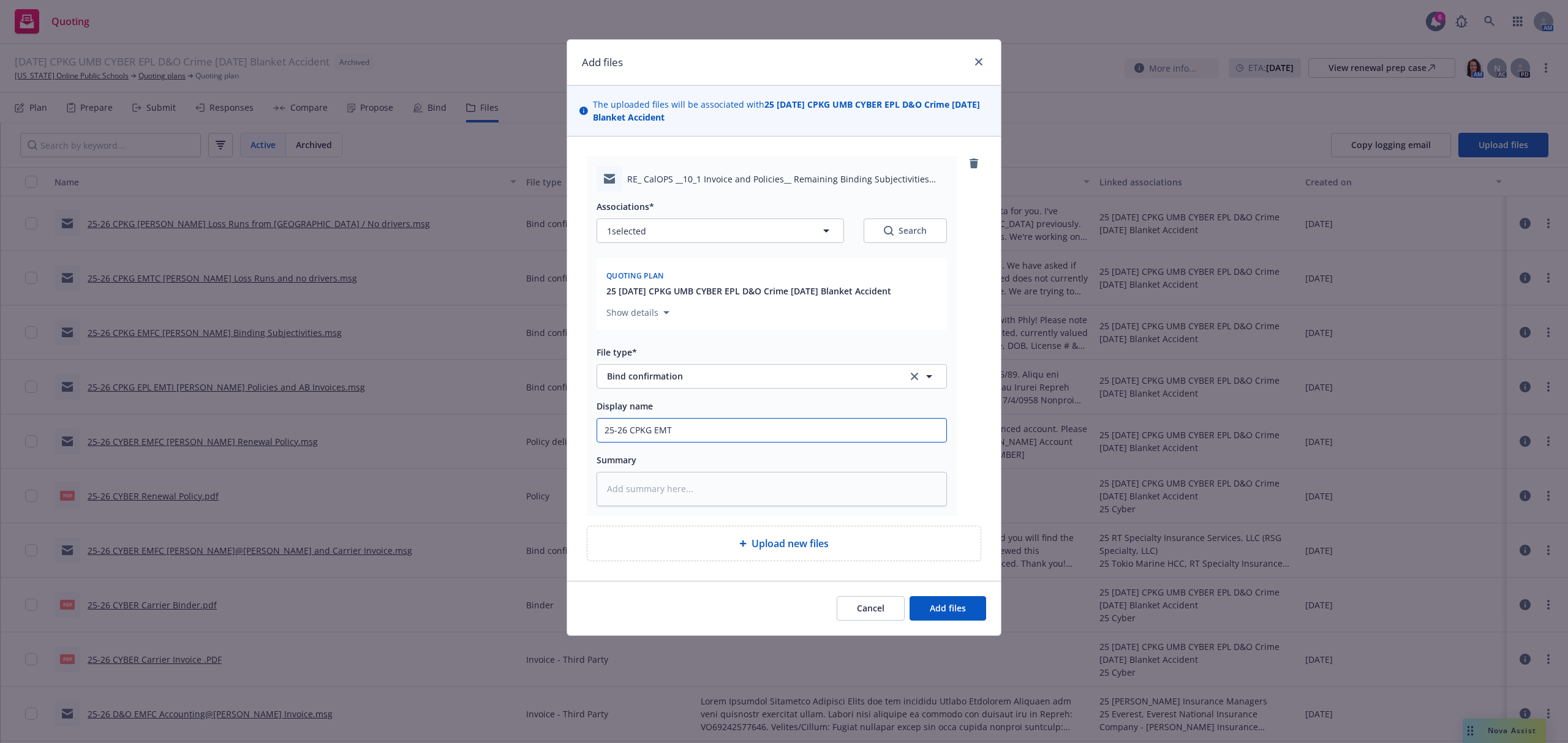
type textarea "x"
type input "25-26 CPKG EMTC"
type textarea "x"
type input "25-26 CPKG EMT"
type textarea "x"
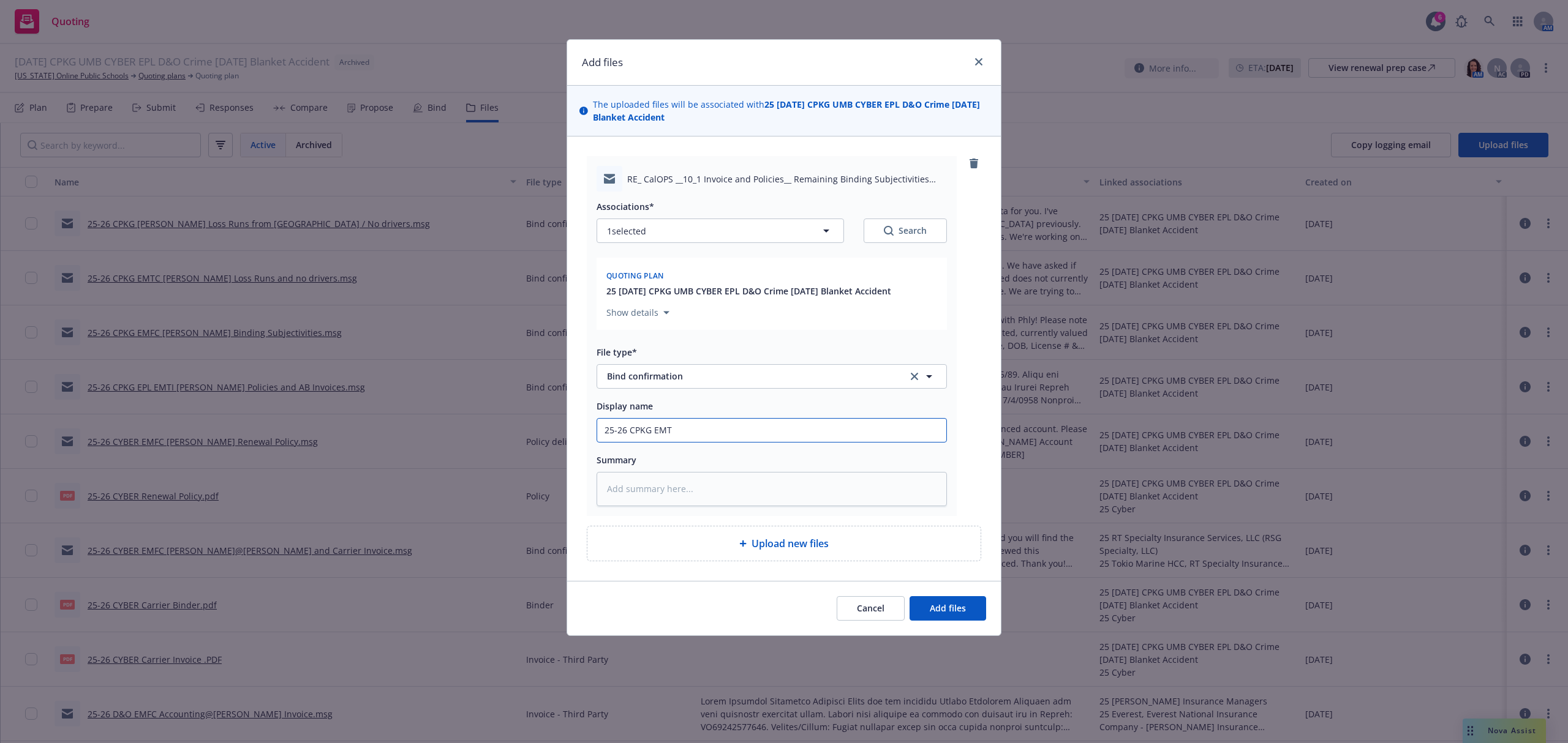
type input "25-26 CPKG EMTI"
type textarea "x"
type input "25-26 CPKG EMTI"
type textarea "x"
type input "25-26 CPKG EMTI T"
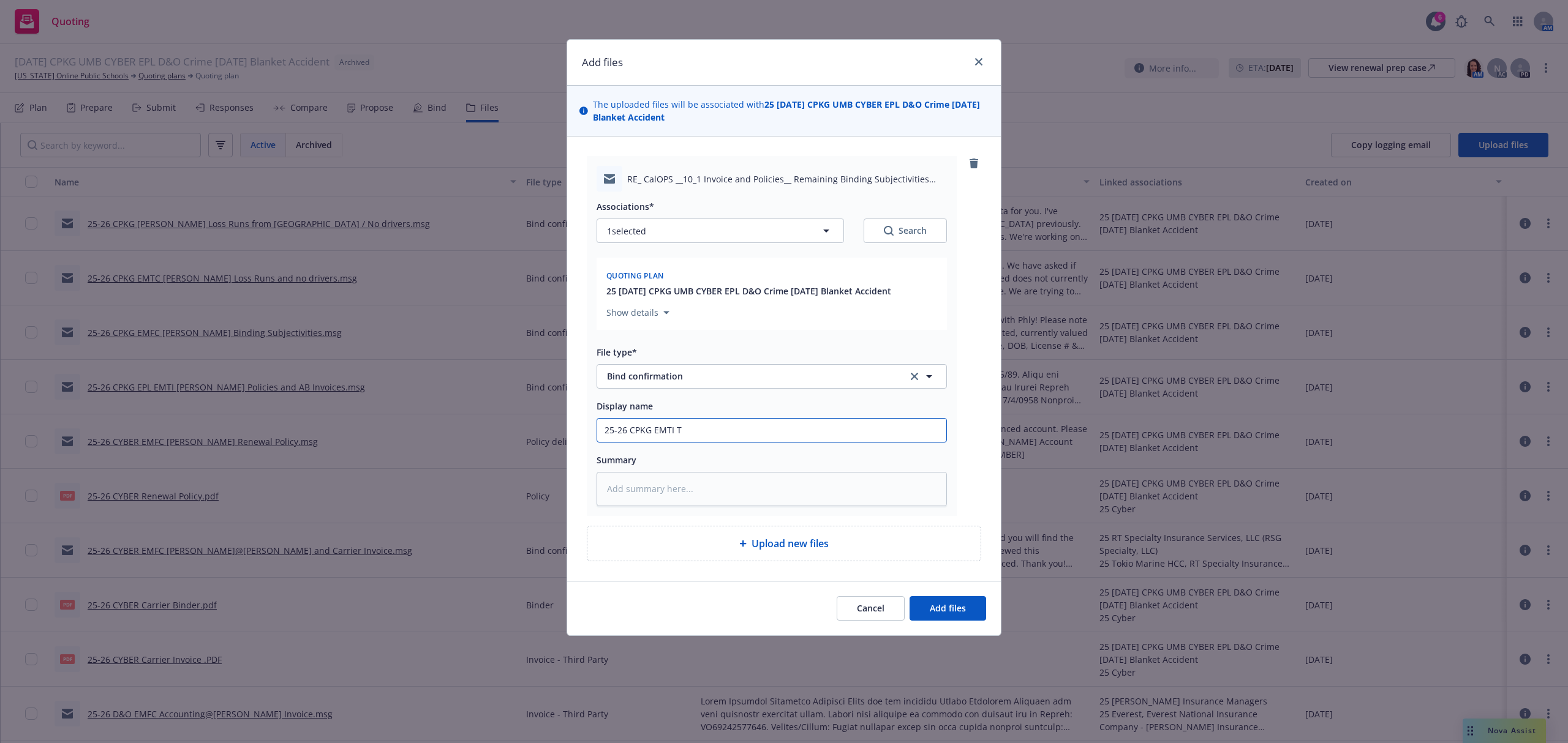
type textarea "x"
type input "25-26 CPKG EMTI Tr"
type textarea "x"
type input "25-26 CPKG EMTI Tra"
type textarea "x"
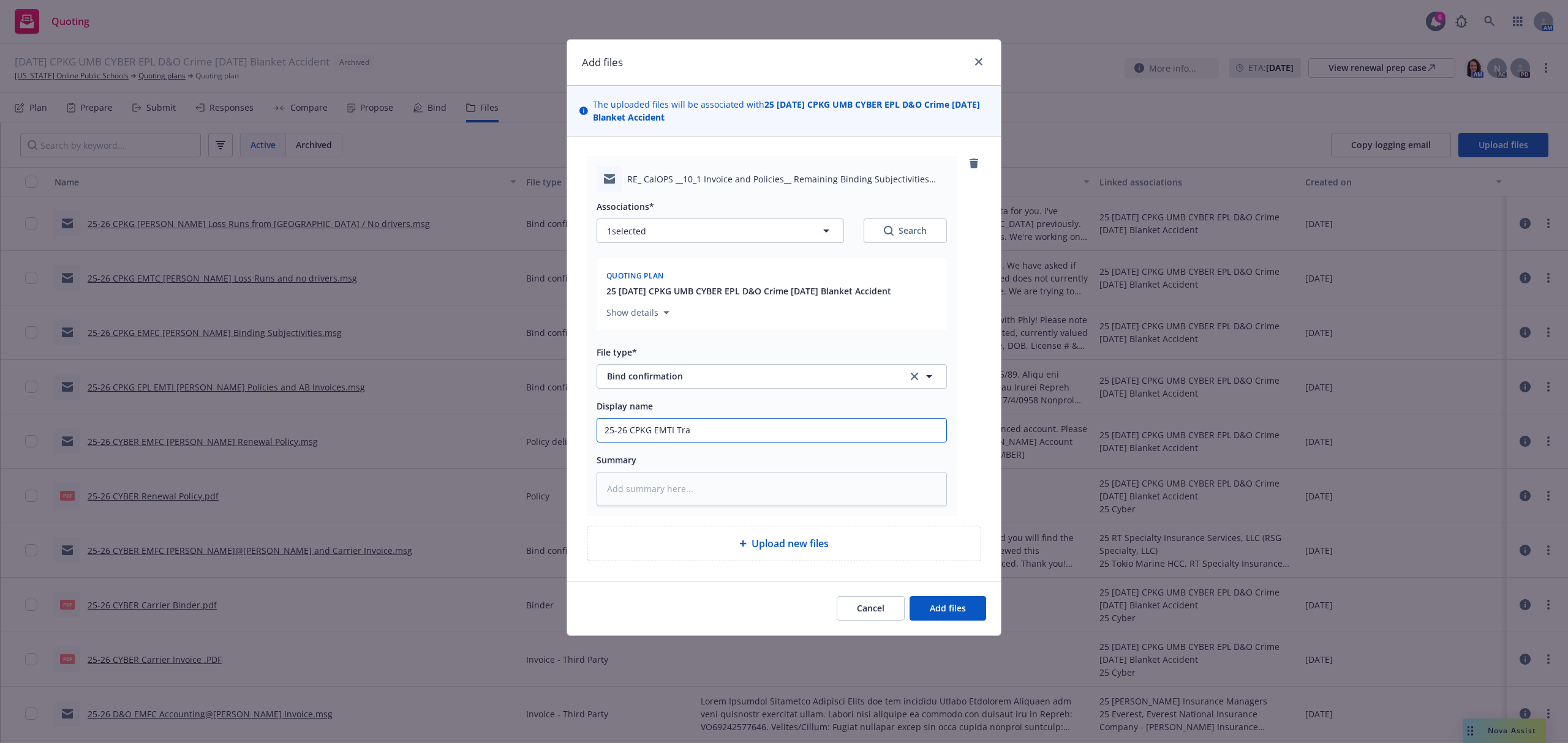
type input "25-26 CPKG EMTI Trac"
type textarea "x"
type input "25-26 CPKG EMTI Tracy"
type textarea "x"
type input "25-26 CPKG EMTI Tracy"
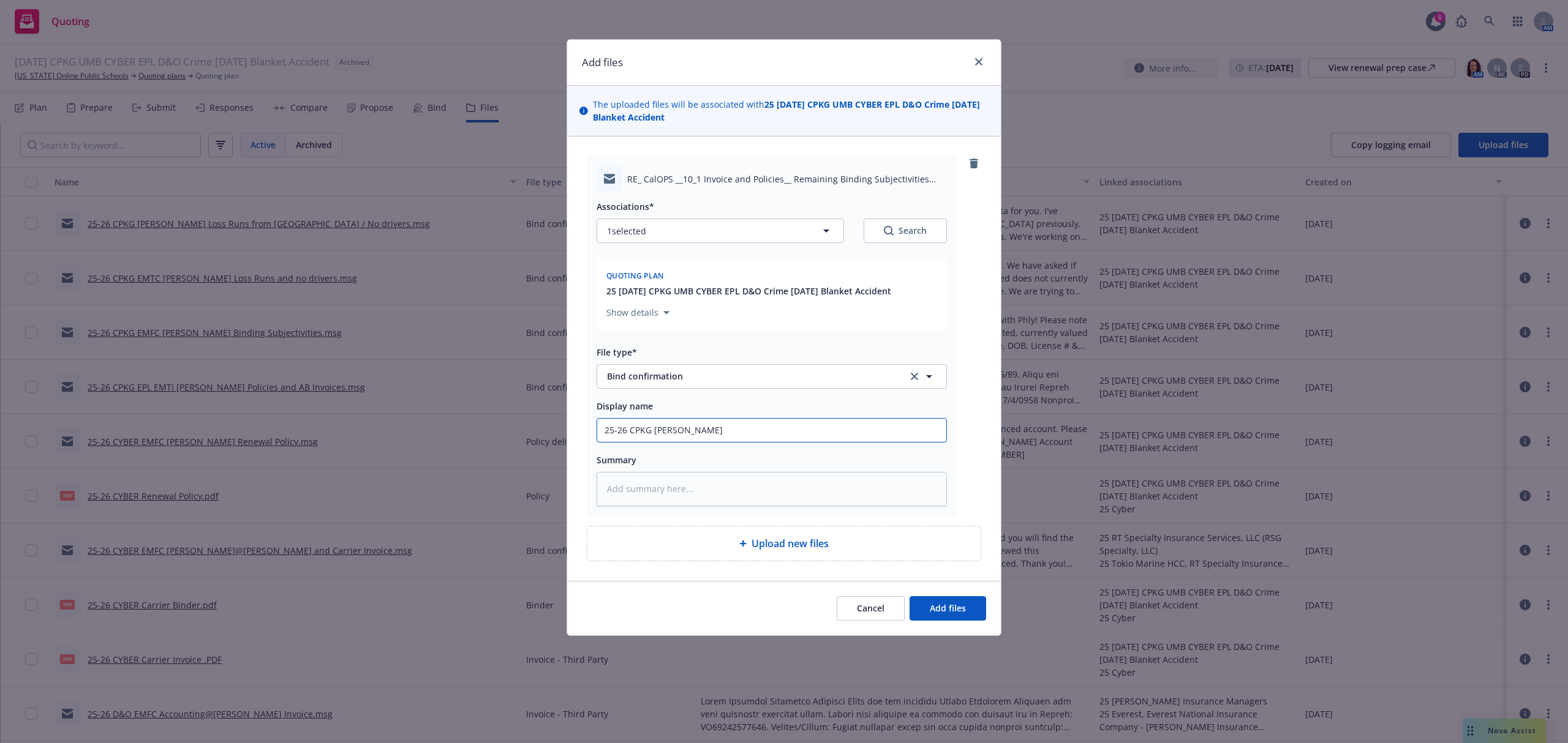
type textarea "x"
type input "25-26 CPKG EMTI Tracy P"
type textarea "x"
type input "25-26 CPKG EMTI Tracy Pl"
type textarea "x"
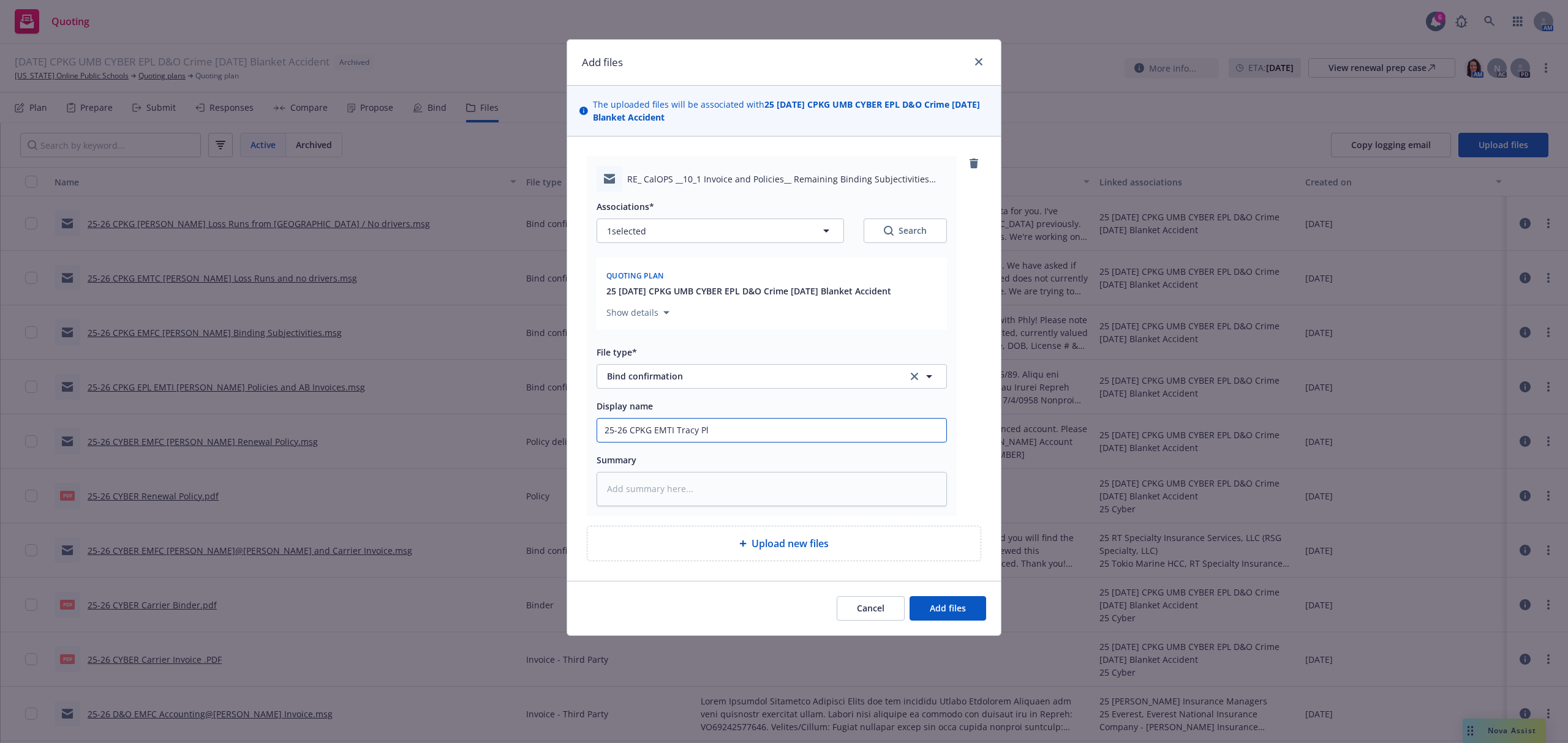
type input "25-26 CPKG EMTI Tracy Pls"
type textarea "x"
type input "25-26 CPKG EMTI Tracy Pls"
type textarea "x"
paste textarea "Hi Tracy, These loss runs are for Workers Comp only. Can you please ask them fo…"
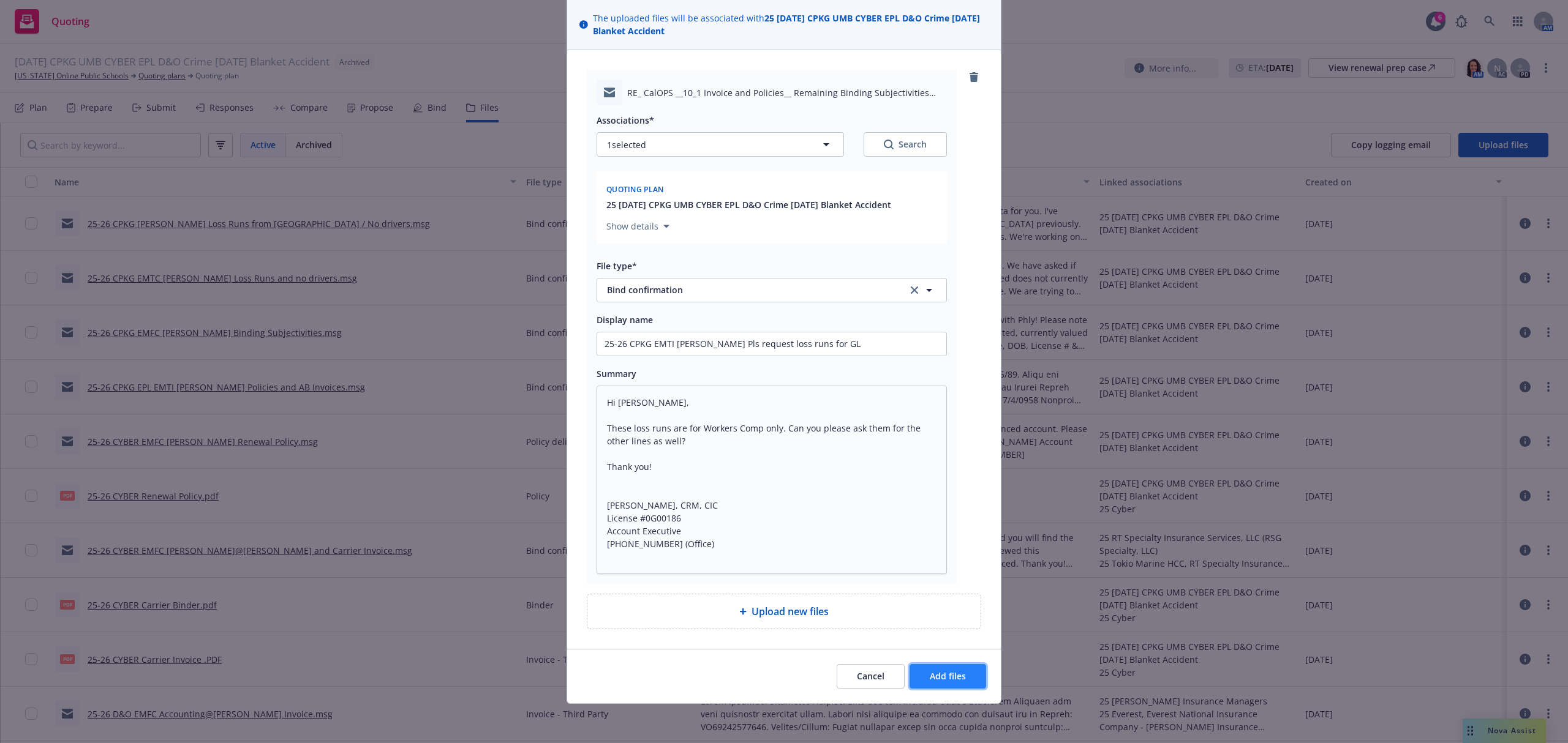
click at [952, 681] on span "Add files" at bounding box center [948, 676] width 36 height 11
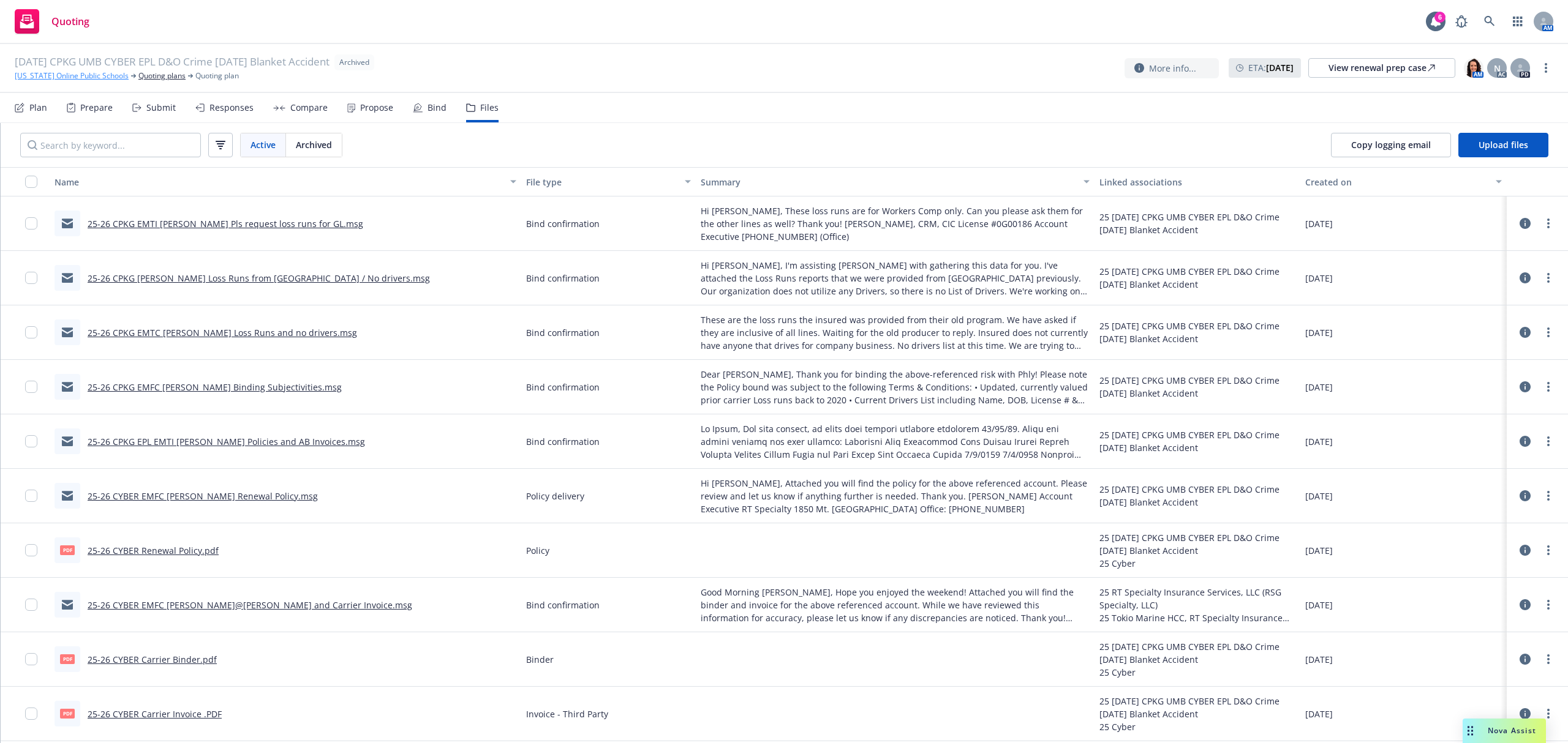
click at [60, 72] on link "[US_STATE] Online Public Schools" at bounding box center [71, 76] width 114 height 11
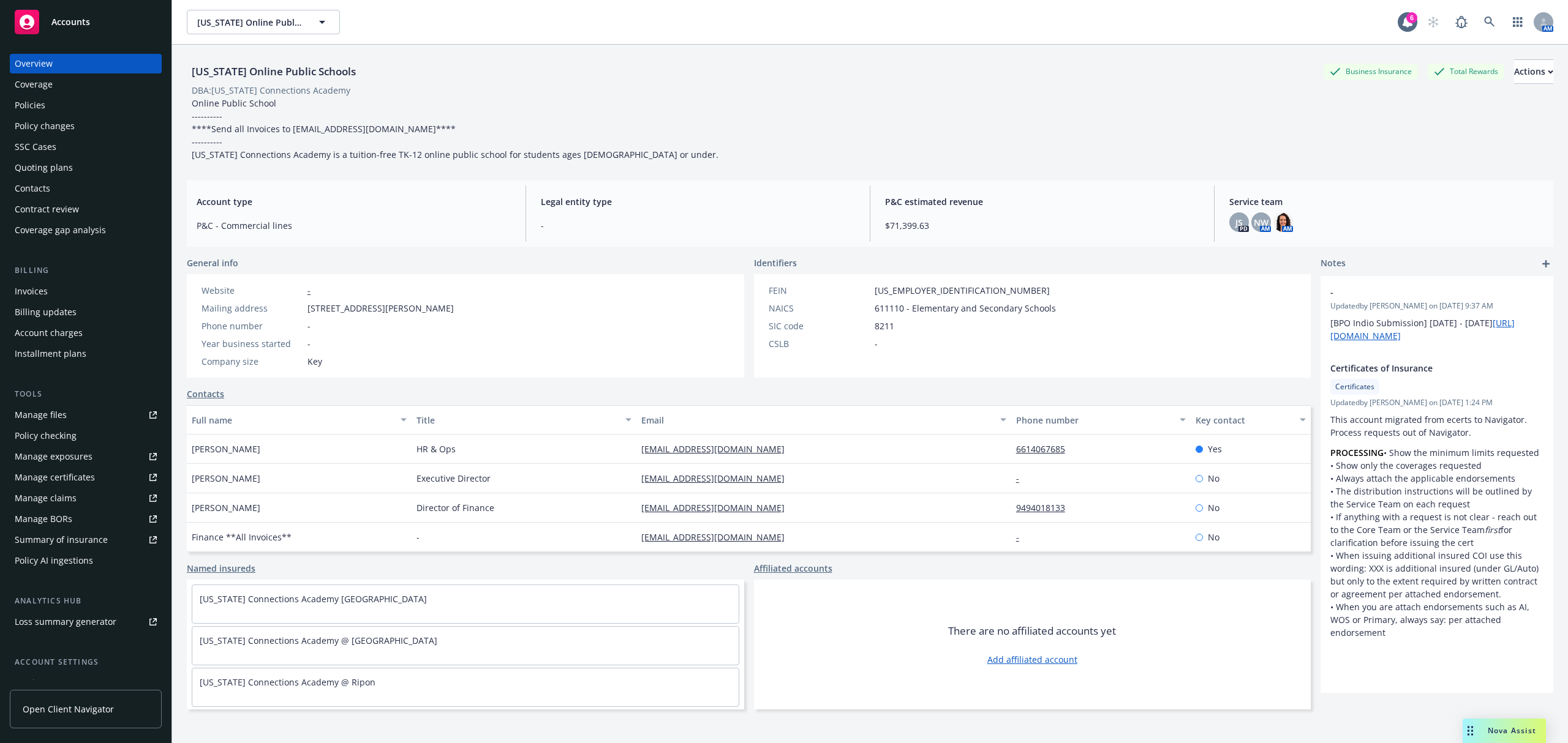
click at [44, 110] on div "Policies" at bounding box center [30, 105] width 31 height 19
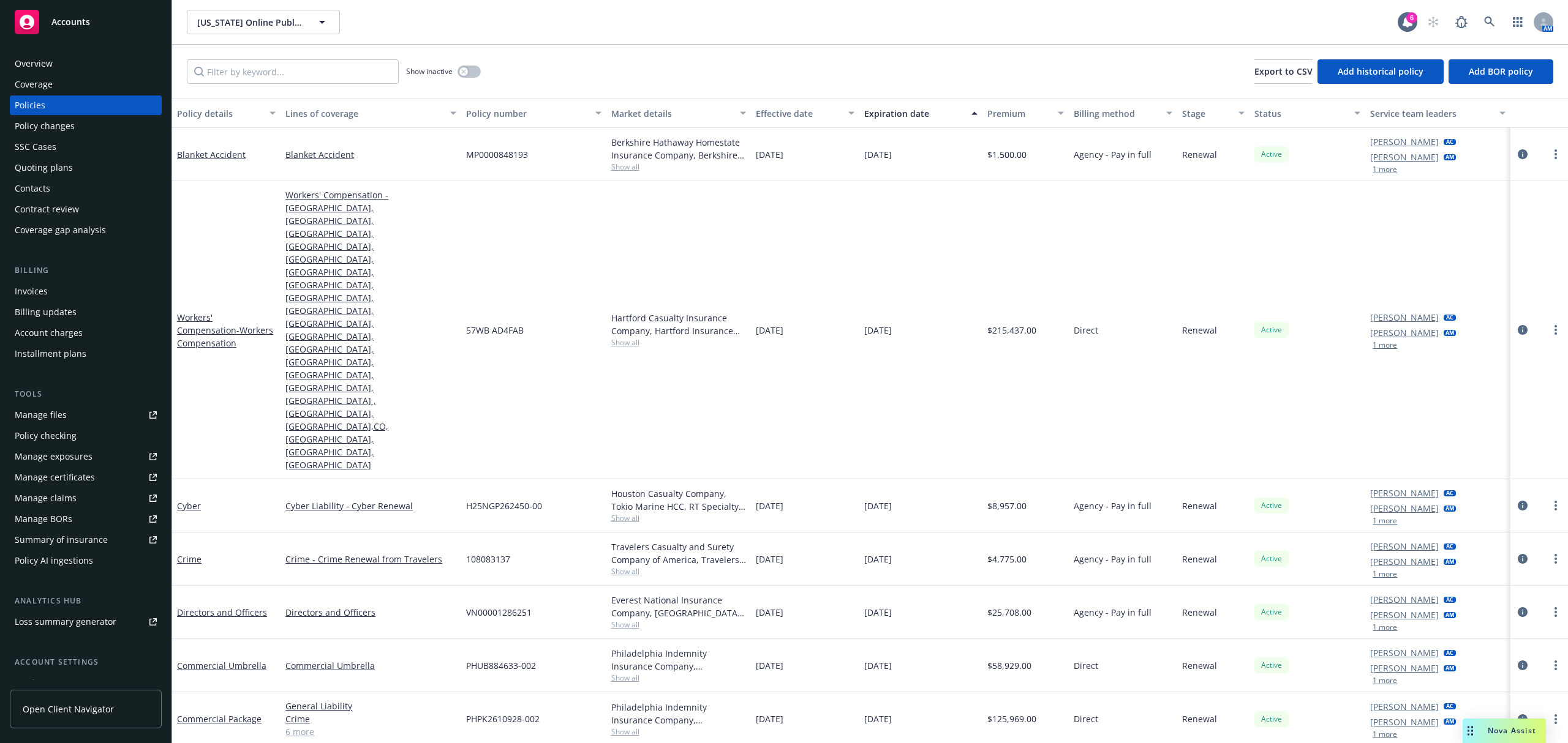
click at [64, 17] on span "Accounts" at bounding box center [71, 22] width 38 height 10
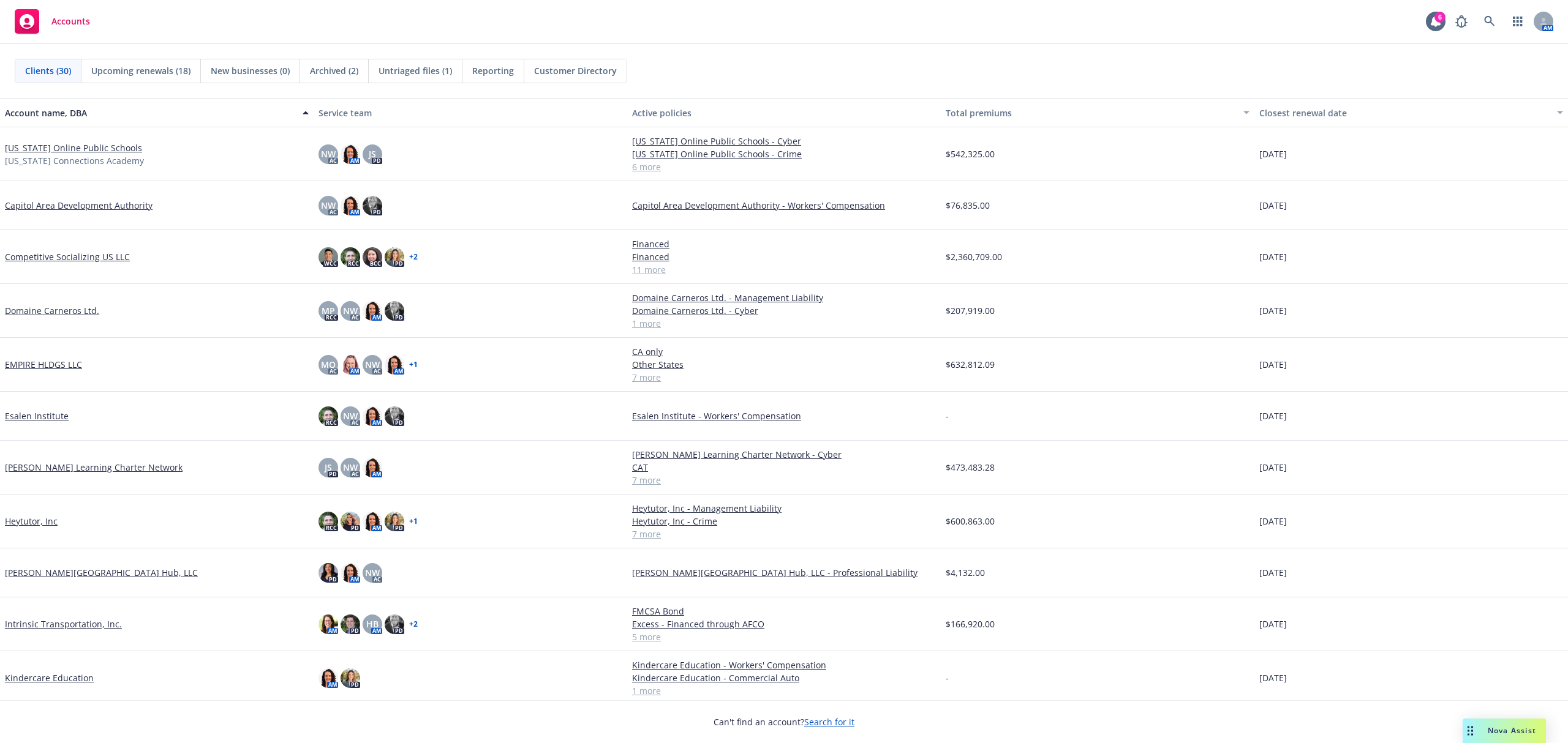
scroll to position [326, 0]
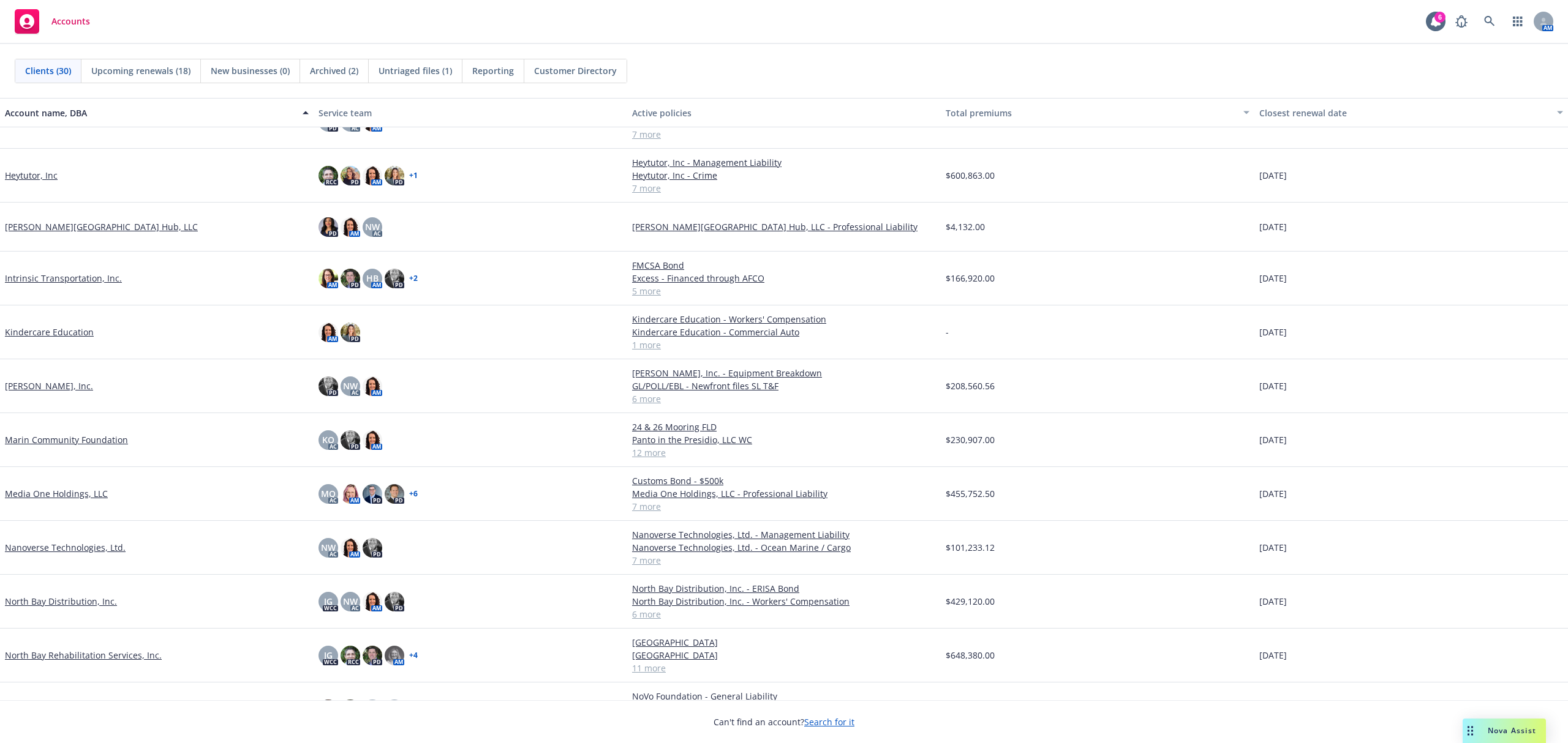
drag, startPoint x: 70, startPoint y: 647, endPoint x: 71, endPoint y: 654, distance: 7.1
click at [71, 654] on div "North Bay Rehabilitation Services, Inc." at bounding box center [157, 655] width 314 height 54
click at [71, 654] on link "North Bay Rehabilitation Services, Inc." at bounding box center [83, 655] width 157 height 12
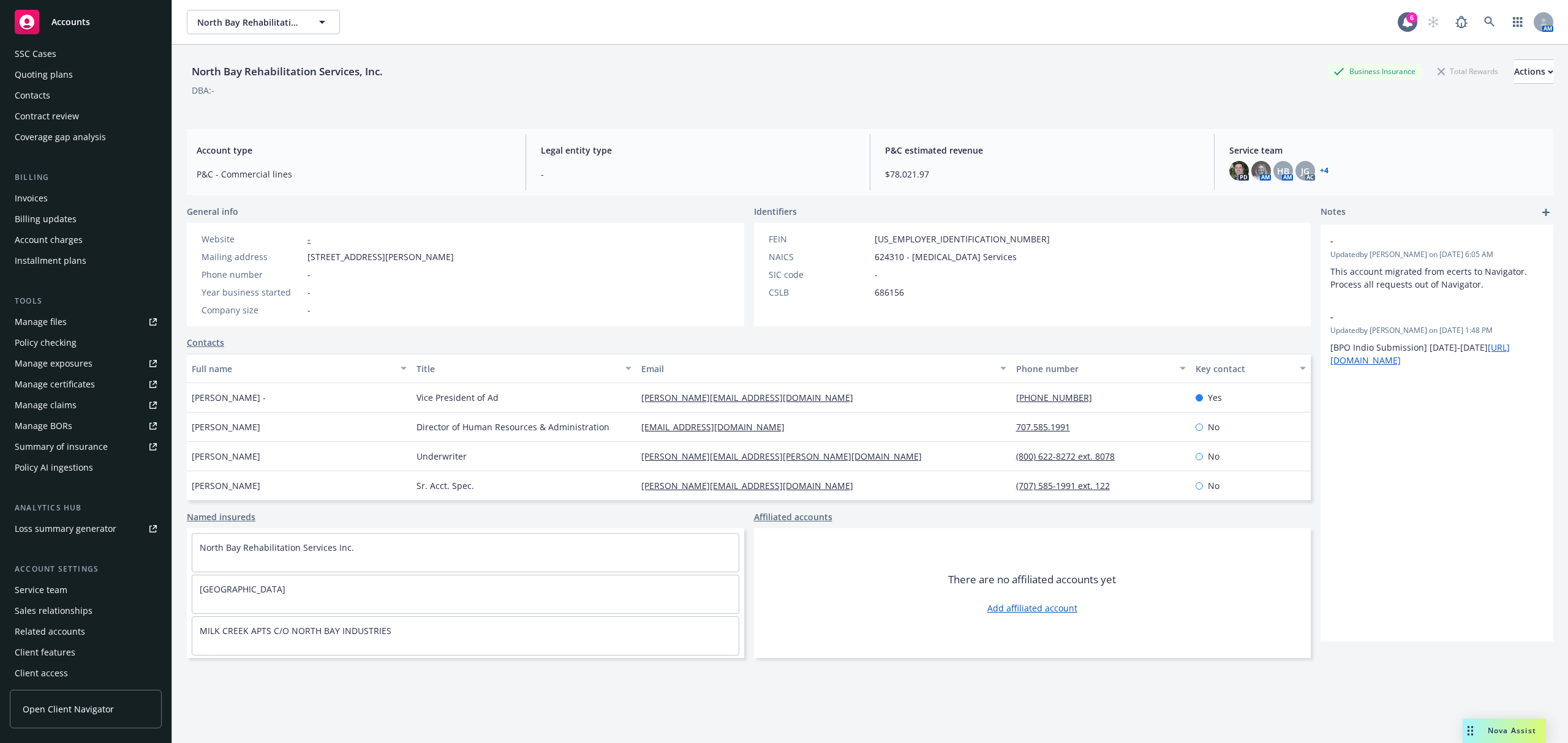
scroll to position [96, 0]
click at [69, 406] on div "Manage claims" at bounding box center [45, 402] width 62 height 19
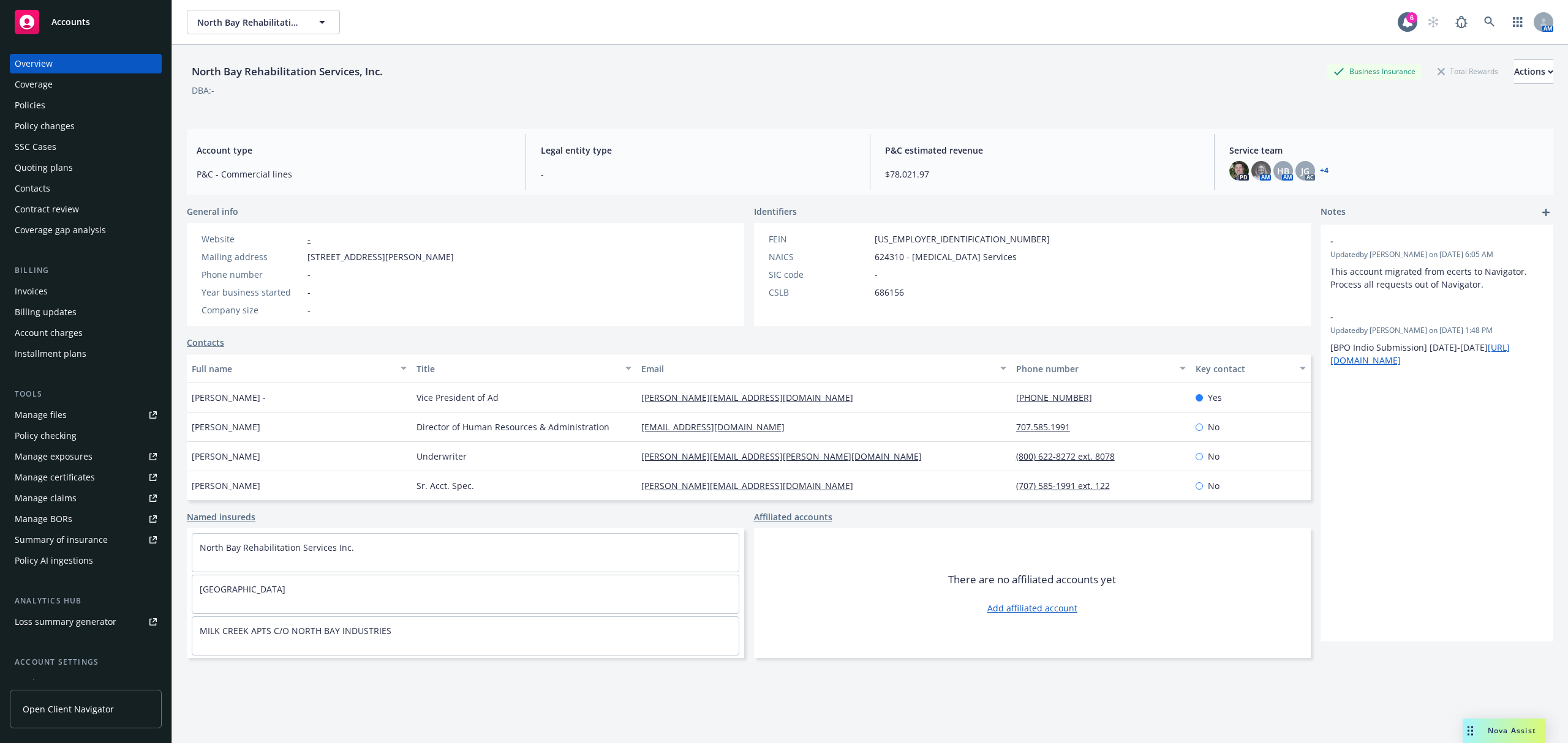
scroll to position [96, 0]
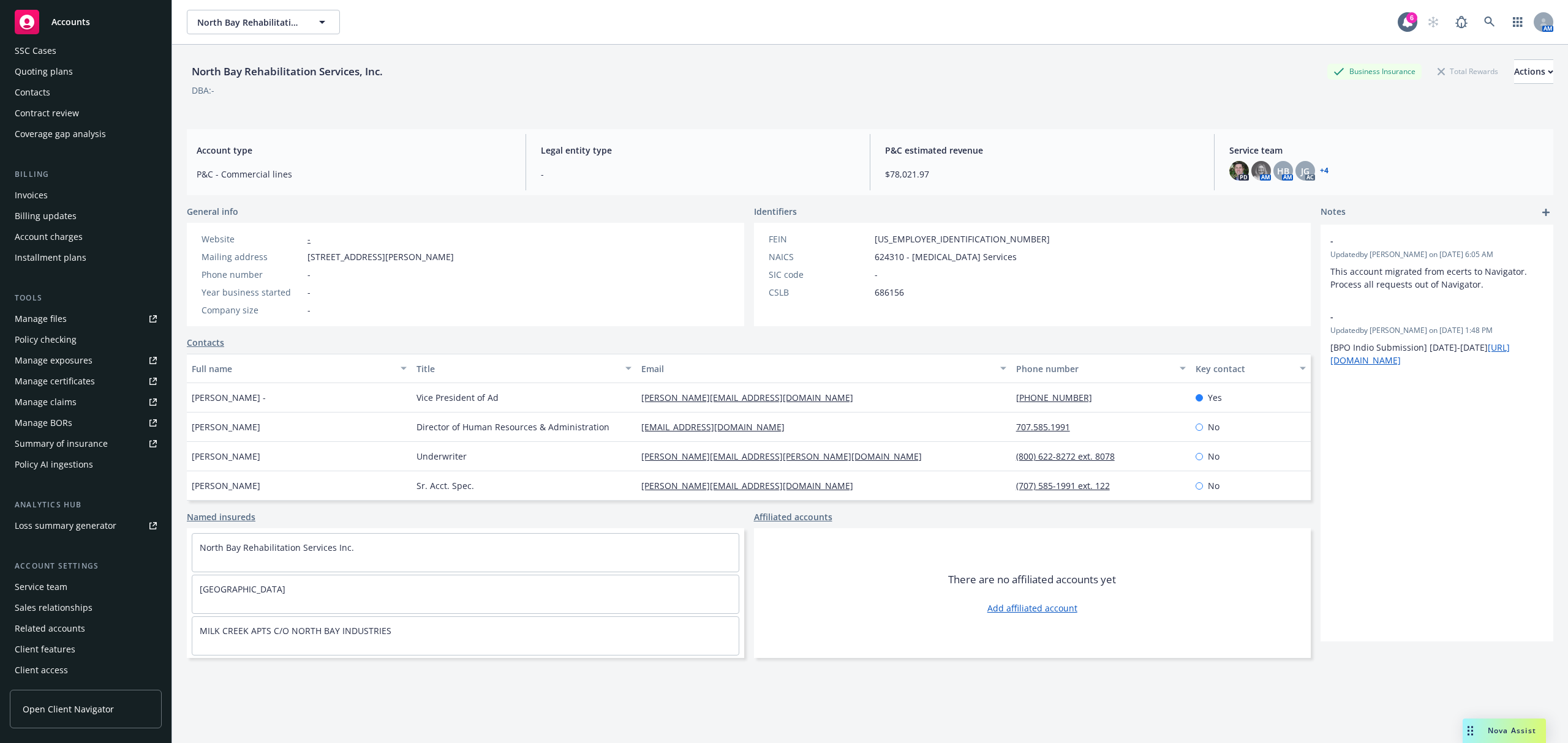
click at [71, 25] on span "Accounts" at bounding box center [71, 22] width 38 height 10
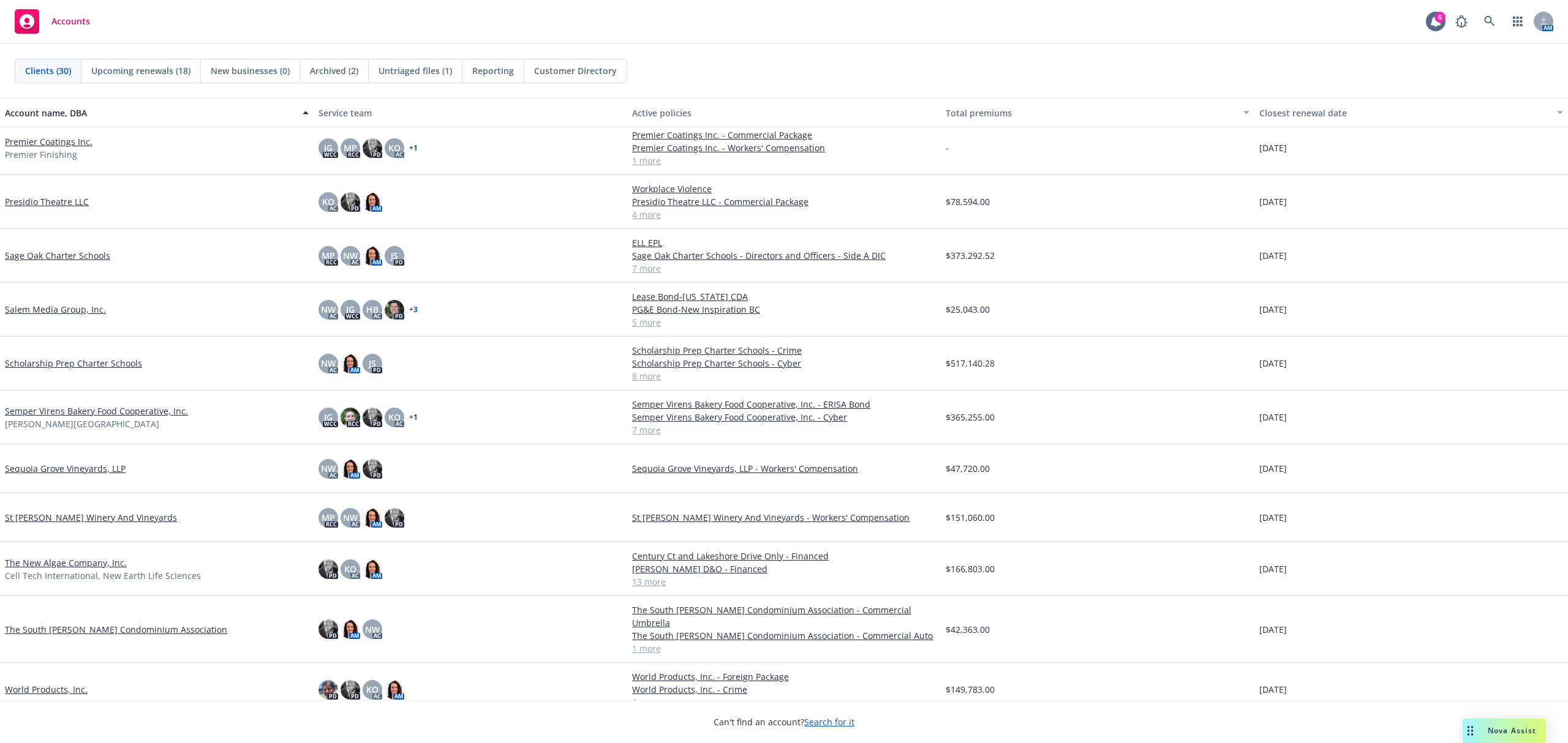
scroll to position [783, 0]
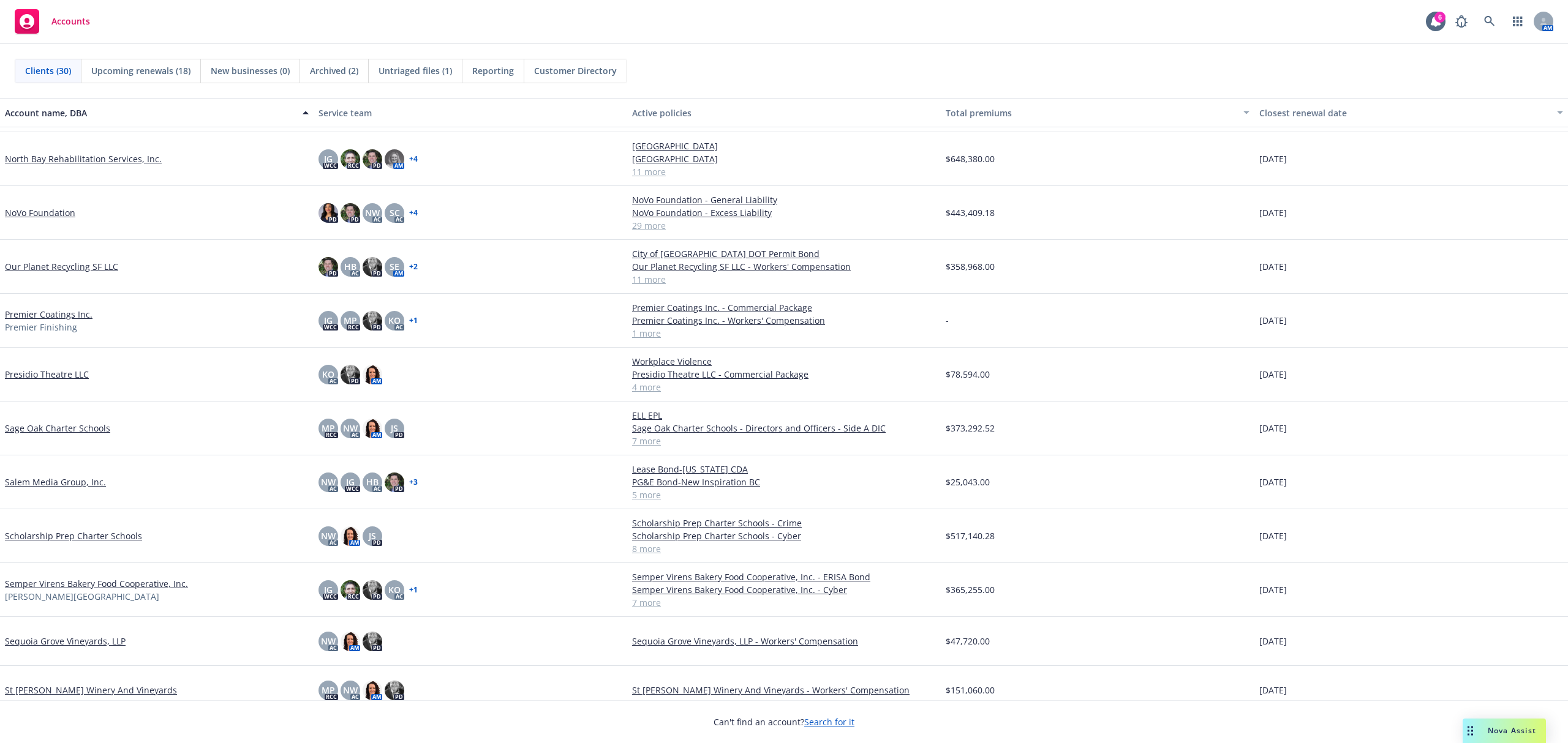
click at [58, 263] on link "Our Planet Recycling SF LLC" at bounding box center [61, 266] width 113 height 12
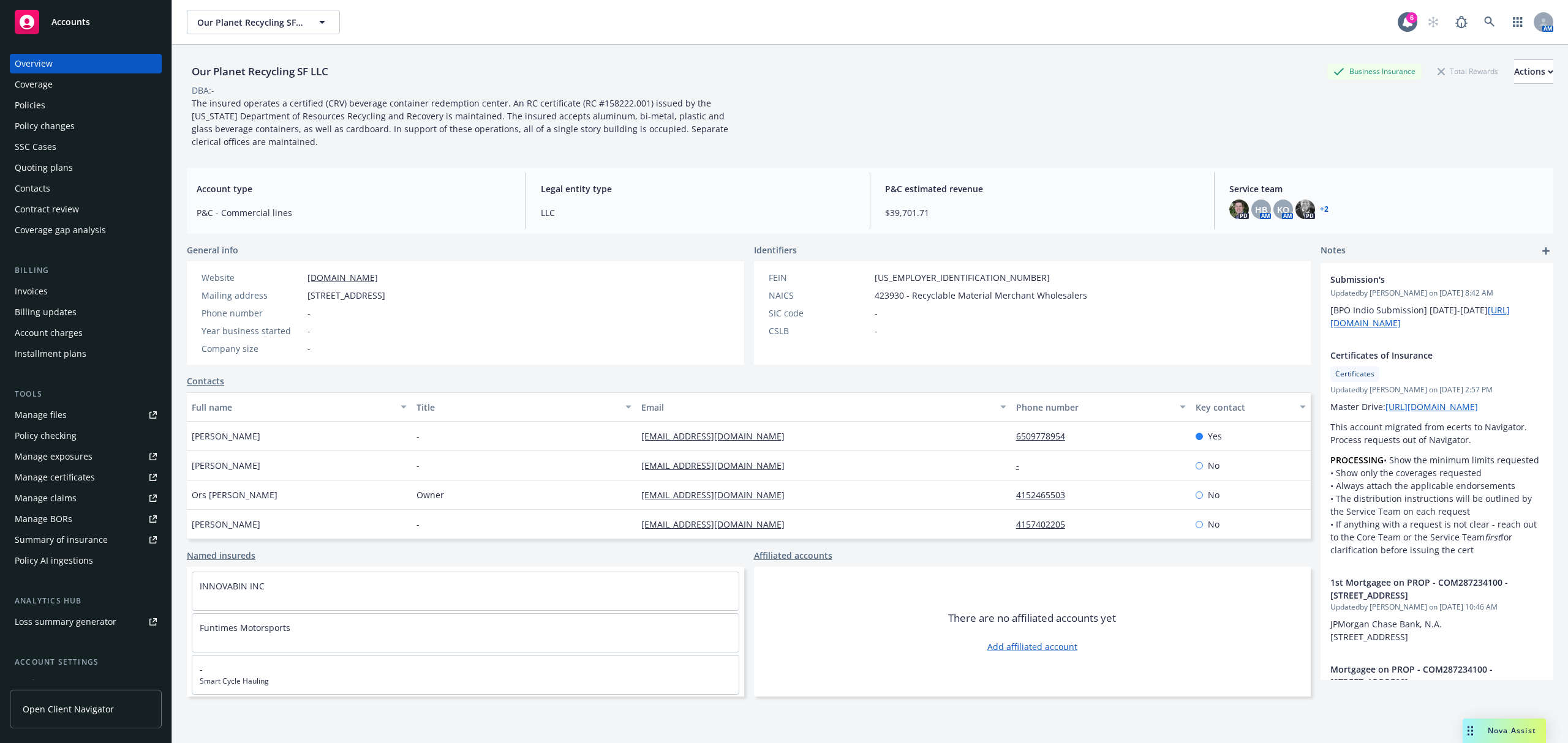
click at [42, 109] on div "Policies" at bounding box center [30, 105] width 31 height 19
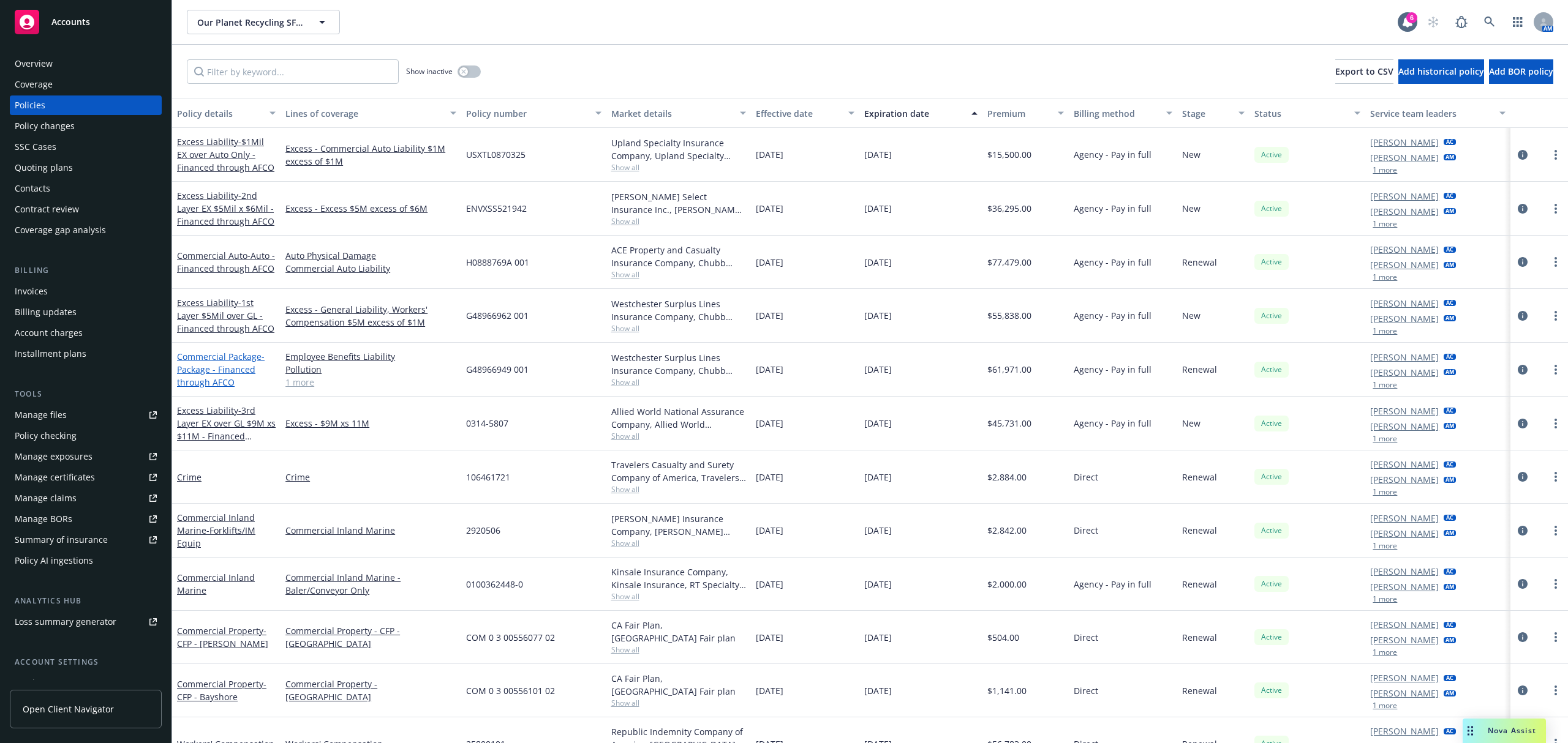
click at [207, 365] on span "- Package - Financed through AFCO" at bounding box center [221, 369] width 88 height 37
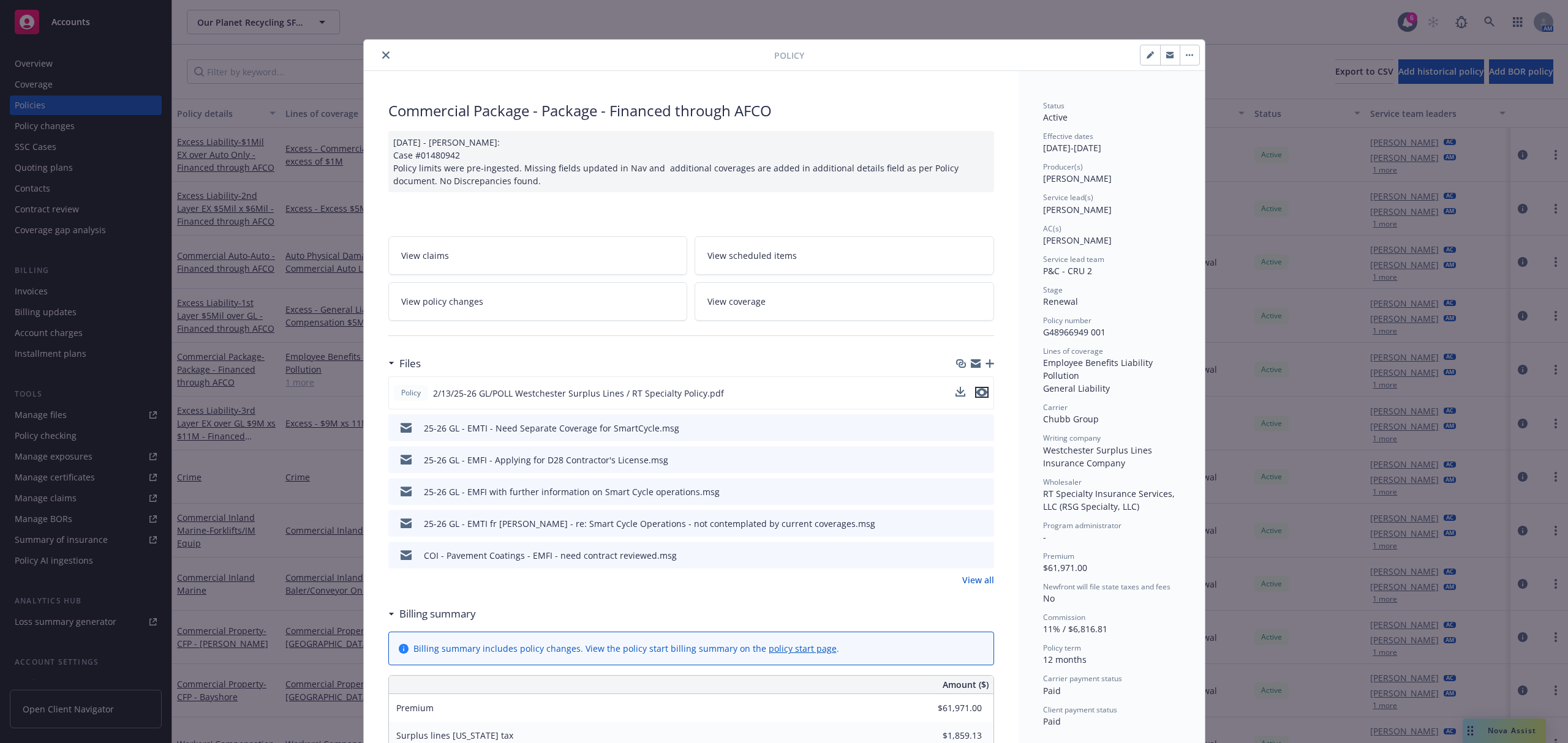
click at [976, 390] on icon "preview file" at bounding box center [982, 392] width 11 height 9
click at [384, 59] on button "close" at bounding box center [386, 55] width 14 height 14
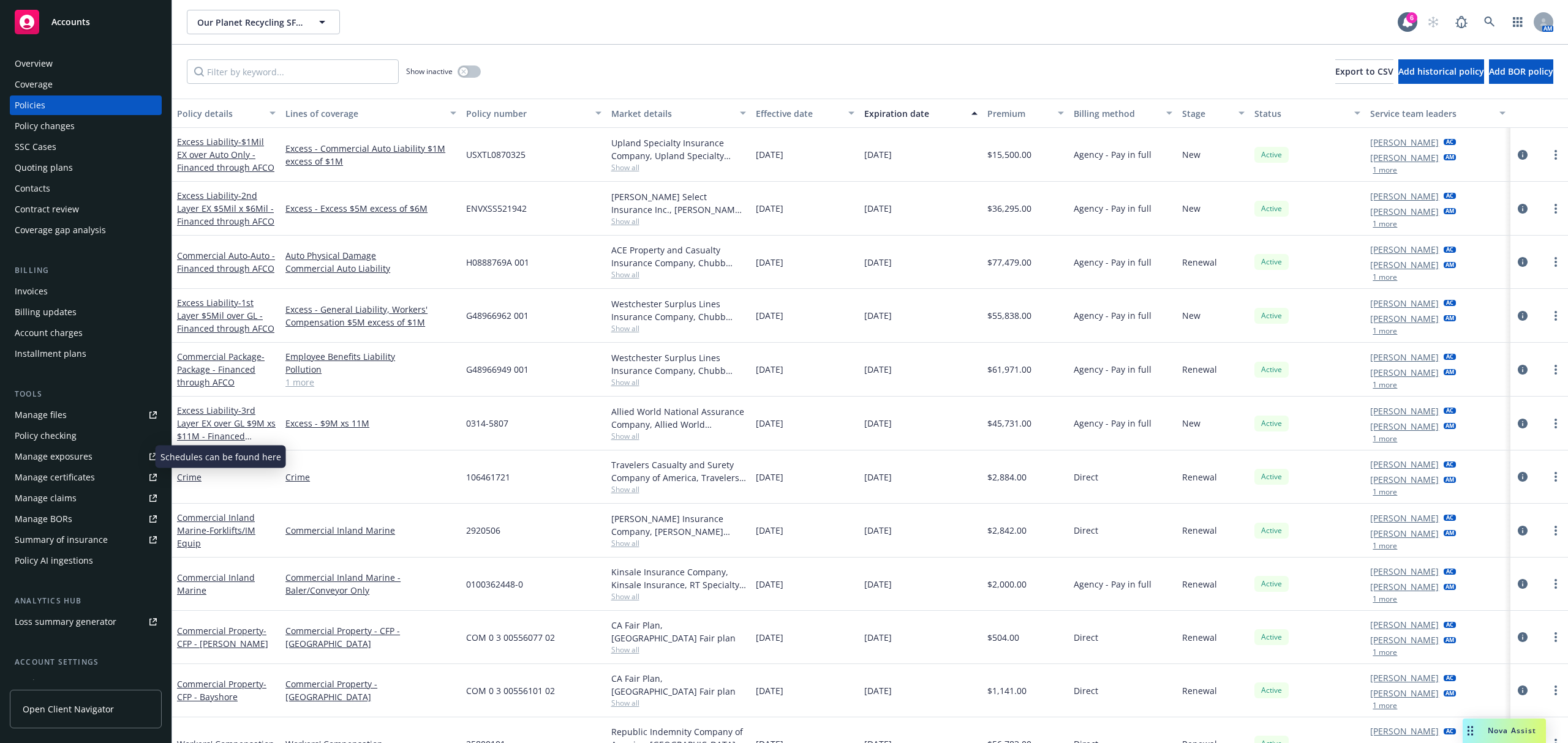
click at [60, 459] on div "Manage exposures" at bounding box center [53, 456] width 77 height 19
click at [53, 316] on div "Billing updates" at bounding box center [45, 312] width 62 height 19
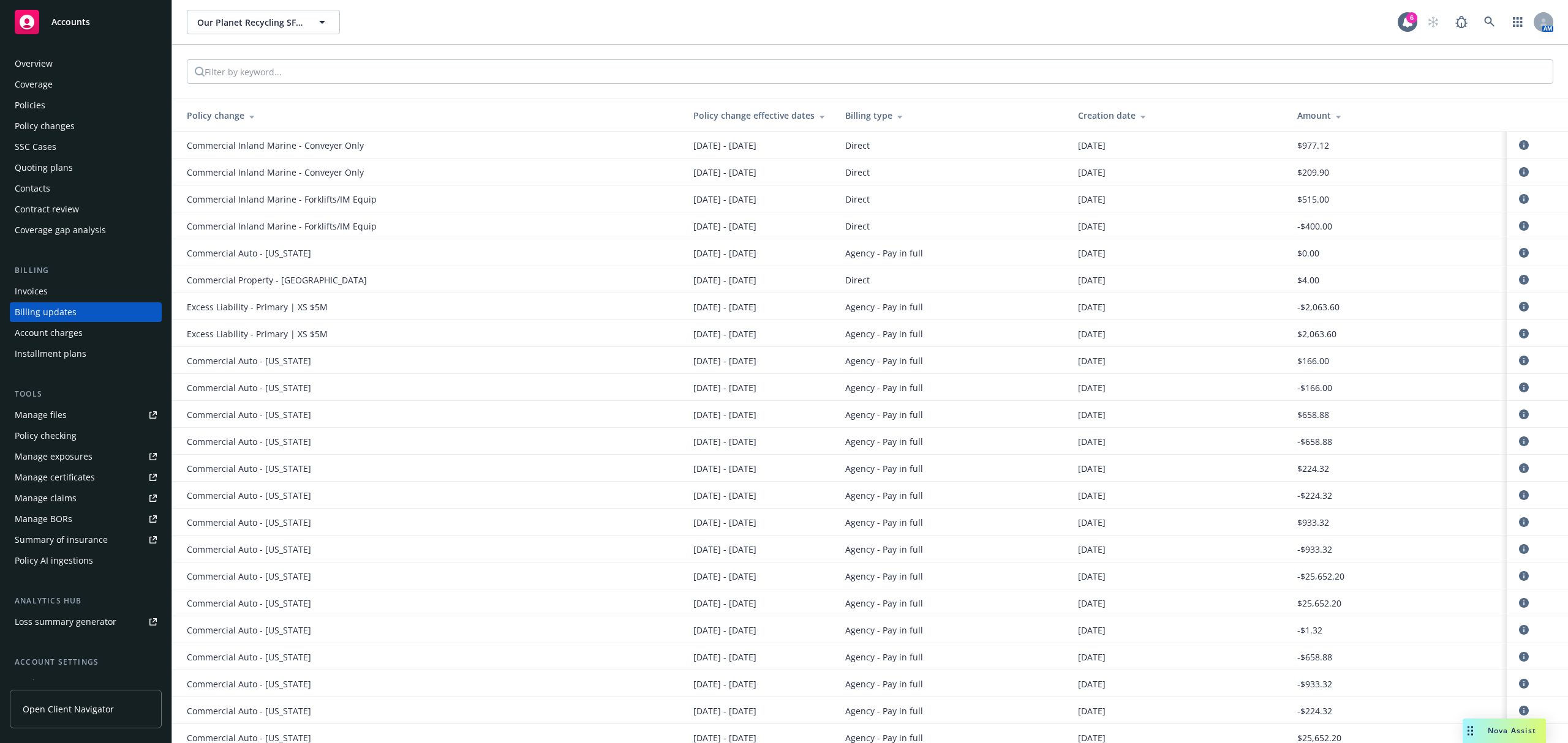
click at [37, 282] on div "Invoices" at bounding box center [31, 291] width 33 height 19
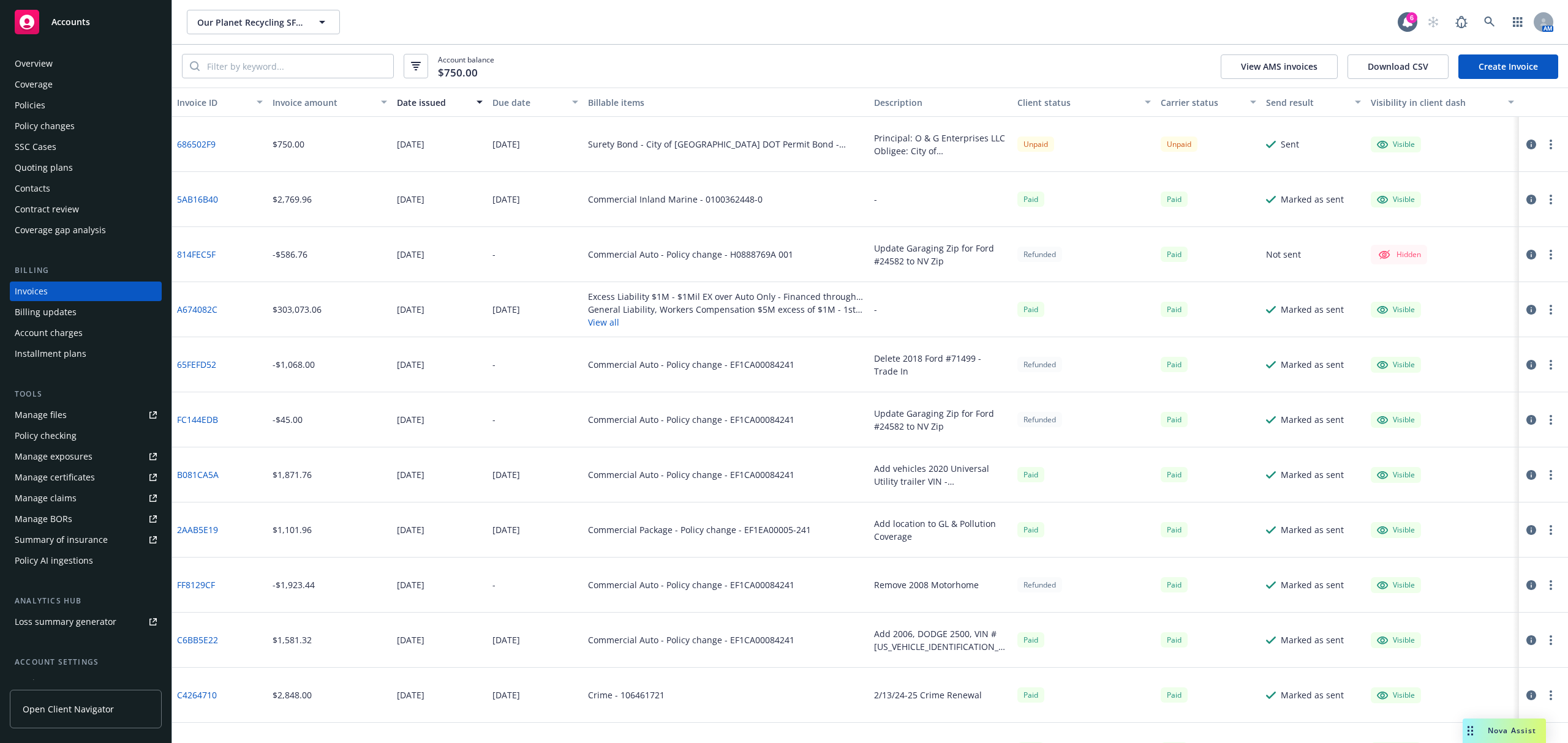
click at [1543, 145] on button "button" at bounding box center [1550, 143] width 14 height 14
click at [89, 17] on span "Accounts" at bounding box center [71, 22] width 38 height 10
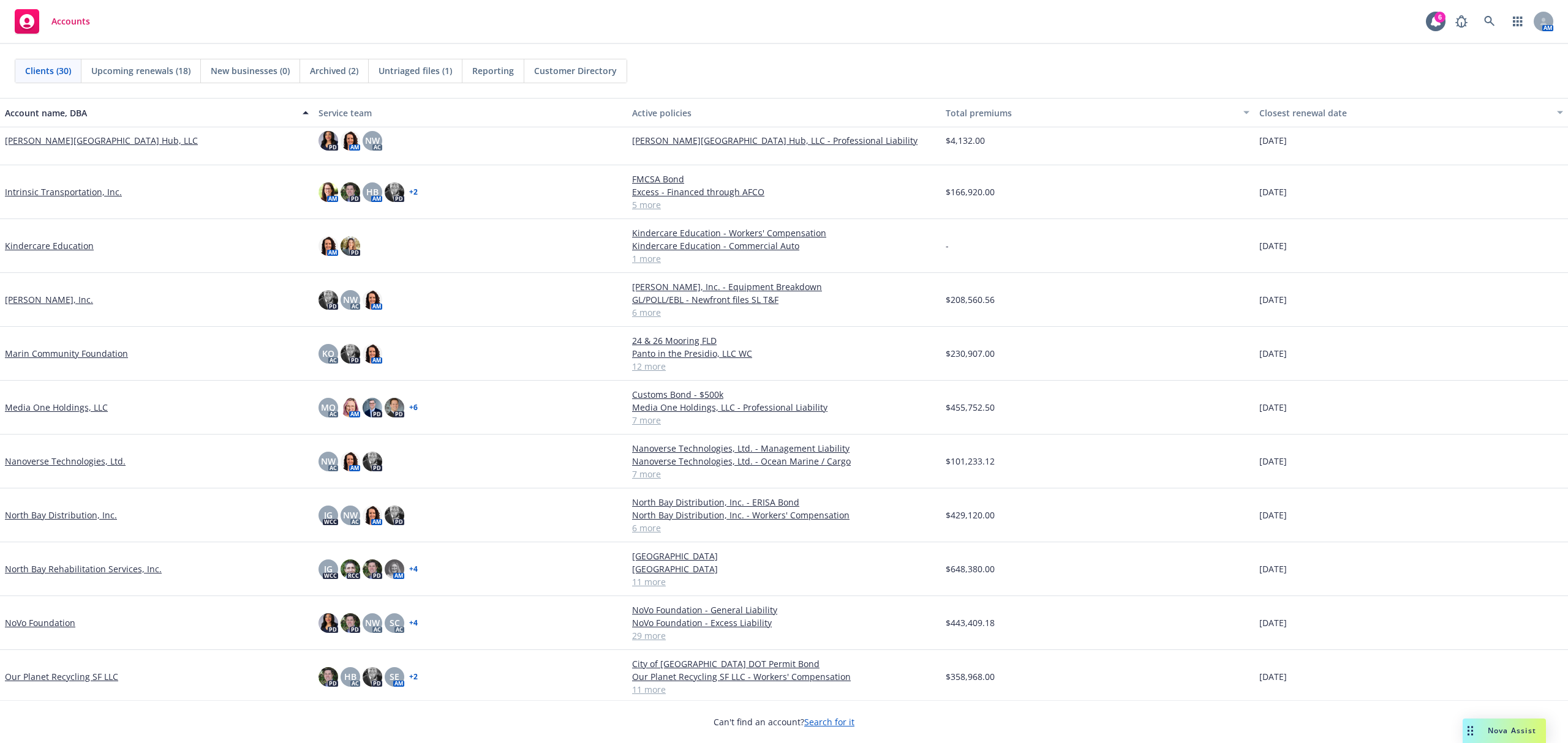
scroll to position [734, 0]
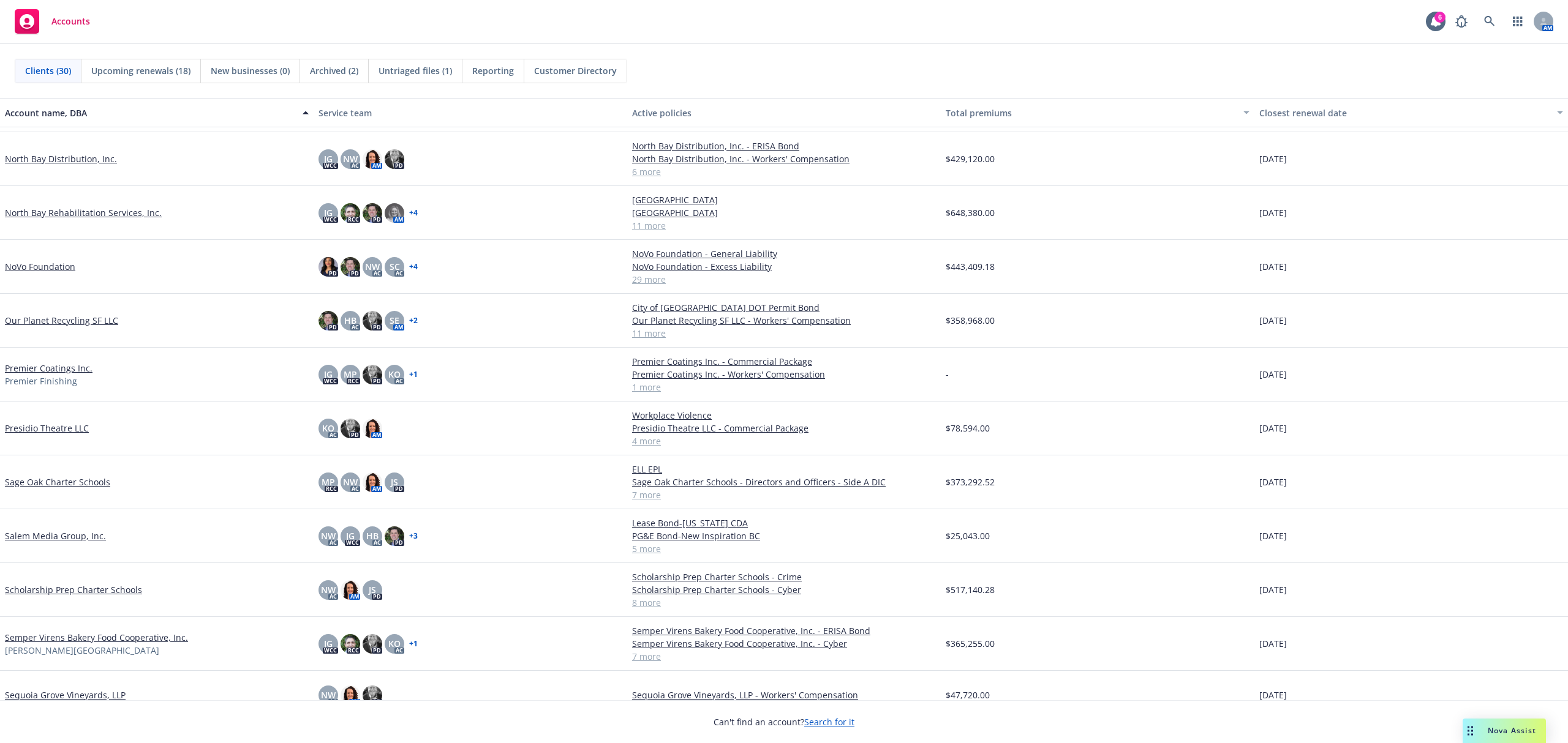
click at [42, 538] on link "Salem Media Group, Inc." at bounding box center [55, 535] width 101 height 12
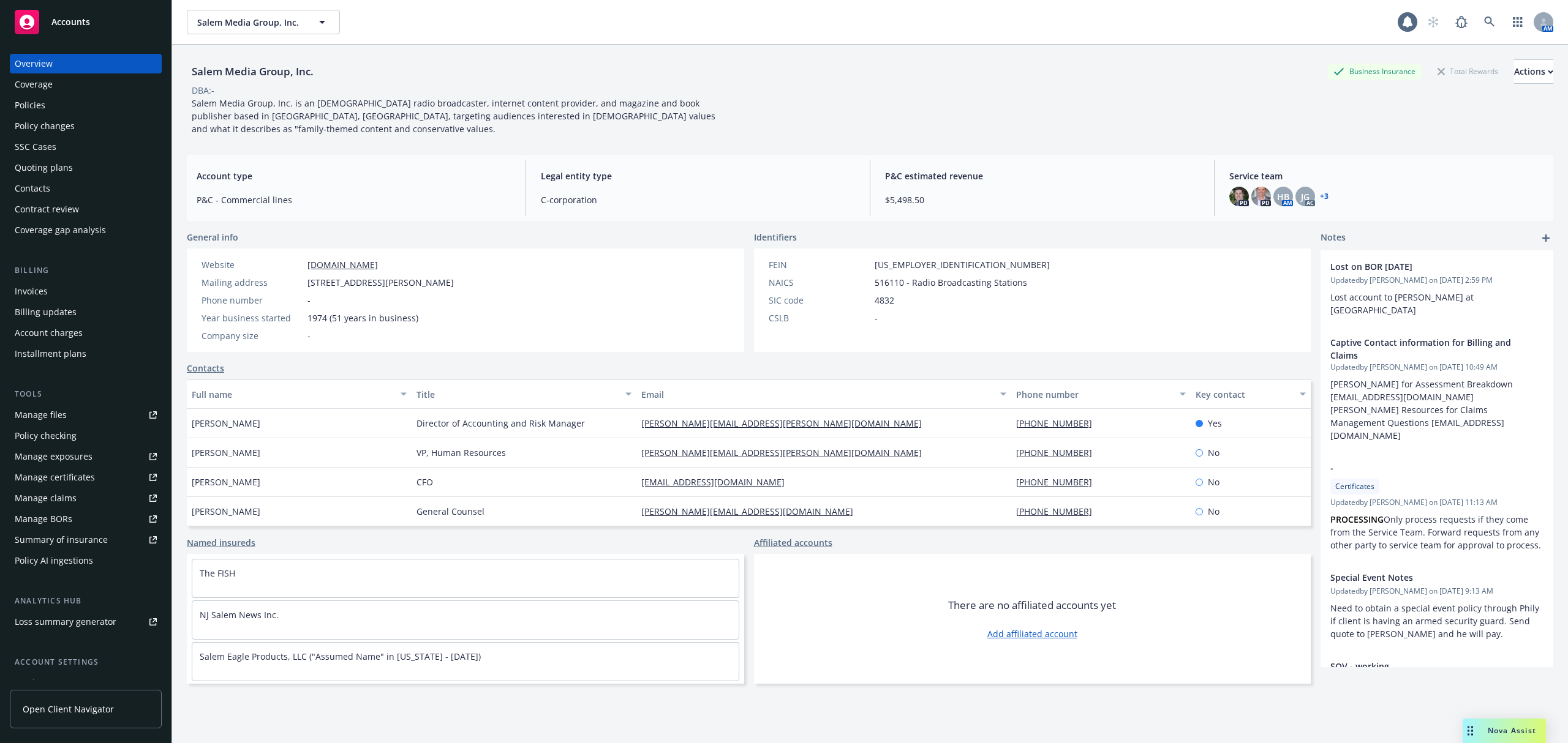
click at [45, 108] on div "Policies" at bounding box center [85, 105] width 143 height 19
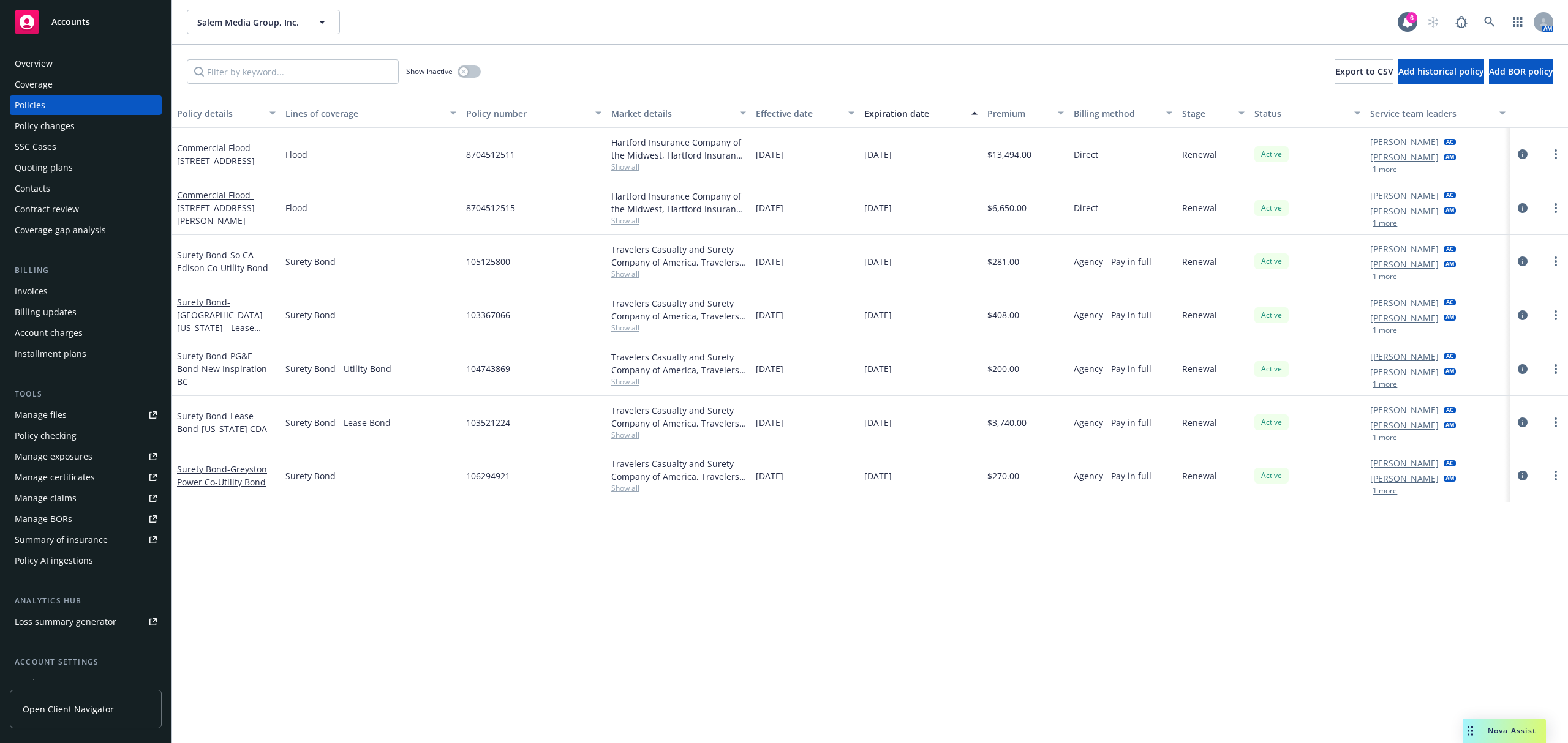
click at [69, 13] on div "Accounts" at bounding box center [85, 22] width 143 height 25
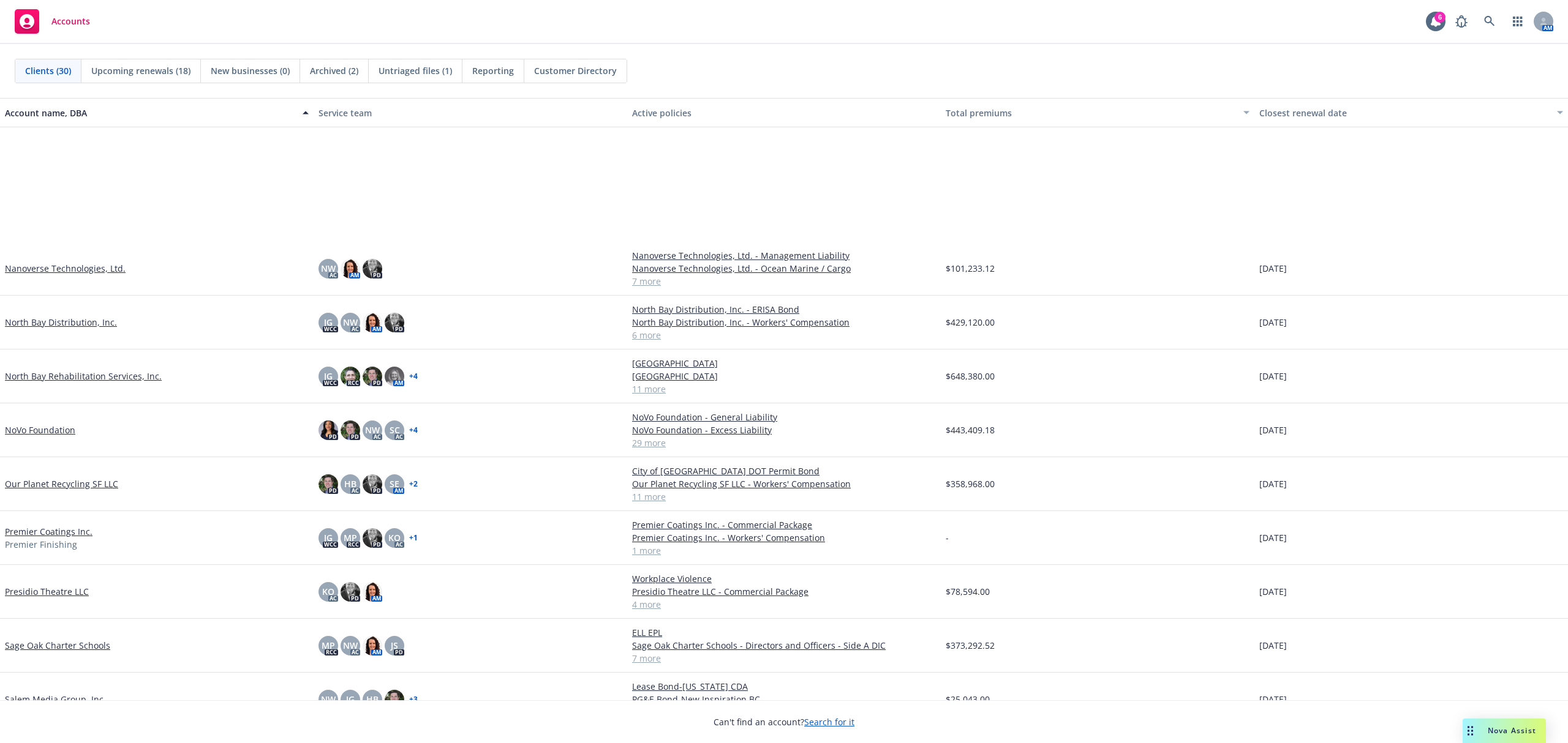
scroll to position [816, 0]
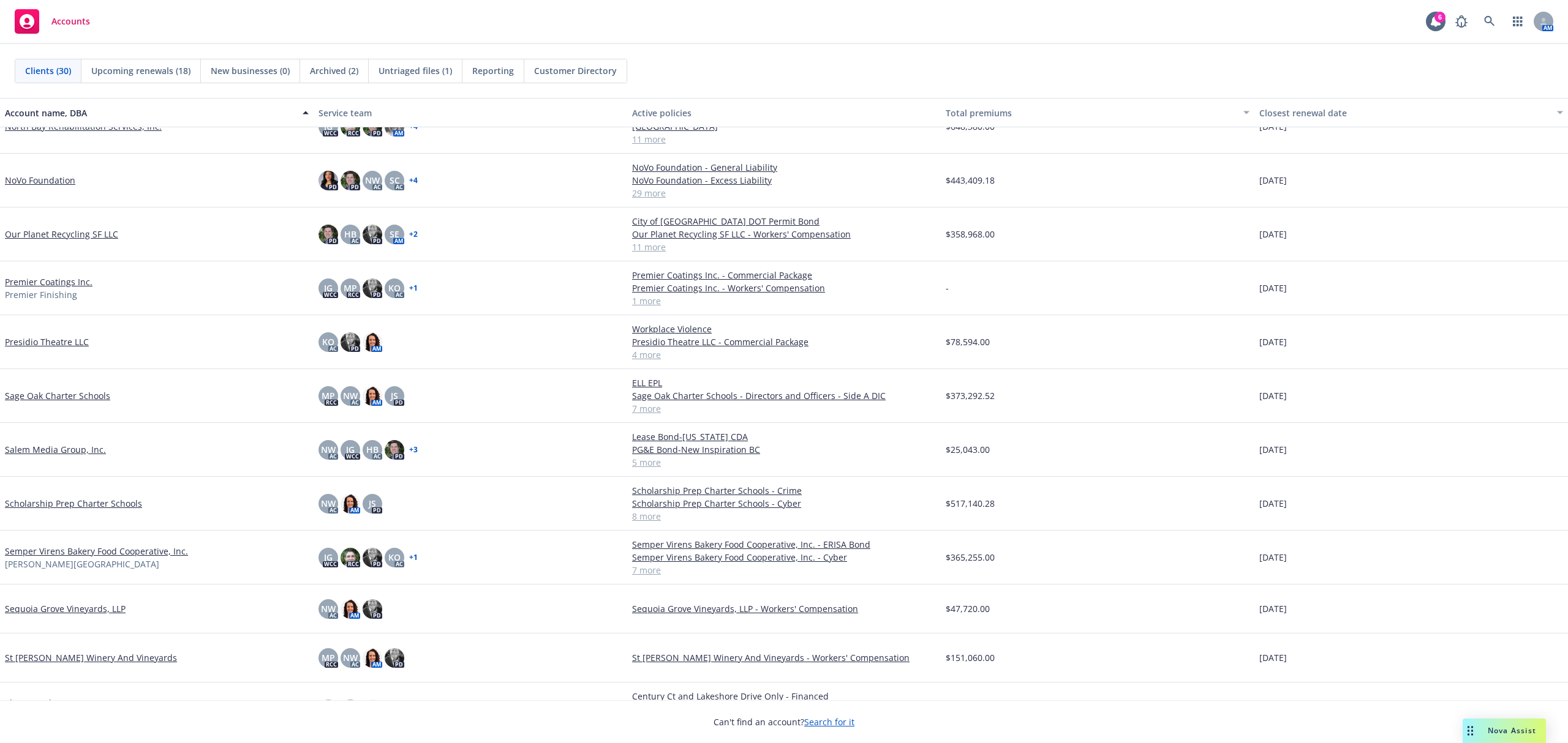
click at [62, 395] on link "Sage Oak Charter Schools" at bounding box center [57, 395] width 105 height 12
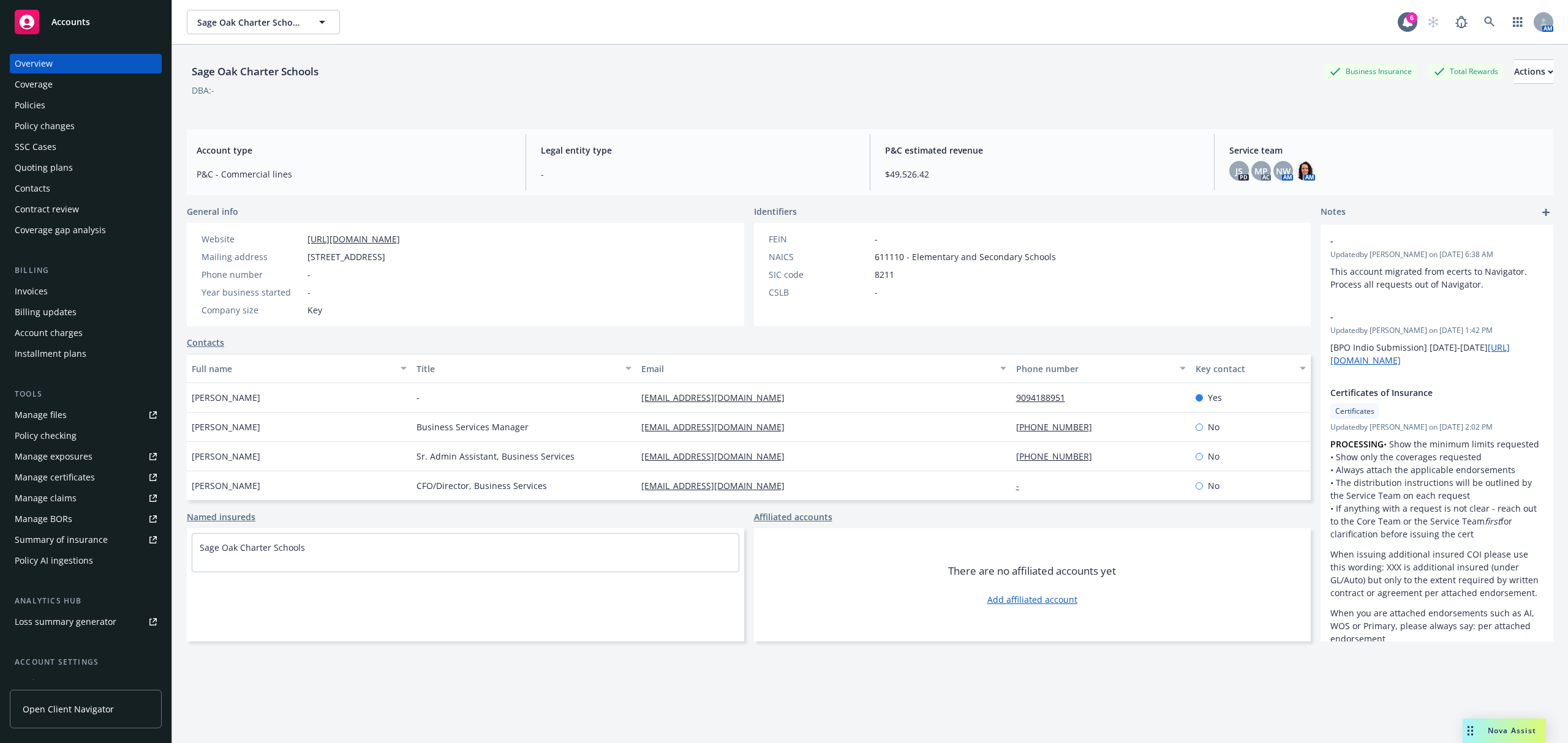
click at [33, 123] on div "Policy changes" at bounding box center [44, 126] width 60 height 19
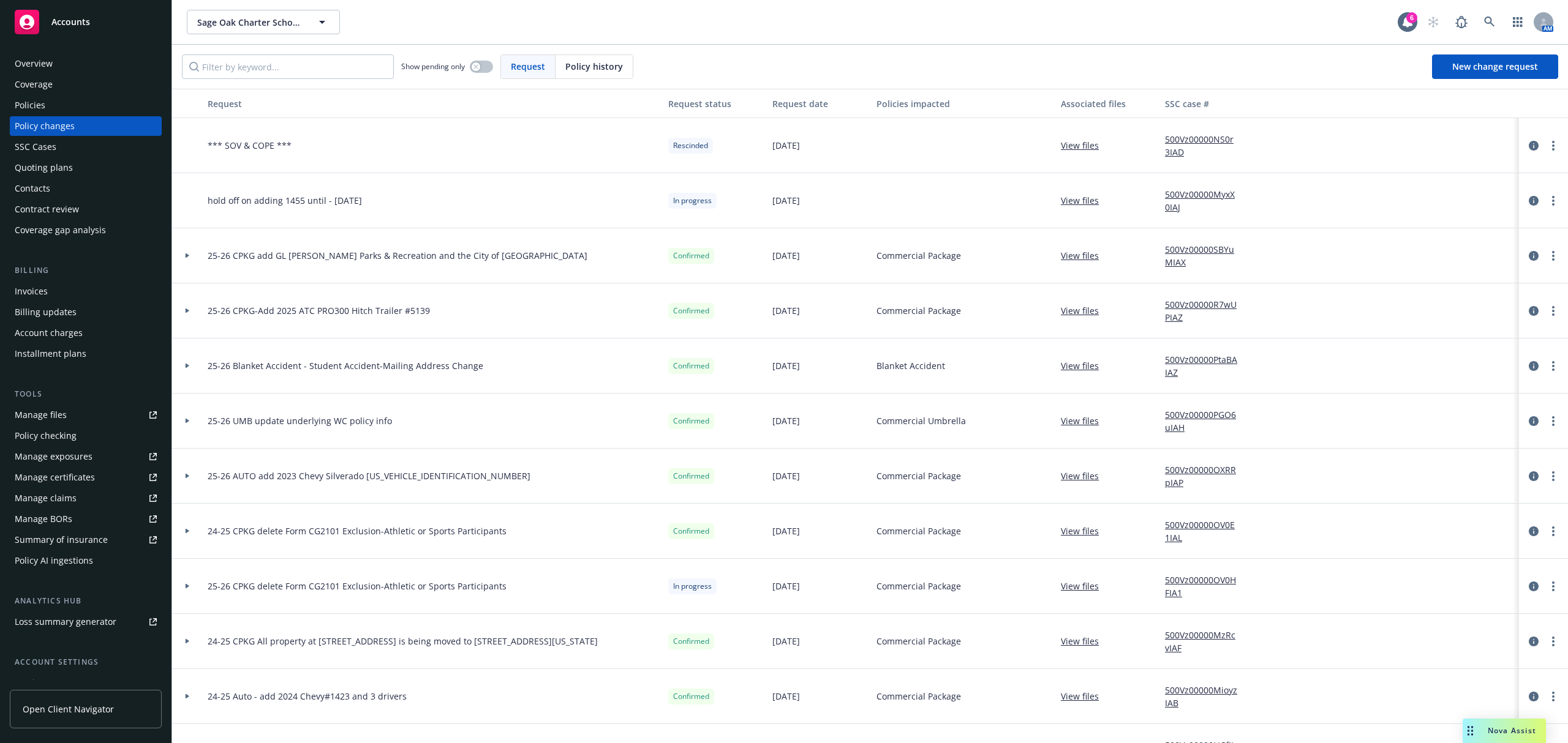
click at [78, 21] on span "Accounts" at bounding box center [71, 22] width 38 height 10
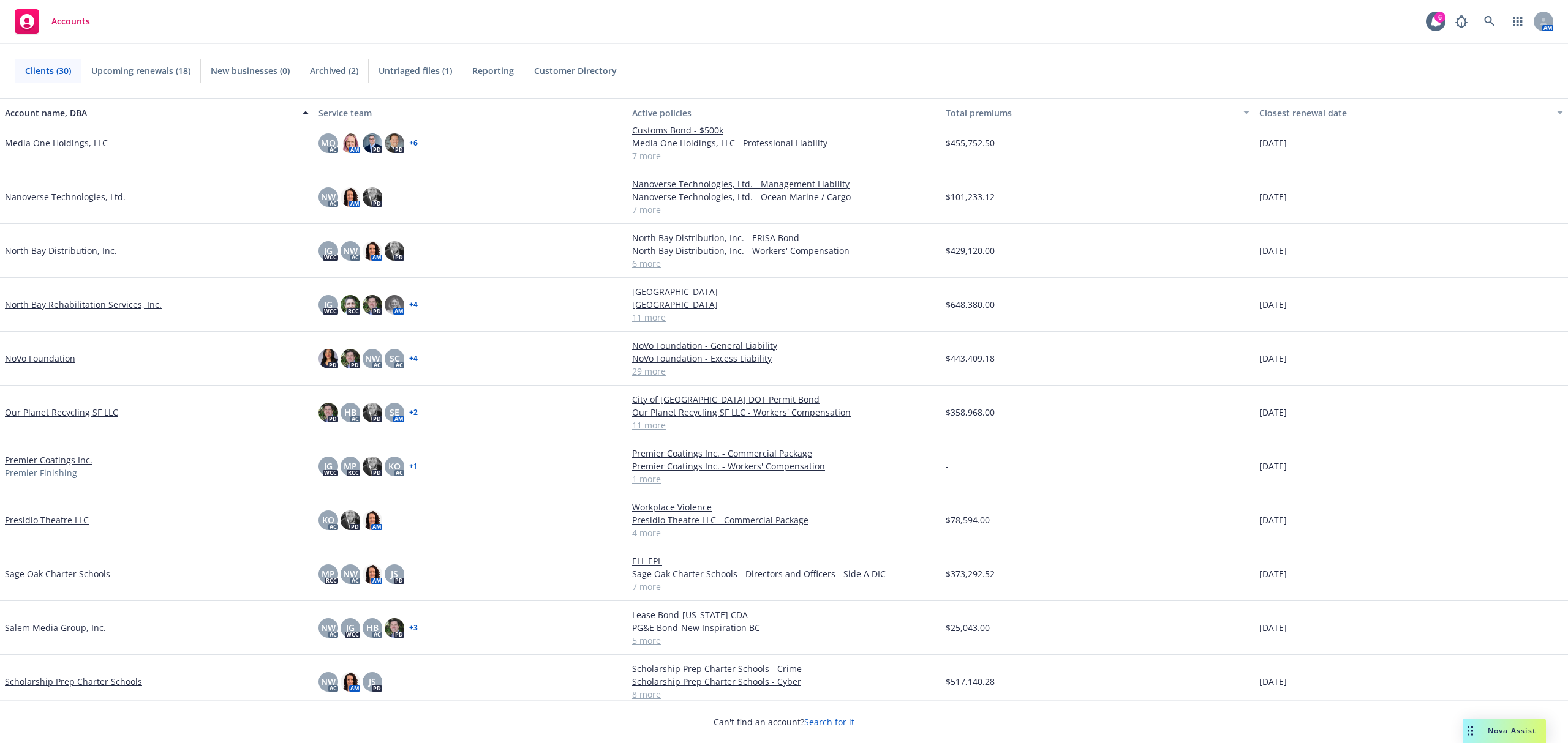
scroll to position [734, 0]
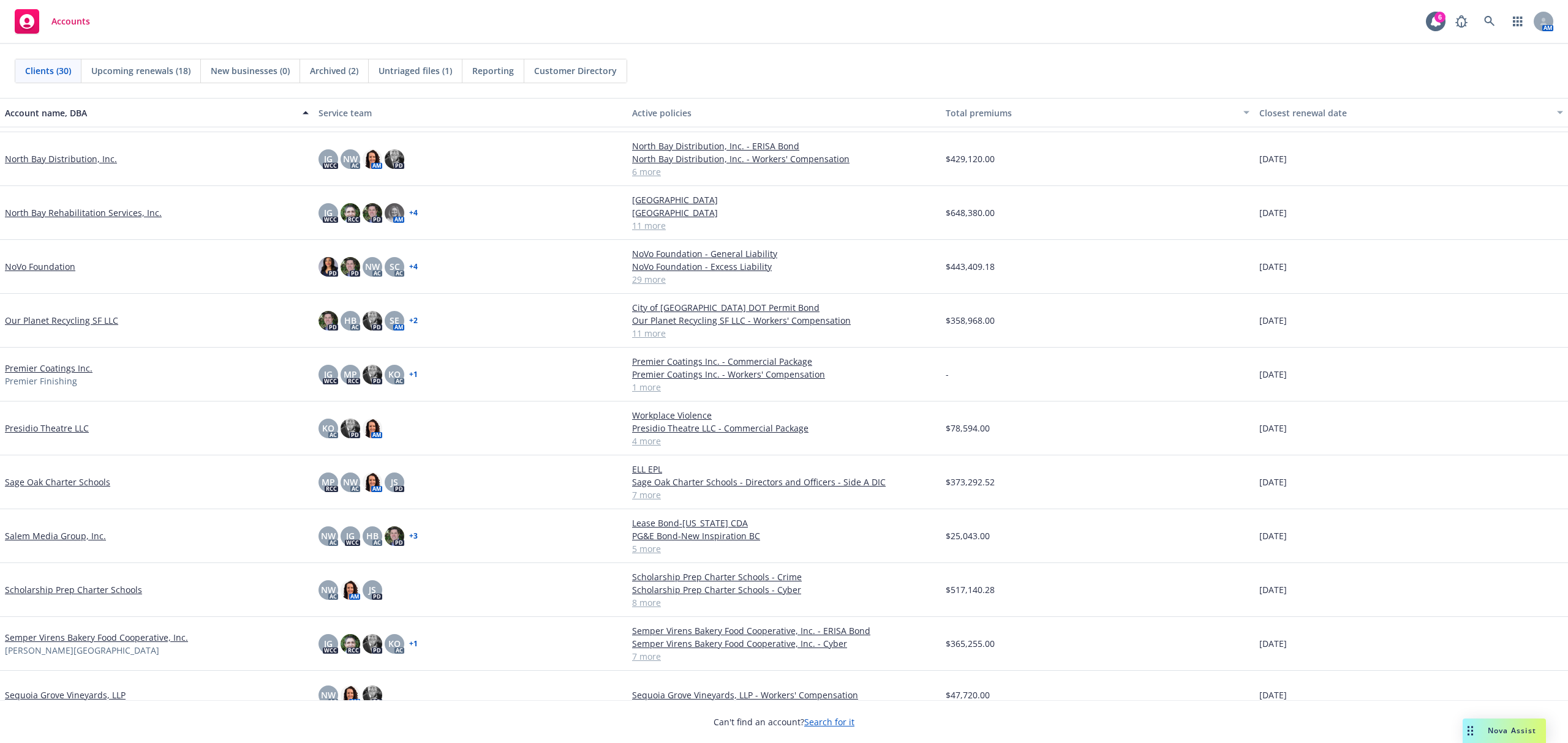
click at [128, 594] on link "Scholarship Prep Charter Schools" at bounding box center [73, 589] width 137 height 12
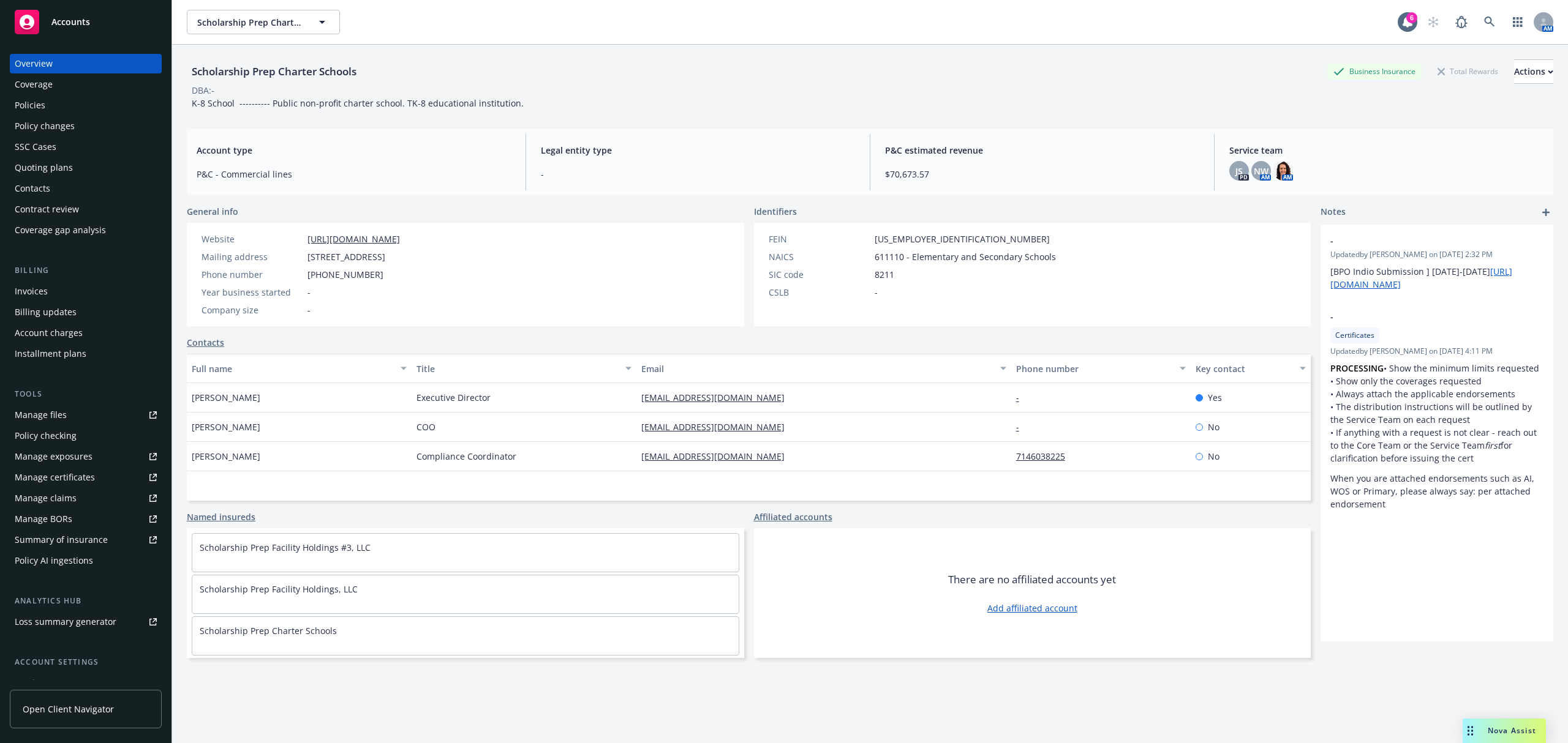
click at [78, 138] on div "SSC Cases" at bounding box center [85, 146] width 143 height 19
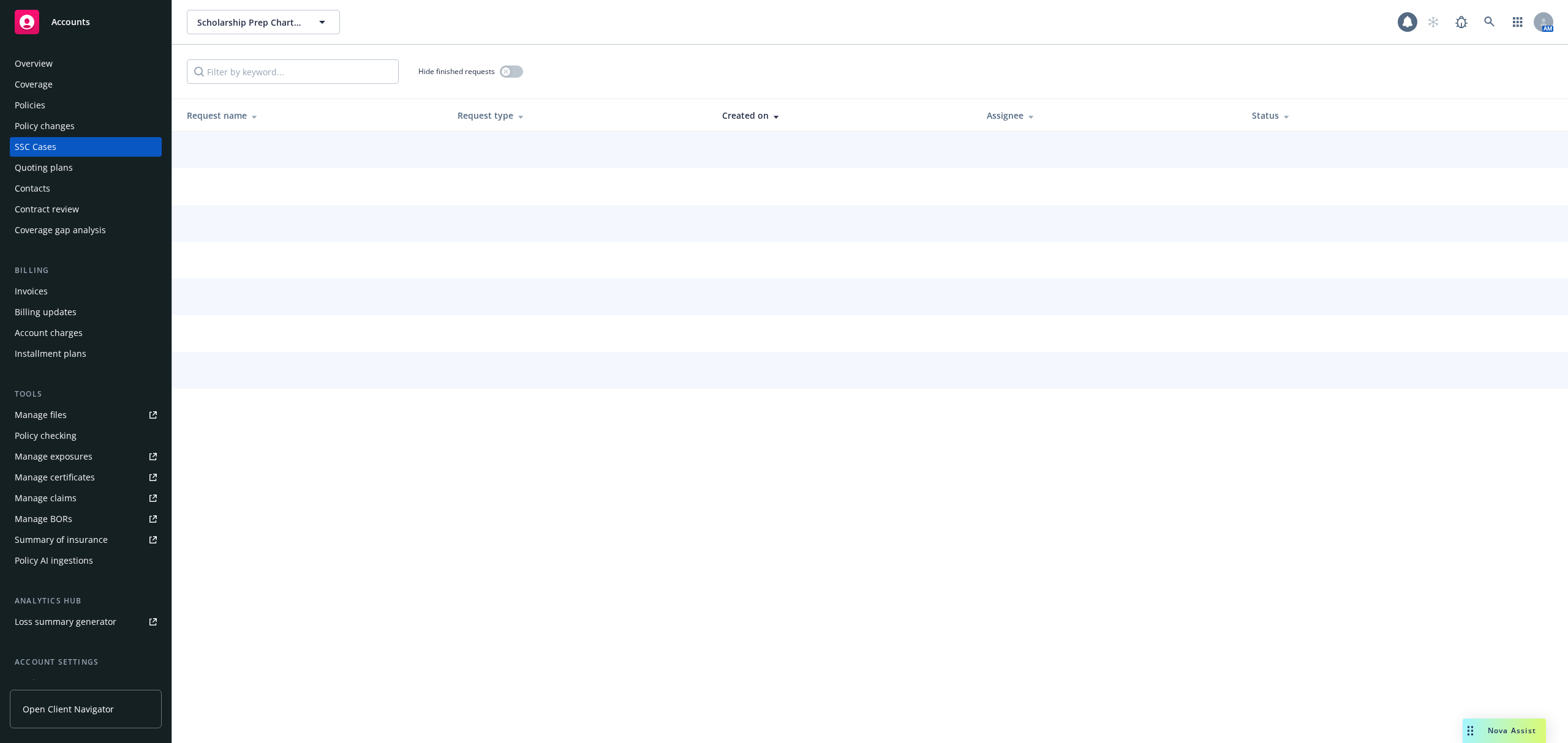
click at [78, 127] on div "Policy changes" at bounding box center [85, 126] width 143 height 19
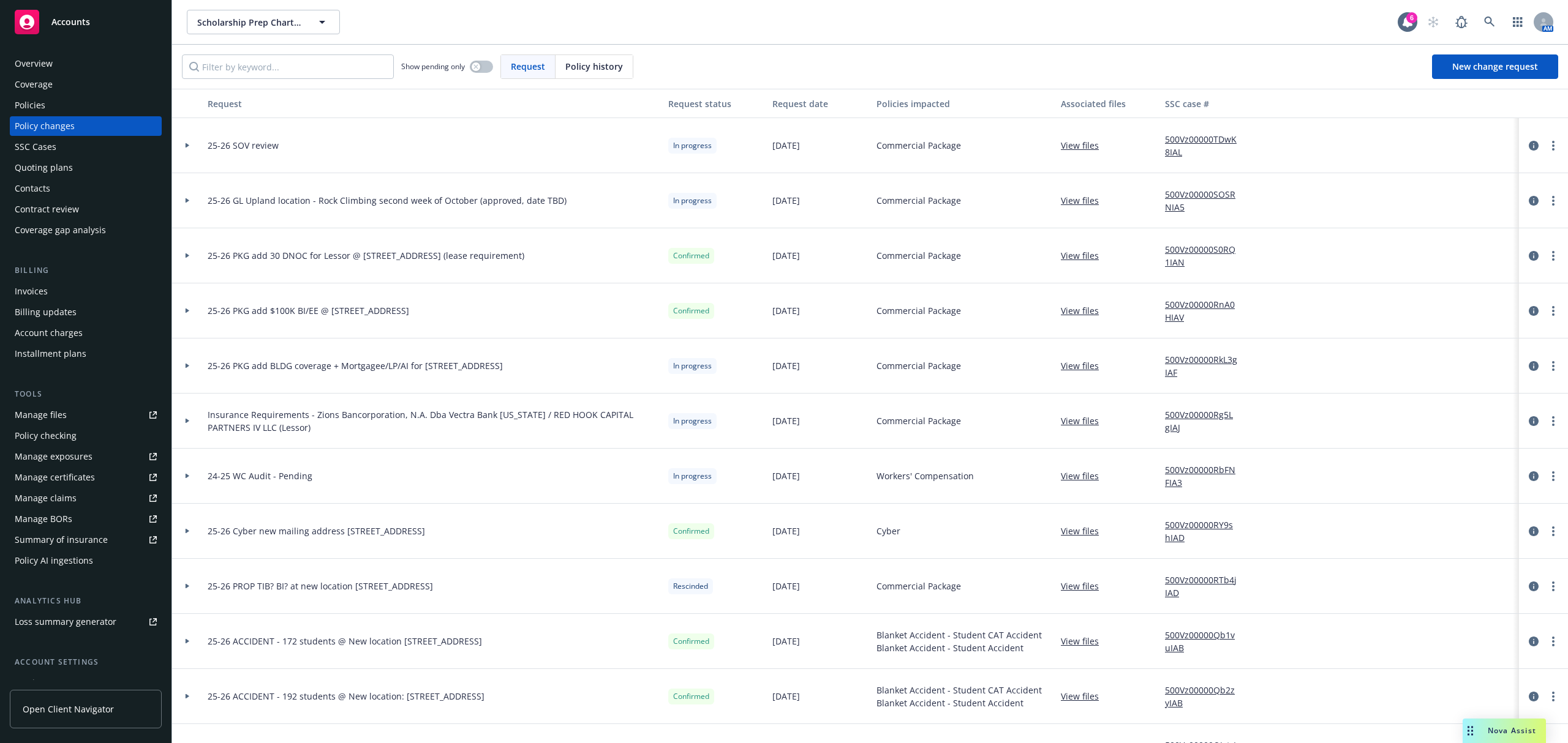
click at [67, 14] on div "Accounts" at bounding box center [85, 22] width 143 height 25
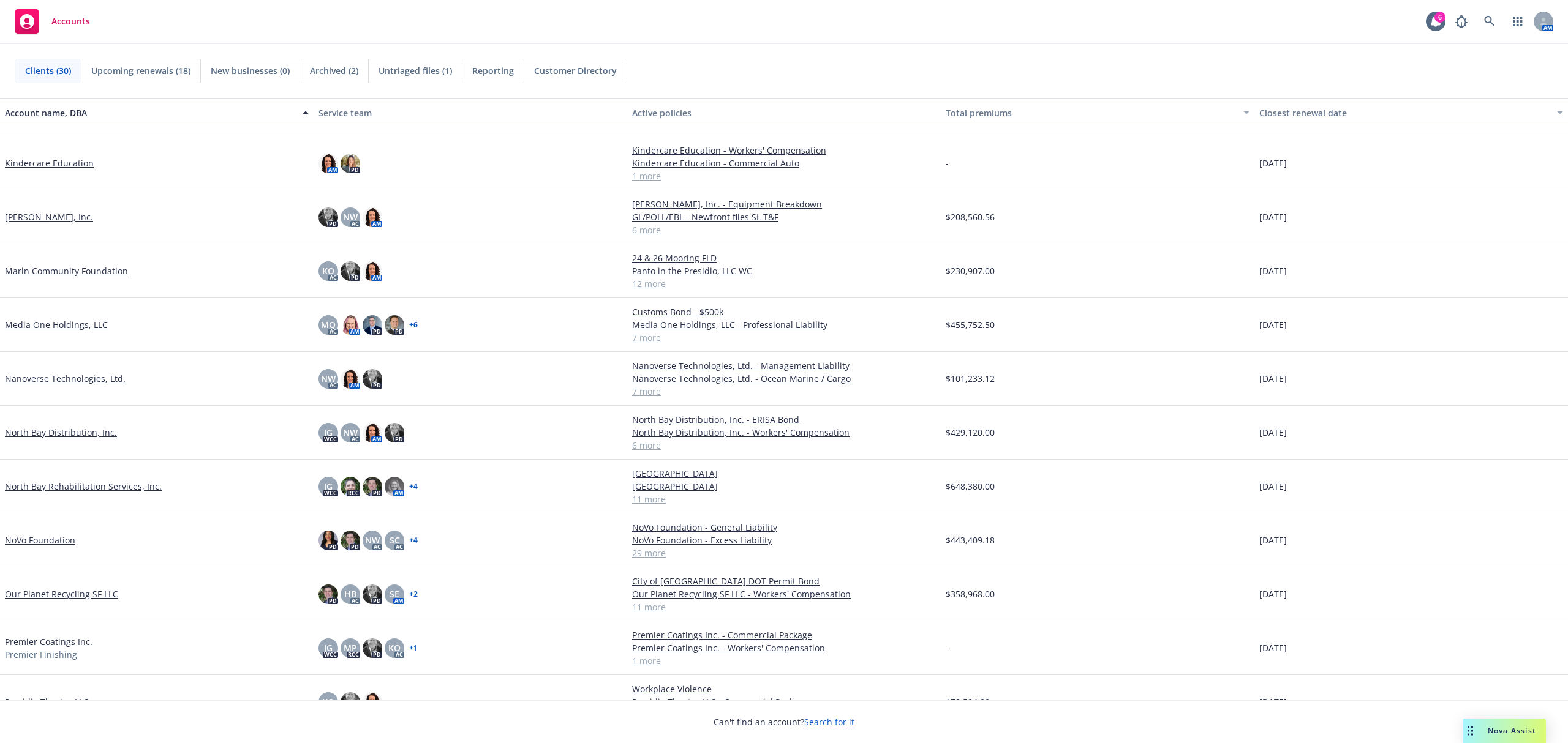
scroll to position [490, 0]
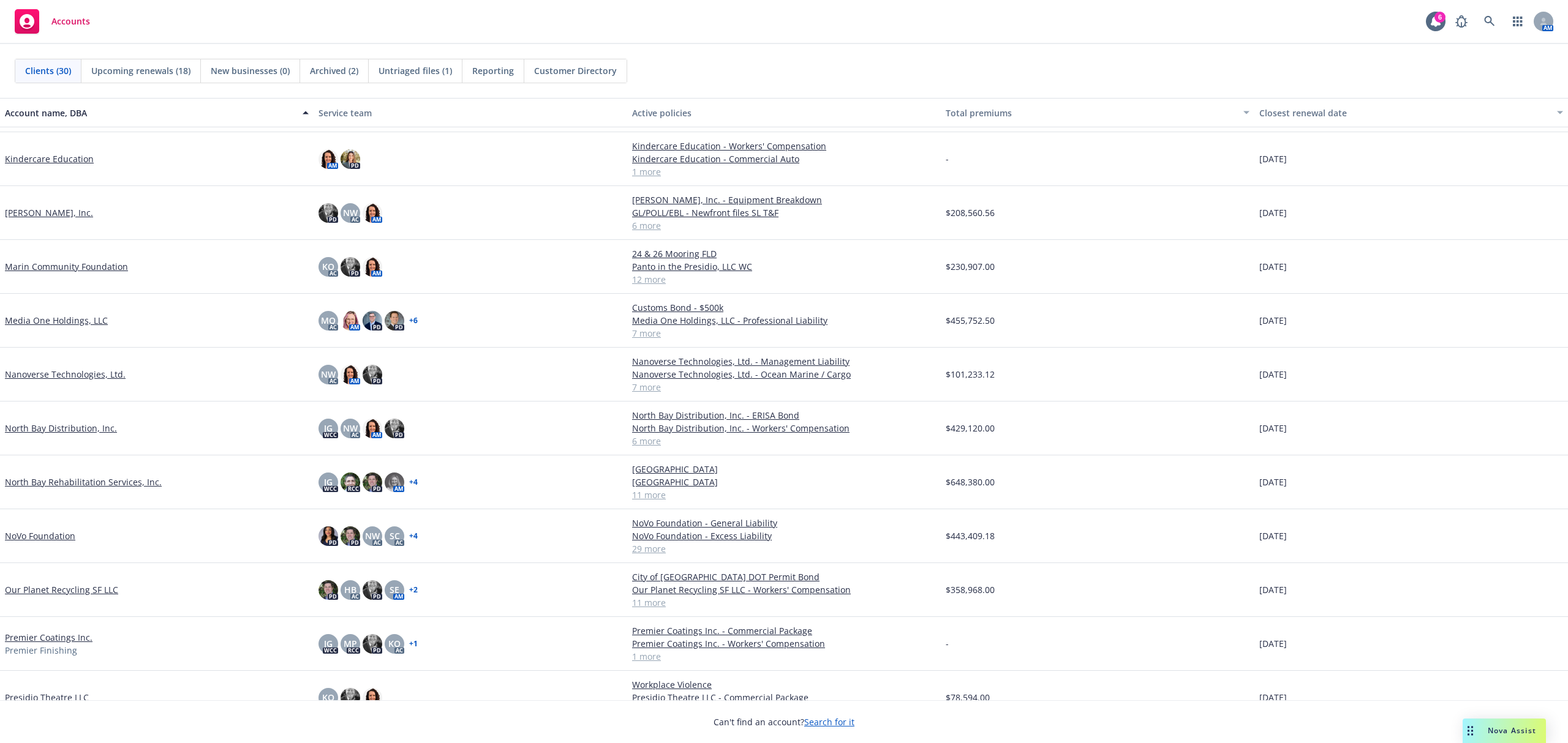
click at [48, 542] on link "NoVo Foundation" at bounding box center [40, 535] width 71 height 12
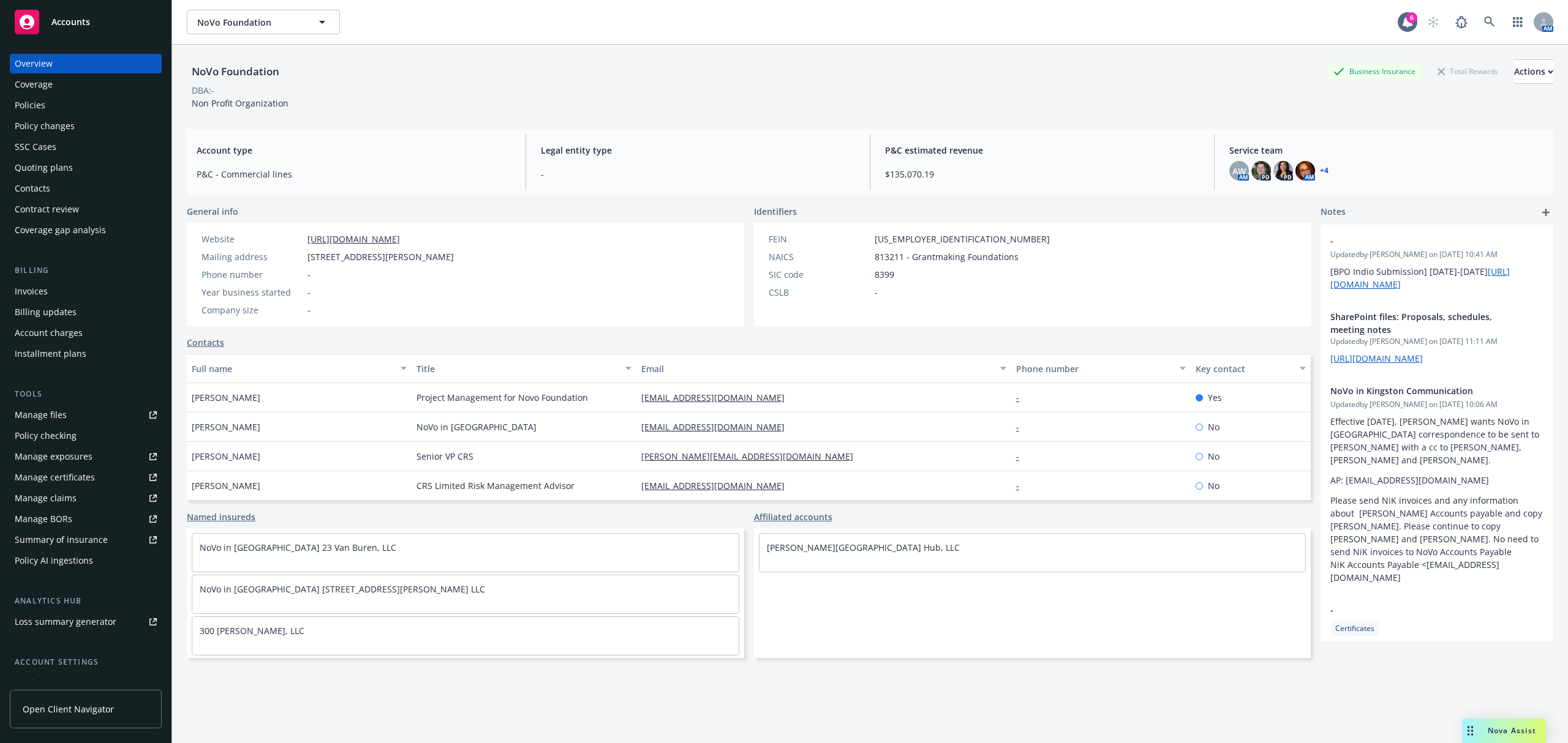
click at [50, 167] on div "Quoting plans" at bounding box center [43, 167] width 58 height 19
